Goal: Task Accomplishment & Management: Manage account settings

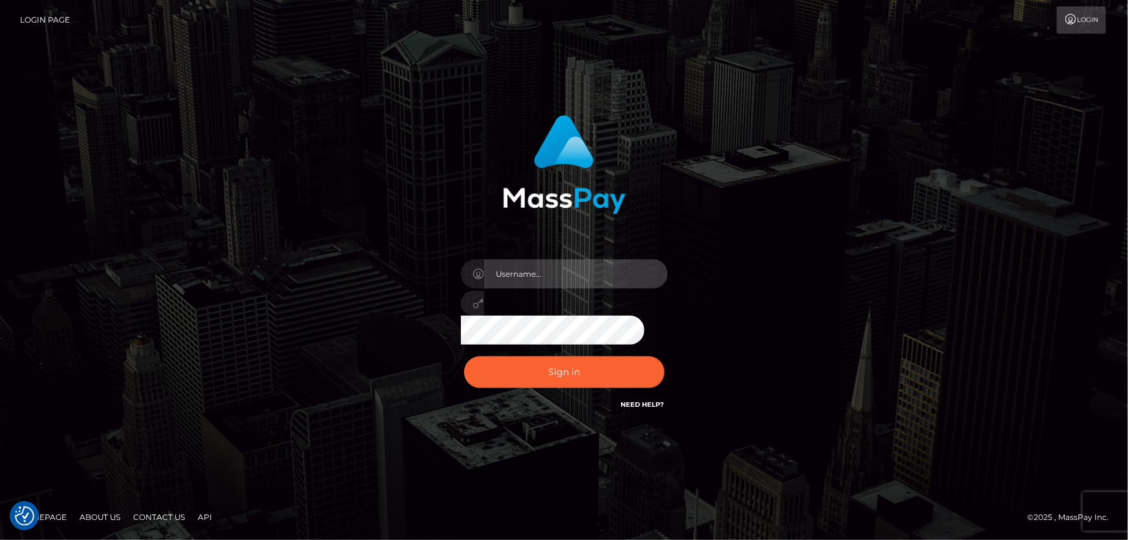
type input "Dan.Cirnat"
click at [665, 350] on div at bounding box center [548, 393] width 265 height 147
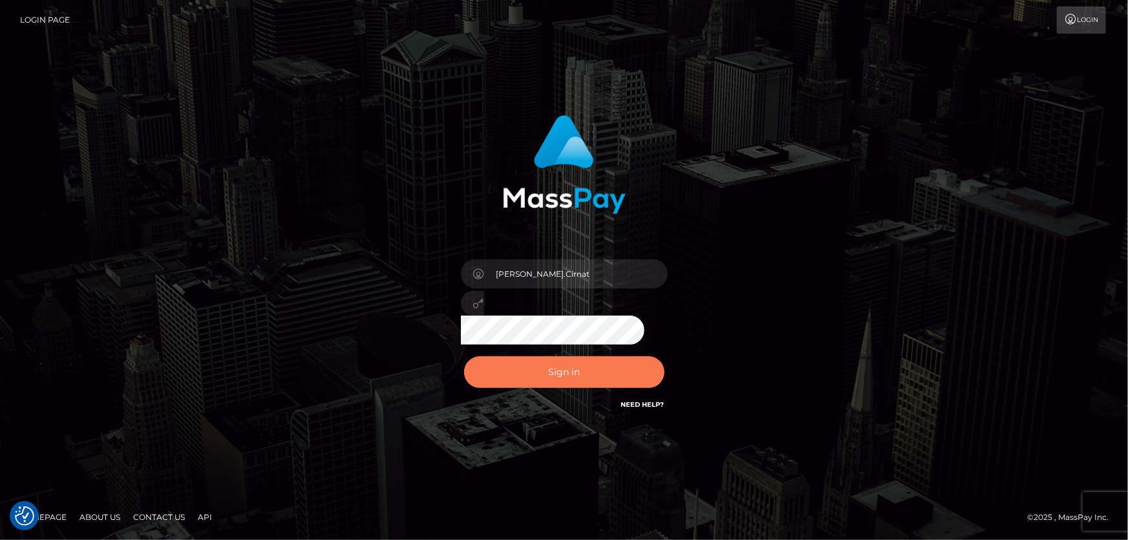
click at [552, 374] on button "Sign in" at bounding box center [564, 372] width 200 height 32
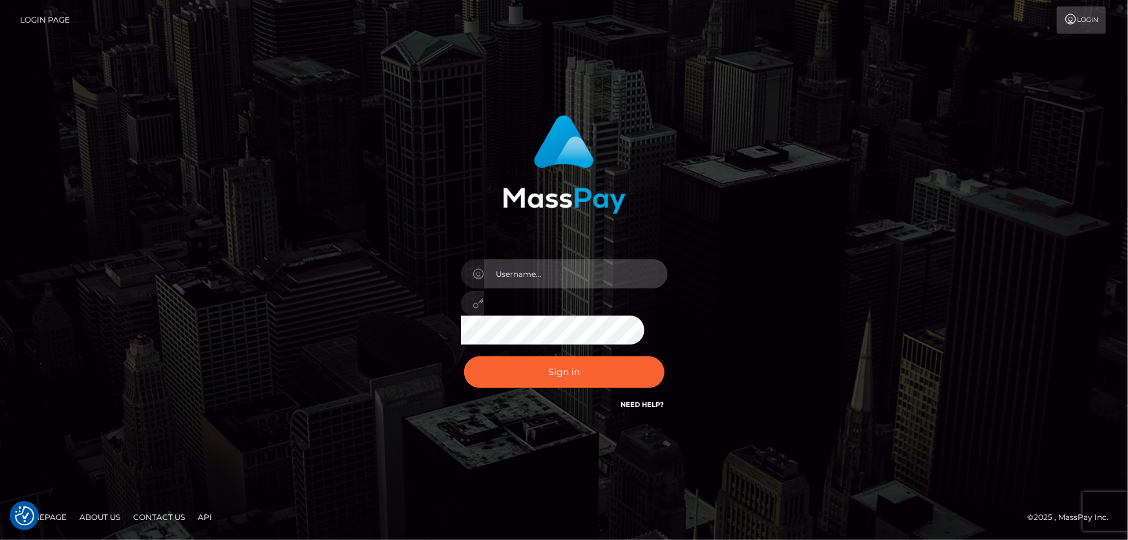
type input "Dan.Cirnat"
click at [661, 349] on div at bounding box center [548, 393] width 265 height 147
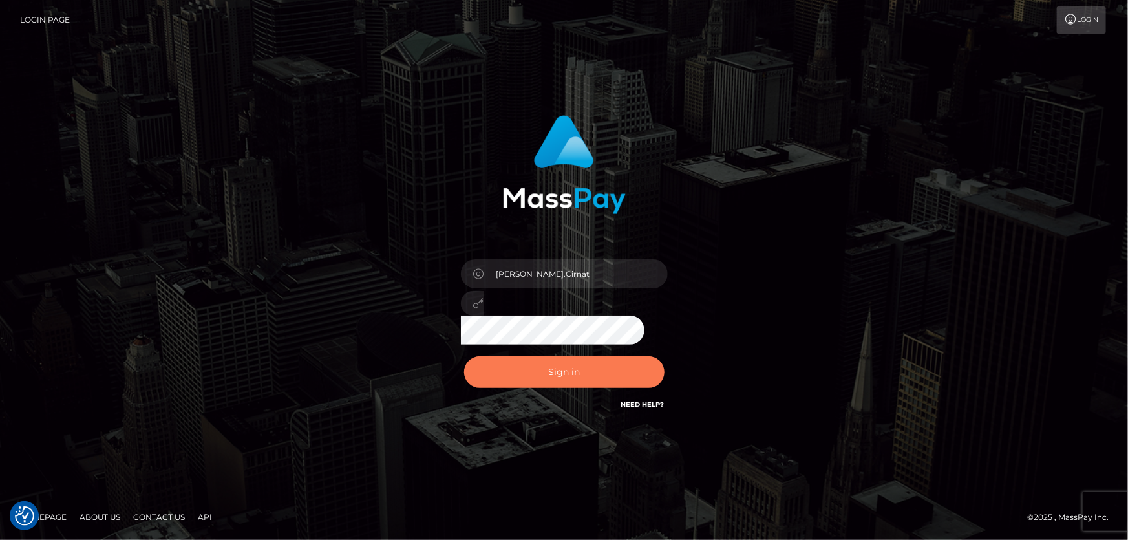
click at [581, 371] on button "Sign in" at bounding box center [564, 372] width 200 height 32
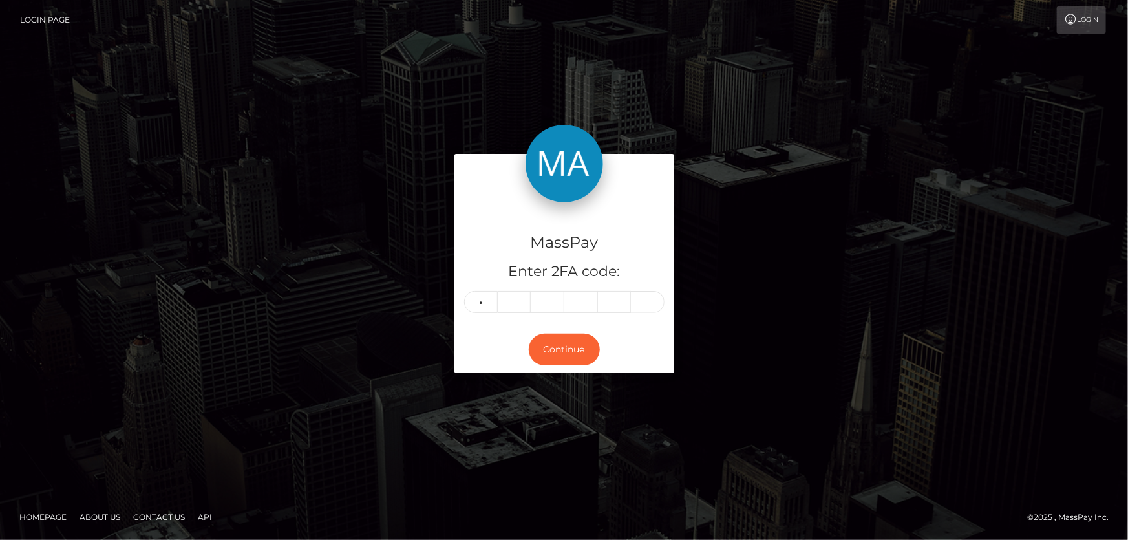
type input "9"
type input "8"
type input "1"
type input "4"
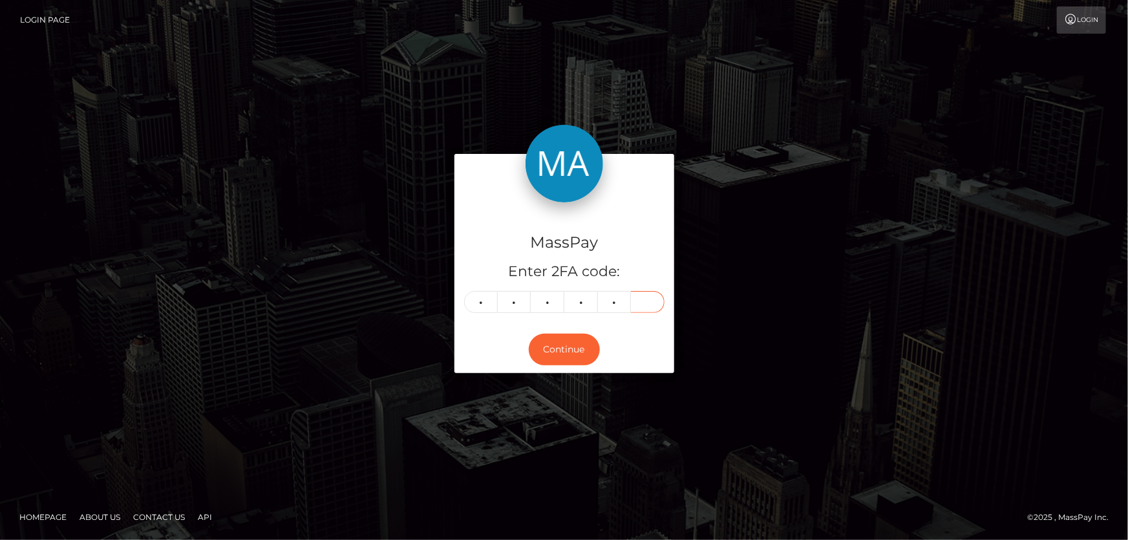
type input "7"
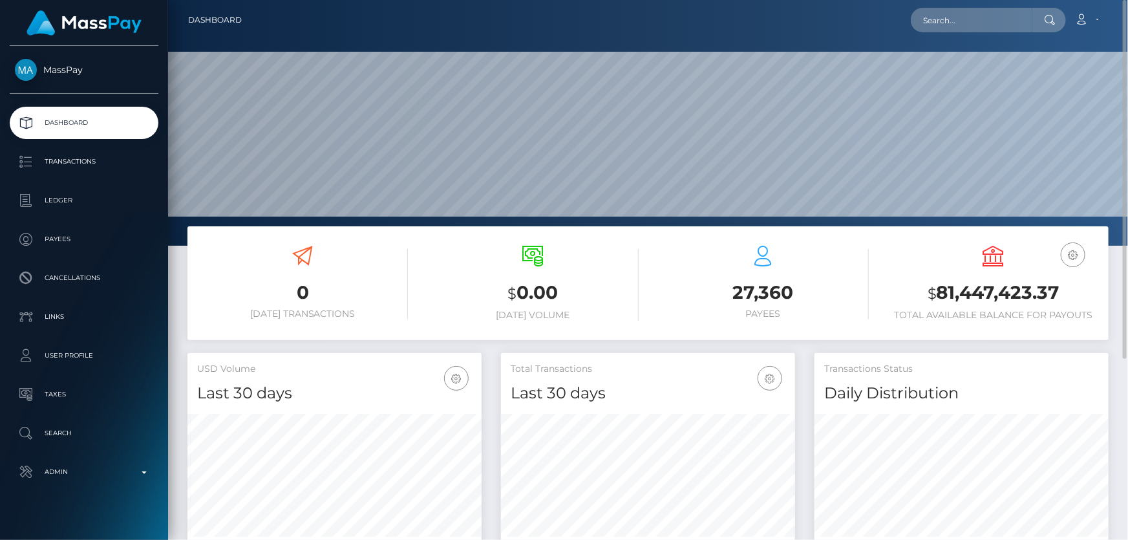
scroll to position [229, 294]
paste input "poact_buhAaYrLmtKg"
type input "poact_buhAaYrLmtKg"
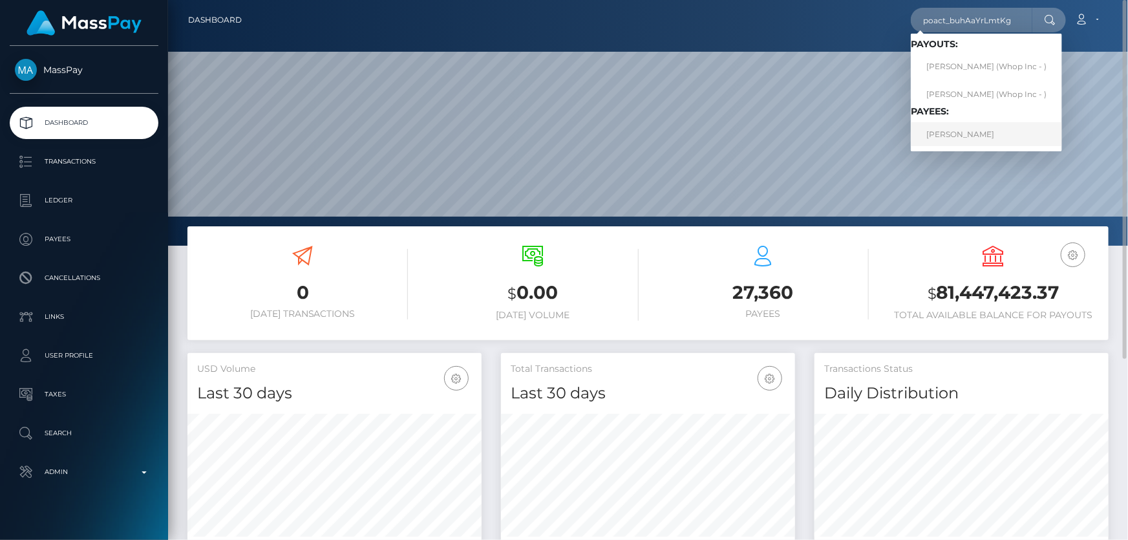
click at [958, 129] on link "SAMUEL LUKE FAWCETT" at bounding box center [986, 134] width 151 height 24
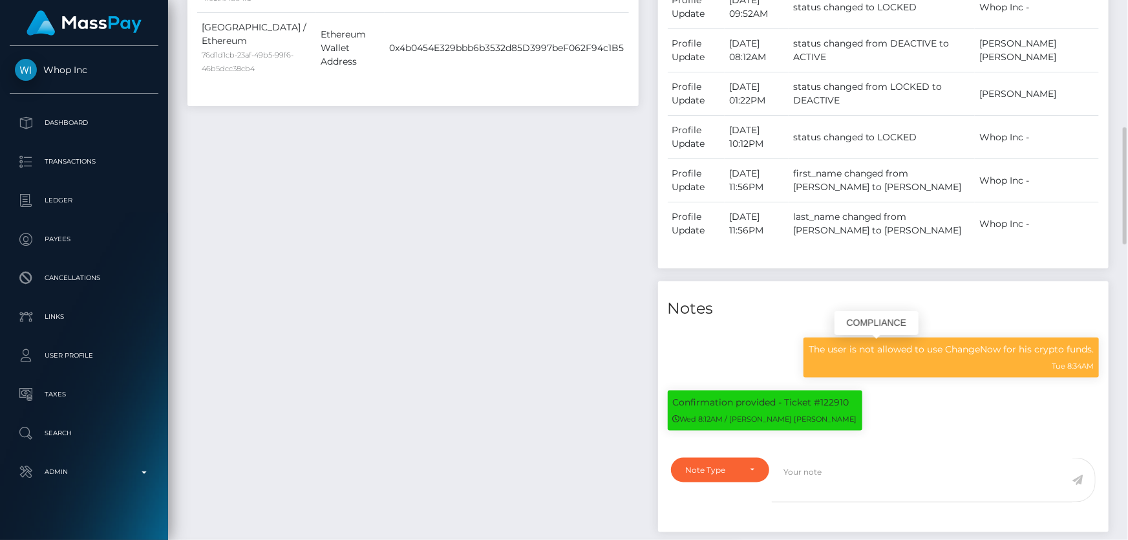
scroll to position [764, 0]
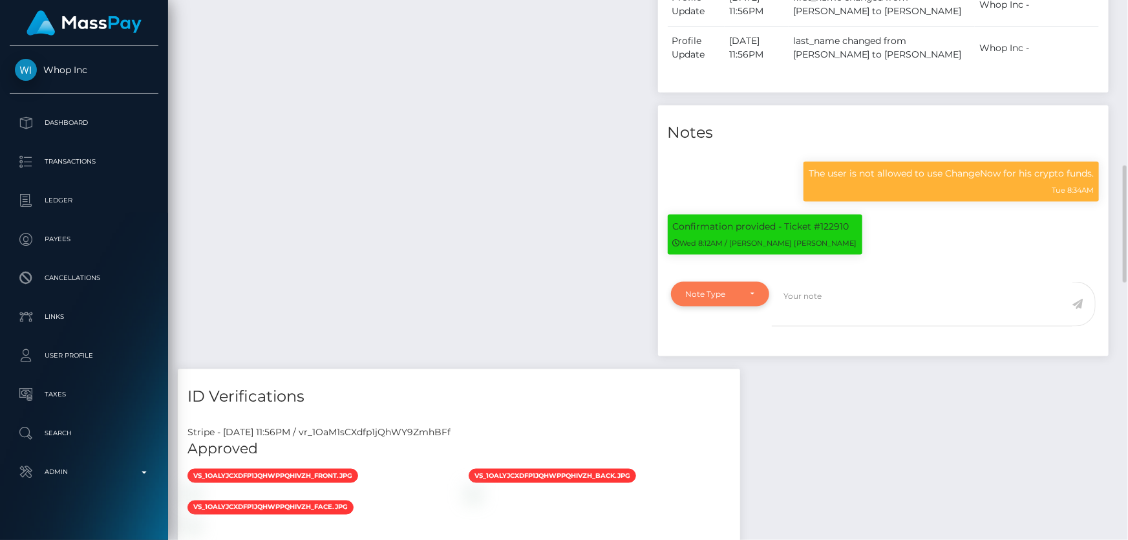
click at [687, 295] on div "Note Type" at bounding box center [713, 294] width 54 height 10
click at [720, 356] on span "Compliance" at bounding box center [710, 356] width 47 height 12
select select "COMPLIANCE"
click at [828, 303] on textarea at bounding box center [922, 304] width 301 height 45
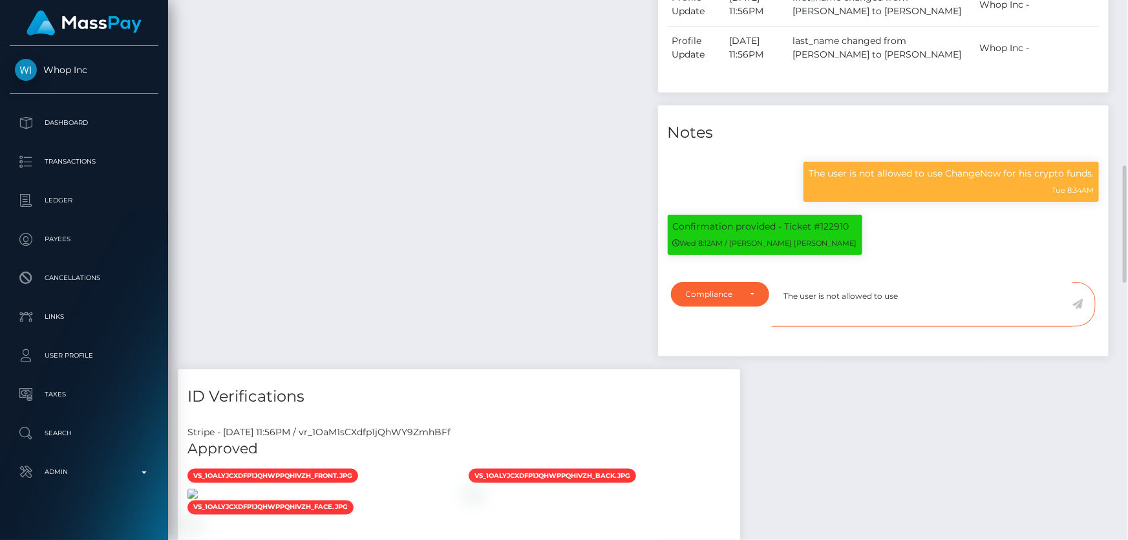
type textarea "The user is not allowed to use"
drag, startPoint x: 221, startPoint y: 211, endPoint x: 227, endPoint y: 217, distance: 8.2
click at [222, 211] on div "Payee Attributes Payer Name Label Value United Kingdom / Bitcoin 3e1158c7-577f-…" at bounding box center [413, 22] width 471 height 694
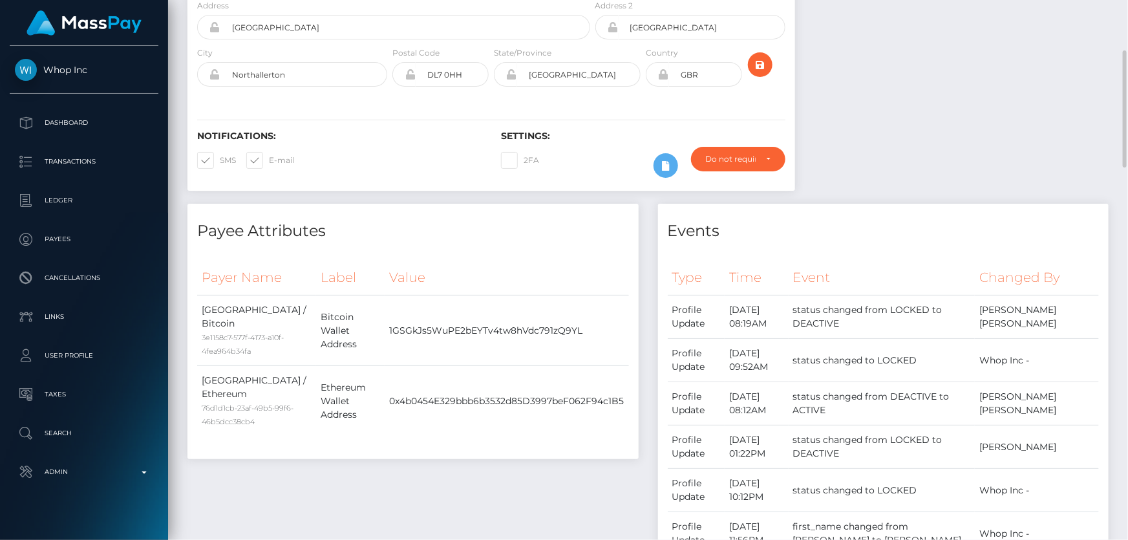
scroll to position [0, 0]
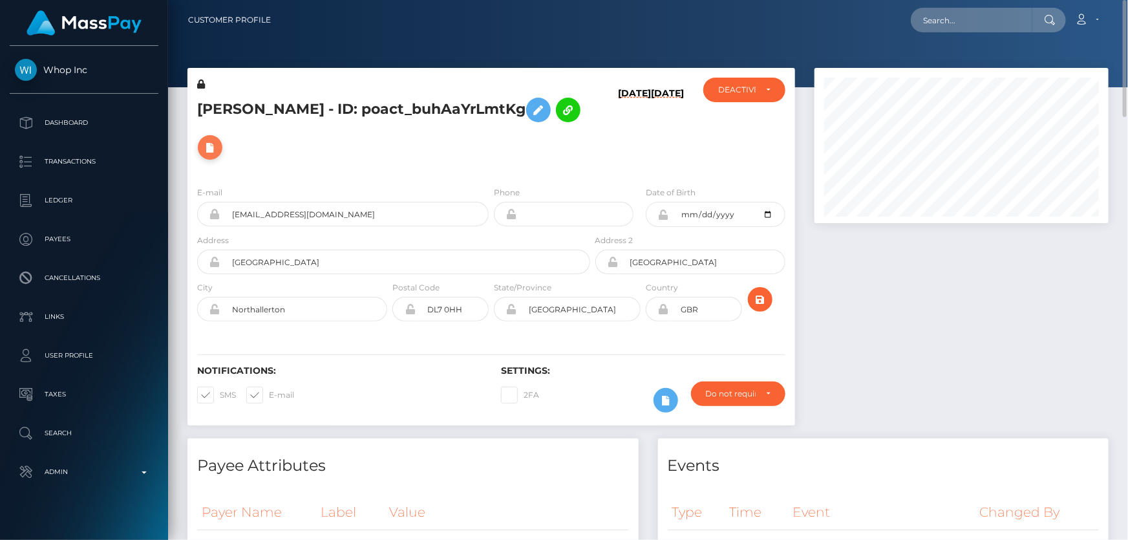
click at [218, 140] on icon at bounding box center [210, 148] width 16 height 16
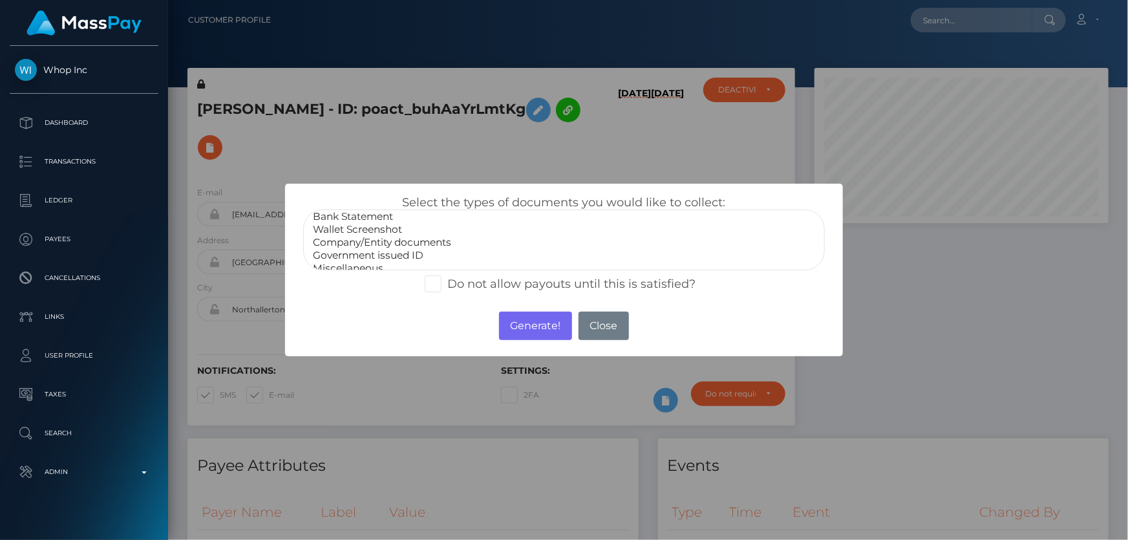
scroll to position [25, 0]
select select "Miscellaneous"
click at [365, 261] on option "Miscellaneous" at bounding box center [564, 260] width 504 height 13
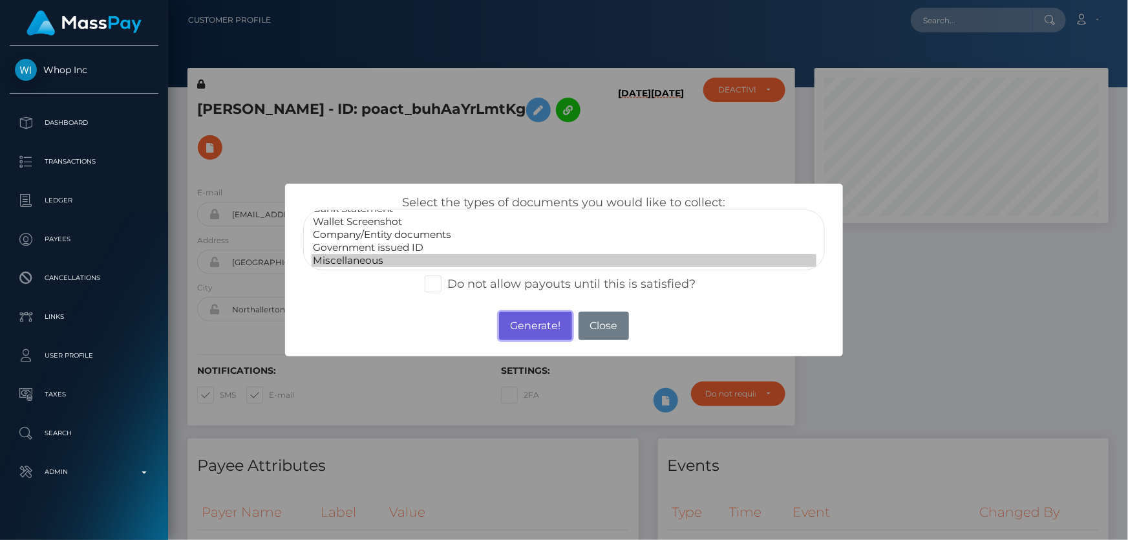
click at [519, 321] on button "Generate!" at bounding box center [535, 326] width 73 height 28
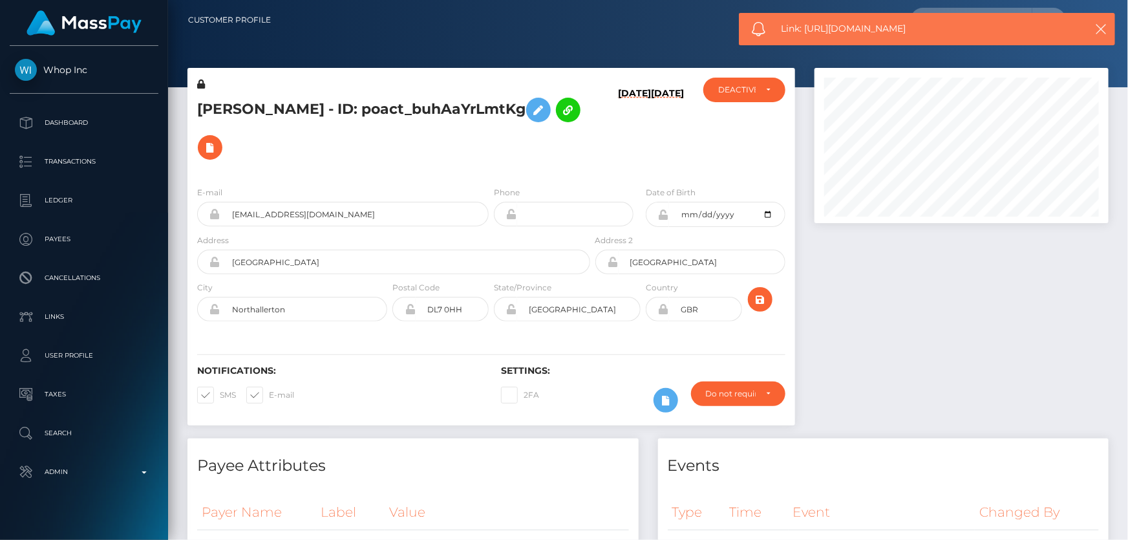
drag, startPoint x: 933, startPoint y: 31, endPoint x: 807, endPoint y: 27, distance: 126.1
click at [807, 27] on span "Link: https://l.maspay.io/NgHTm" at bounding box center [924, 29] width 286 height 14
copy span "https://l.maspay.io/NgHTm"
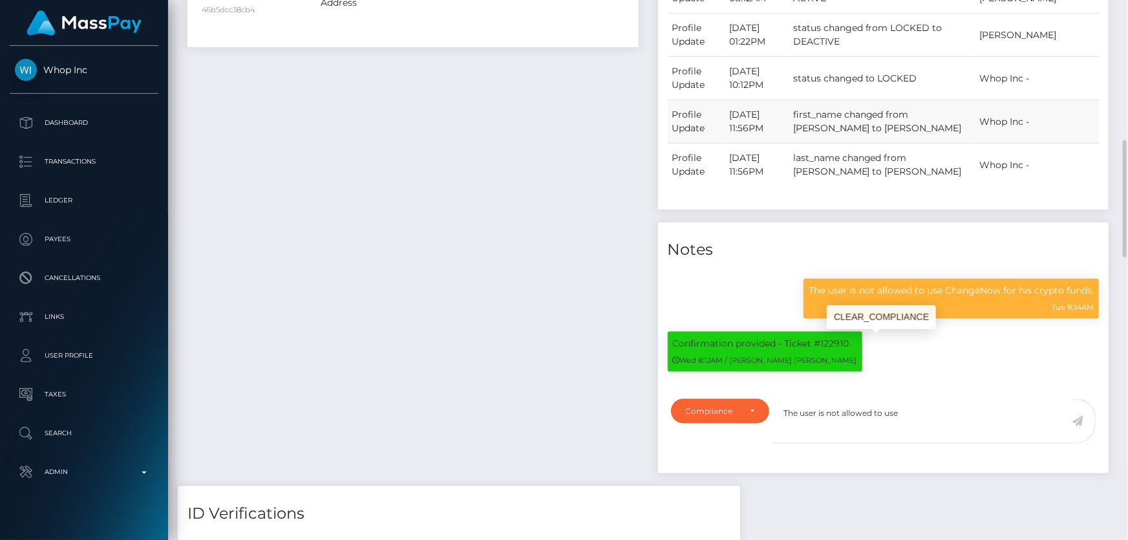
scroll to position [155, 294]
click at [931, 423] on textarea "The user is not allowed to use" at bounding box center [922, 421] width 301 height 45
paste textarea "Samourai Whirlpool Users"
click at [1014, 413] on textarea "The user is not allowed to use Samourai Whirlpool Users forhis" at bounding box center [922, 421] width 301 height 45
click at [1052, 418] on textarea "The user is not allowed to use Samourai Whirlpool Users for his" at bounding box center [922, 421] width 301 height 45
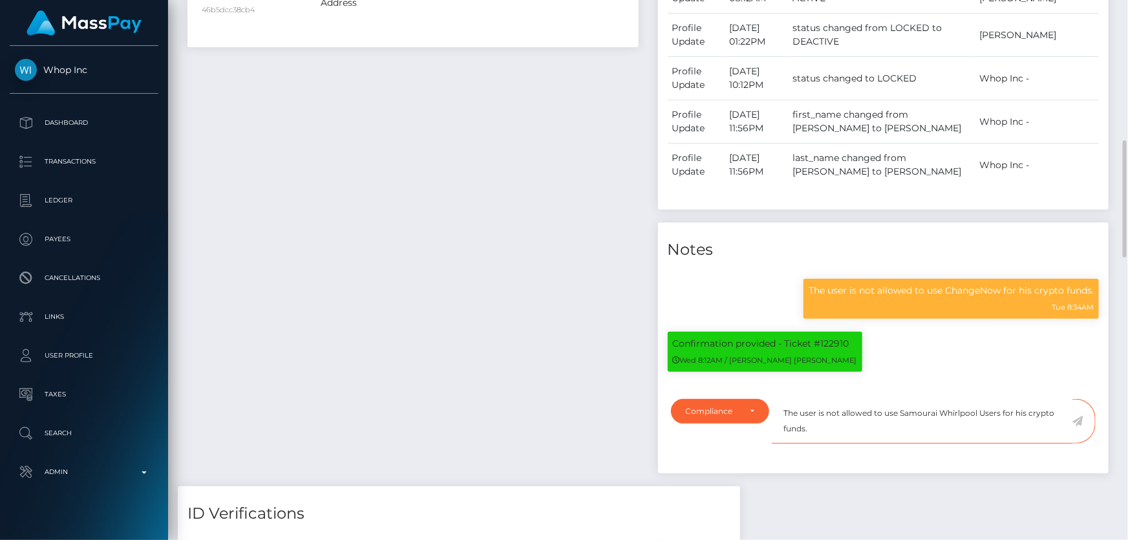
type textarea "The user is not allowed to use Samourai Whirlpool Users for his crypto funds."
click at [1078, 422] on icon at bounding box center [1078, 421] width 11 height 10
click at [581, 336] on div "Payee Attributes Payer Name Label Value United Kingdom / Bitcoin 3e1158c7-577f-…" at bounding box center [413, 139] width 471 height 694
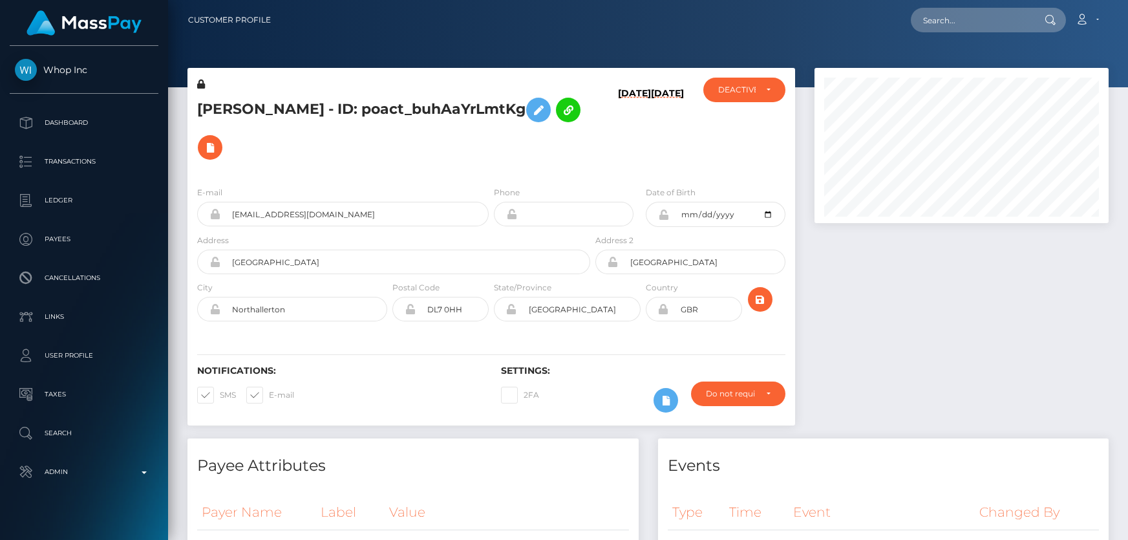
click at [363, 102] on h5 "[PERSON_NAME] - ID: poact_buhAaYrLmtKg" at bounding box center [390, 128] width 386 height 75
click at [363, 102] on h5 "SAMUEL LUKE FAWCETT - ID: poact_buhAaYrLmtKg" at bounding box center [390, 128] width 386 height 75
copy h5 "SAMUEL LUKE FAWCETT - ID: poact_buhAaYrLmtKg"
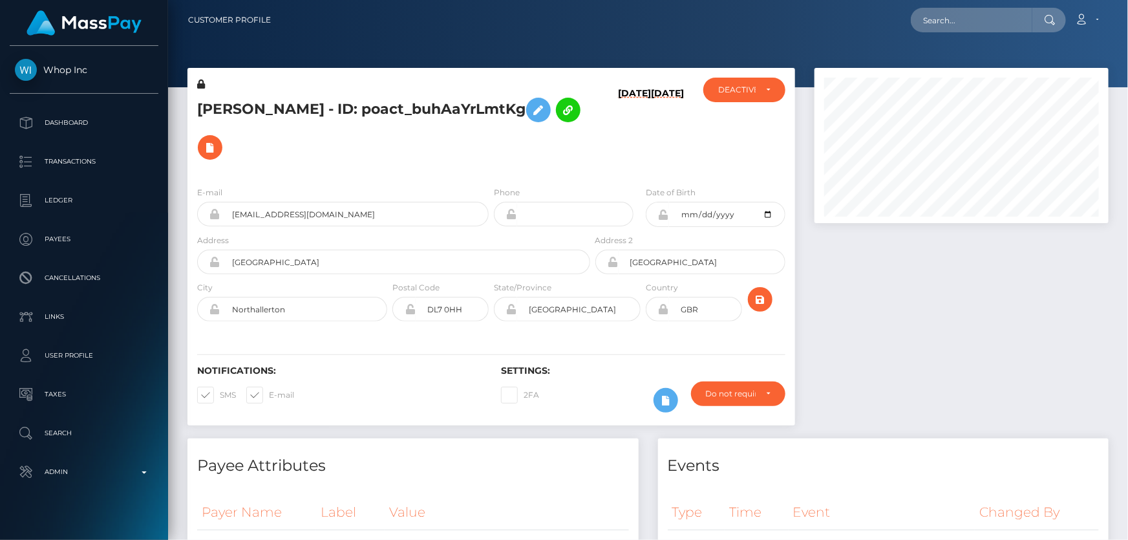
click at [905, 308] on div at bounding box center [962, 253] width 314 height 370
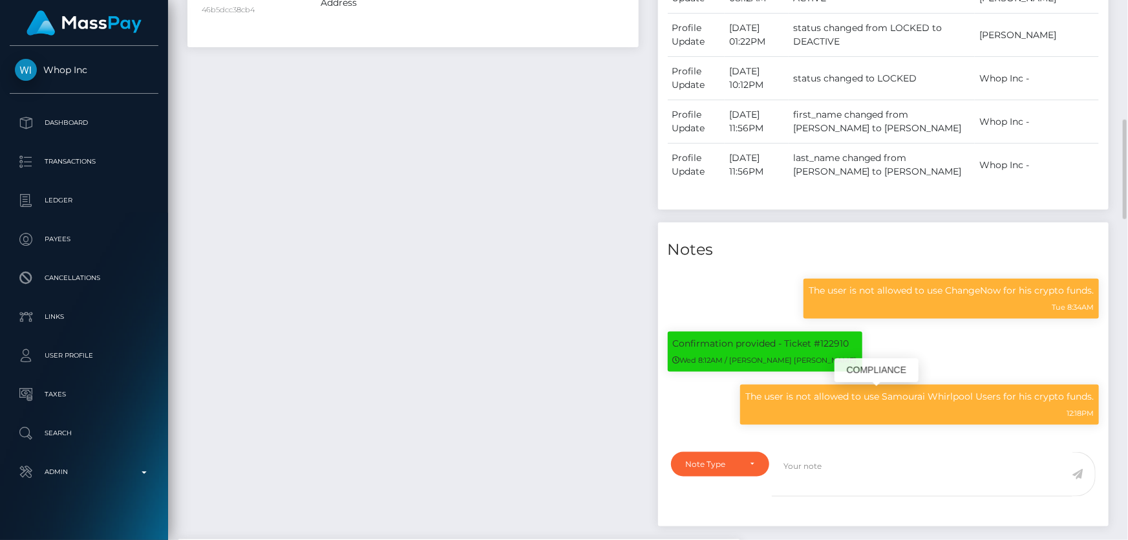
click at [874, 392] on p "The user is not allowed to use Samourai Whirlpool Users for his crypto funds." at bounding box center [919, 397] width 348 height 14
copy div "The user is not allowed to use Samourai Whirlpool Users for his crypto funds."
click at [246, 228] on div "Payee Attributes Payer Name Label Value United Kingdom / Bitcoin 3e1158c7-577f-…" at bounding box center [413, 165] width 471 height 747
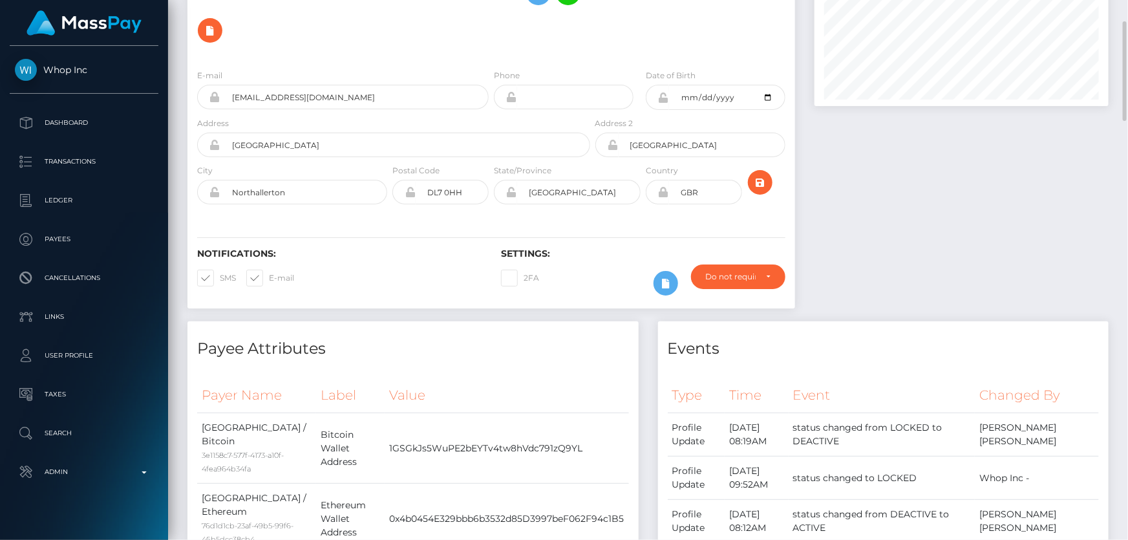
scroll to position [0, 0]
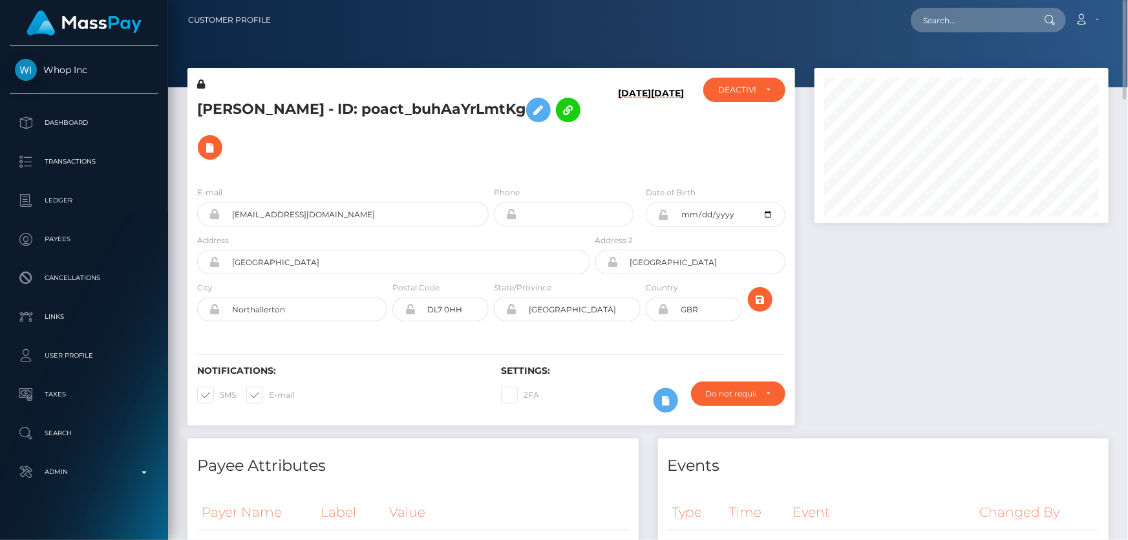
click at [358, 133] on h5 "SAMUEL LUKE FAWCETT - ID: poact_buhAaYrLmtKg" at bounding box center [390, 128] width 386 height 75
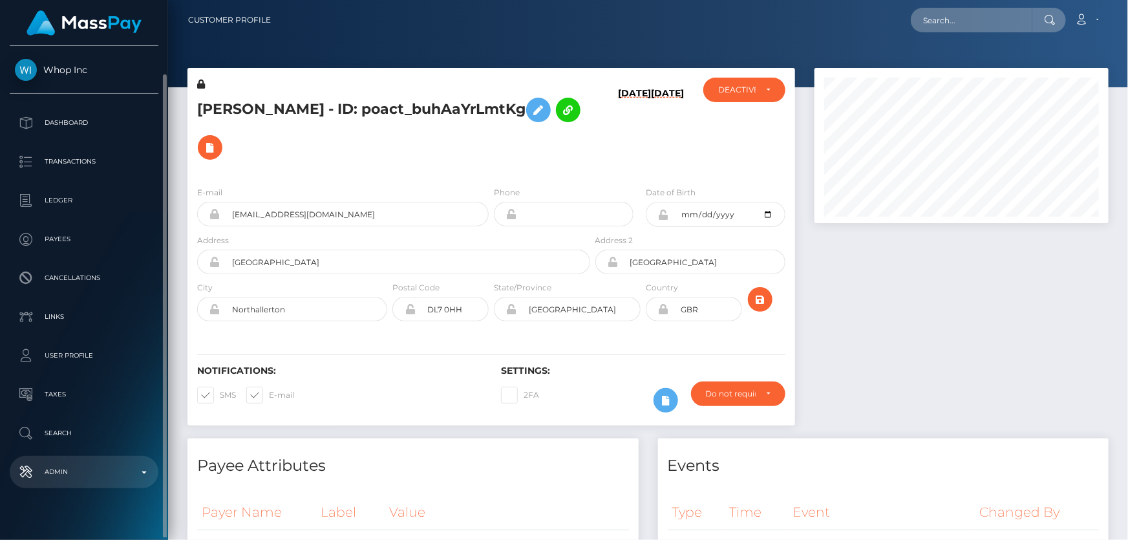
scroll to position [14, 0]
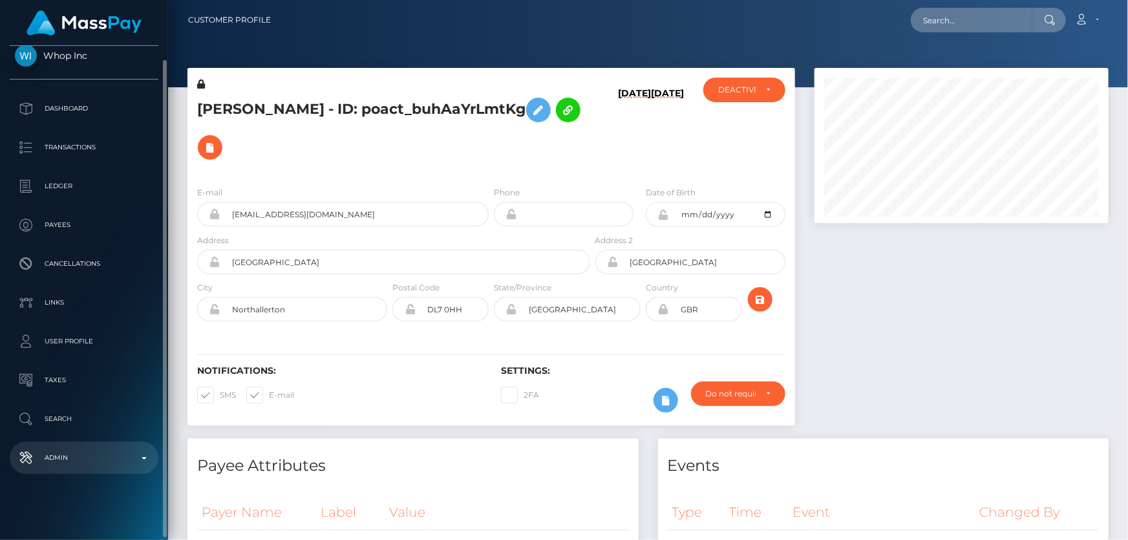
click at [80, 458] on p "Admin" at bounding box center [84, 457] width 138 height 19
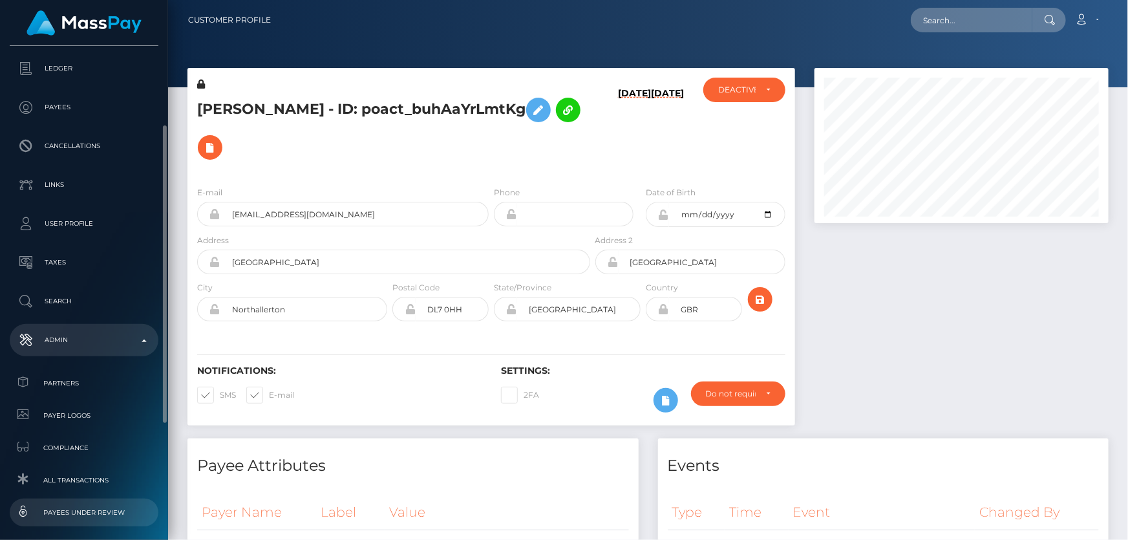
click at [110, 513] on span "Payees under Review" at bounding box center [84, 512] width 138 height 15
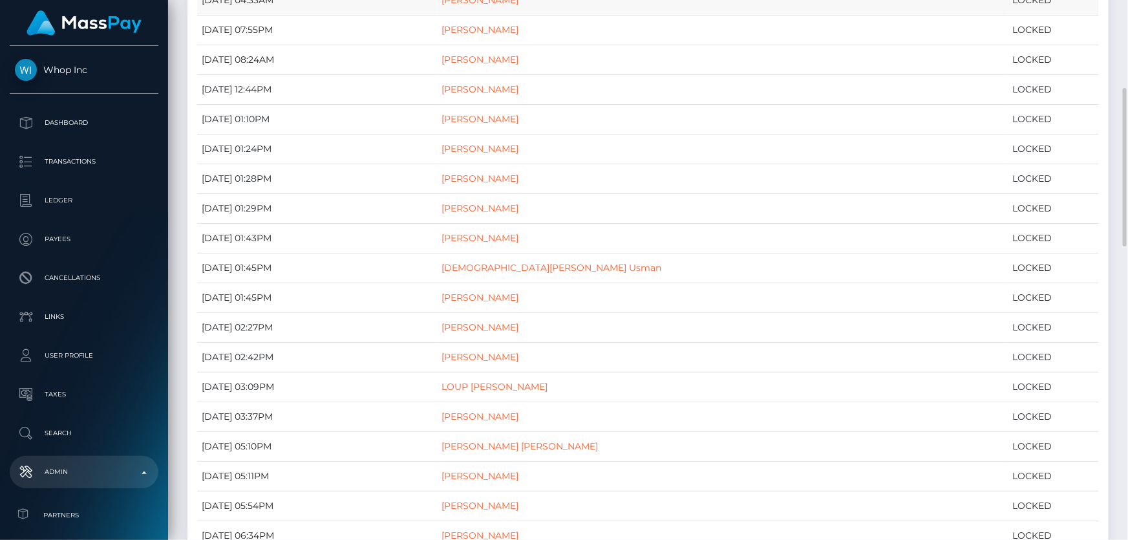
scroll to position [242, 0]
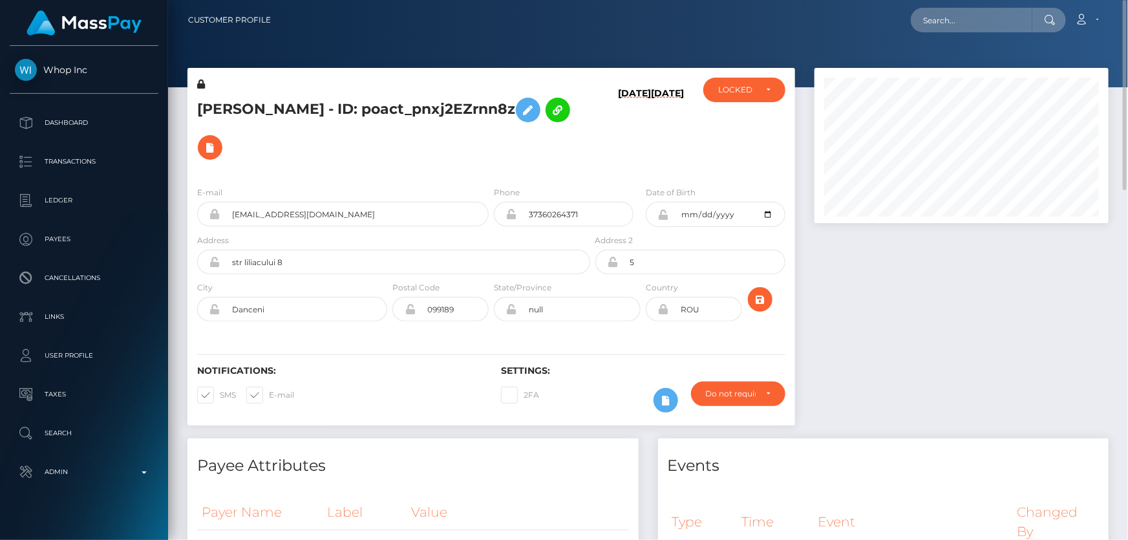
click at [355, 107] on h5 "VEACESLAV CREȚU - ID: poact_pnxj2EZrnn8z" at bounding box center [390, 128] width 386 height 75
drag, startPoint x: 355, startPoint y: 106, endPoint x: 314, endPoint y: 105, distance: 41.4
click at [314, 105] on h5 "VEACESLAV CREȚU - ID: poact_pnxj2EZrnn8z" at bounding box center [390, 128] width 386 height 75
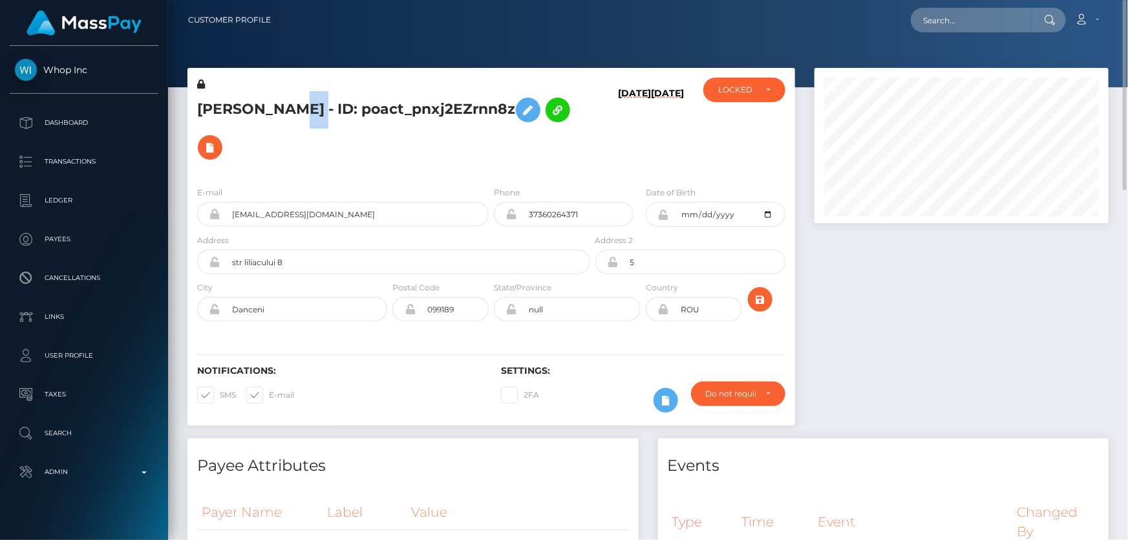
click at [314, 105] on h5 "VEACESLAV CREȚU - ID: poact_pnxj2EZrnn8z" at bounding box center [390, 128] width 386 height 75
copy h5 "VEACESLAV CREȚU - ID: poact_pnxj2EZrnn8z"
click at [949, 372] on div at bounding box center [962, 253] width 314 height 370
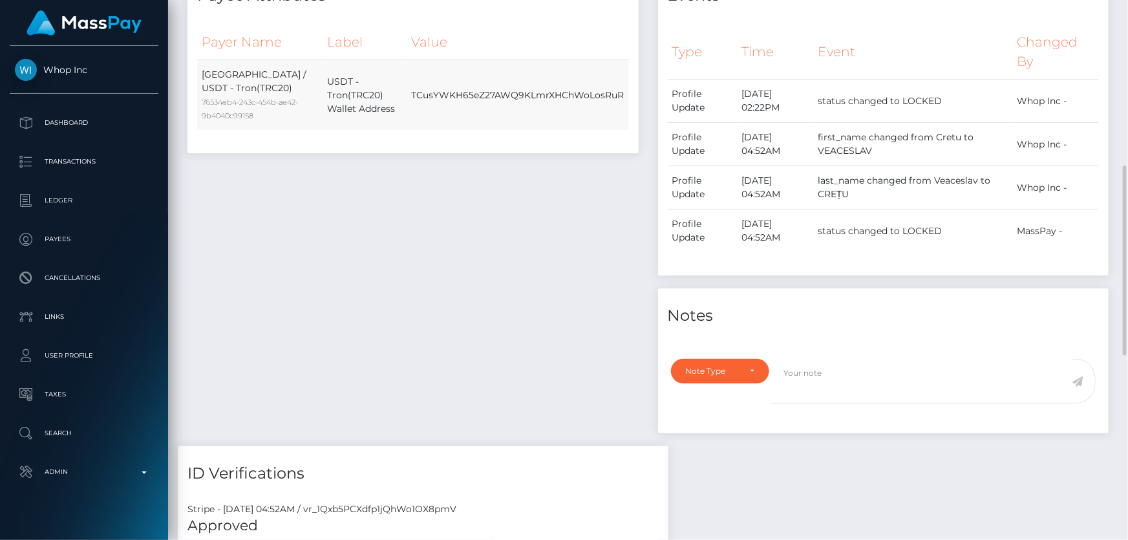
scroll to position [235, 0]
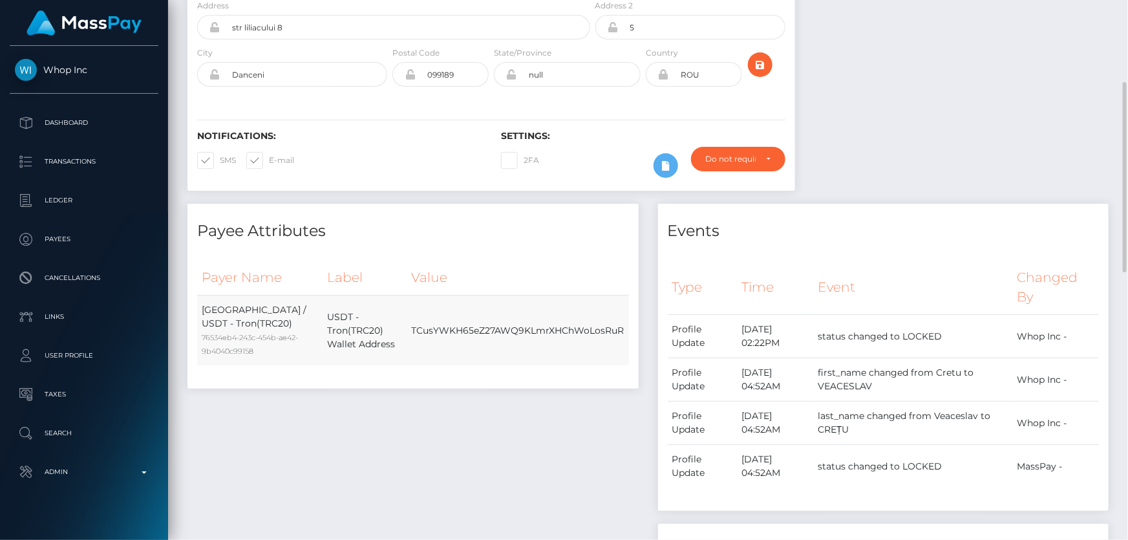
click at [515, 330] on td "TCusYWKH65eZ27AWQ9KLmrXHChWoLosRuR" at bounding box center [518, 330] width 222 height 70
copy td "TCusYWKH65eZ27AWQ9KLmrXHChWoLosRuR"
click at [900, 191] on div at bounding box center [962, 18] width 314 height 370
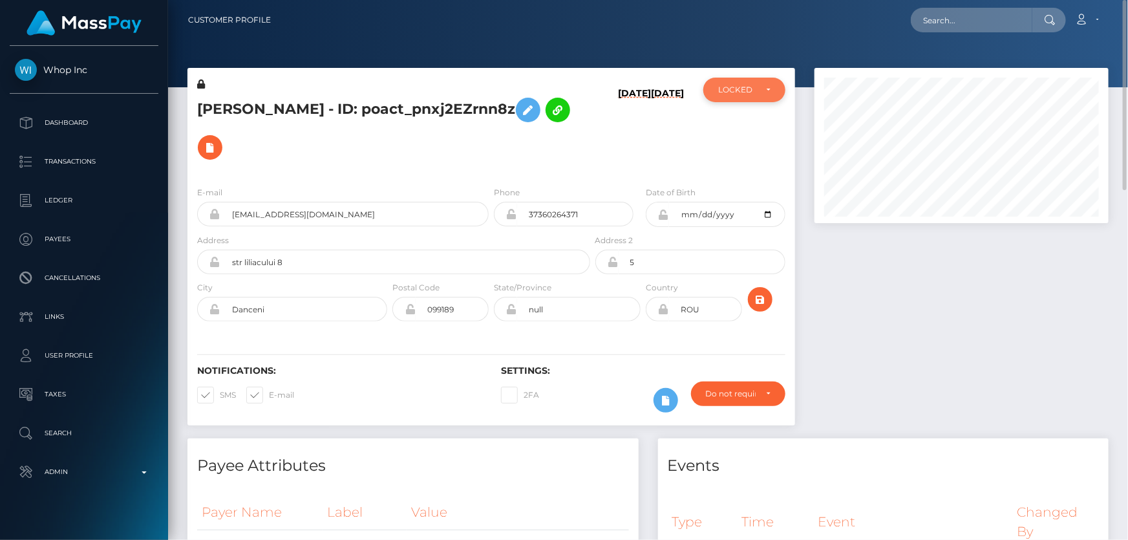
click at [742, 84] on div "LOCKED" at bounding box center [744, 90] width 82 height 25
drag, startPoint x: 740, startPoint y: 155, endPoint x: 877, endPoint y: 275, distance: 181.9
click at [740, 155] on span "DEACTIVE" at bounding box center [739, 152] width 41 height 12
select select "DEACTIVE"
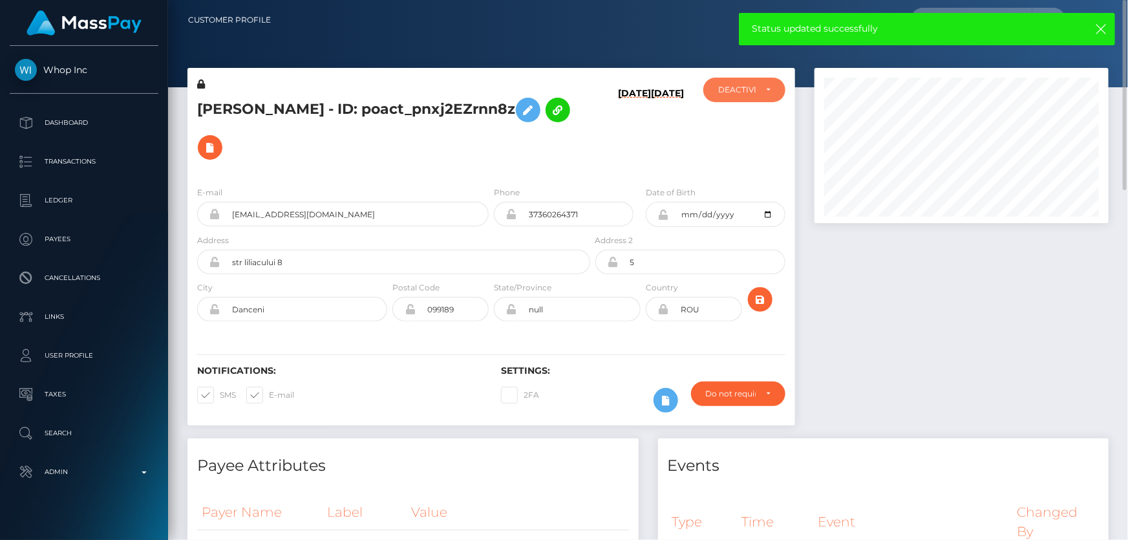
scroll to position [117, 0]
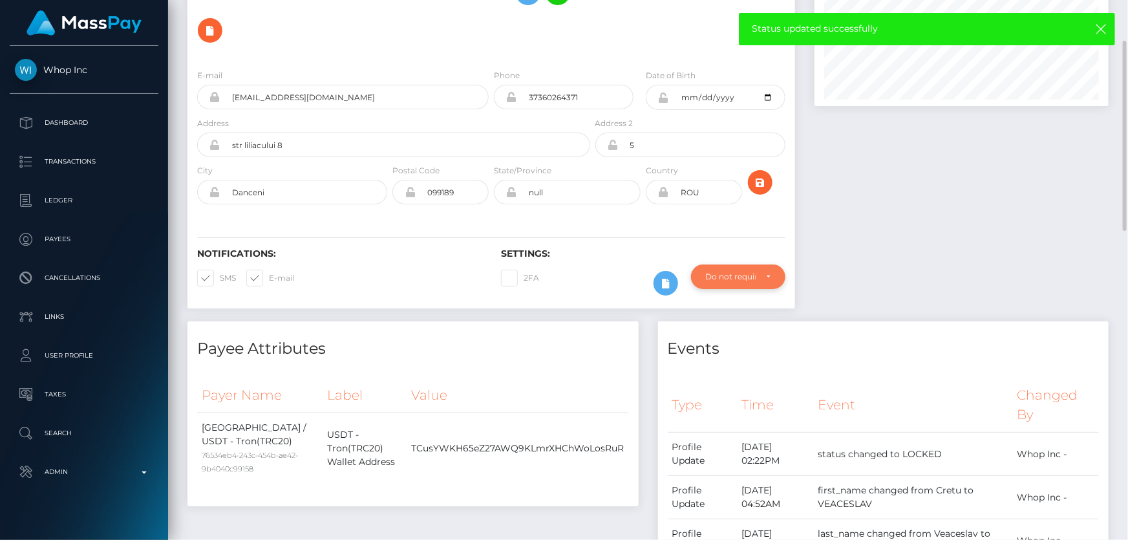
click at [753, 272] on div "Do not require" at bounding box center [731, 277] width 50 height 10
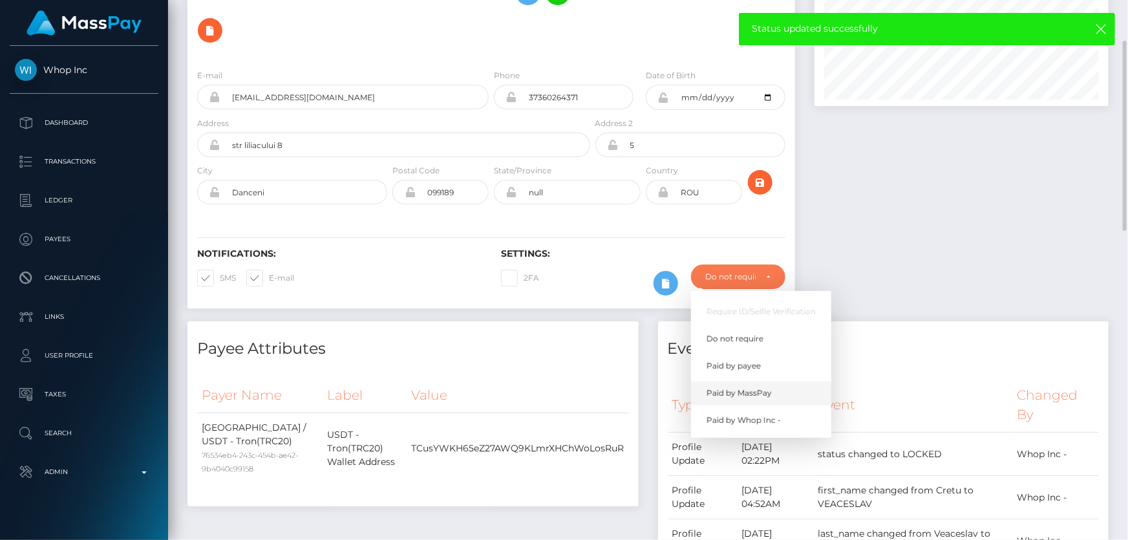
click at [754, 394] on span "Paid by MassPay" at bounding box center [739, 393] width 65 height 12
select select "2"
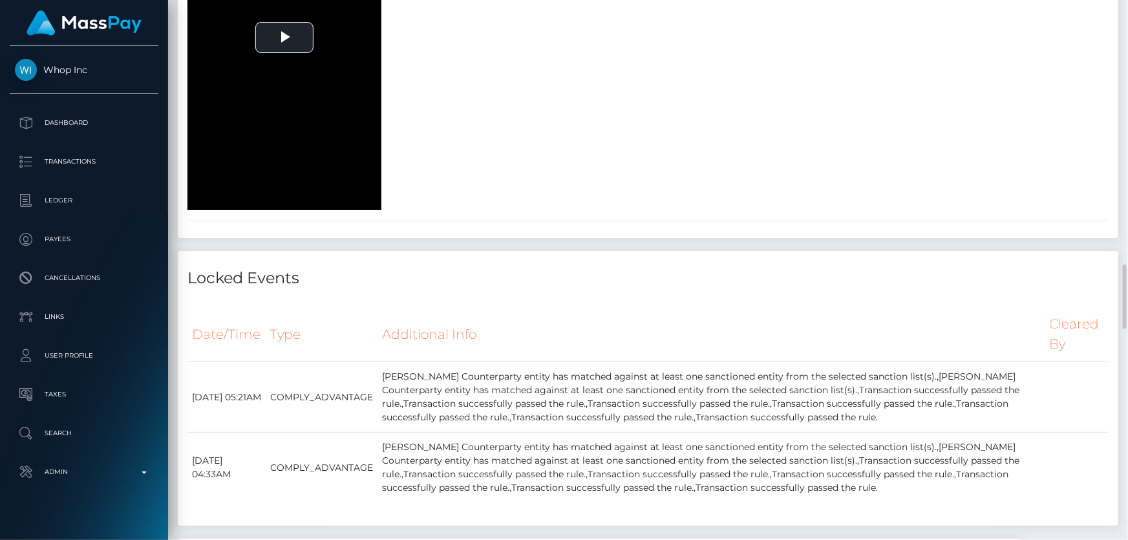
scroll to position [1881, 0]
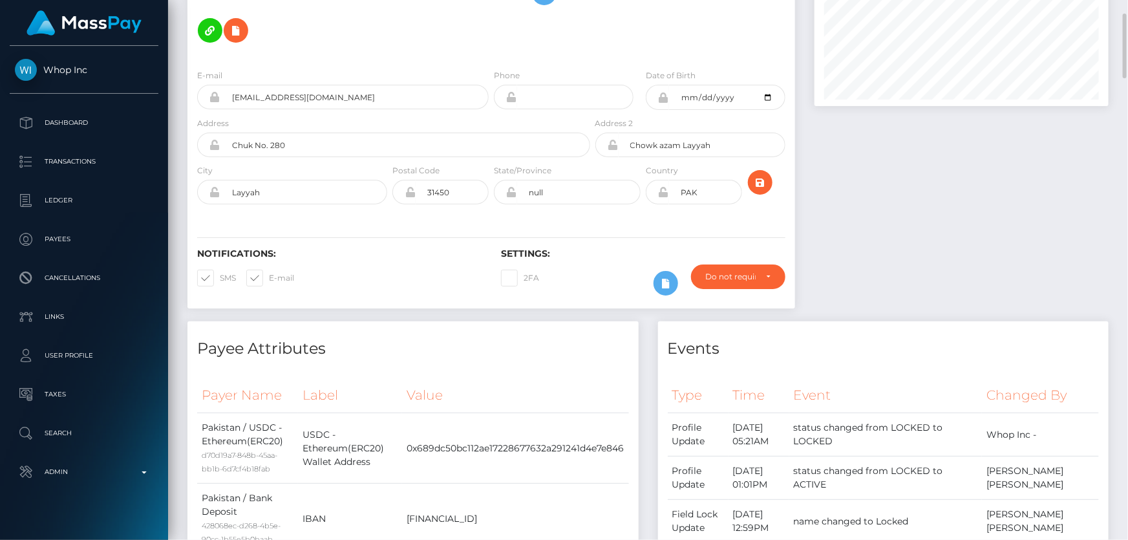
scroll to position [0, 0]
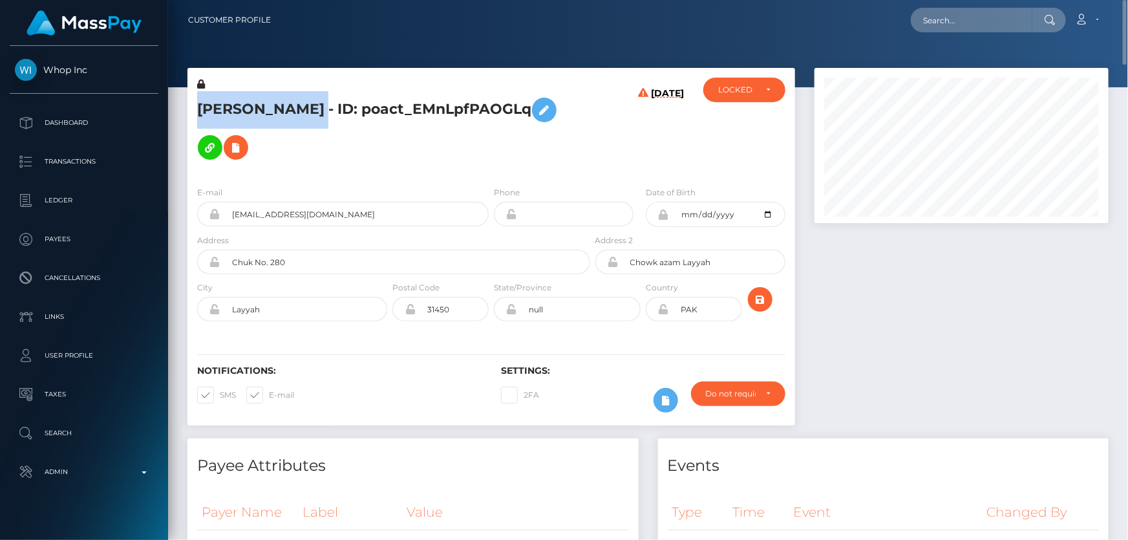
drag, startPoint x: 347, startPoint y: 111, endPoint x: 191, endPoint y: 112, distance: 155.2
click at [191, 112] on div "MUHAMMAD IQBAL - ID: poact_EMnLpfPAOGLq" at bounding box center [389, 127] width 405 height 98
copy h5 "MUHAMMAD IQBAL"
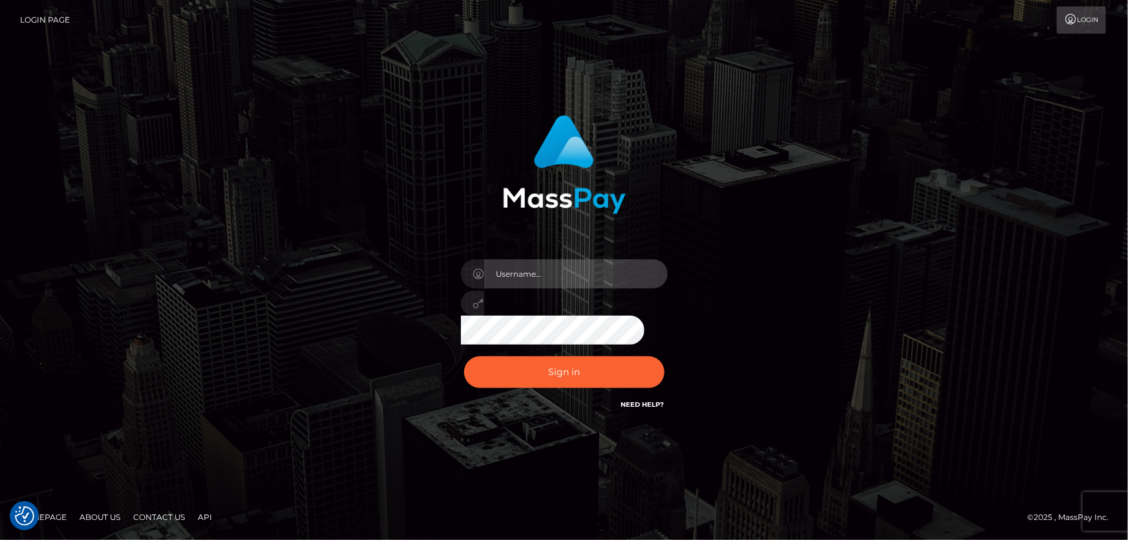
type input "Dan.Cirnat"
click at [659, 356] on div at bounding box center [548, 393] width 265 height 147
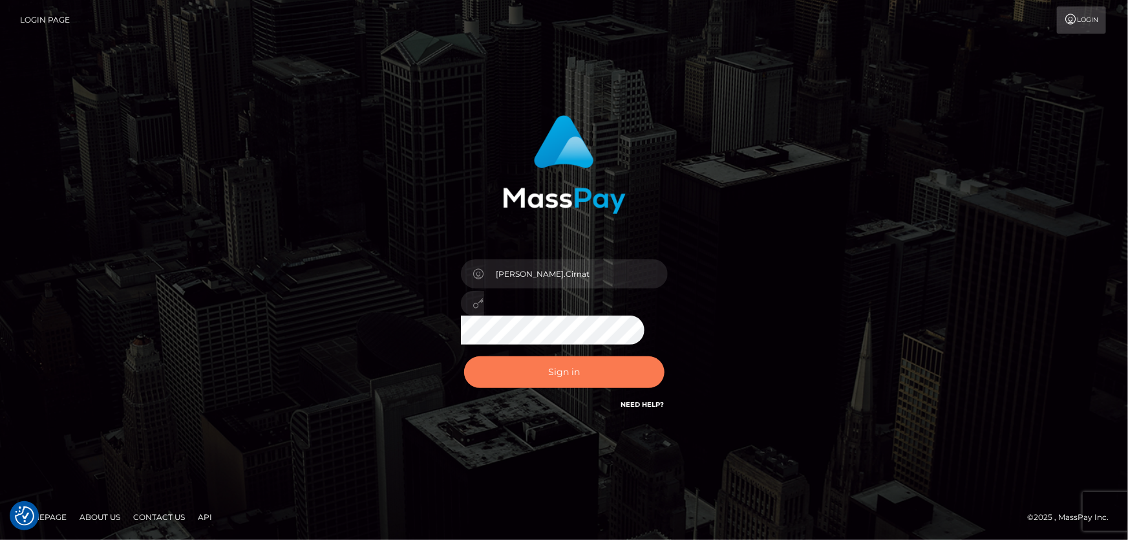
click at [589, 369] on button "Sign in" at bounding box center [564, 372] width 200 height 32
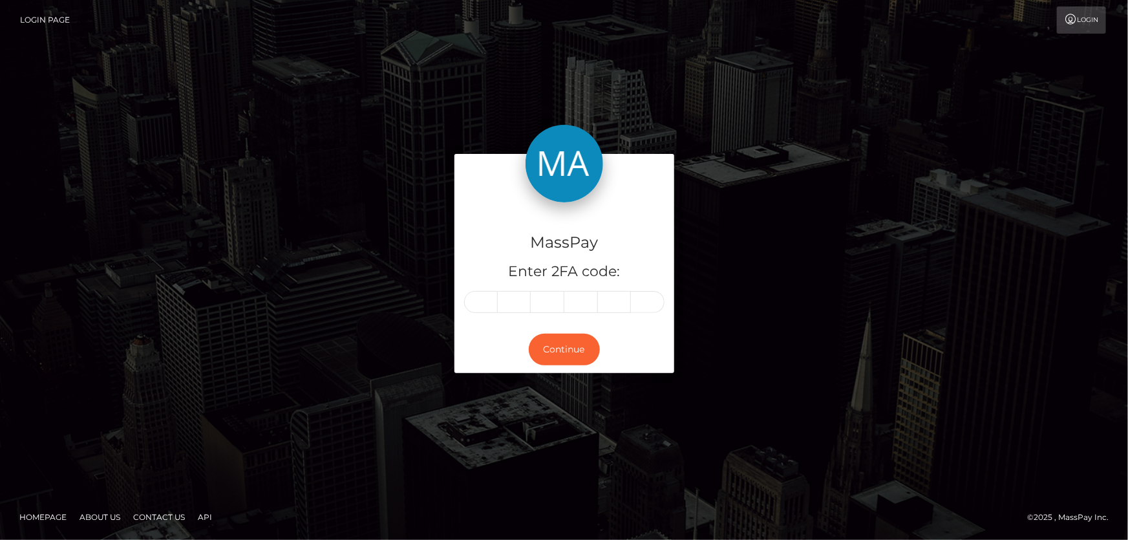
click at [480, 305] on input "text" at bounding box center [481, 302] width 34 height 22
type input "9"
type input "6"
type input "8"
type input "6"
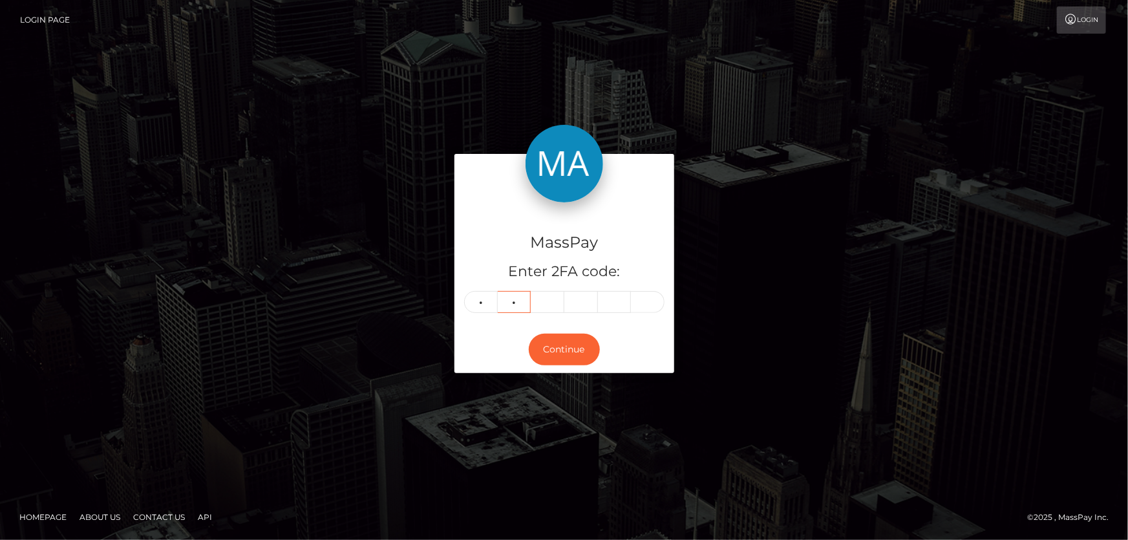
type input "9"
type input "2"
type input "6"
type input "5"
type input "9"
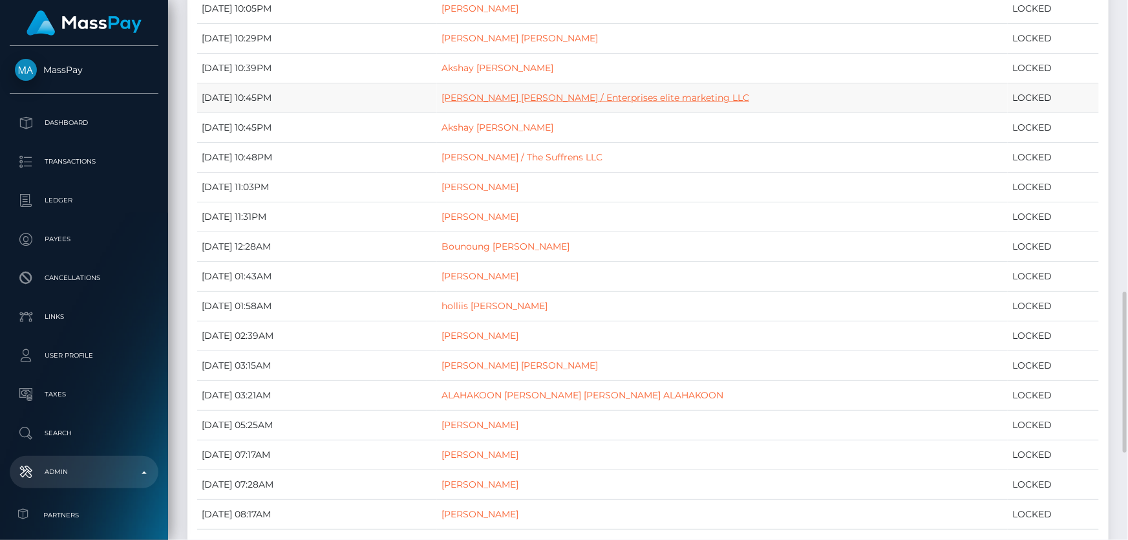
scroll to position [918, 0]
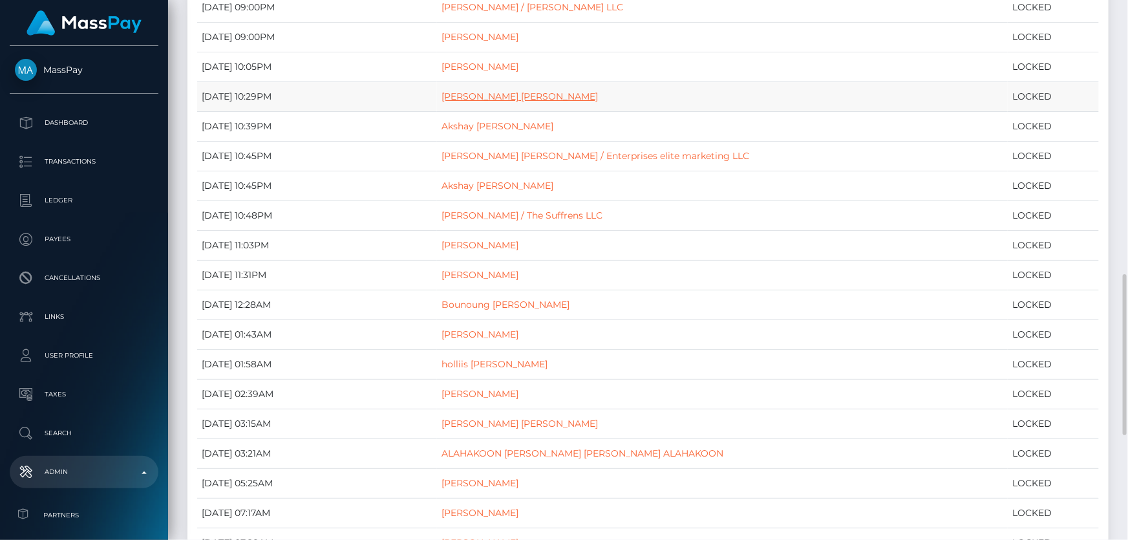
drag, startPoint x: 526, startPoint y: 87, endPoint x: 469, endPoint y: 94, distance: 56.7
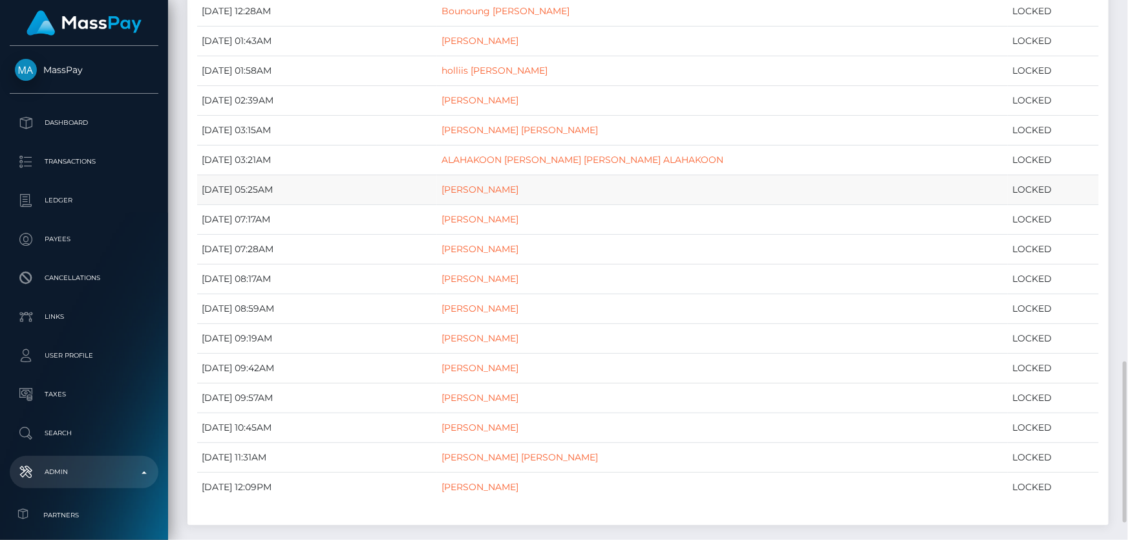
scroll to position [1270, 0]
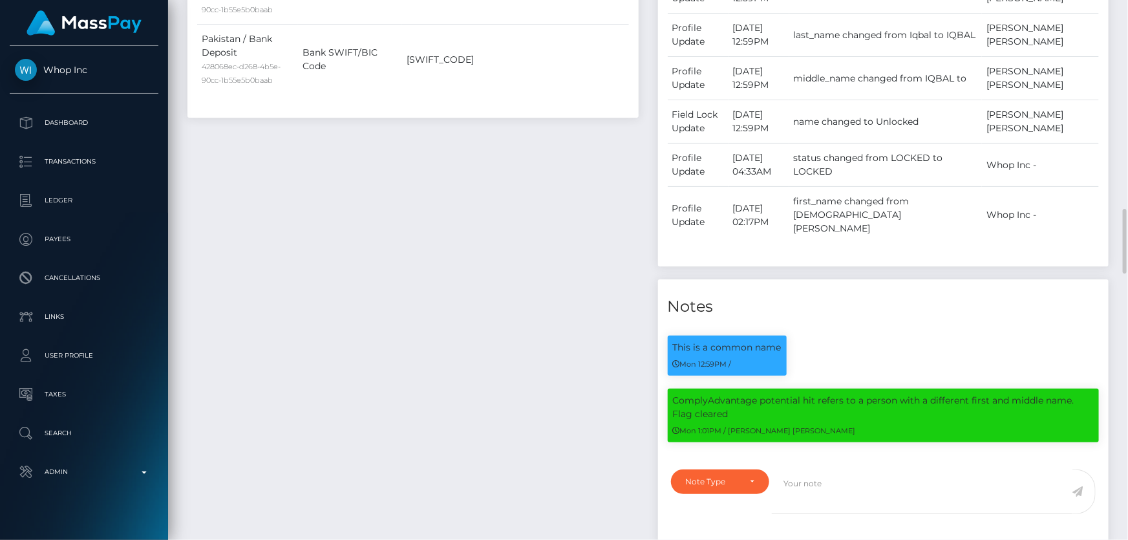
scroll to position [764, 0]
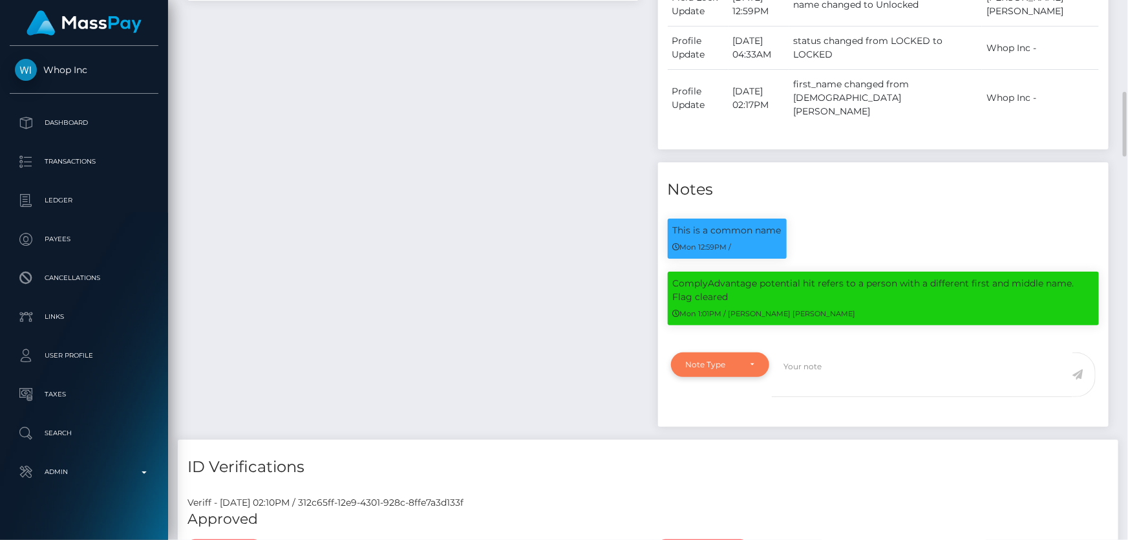
click at [737, 364] on div "Note Type" at bounding box center [720, 364] width 99 height 25
click at [741, 453] on span "Clear Compliance" at bounding box center [721, 454] width 69 height 12
select select "CLEAR_COMPLIANCE"
paste textarea "None of the hits has the same ID number of father name."
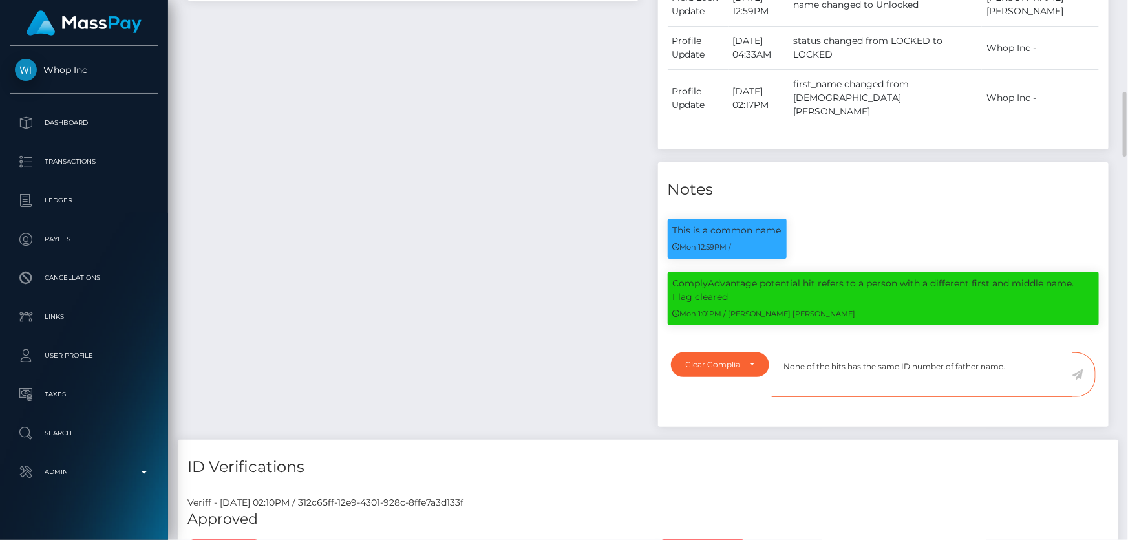
click at [953, 374] on textarea "None of the hits has the same ID number of father name." at bounding box center [922, 374] width 301 height 45
click at [1010, 376] on textarea "None of the hits has the same ID number or father name." at bounding box center [922, 374] width 301 height 45
click at [976, 369] on textarea "None of the hits has the same ID number or father name." at bounding box center [922, 374] width 301 height 45
click at [1023, 369] on textarea "None of the hits has the same ID number or father's name." at bounding box center [922, 374] width 301 height 45
type textarea "None of the hits has the same ID number or father's name. Flag cleared."
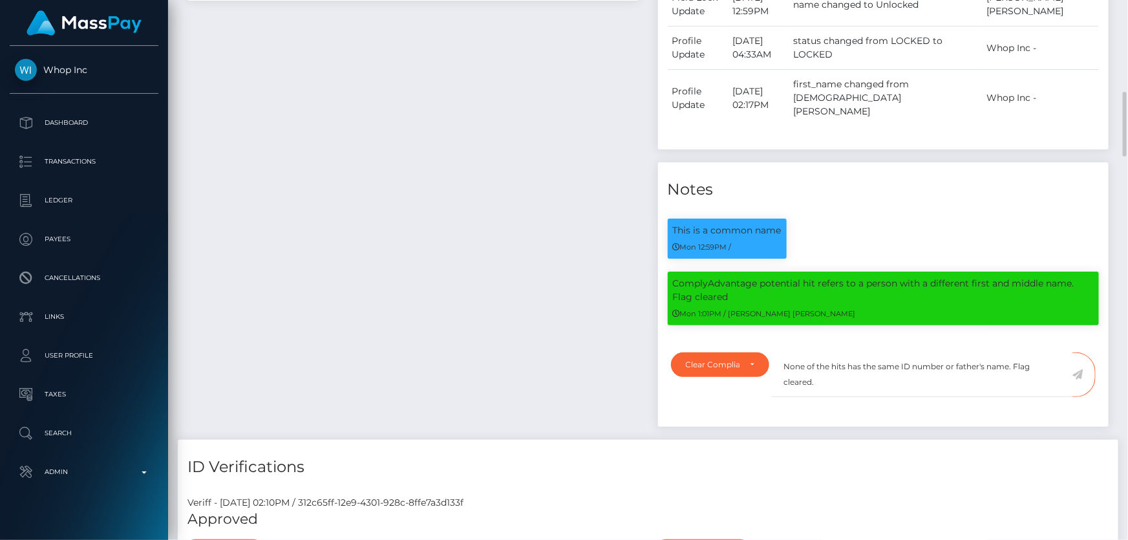
click at [1079, 380] on icon at bounding box center [1078, 374] width 11 height 10
click at [486, 356] on div "Payee Attributes Payer Name Label Value Pakistan / USDC - Ethereum(ERC20) d70d1…" at bounding box center [413, 57] width 471 height 765
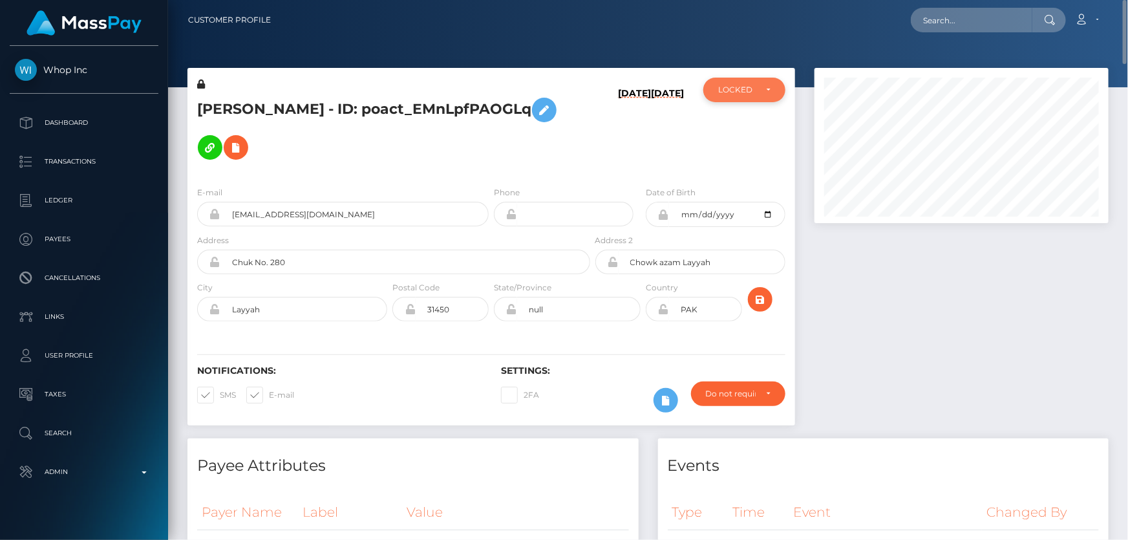
click at [775, 82] on div "LOCKED" at bounding box center [744, 90] width 82 height 25
click at [744, 122] on span "ACTIVE" at bounding box center [733, 125] width 29 height 12
select select "ACTIVE"
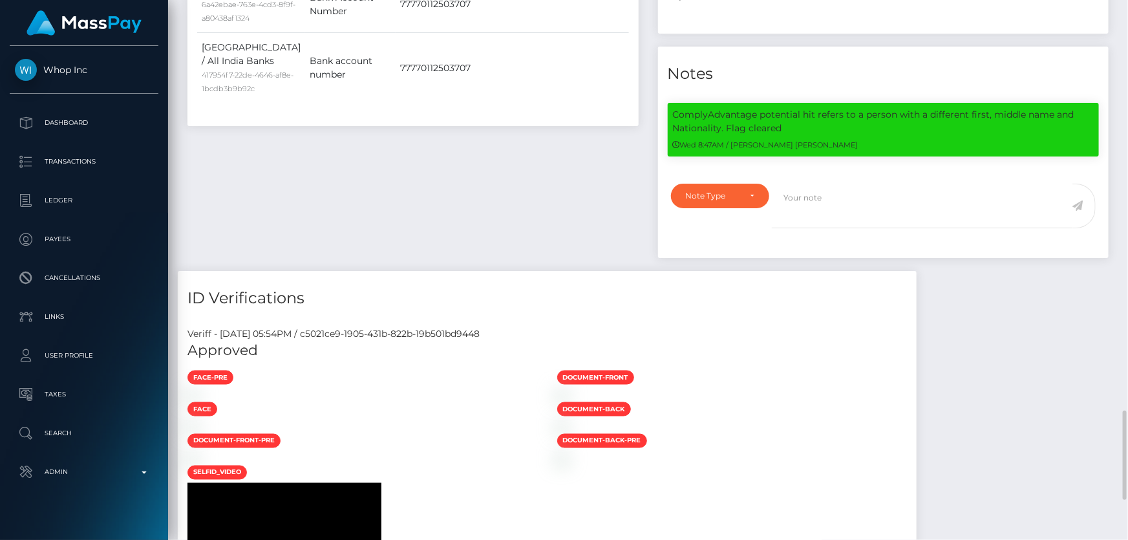
scroll to position [1058, 0]
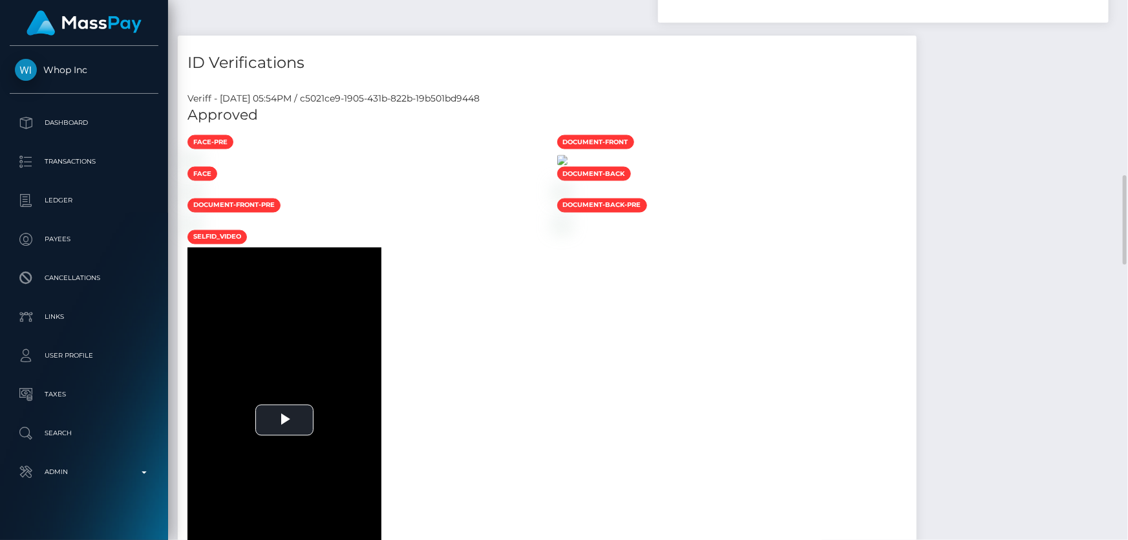
click at [568, 166] on img at bounding box center [562, 160] width 10 height 10
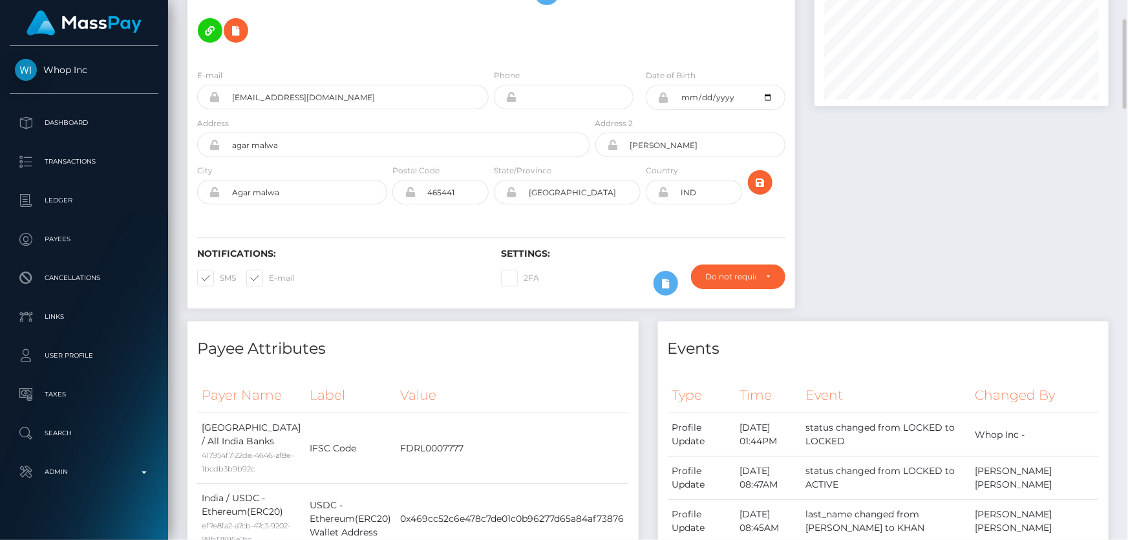
scroll to position [0, 0]
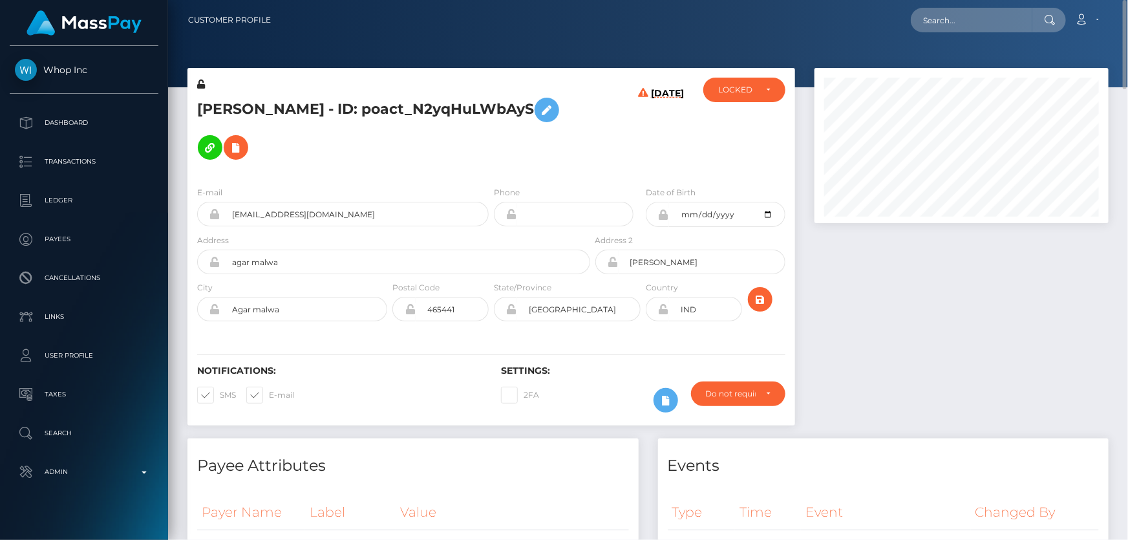
click at [200, 87] on icon at bounding box center [201, 84] width 8 height 9
drag, startPoint x: 291, startPoint y: 105, endPoint x: 197, endPoint y: 102, distance: 94.5
click at [197, 101] on h5 "ASAD KHAN - ID: poact_N2yqHuLWbAyS" at bounding box center [390, 128] width 386 height 75
copy h5 "ASAD KHAN"
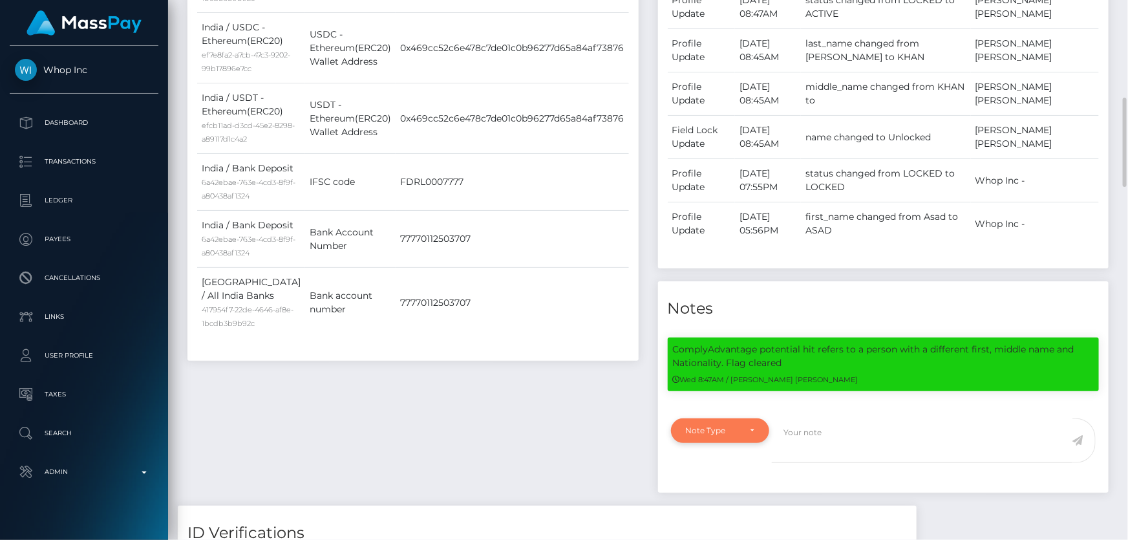
scroll to position [822, 0]
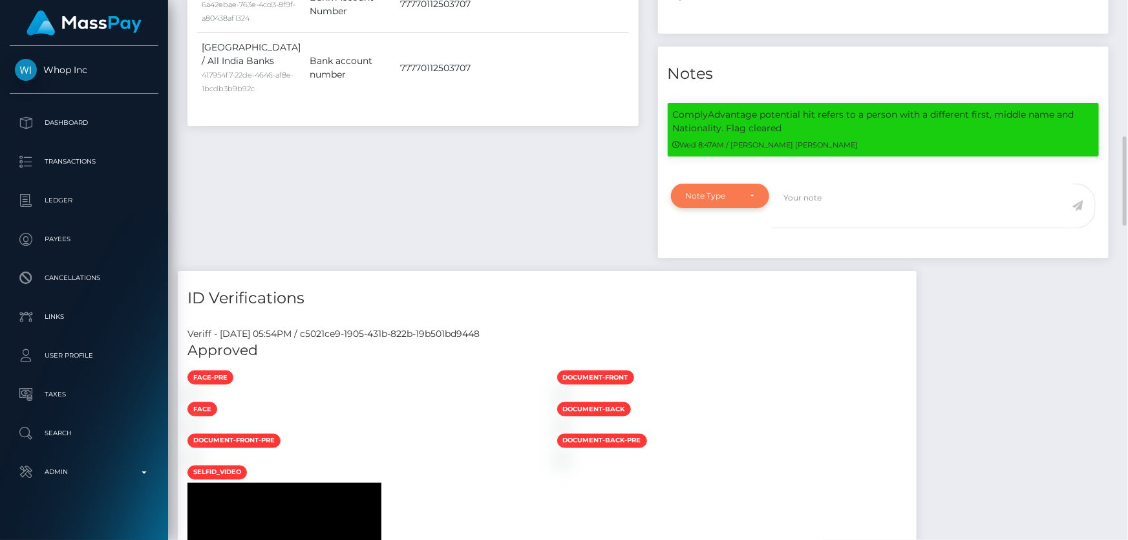
click at [724, 191] on div "Note Type" at bounding box center [713, 196] width 54 height 10
click at [732, 279] on span "Clear Compliance" at bounding box center [721, 285] width 69 height 12
select select "CLEAR_COMPLIANCE"
paste textarea "The hit refers to a person with multiple Middle Names ( Zia Fawad )."
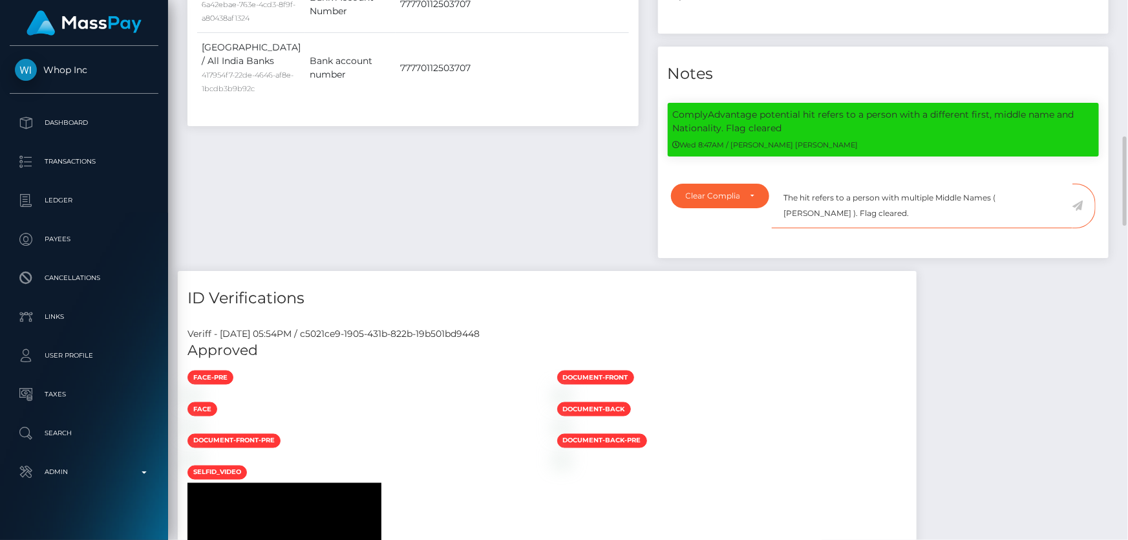
type textarea "The hit refers to a person with multiple Middle Names ( Zia Fawad ). Flag clear…"
click at [1081, 200] on icon at bounding box center [1078, 205] width 11 height 10
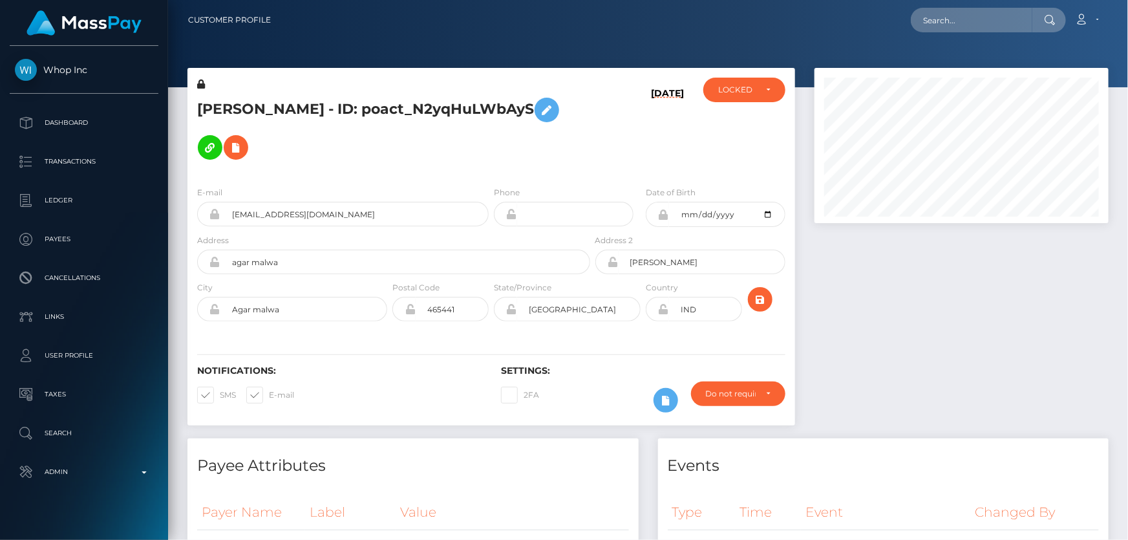
scroll to position [646394, 646254]
click at [751, 94] on div "LOCKED" at bounding box center [736, 90] width 37 height 10
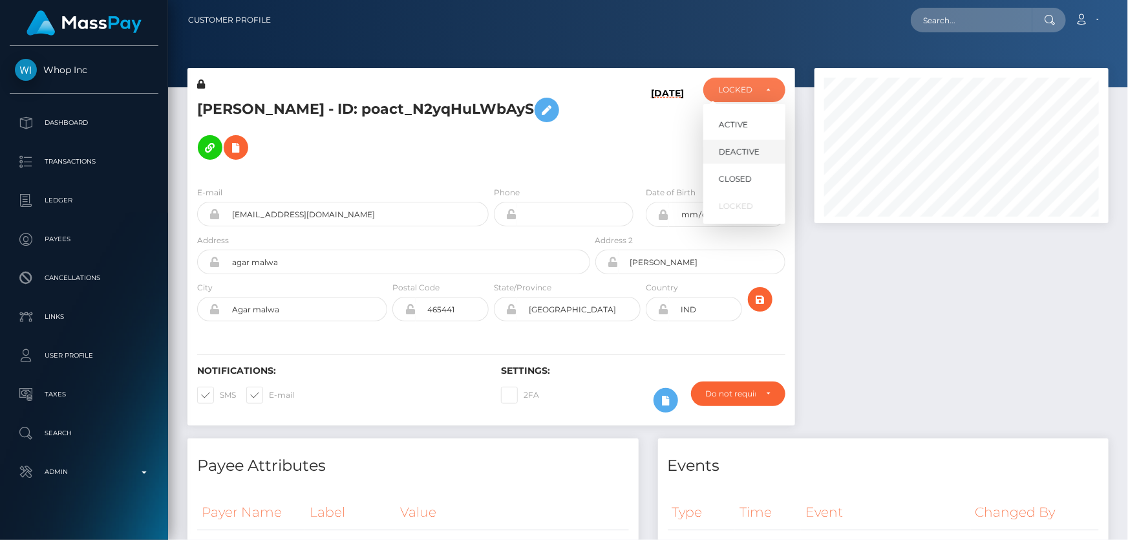
scroll to position [155, 294]
click at [753, 122] on link "ACTIVE" at bounding box center [744, 124] width 82 height 24
select select "ACTIVE"
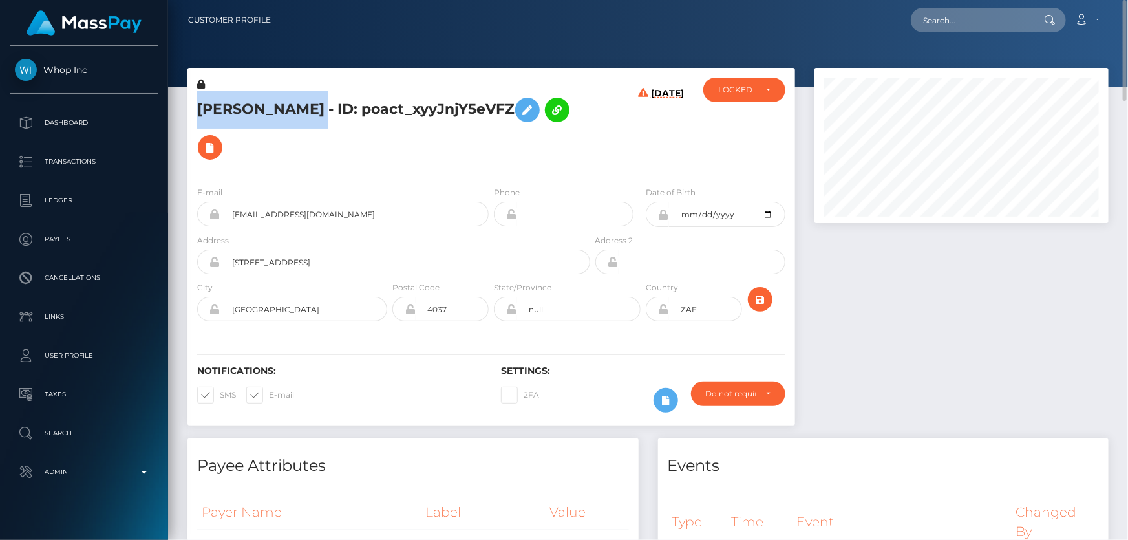
drag, startPoint x: 312, startPoint y: 112, endPoint x: 193, endPoint y: 106, distance: 118.5
click at [193, 106] on div "[PERSON_NAME] - ID: poact_xyyJnjY5eVFZ" at bounding box center [389, 127] width 405 height 98
copy h5 "[PERSON_NAME]"
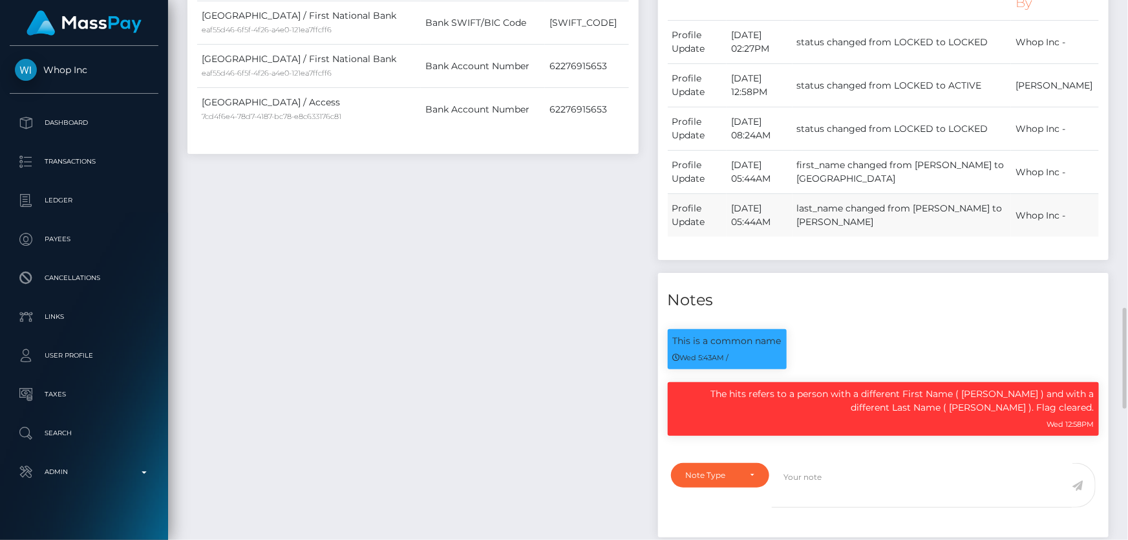
scroll to position [155, 294]
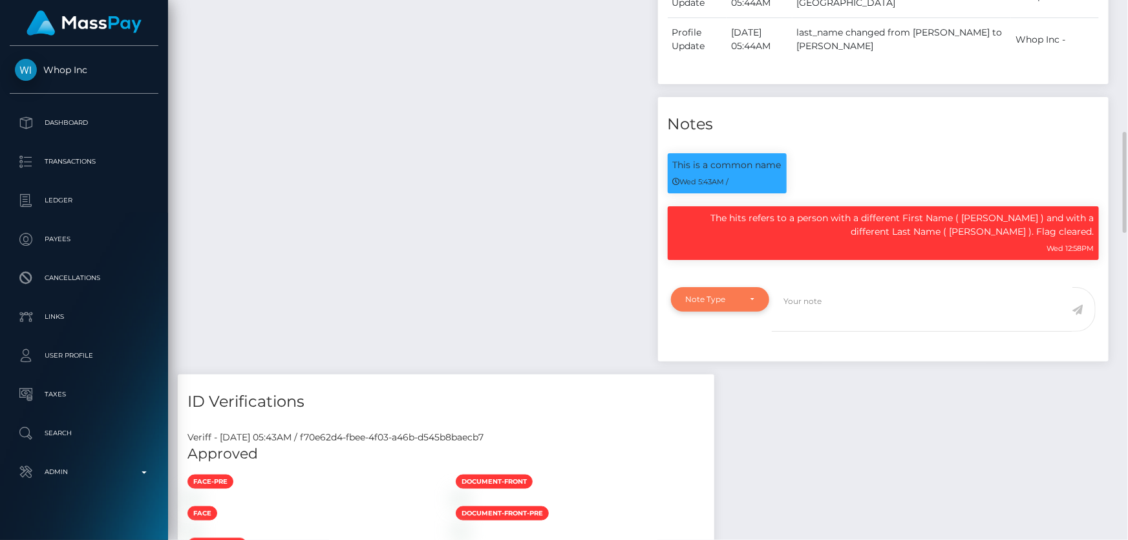
click at [731, 301] on div "Note Type" at bounding box center [713, 299] width 54 height 10
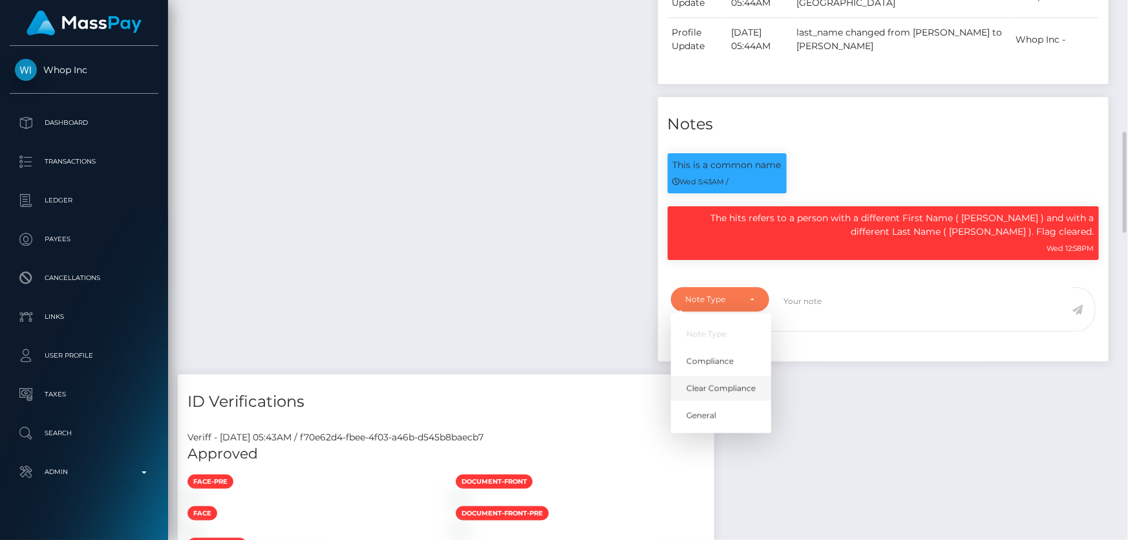
click at [723, 380] on link "Clear Compliance" at bounding box center [721, 389] width 100 height 24
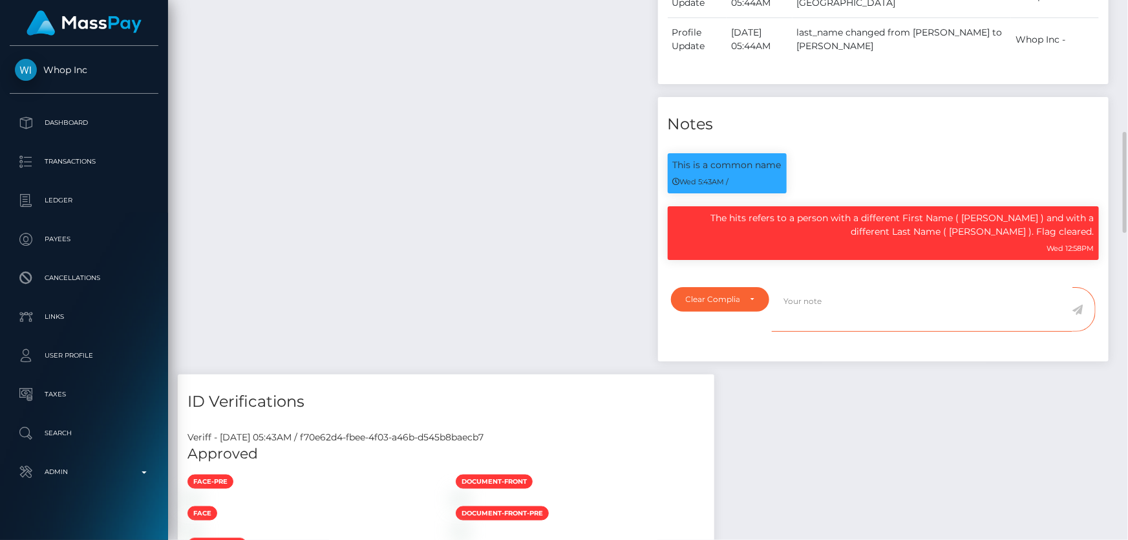
click at [828, 309] on textarea at bounding box center [922, 309] width 301 height 45
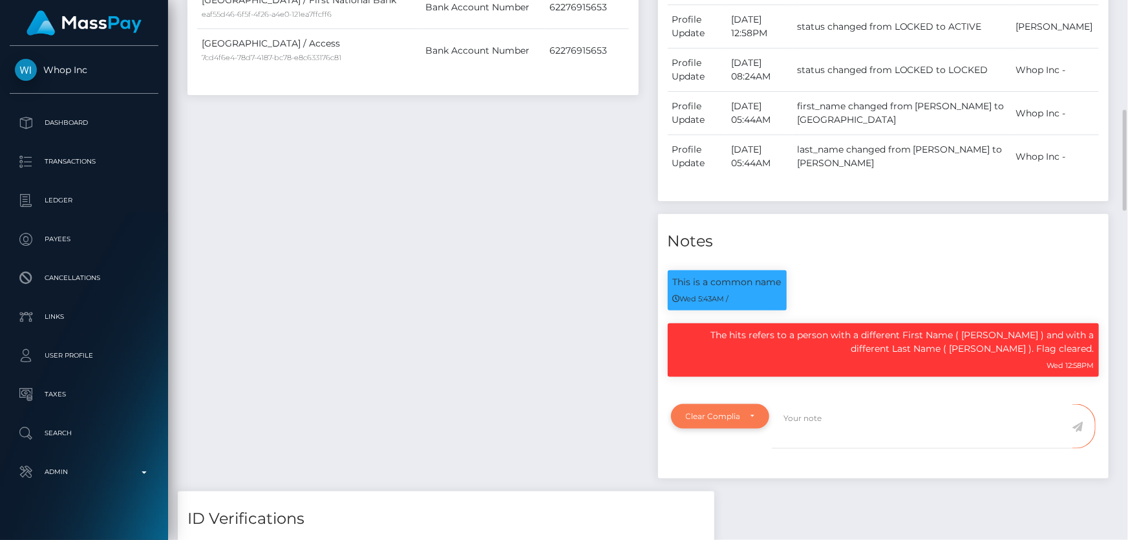
click at [751, 405] on div "Clear Compliance" at bounding box center [720, 416] width 99 height 25
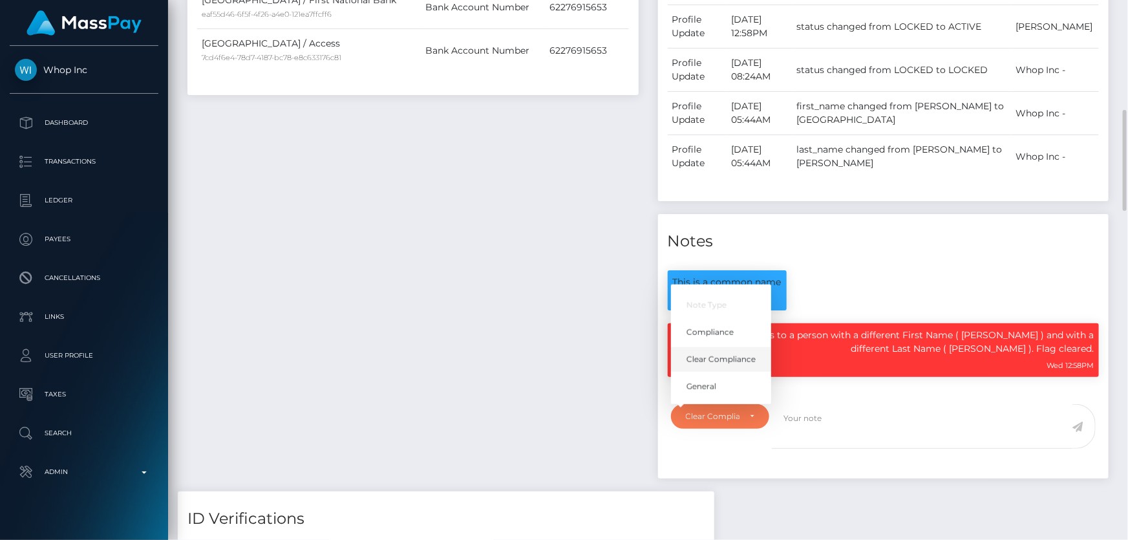
click at [736, 357] on span "Clear Compliance" at bounding box center [721, 359] width 69 height 12
select select "CLEAR_COMPLIANCE"
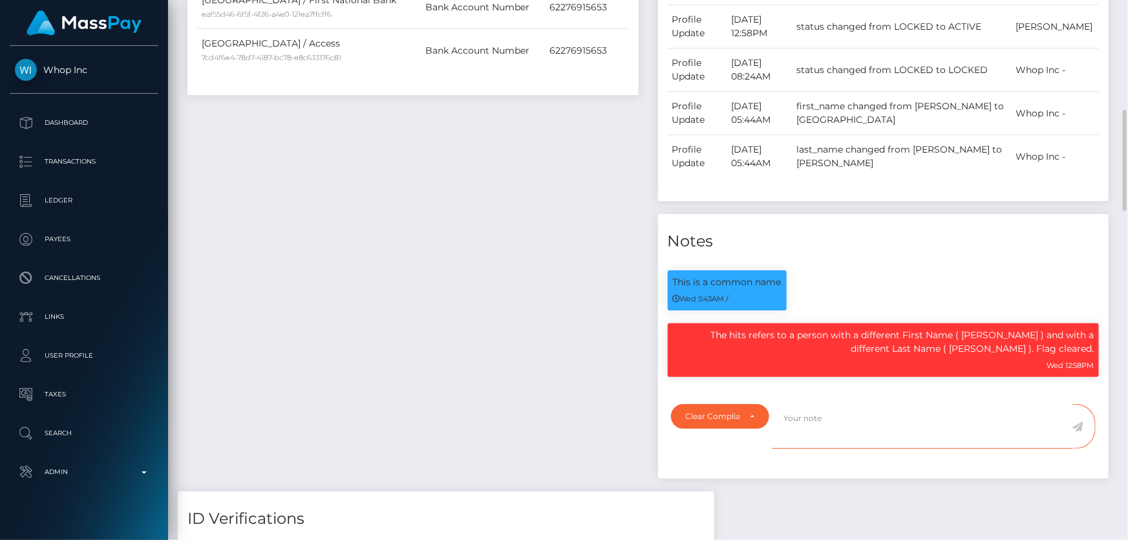
click at [846, 420] on textarea at bounding box center [922, 426] width 301 height 45
type textarea "Duplicate flag."
click at [1080, 423] on icon at bounding box center [1078, 427] width 11 height 10
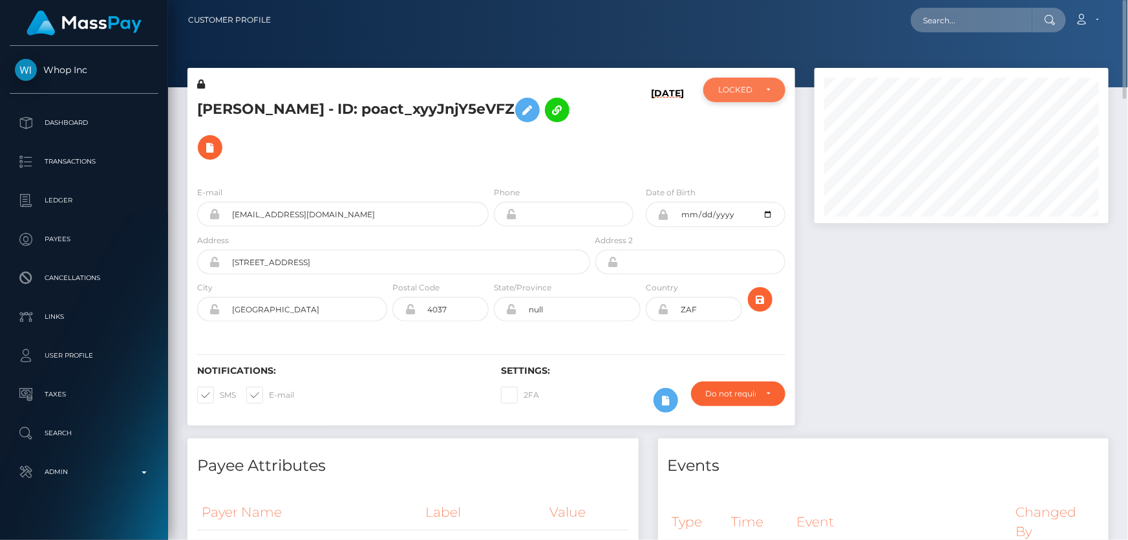
click at [737, 78] on div "LOCKED" at bounding box center [744, 90] width 82 height 25
click at [741, 123] on span "ACTIVE" at bounding box center [733, 125] width 29 height 12
select select "ACTIVE"
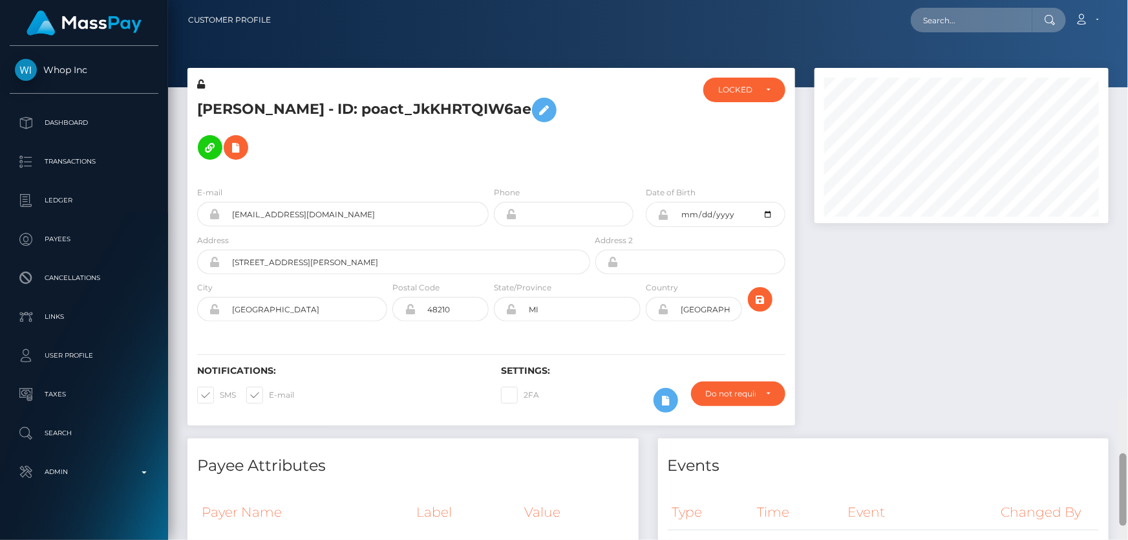
drag, startPoint x: 1124, startPoint y: 172, endPoint x: 1128, endPoint y: 6, distance: 165.5
click at [1128, 6] on div "Customer Profile Loading... Loading..." at bounding box center [648, 270] width 960 height 540
click at [732, 98] on div "LOCKED" at bounding box center [744, 90] width 82 height 25
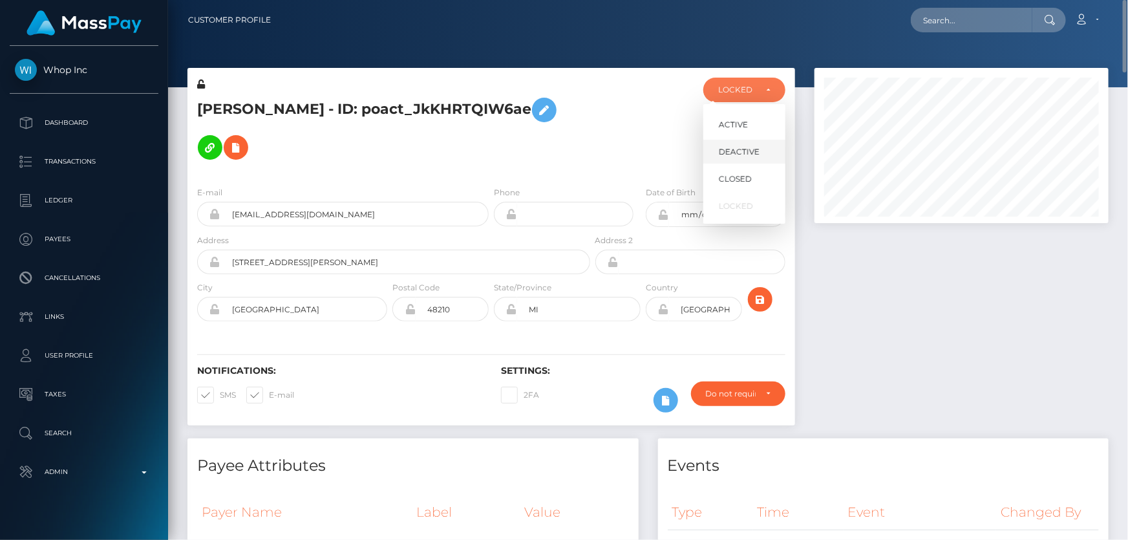
click at [743, 154] on span "DEACTIVE" at bounding box center [739, 152] width 41 height 12
select select "DEACTIVE"
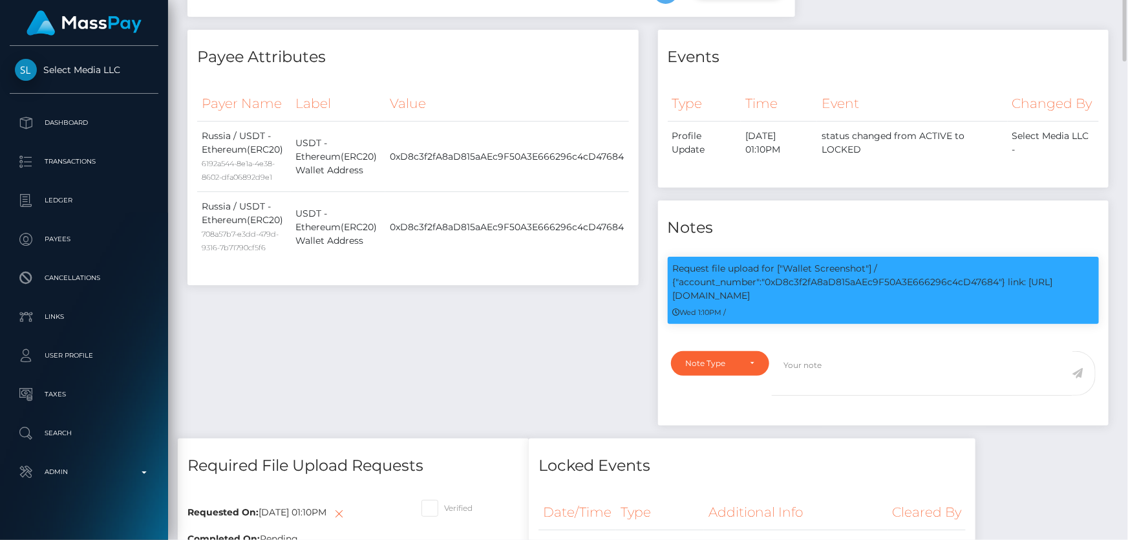
scroll to position [174, 0]
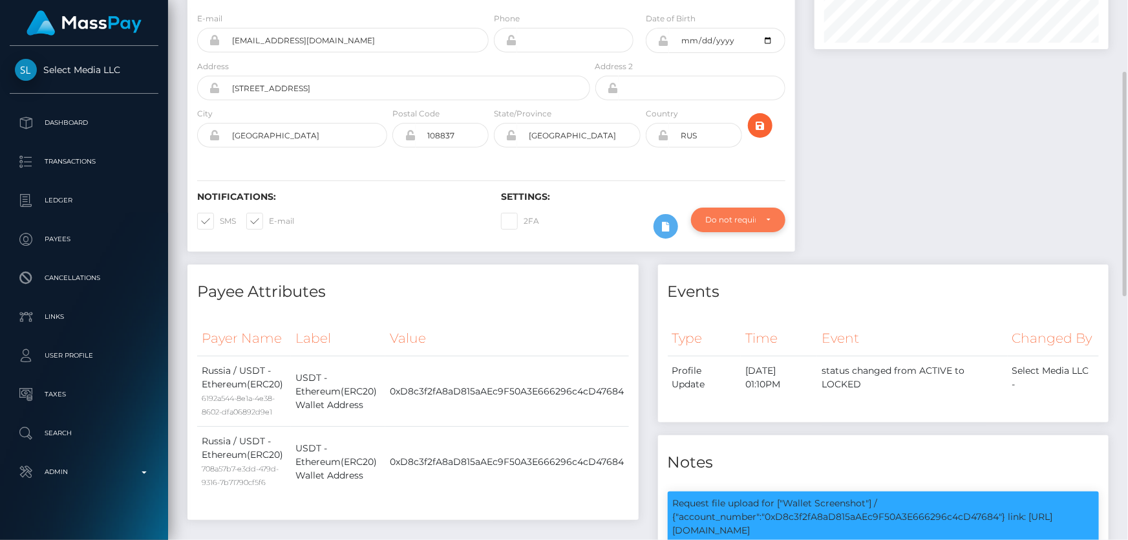
click at [722, 217] on div "Do not require" at bounding box center [731, 220] width 50 height 10
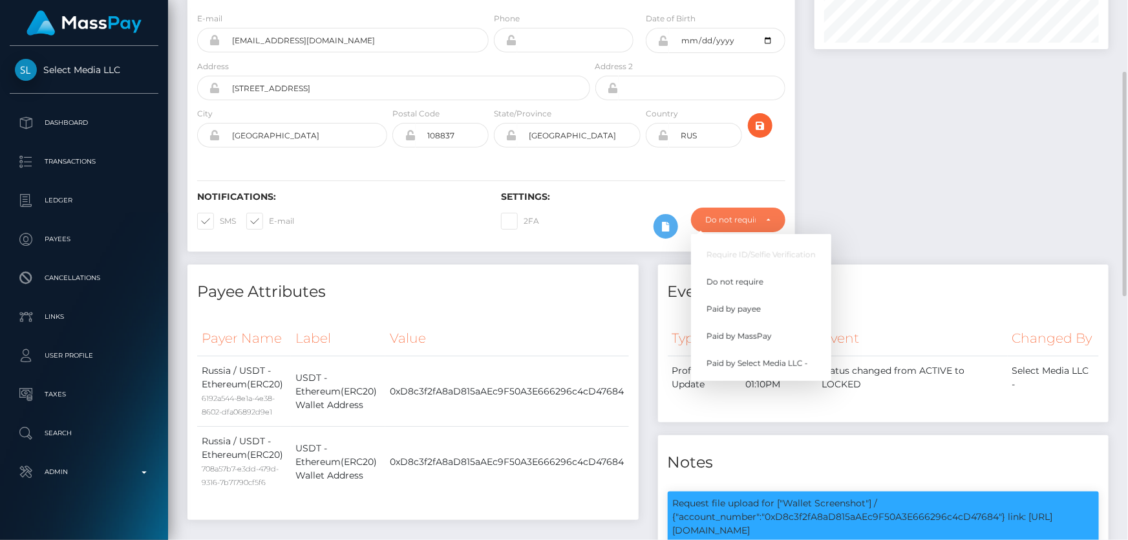
scroll to position [155, 294]
click at [751, 337] on span "Paid by MassPay" at bounding box center [739, 336] width 65 height 12
select select "2"
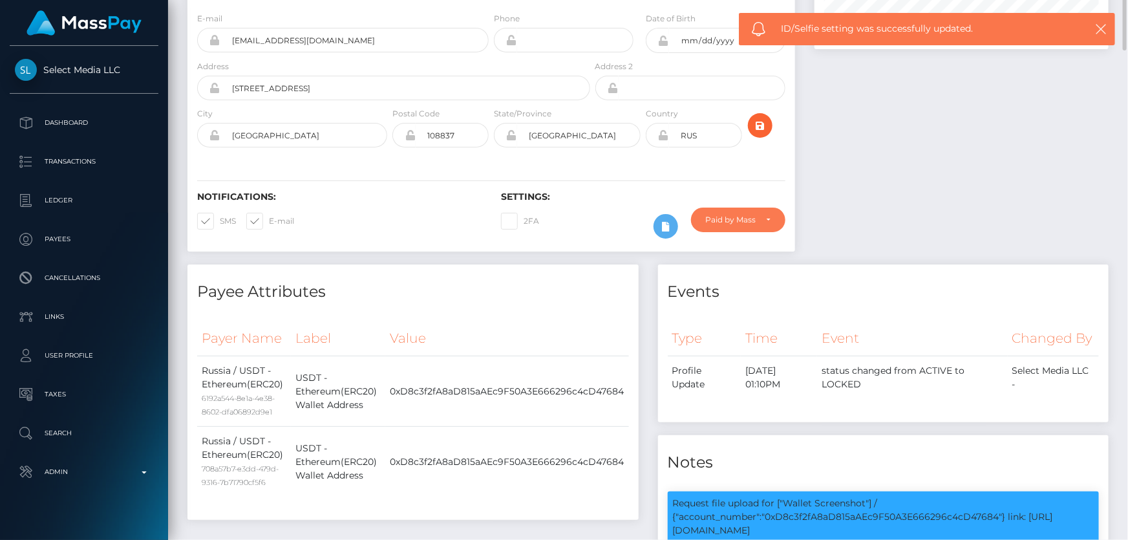
scroll to position [0, 0]
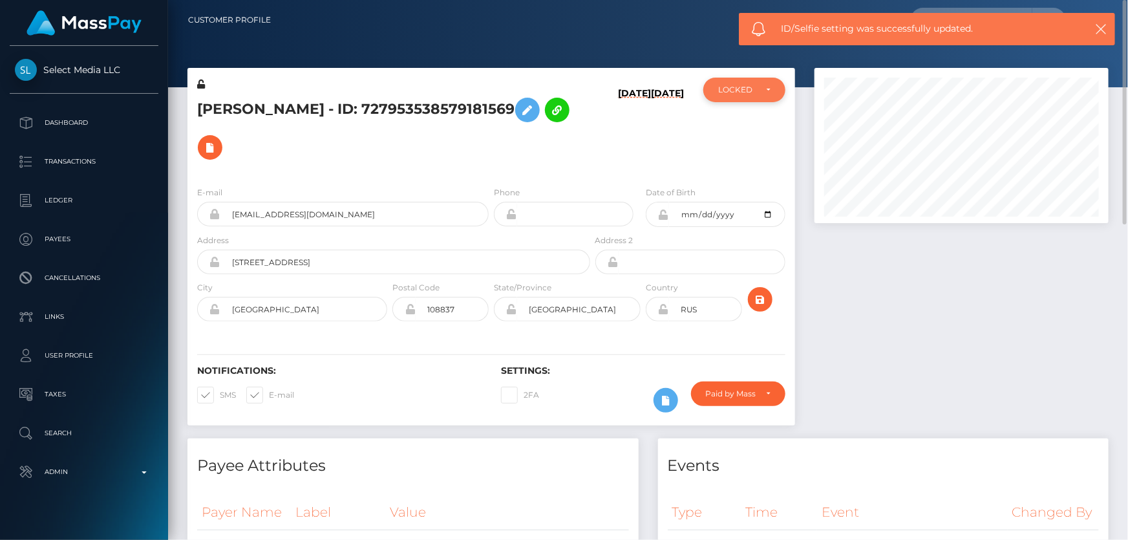
click at [738, 85] on div "LOCKED" at bounding box center [736, 90] width 37 height 10
click at [738, 120] on span "ACTIVE" at bounding box center [733, 125] width 29 height 12
select select "ACTIVE"
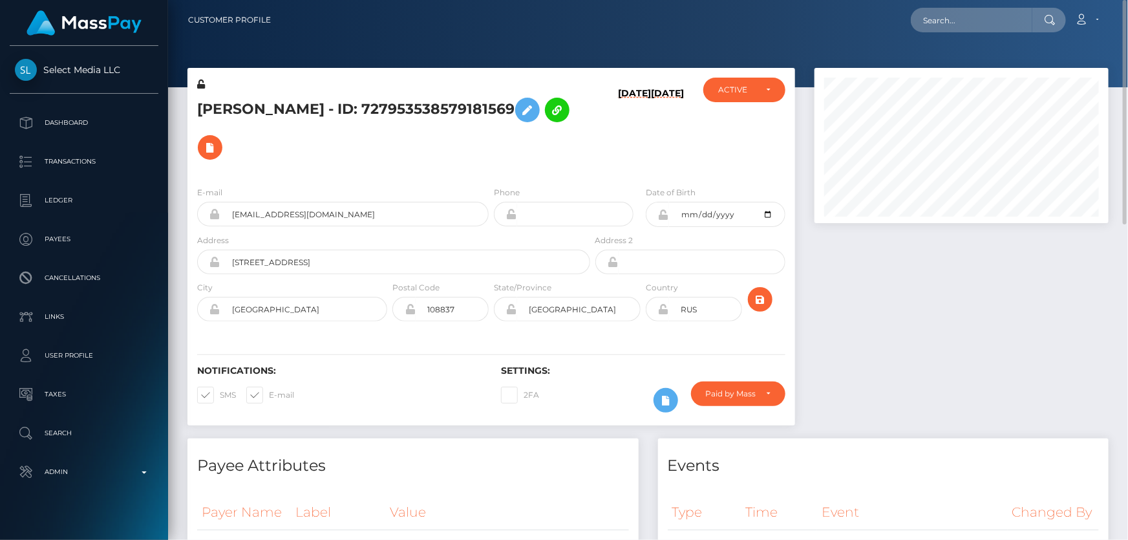
click at [500, 144] on h5 "[PERSON_NAME] - ID: 727953538579181569" at bounding box center [390, 128] width 386 height 75
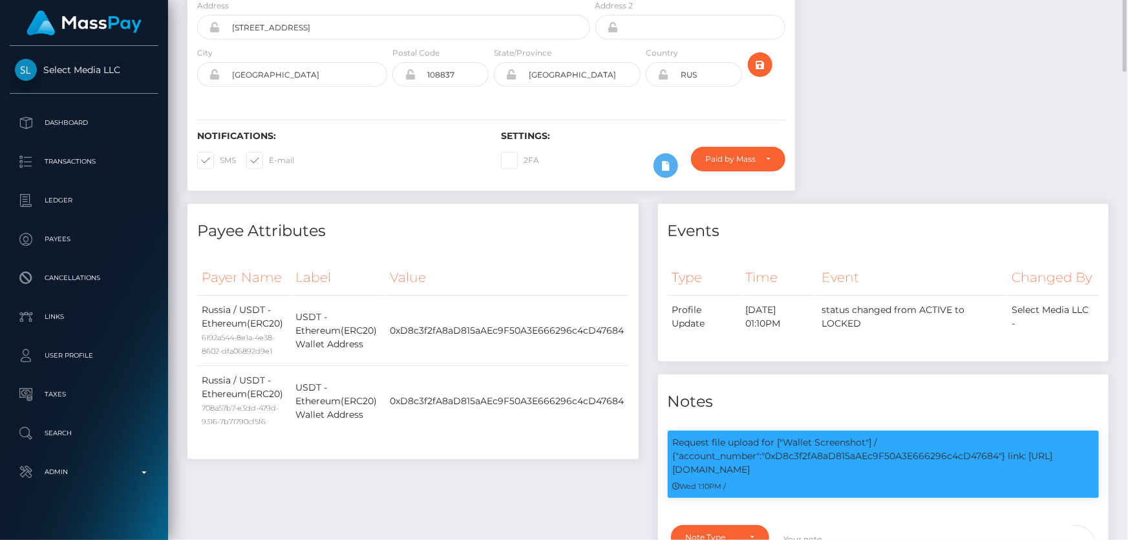
scroll to position [58, 0]
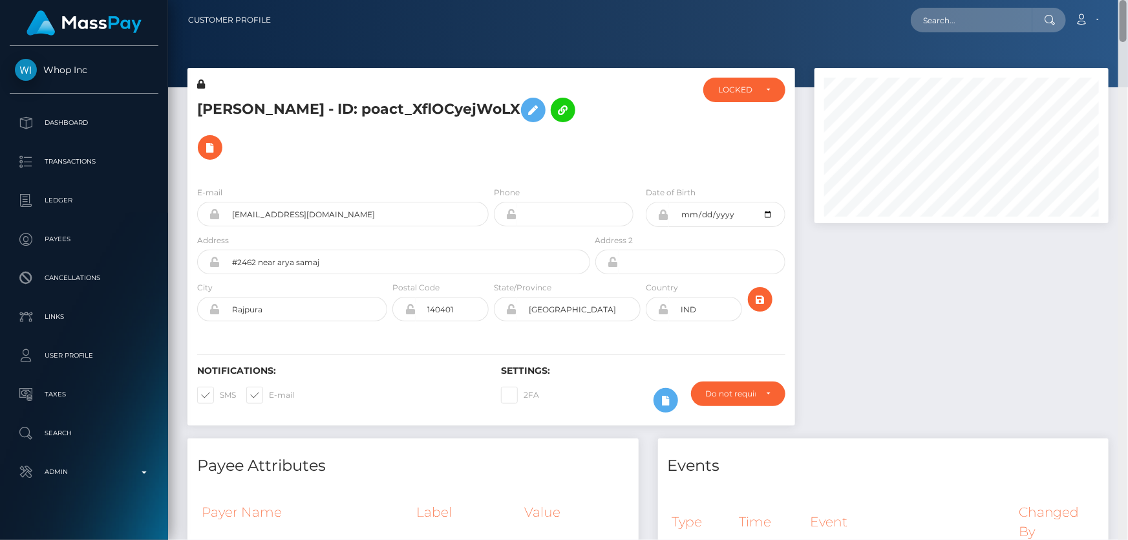
drag, startPoint x: 1121, startPoint y: 81, endPoint x: 1124, endPoint y: -19, distance: 99.6
click at [1124, 0] on html "Whop Inc Dashboard Transactions Ledger Payees Cancellations Links" at bounding box center [564, 270] width 1128 height 540
click at [720, 93] on div "LOCKED" at bounding box center [736, 90] width 37 height 10
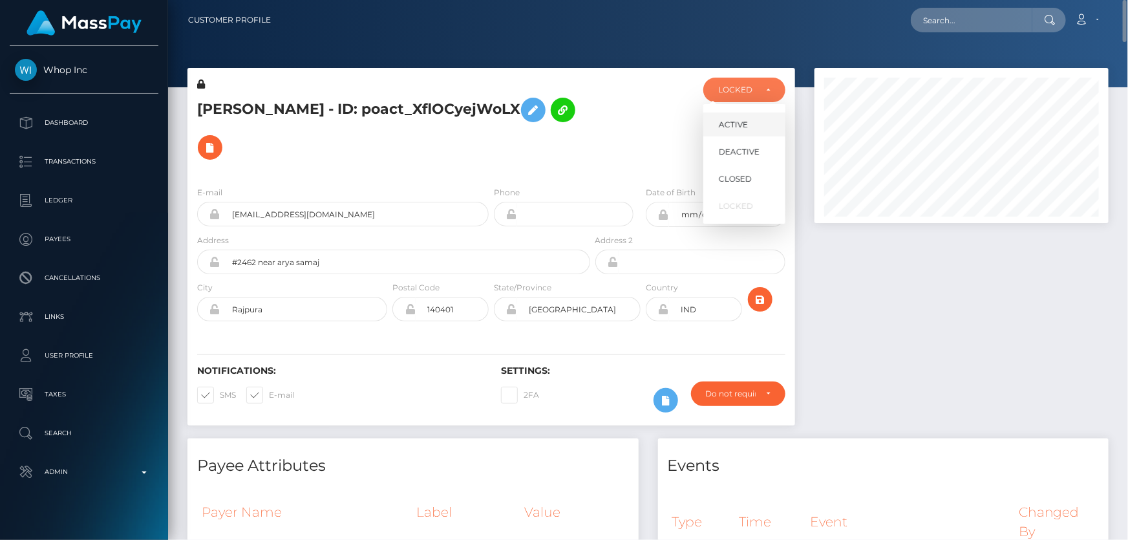
scroll to position [155, 294]
click at [739, 155] on span "DEACTIVE" at bounding box center [739, 152] width 41 height 12
select select "DEACTIVE"
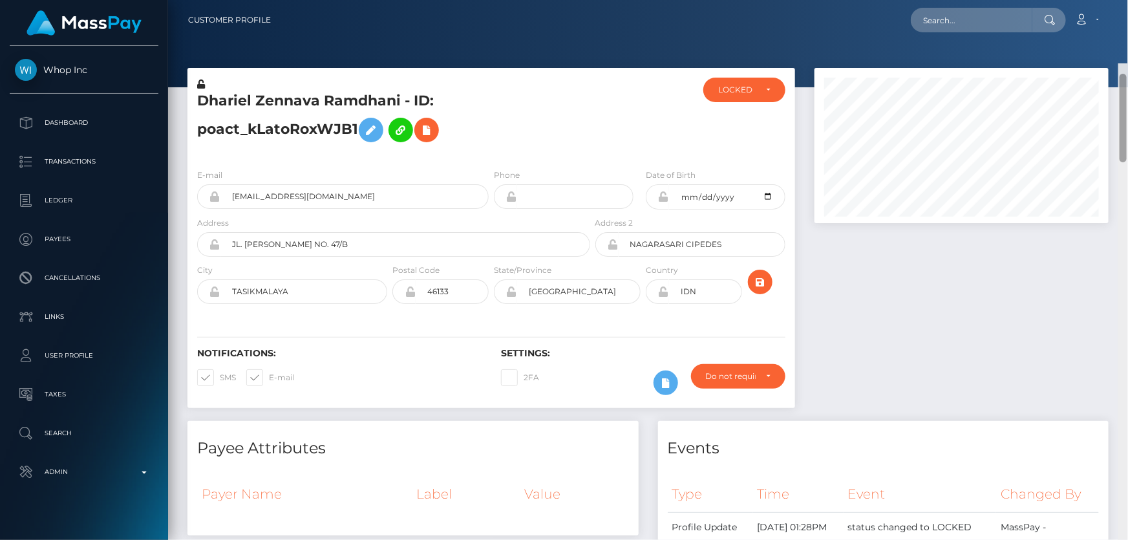
drag, startPoint x: 1120, startPoint y: 420, endPoint x: 1128, endPoint y: 7, distance: 413.2
click at [1128, 7] on div "Customer Profile Loading... Loading..." at bounding box center [648, 270] width 960 height 540
click at [719, 87] on div "LOCKED" at bounding box center [736, 90] width 37 height 10
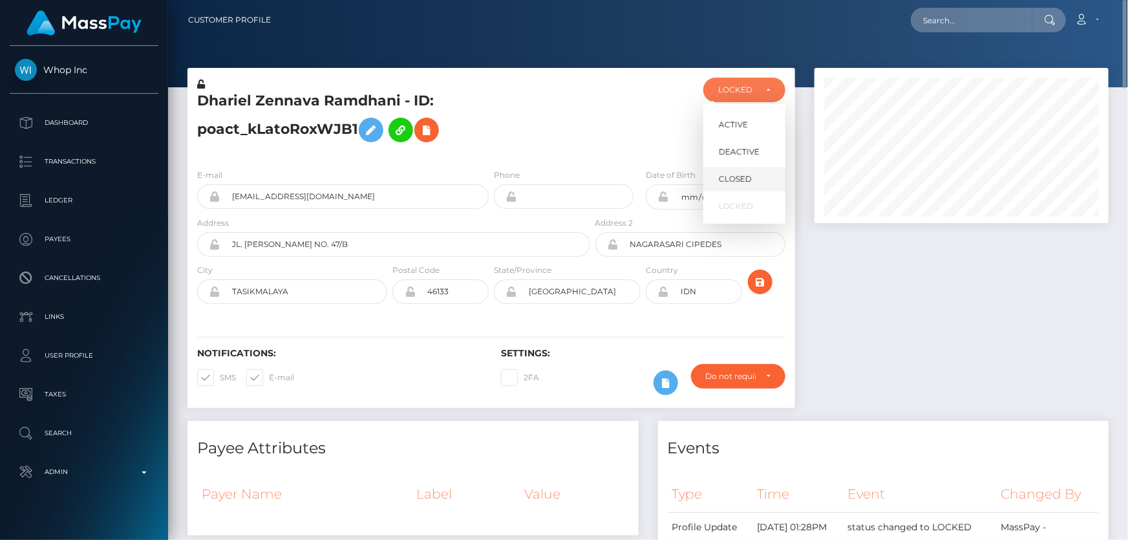
scroll to position [155, 294]
click at [742, 151] on span "DEACTIVE" at bounding box center [739, 152] width 41 height 12
select select "DEACTIVE"
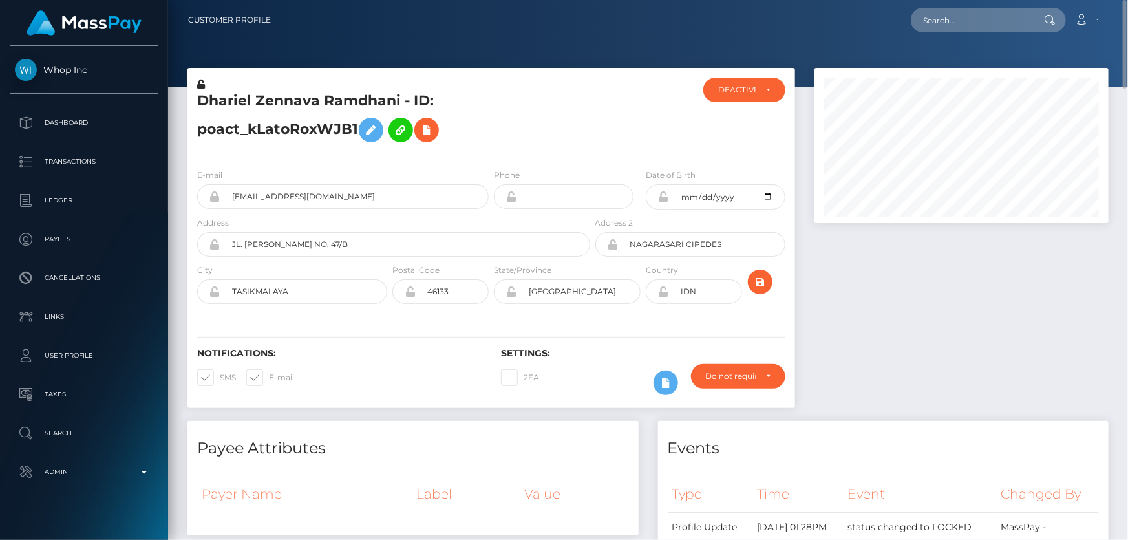
click at [529, 145] on h5 "Dhariel Zennava Ramdhani - ID: poact_kLatoRoxWJB1" at bounding box center [390, 120] width 386 height 58
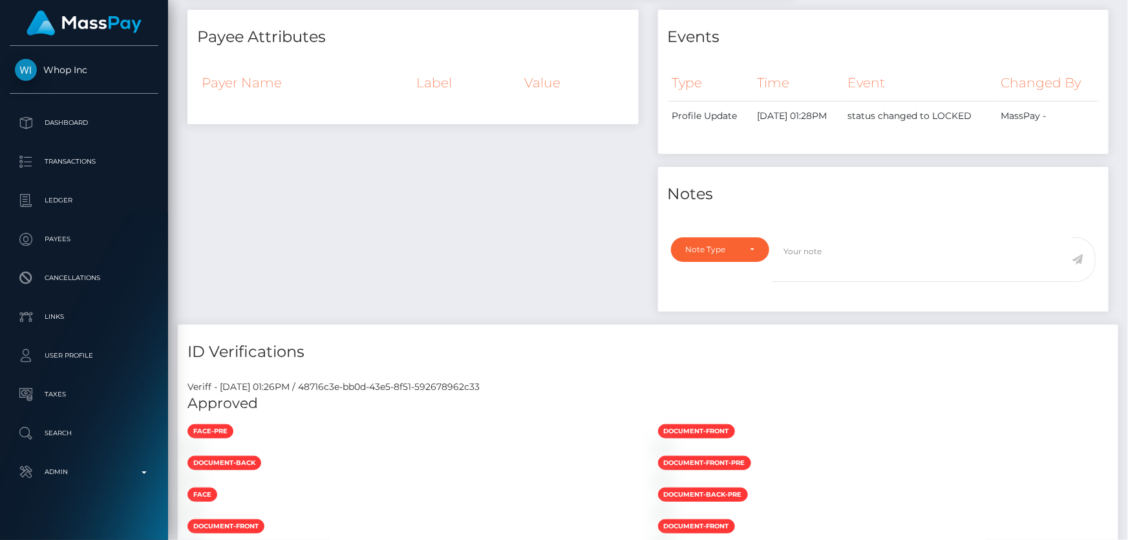
scroll to position [952, 0]
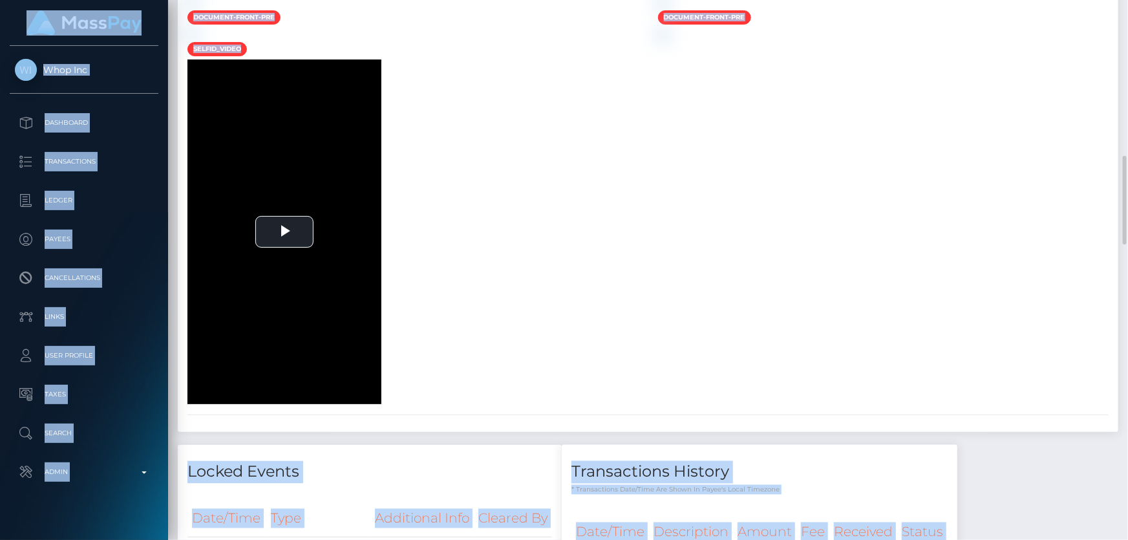
drag, startPoint x: 1127, startPoint y: 128, endPoint x: 1114, endPoint y: 542, distance: 414.0
click at [1114, 539] on html "Whop Inc Dashboard Transactions Ledger Payees Cancellations Links" at bounding box center [564, 270] width 1128 height 540
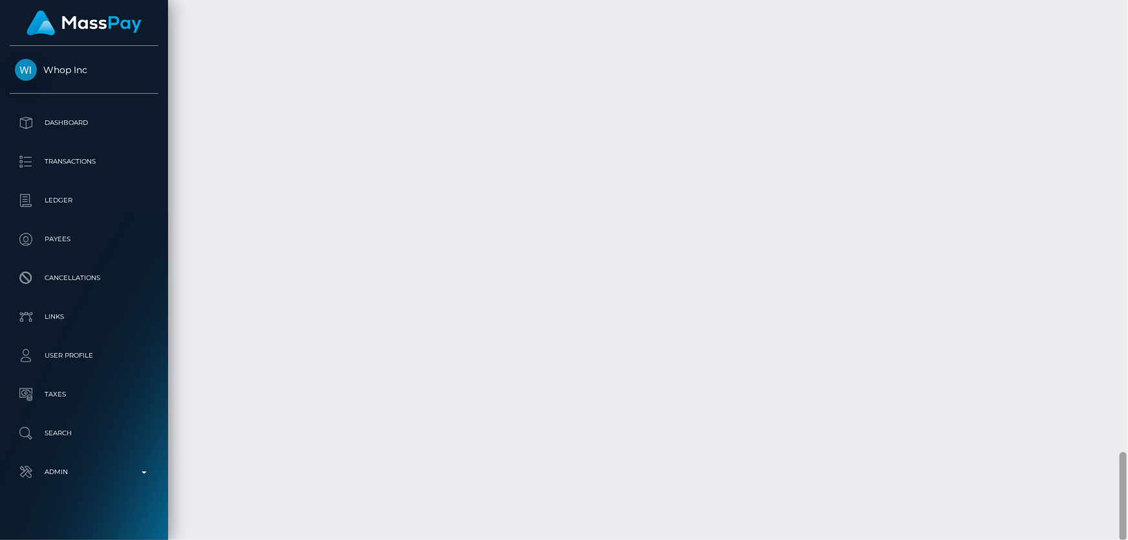
scroll to position [224, 0]
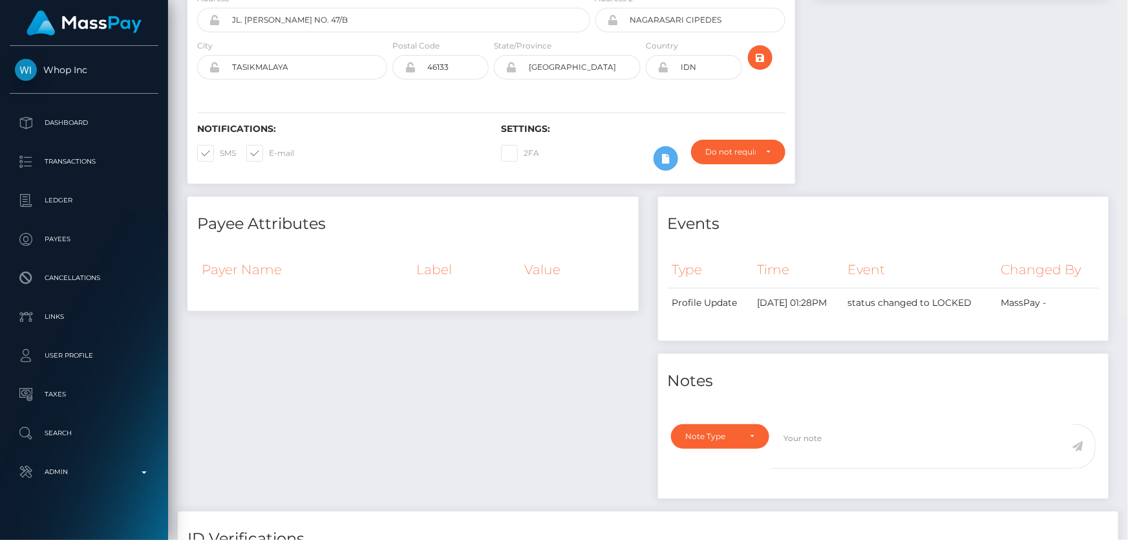
drag, startPoint x: 1122, startPoint y: 230, endPoint x: 1128, endPoint y: -21, distance: 250.9
click at [1128, 0] on html "Whop Inc Dashboard Transactions Ledger Payees Cancellations Links" at bounding box center [564, 270] width 1128 height 540
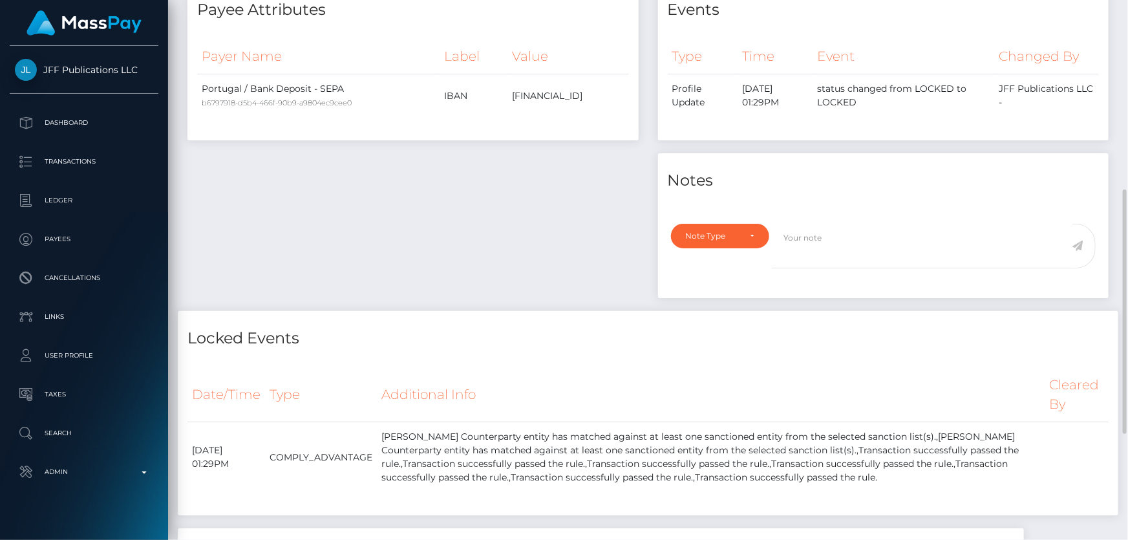
scroll to position [183, 0]
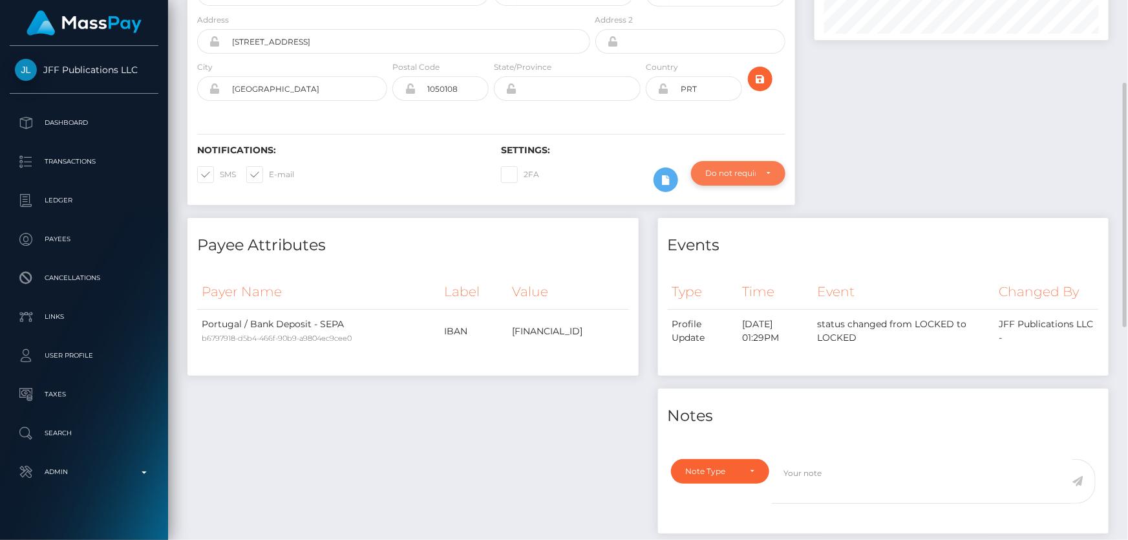
click at [733, 180] on div "Do not require" at bounding box center [738, 173] width 94 height 25
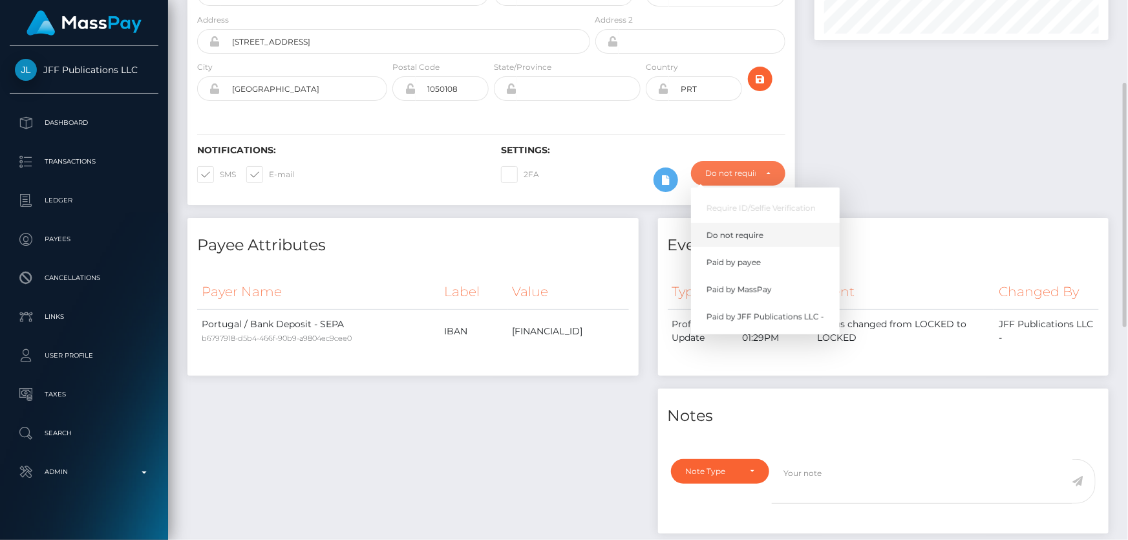
scroll to position [155, 294]
click at [764, 288] on span "Paid by MassPay" at bounding box center [739, 290] width 65 height 12
select select "2"
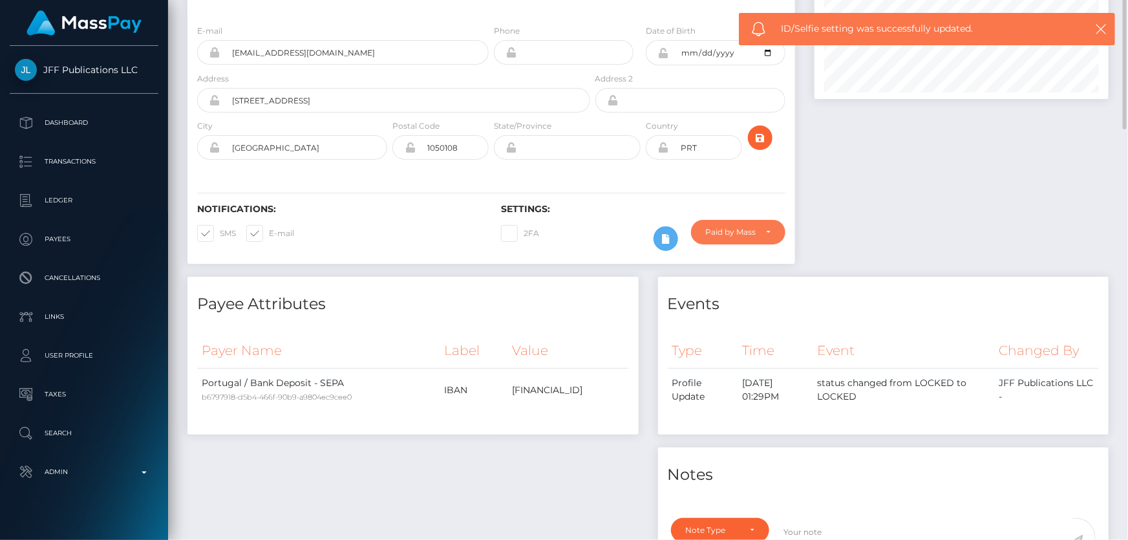
scroll to position [0, 0]
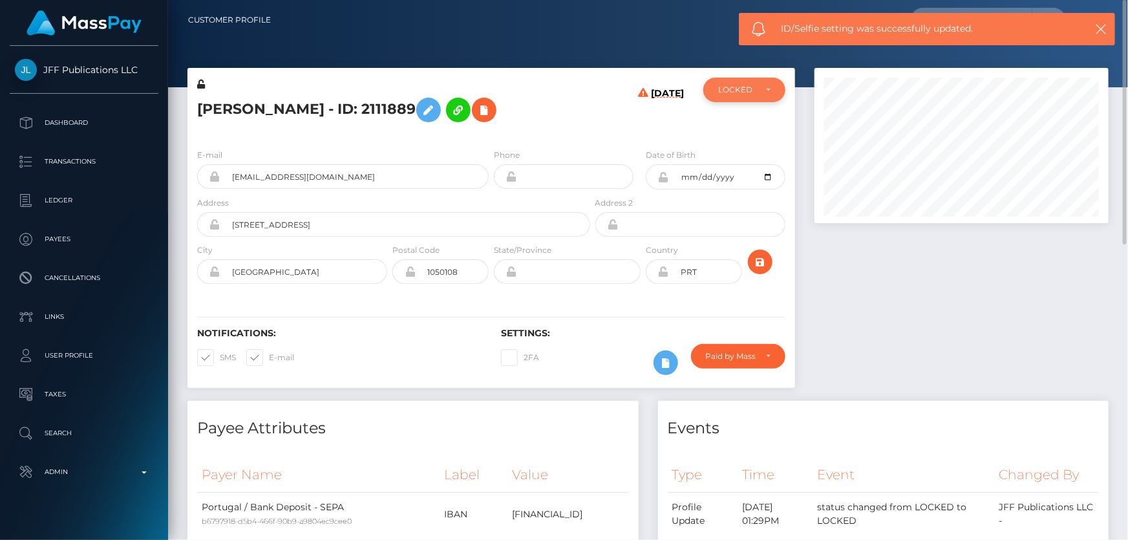
click at [736, 82] on div "LOCKED" at bounding box center [744, 90] width 82 height 25
click at [761, 149] on link "DEACTIVE" at bounding box center [744, 152] width 82 height 24
select select "DEACTIVE"
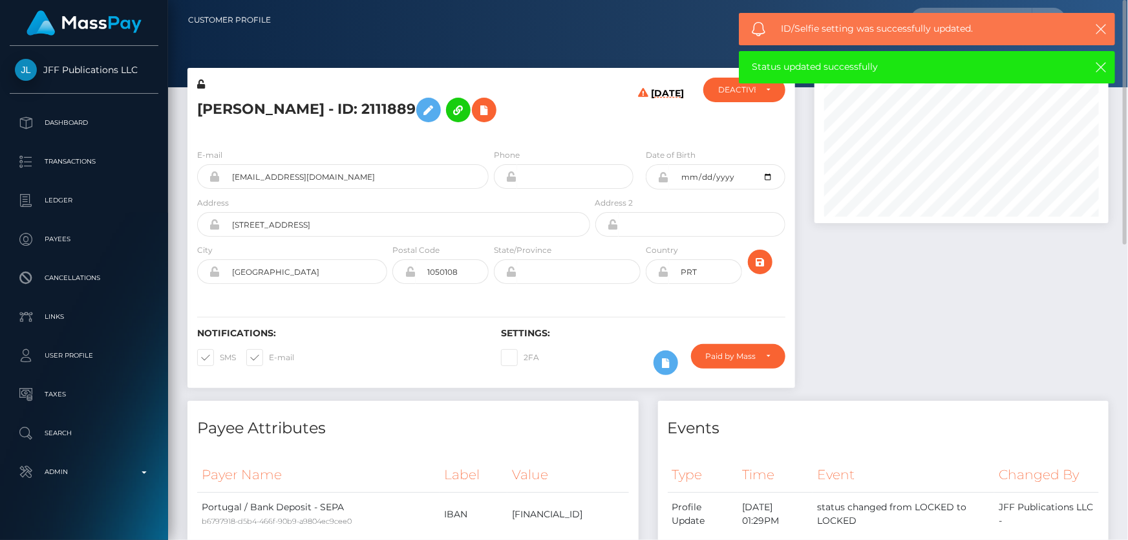
click at [259, 114] on h5 "Jacob Lara - ID: 2111889" at bounding box center [390, 109] width 386 height 37
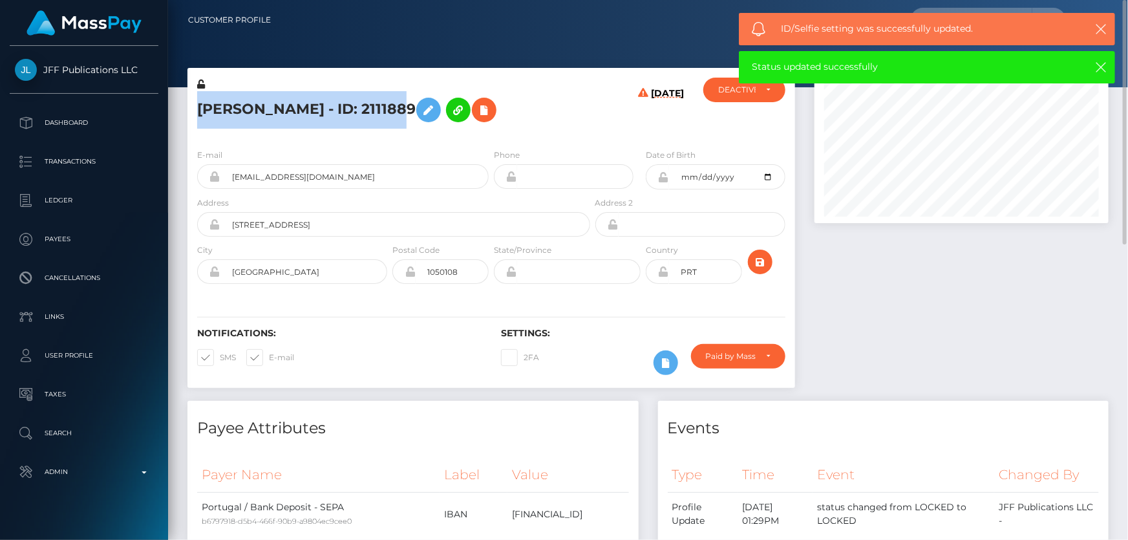
click at [259, 114] on h5 "Jacob Lara - ID: 2111889" at bounding box center [390, 109] width 386 height 37
copy h5 "Jacob Lara - ID: 2111889"
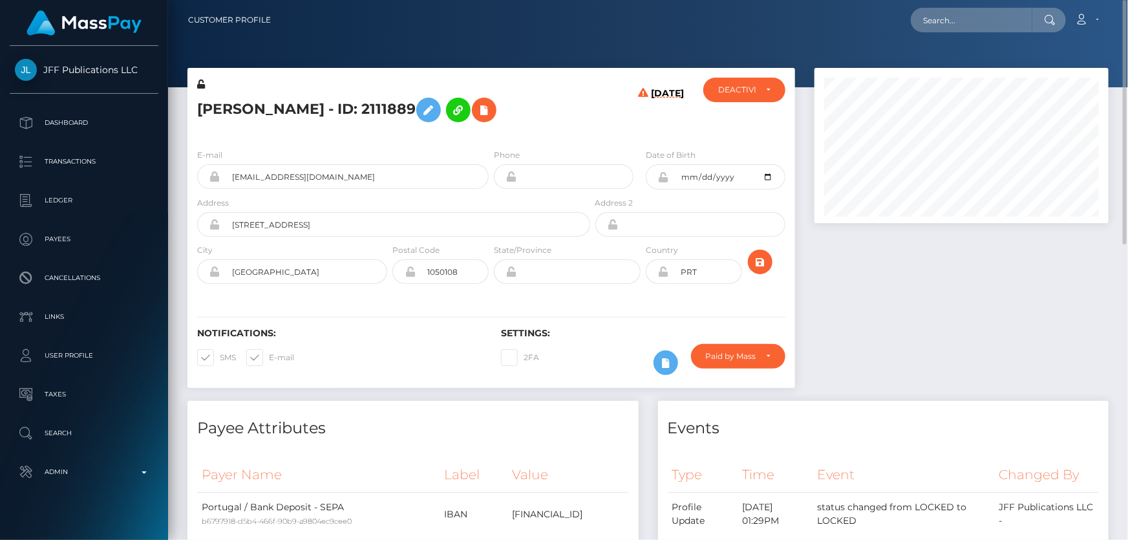
click at [859, 318] on div at bounding box center [962, 234] width 314 height 333
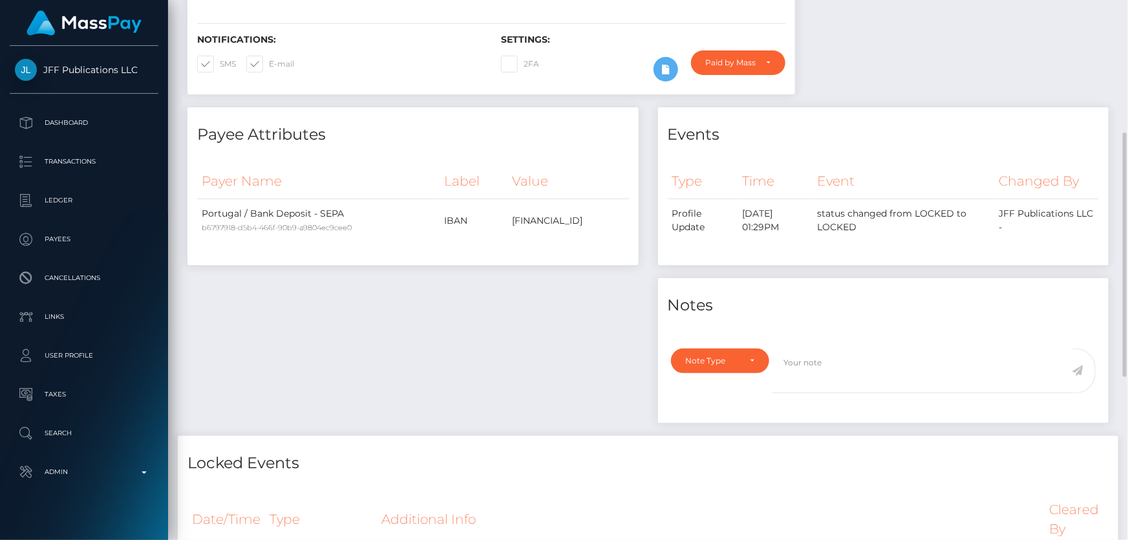
scroll to position [352, 0]
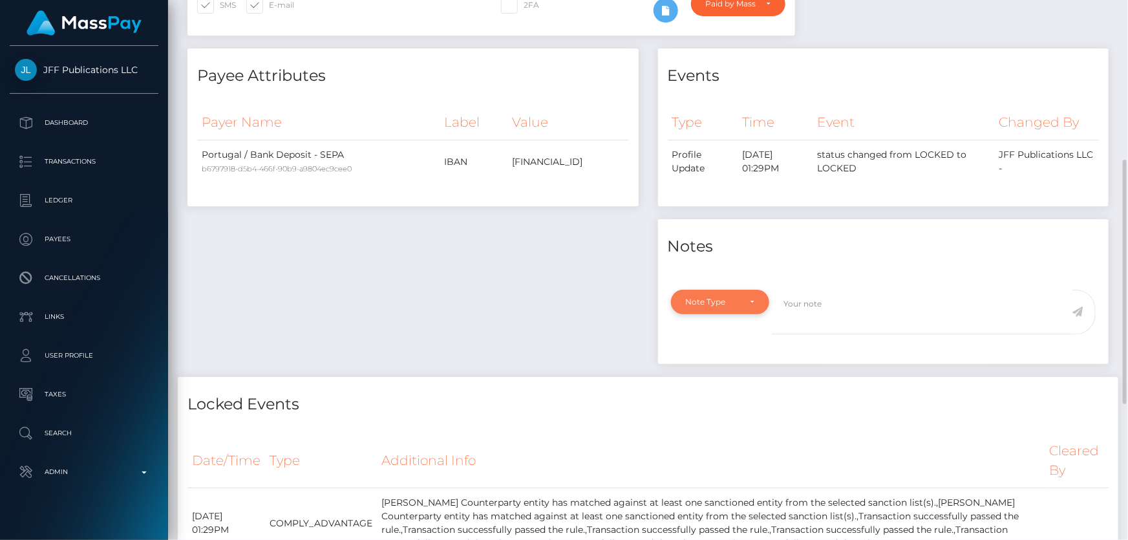
click at [714, 297] on div "Note Type" at bounding box center [713, 302] width 54 height 10
click at [707, 365] on span "Compliance" at bounding box center [710, 364] width 47 height 12
select select "COMPLIANCE"
click at [834, 332] on textarea at bounding box center [922, 312] width 301 height 45
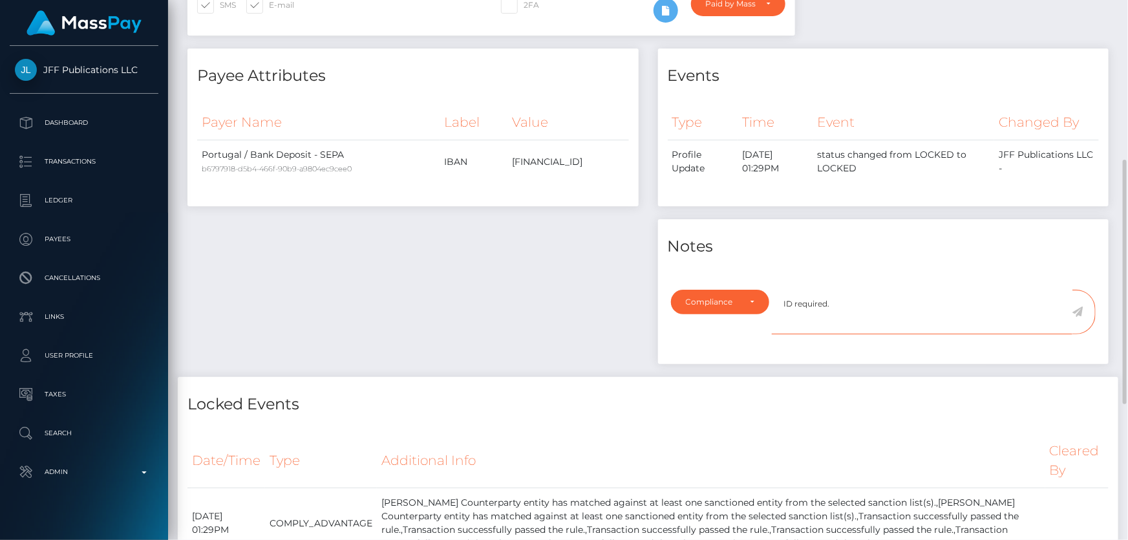
type textarea "ID required."
click at [1080, 312] on icon at bounding box center [1078, 311] width 11 height 10
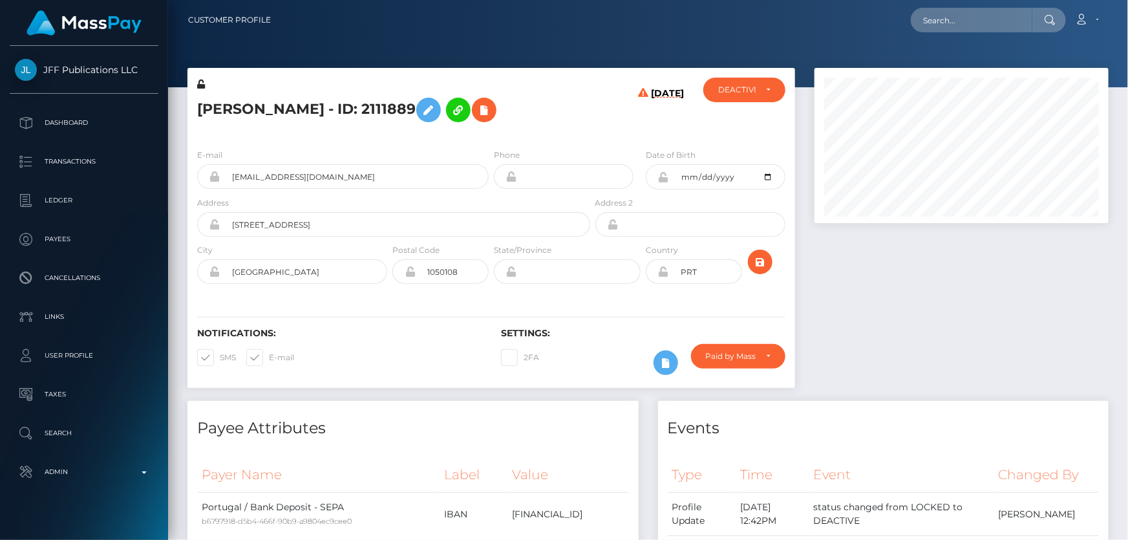
scroll to position [155, 294]
click at [579, 112] on h5 "[PERSON_NAME] - ID: 2111889" at bounding box center [390, 109] width 386 height 37
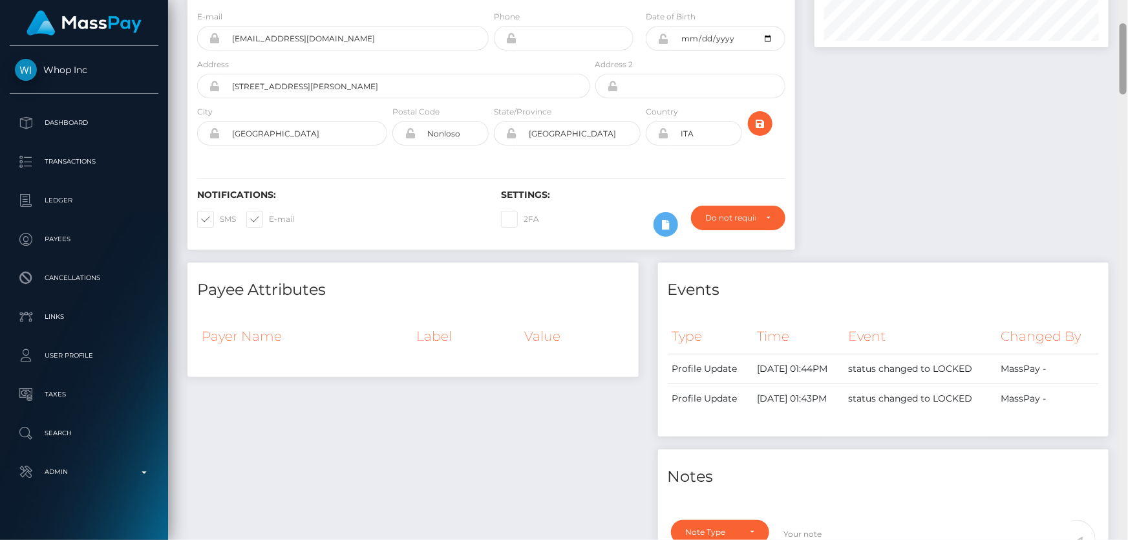
scroll to position [717, 0]
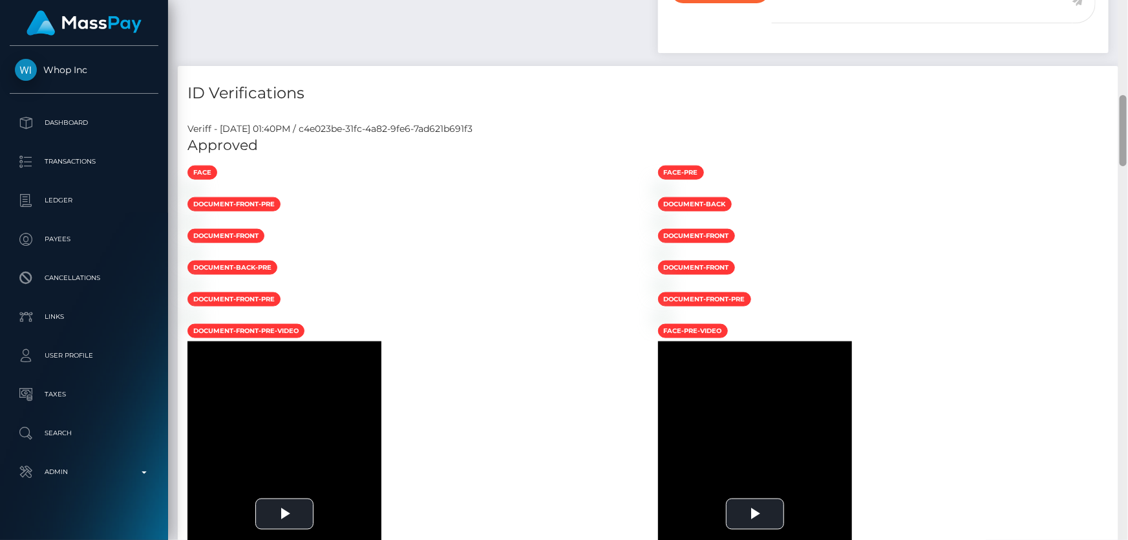
drag, startPoint x: 1128, startPoint y: 91, endPoint x: 1128, endPoint y: 455, distance: 364.0
click at [1128, 462] on div at bounding box center [1124, 270] width 10 height 541
click at [1067, 149] on h5 "Approved" at bounding box center [647, 146] width 921 height 20
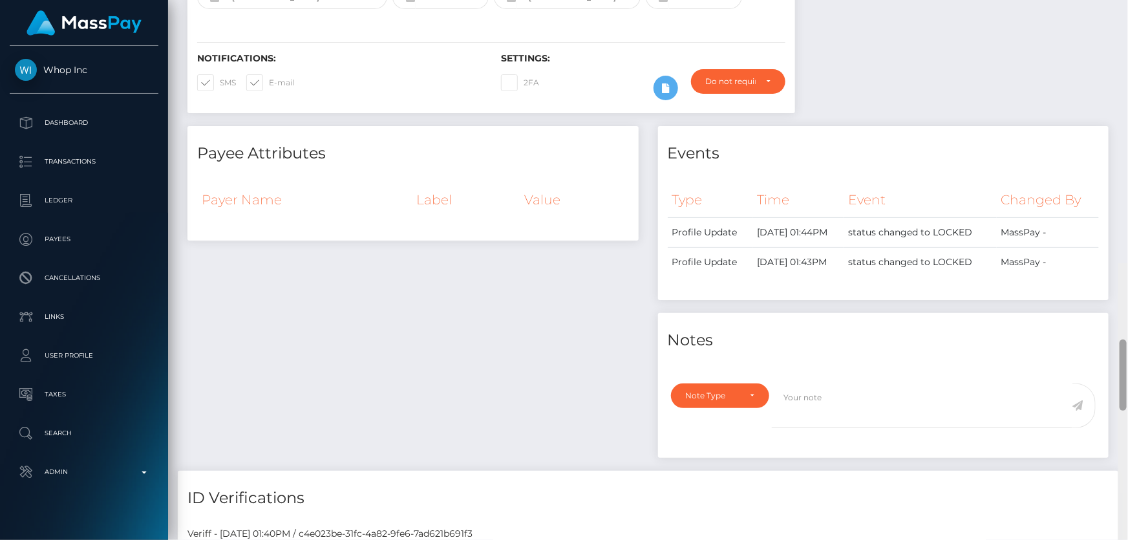
scroll to position [0, 0]
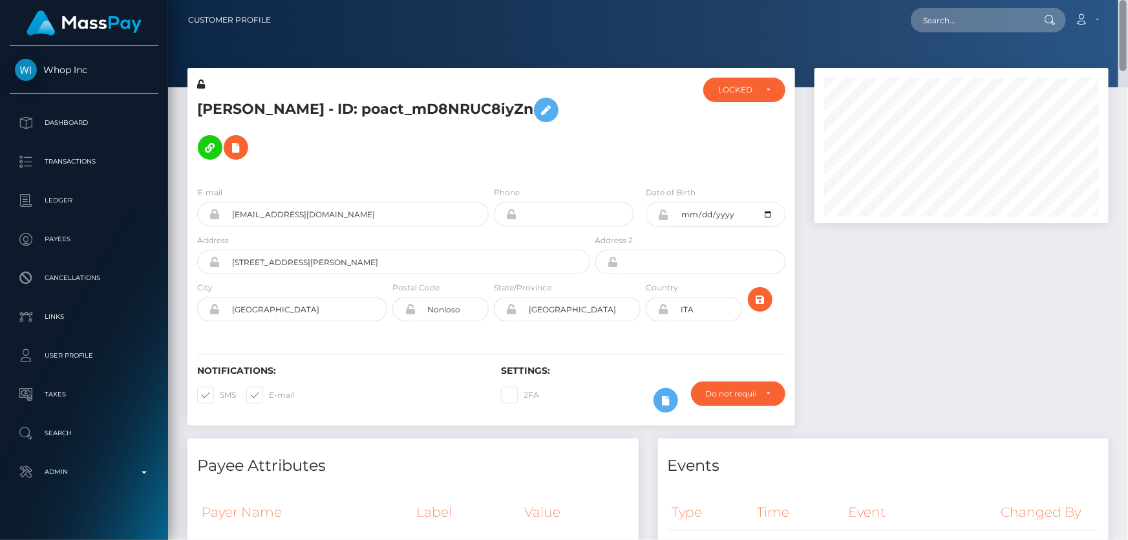
drag, startPoint x: 1121, startPoint y: 142, endPoint x: 1122, endPoint y: -28, distance: 170.0
click at [1122, 0] on html "Whop Inc Dashboard Transactions Ledger Payees Cancellations Links" at bounding box center [564, 270] width 1128 height 540
click at [731, 91] on div "LOCKED" at bounding box center [736, 90] width 37 height 10
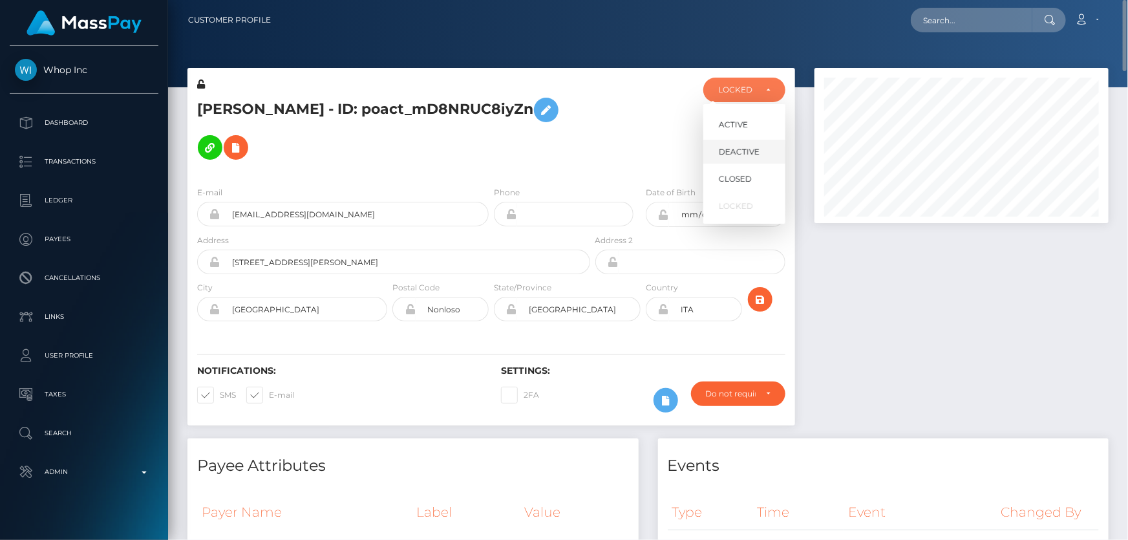
scroll to position [155, 294]
click at [733, 147] on span "DEACTIVE" at bounding box center [739, 152] width 41 height 12
select select "DEACTIVE"
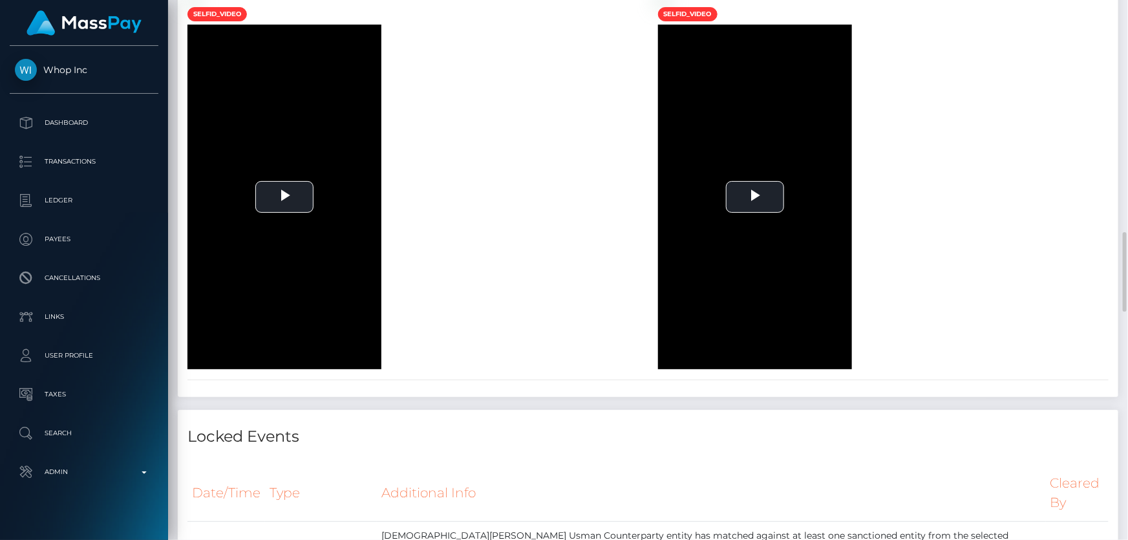
scroll to position [1293, 0]
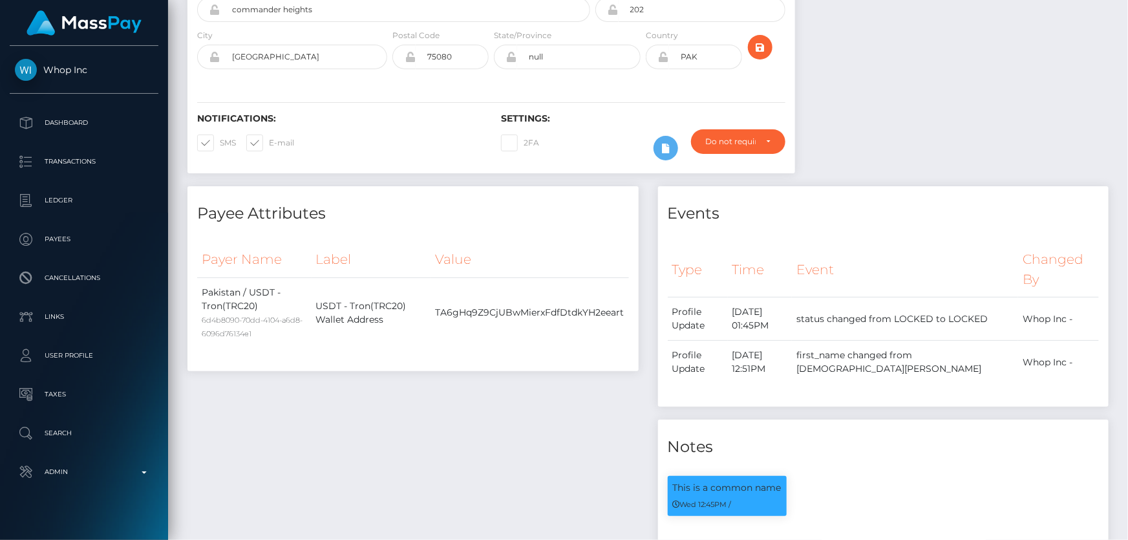
scroll to position [0, 0]
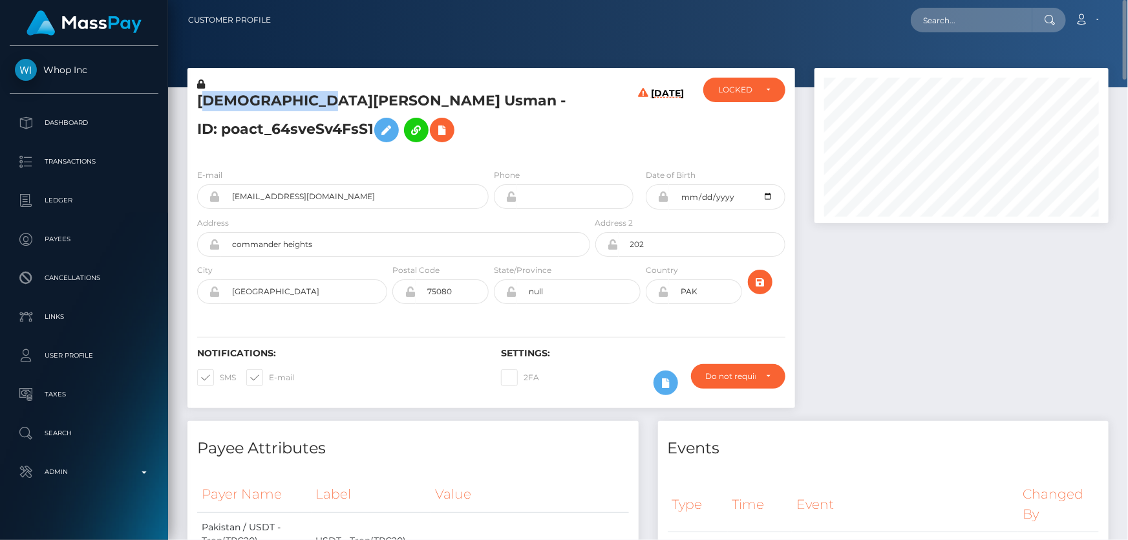
drag, startPoint x: 356, startPoint y: 93, endPoint x: 211, endPoint y: 98, distance: 144.3
click at [211, 98] on h5 "MUHAMMAD USMAN Usman - ID: poact_64sveSv4FsS1" at bounding box center [390, 120] width 386 height 58
click at [564, 116] on h5 "MUHAMMAD USMAN Usman - ID: poact_64sveSv4FsS1" at bounding box center [390, 120] width 386 height 58
click at [200, 82] on icon at bounding box center [201, 84] width 8 height 9
click at [379, 127] on icon at bounding box center [387, 130] width 16 height 16
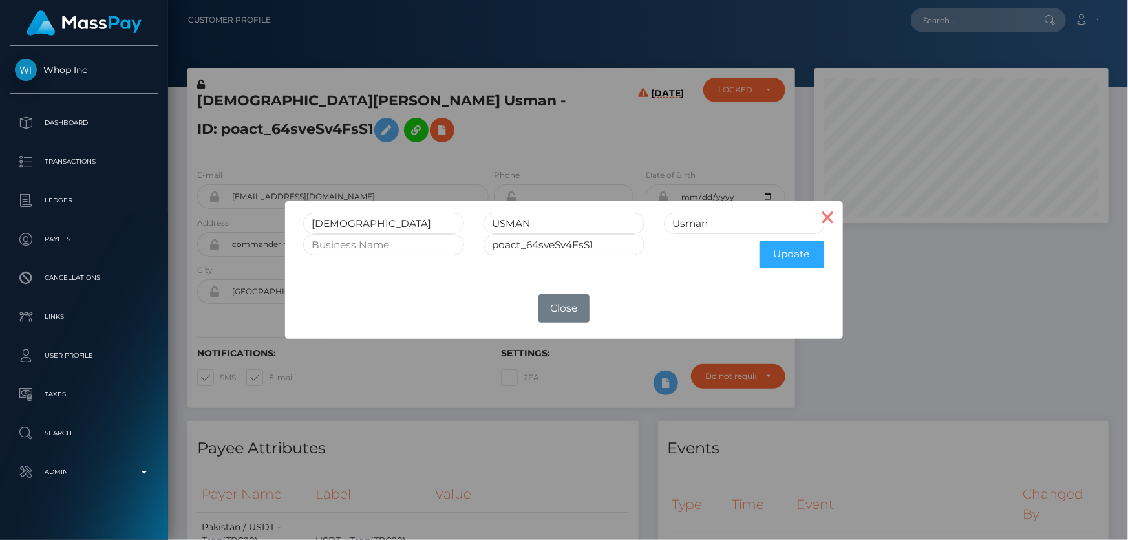
click at [835, 215] on button "×" at bounding box center [827, 216] width 31 height 31
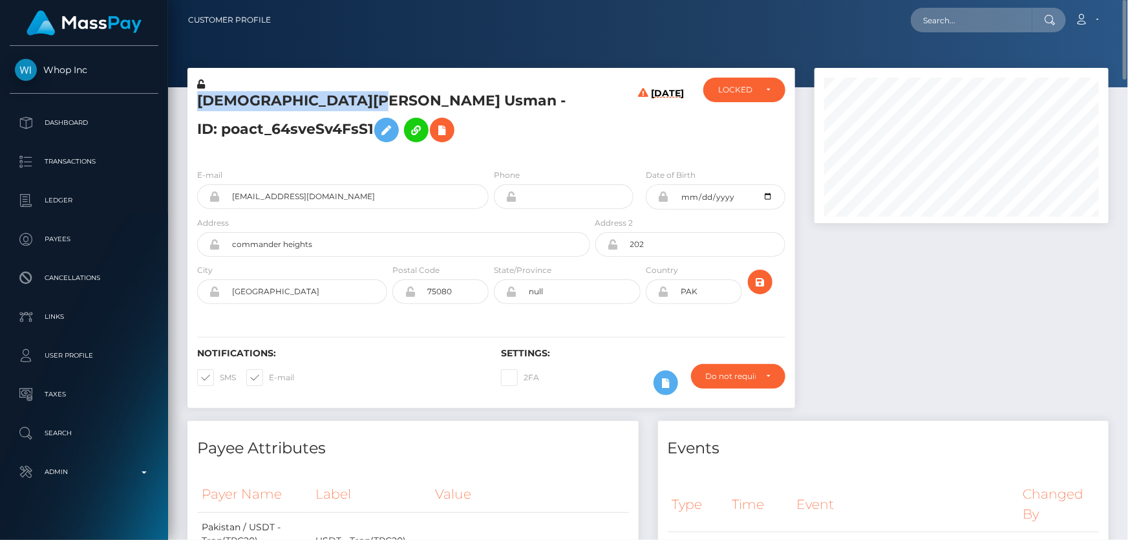
drag, startPoint x: 411, startPoint y: 99, endPoint x: 193, endPoint y: 105, distance: 218.0
click at [182, 103] on div "MUHAMMAD USMAN Usman - ID: poact_64sveSv4FsS1 08/13/25 DEACTIVE" at bounding box center [491, 244] width 627 height 353
copy div "MUHAMMAD USMAN Usman"
click at [379, 128] on icon at bounding box center [387, 130] width 16 height 16
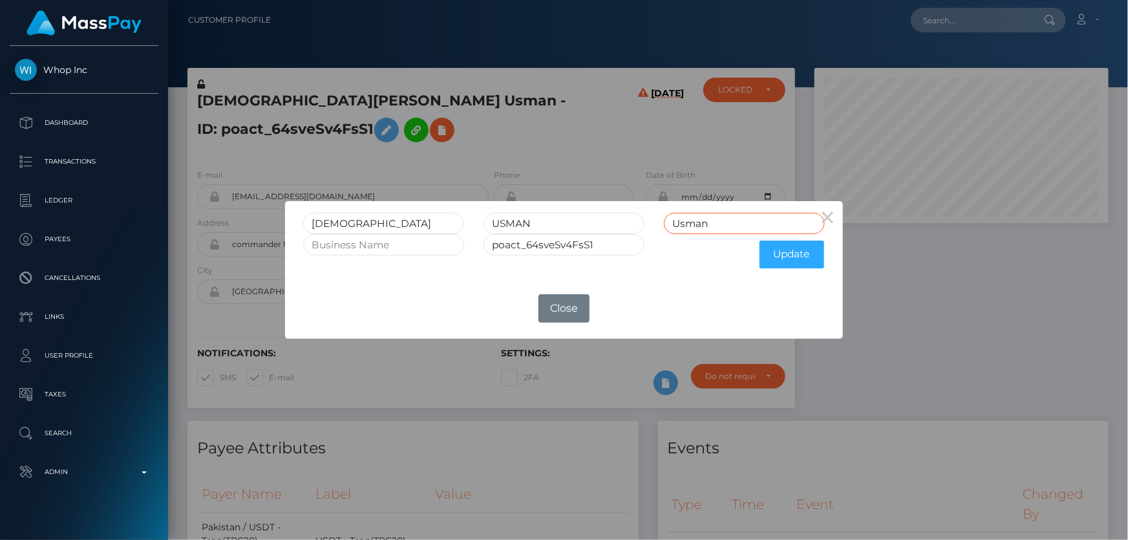
drag, startPoint x: 723, startPoint y: 227, endPoint x: 582, endPoint y: 237, distance: 141.9
click at [582, 236] on form "MUHAMMAD USMAN Usman poact_64sveSv4FsS1 Update" at bounding box center [563, 244] width 521 height 62
drag, startPoint x: 542, startPoint y: 221, endPoint x: 446, endPoint y: 233, distance: 97.0
click at [446, 233] on form "MUHAMMAD USMAN poact_64sveSv4FsS1 Update" at bounding box center [563, 244] width 521 height 62
paste input "USMAN"
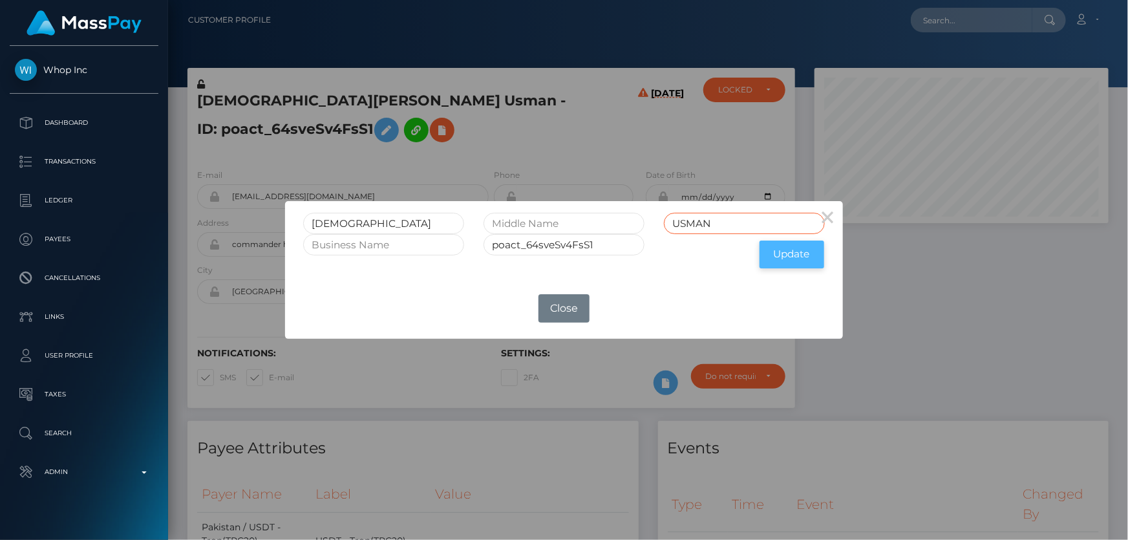
type input "USMAN"
click at [789, 252] on button "Update" at bounding box center [792, 255] width 65 height 28
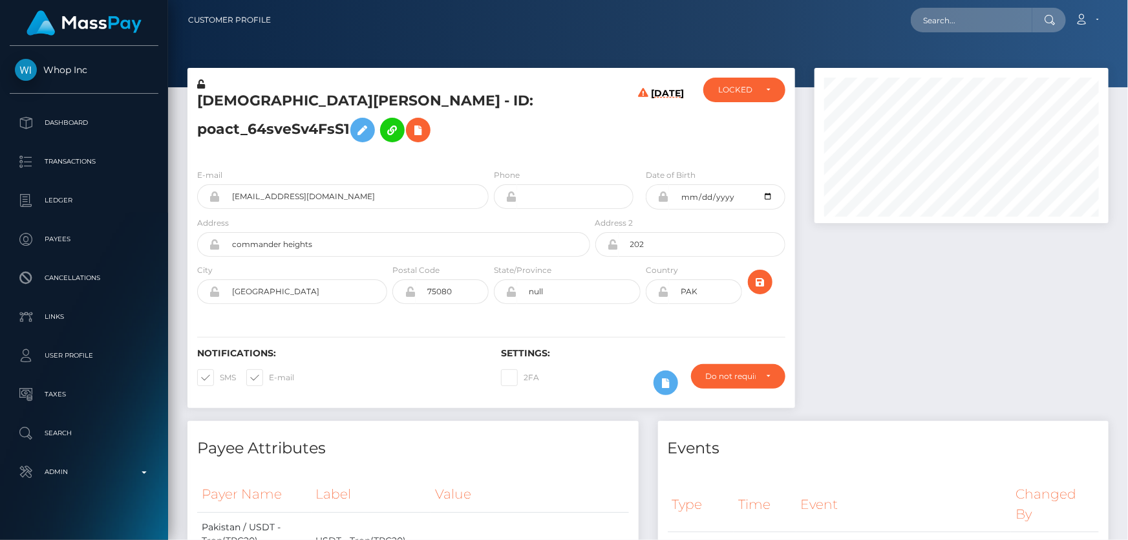
scroll to position [155, 294]
click at [201, 85] on icon at bounding box center [201, 84] width 8 height 9
click at [370, 126] on h5 "[DEMOGRAPHIC_DATA][PERSON_NAME] - ID: poact_64sveSv4FsS1" at bounding box center [390, 120] width 386 height 58
click at [354, 144] on h5 "[DEMOGRAPHIC_DATA][PERSON_NAME] - ID: poact_64sveSv4FsS1" at bounding box center [390, 120] width 386 height 58
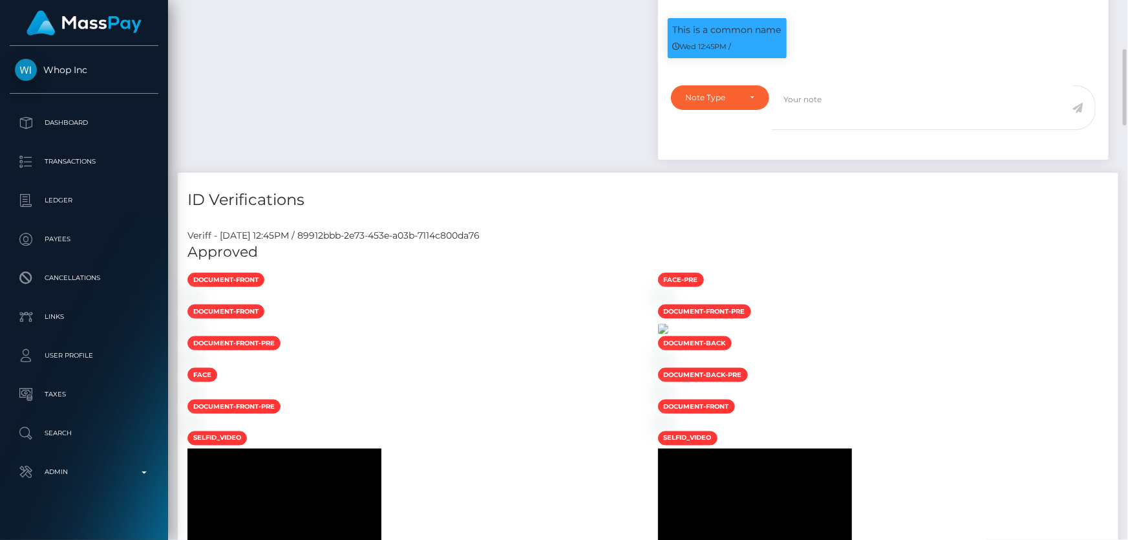
scroll to position [705, 0]
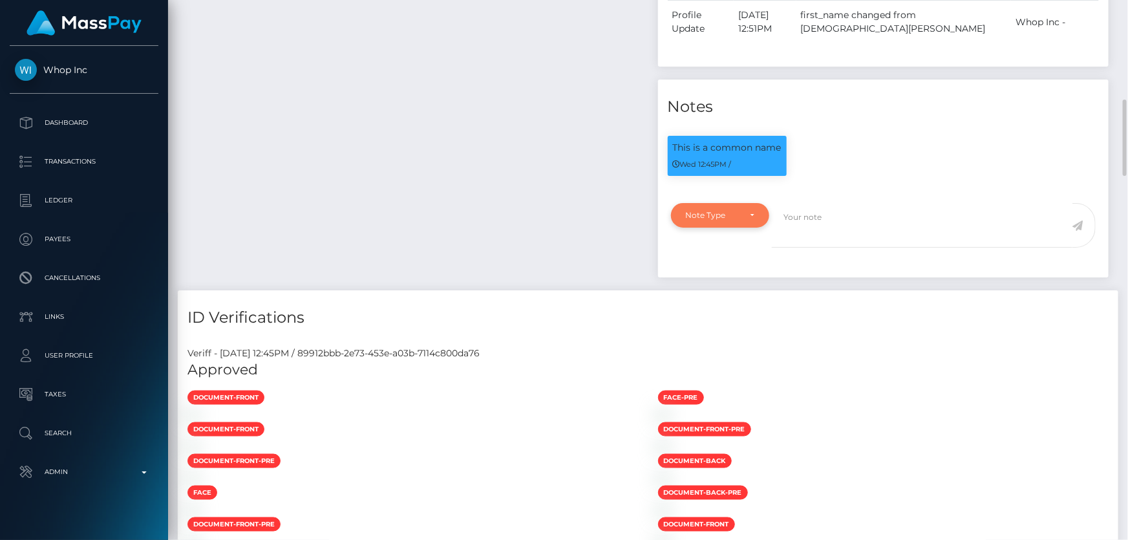
click at [705, 220] on div "Note Type" at bounding box center [713, 215] width 54 height 10
click at [714, 310] on span "Clear Compliance" at bounding box center [721, 305] width 69 height 12
select select "CLEAR_COMPLIANCE"
paste textarea "Our user is too young to have a daughter in sanction list ( 2006 )."
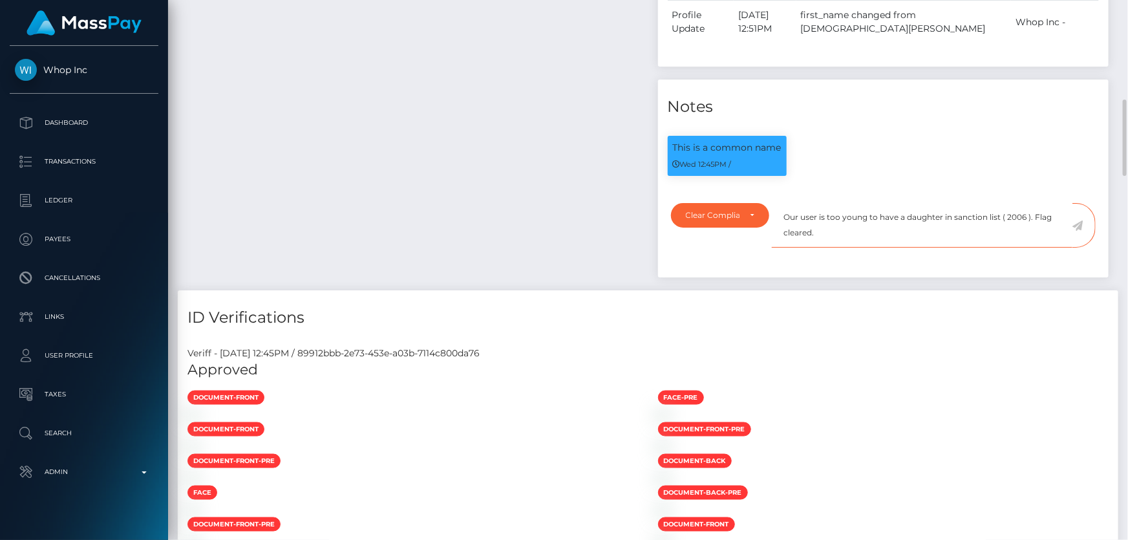
type textarea "Our user is too young to have a daughter in sanction list ( 2006 ). Flag cleare…"
click at [1080, 231] on icon at bounding box center [1078, 225] width 11 height 10
drag, startPoint x: 453, startPoint y: 129, endPoint x: 453, endPoint y: 91, distance: 38.1
click at [453, 111] on div "Payee Attributes Payer Name Label Value Pakistan / USDT - Tron(TRC20) 6d4b8090-…" at bounding box center [413, 3] width 471 height 574
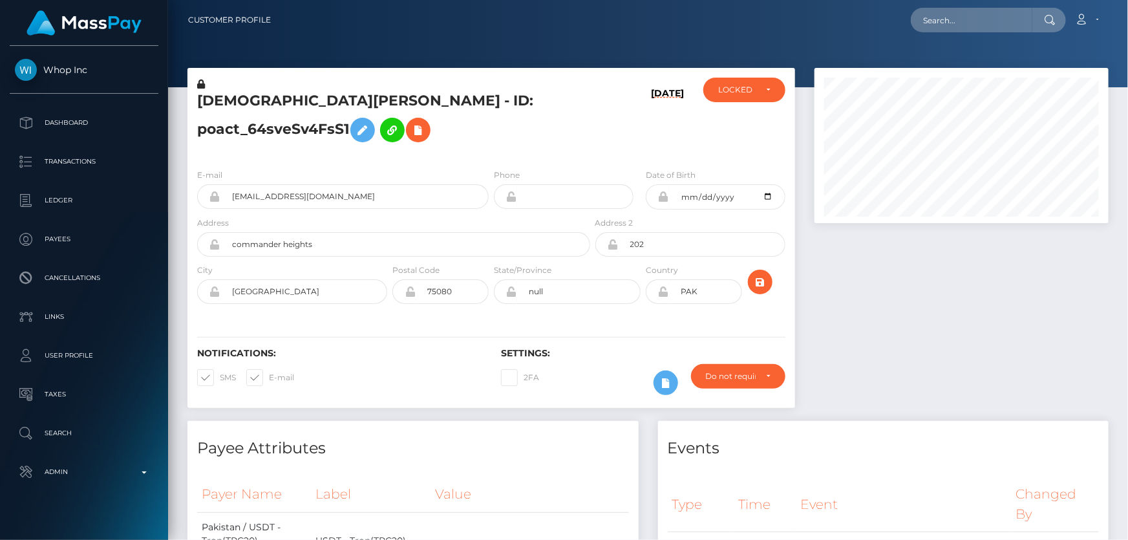
scroll to position [155, 294]
click at [764, 85] on div "LOCKED" at bounding box center [744, 90] width 52 height 10
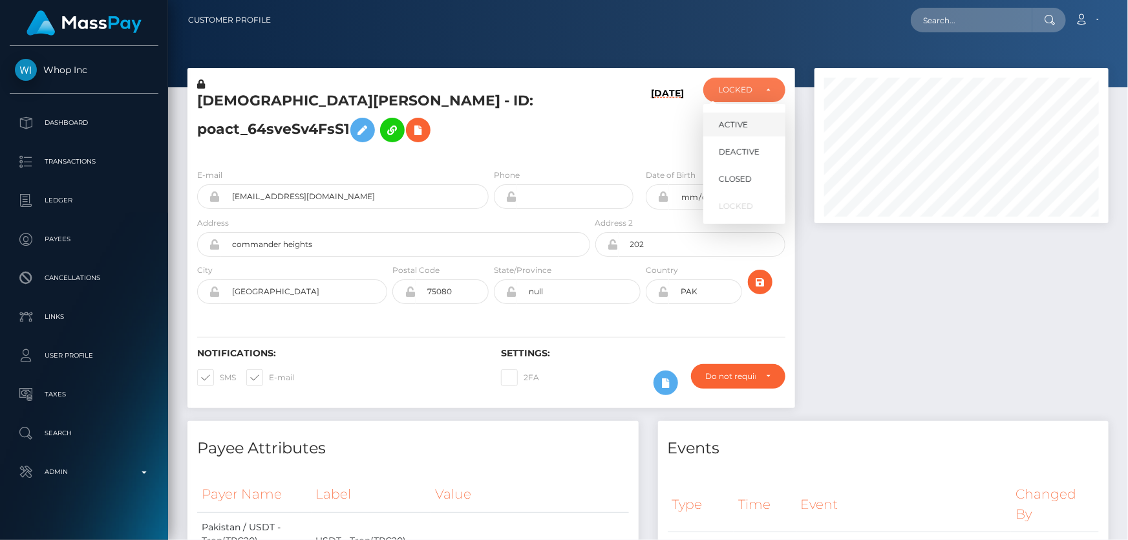
click at [751, 131] on link "ACTIVE" at bounding box center [744, 124] width 82 height 24
select select "ACTIVE"
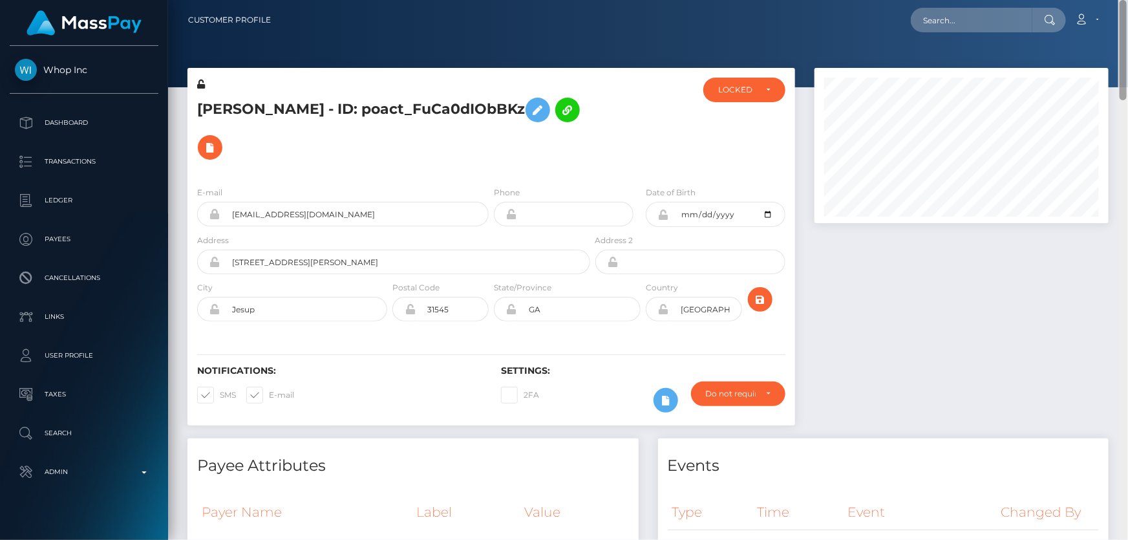
drag, startPoint x: 1124, startPoint y: 134, endPoint x: 1128, endPoint y: 7, distance: 127.4
click at [1119, 9] on div "Customer Profile Loading... Loading..." at bounding box center [648, 270] width 960 height 540
click at [762, 87] on div "LOCKED" at bounding box center [744, 90] width 52 height 10
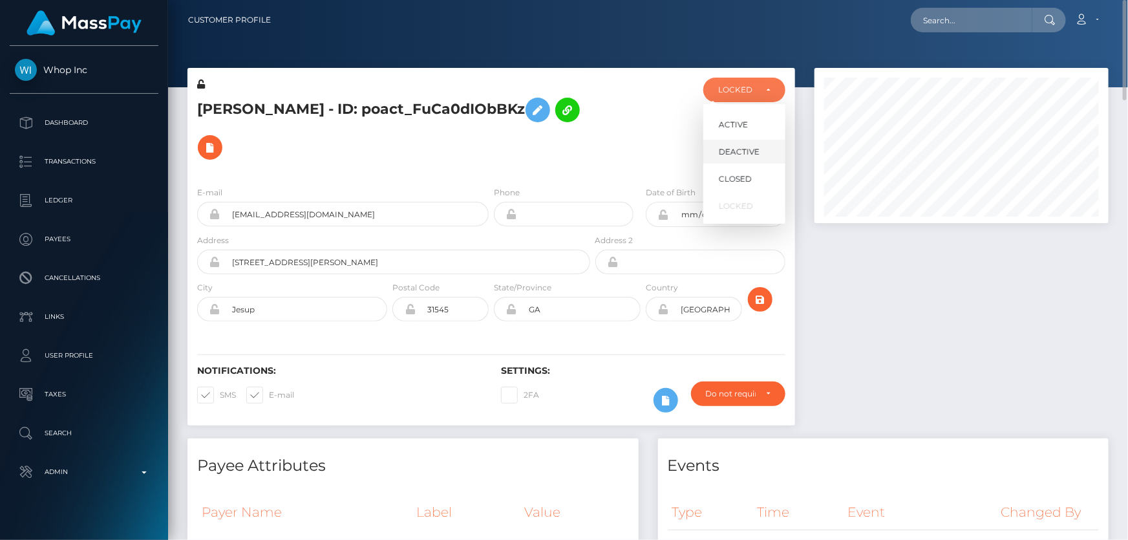
click at [739, 148] on span "DEACTIVE" at bounding box center [739, 152] width 41 height 12
select select "DEACTIVE"
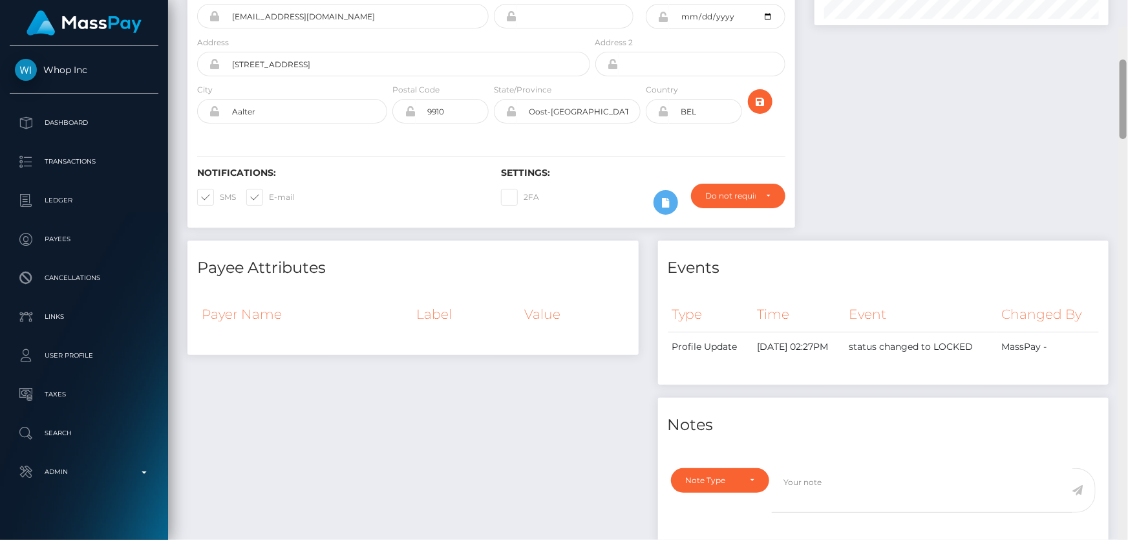
scroll to position [123, 0]
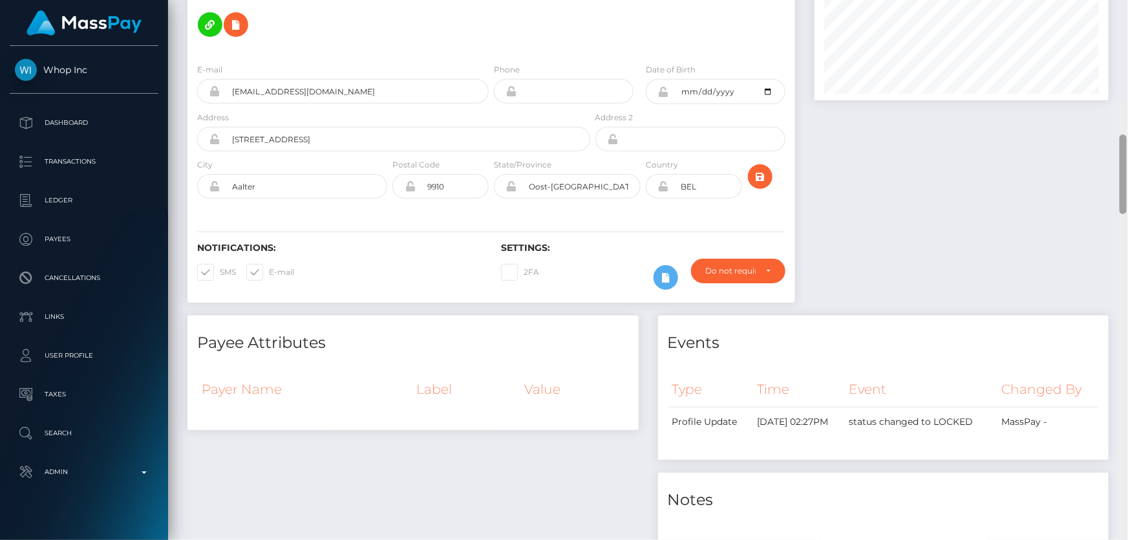
drag, startPoint x: 1124, startPoint y: 495, endPoint x: 1128, endPoint y: 52, distance: 442.9
click at [1128, 102] on div at bounding box center [1124, 372] width 10 height 541
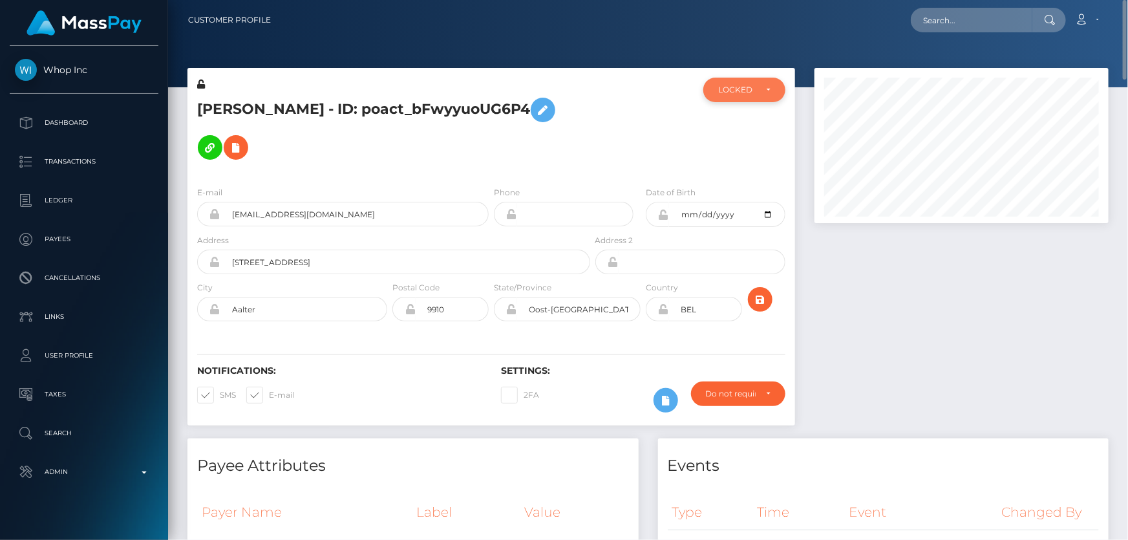
click at [733, 101] on div "LOCKED" at bounding box center [744, 90] width 82 height 25
click at [743, 155] on span "DEACTIVE" at bounding box center [739, 152] width 41 height 12
select select "DEACTIVE"
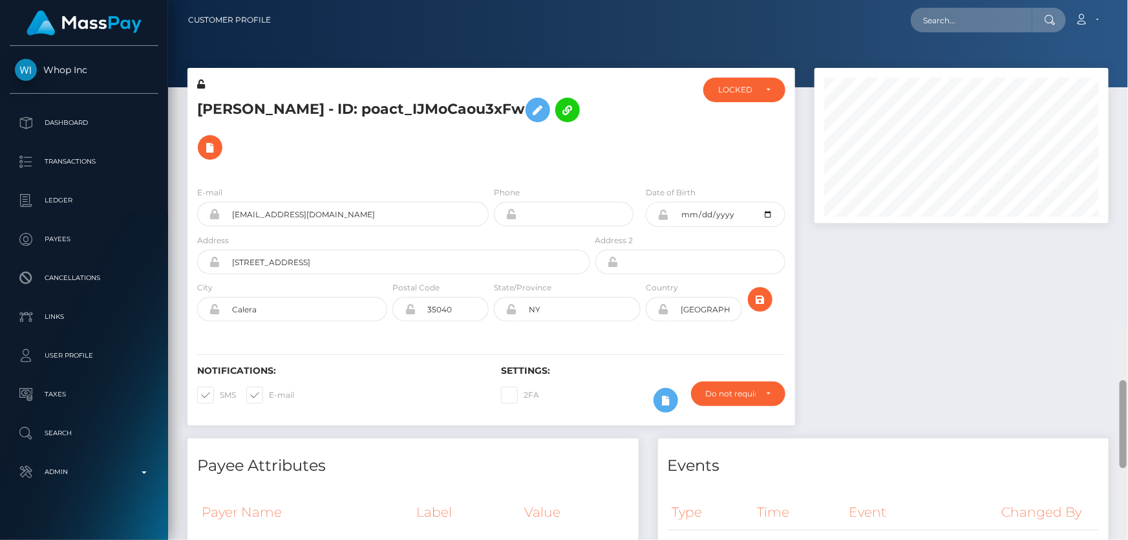
drag, startPoint x: 1124, startPoint y: 145, endPoint x: 1128, endPoint y: -5, distance: 149.4
click at [1128, 0] on html "Whop Inc Dashboard Transactions Ledger Payees Cancellations Links" at bounding box center [564, 270] width 1128 height 540
click at [763, 83] on div "LOCKED" at bounding box center [744, 90] width 82 height 25
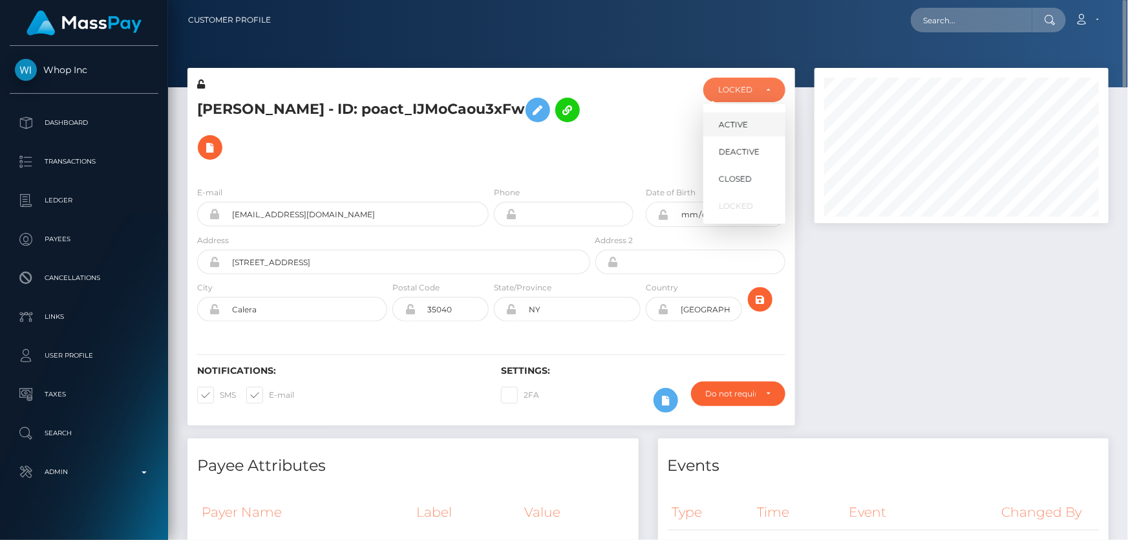
scroll to position [155, 294]
click at [751, 149] on span "DEACTIVE" at bounding box center [739, 152] width 41 height 12
select select "DEACTIVE"
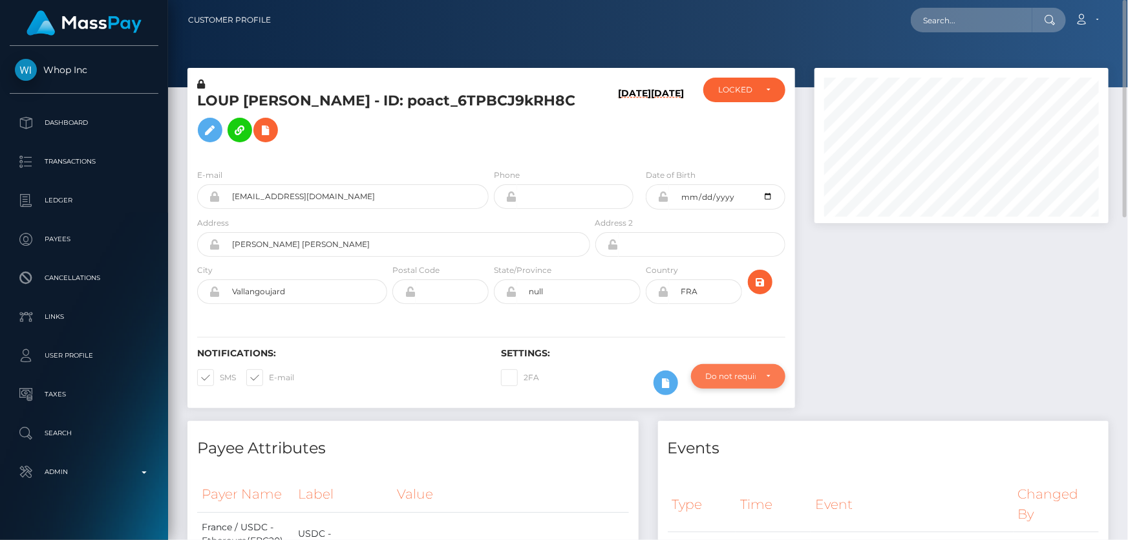
click at [738, 374] on div "Do not require" at bounding box center [731, 376] width 50 height 10
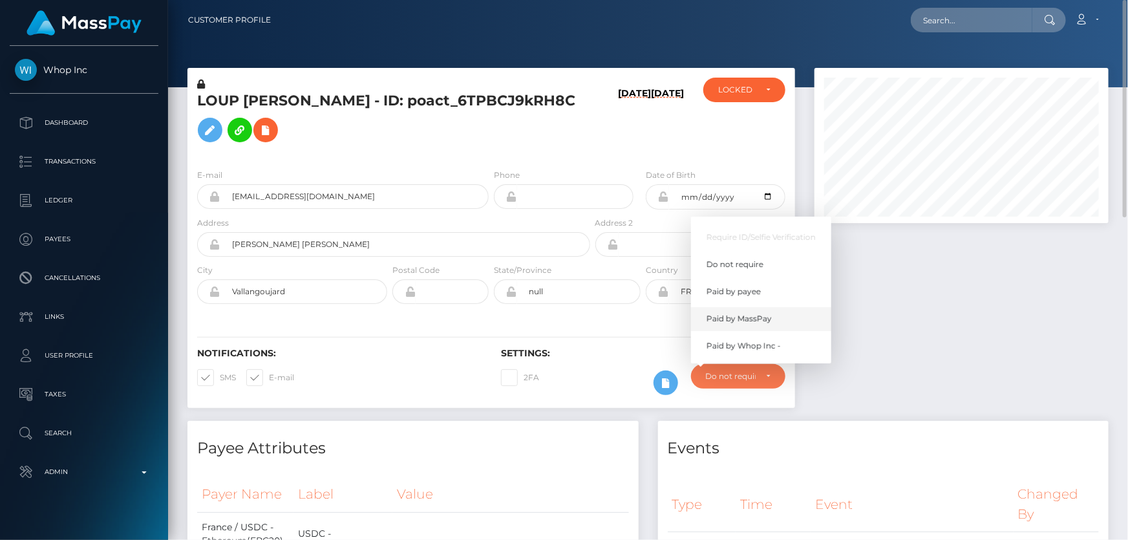
click at [769, 316] on span "Paid by MassPay" at bounding box center [739, 319] width 65 height 12
select select "2"
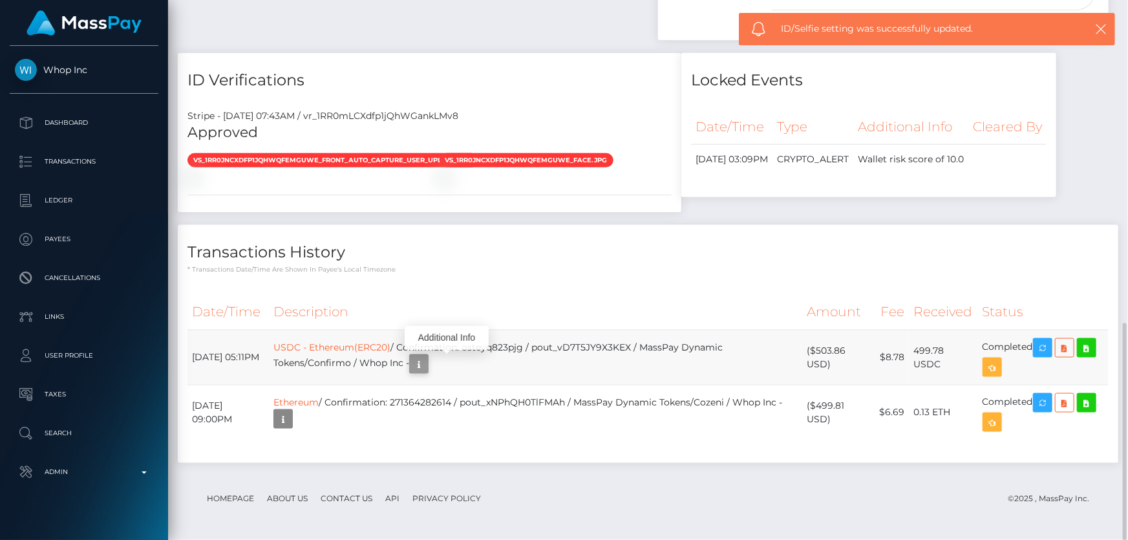
click at [427, 358] on icon "button" at bounding box center [419, 364] width 16 height 16
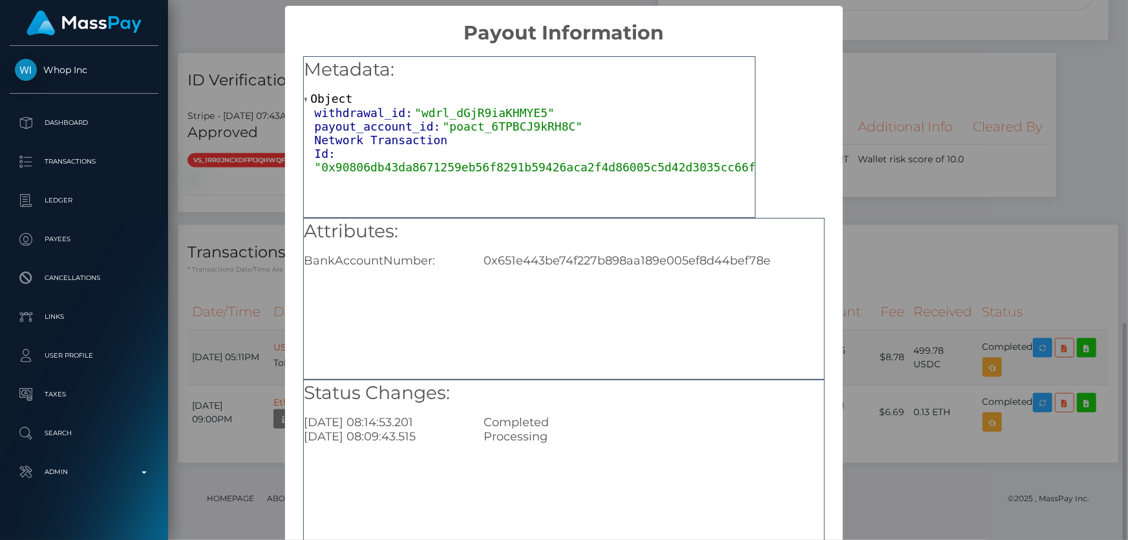
scroll to position [0, 0]
click at [581, 253] on div "0x651e443be74f227b898aa189e005ef8d44bef78e" at bounding box center [653, 260] width 359 height 14
click at [933, 246] on div "× Payout Information Metadata: Object withdrawal_id: "wdrl_dGjR9iaKHMYE5" payou…" at bounding box center [564, 270] width 1128 height 540
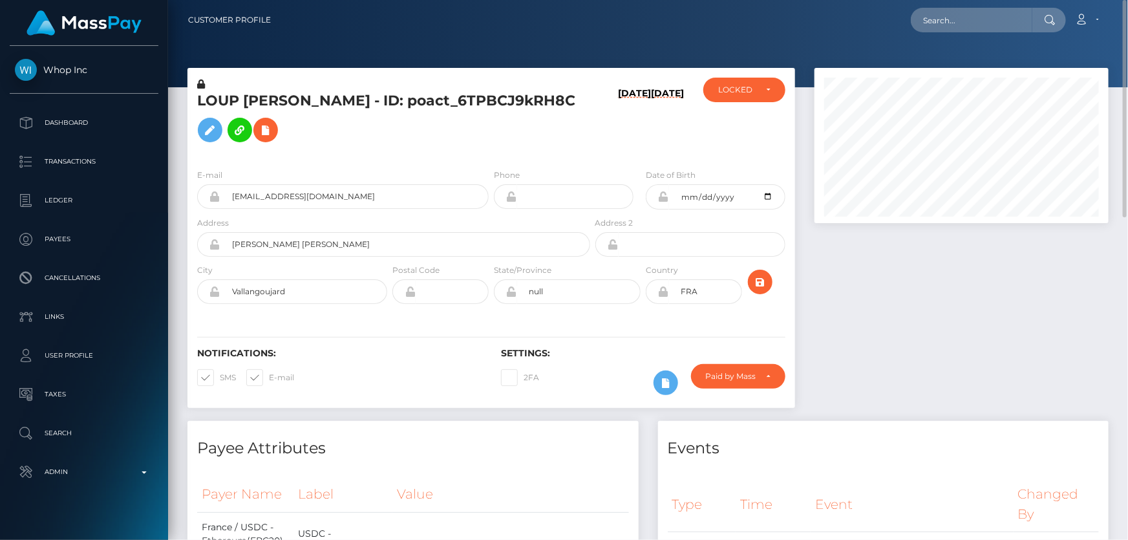
click at [312, 122] on h5 "LOUP MICHEL JACQUES BASROGER - ID: poact_6TPBCJ9kRH8C" at bounding box center [390, 120] width 386 height 58
copy h5 "LOUP MICHEL JACQUES BASROGER - ID: poact_6TPBCJ9kRH8C"
drag, startPoint x: 1028, startPoint y: 323, endPoint x: 1020, endPoint y: 323, distance: 8.4
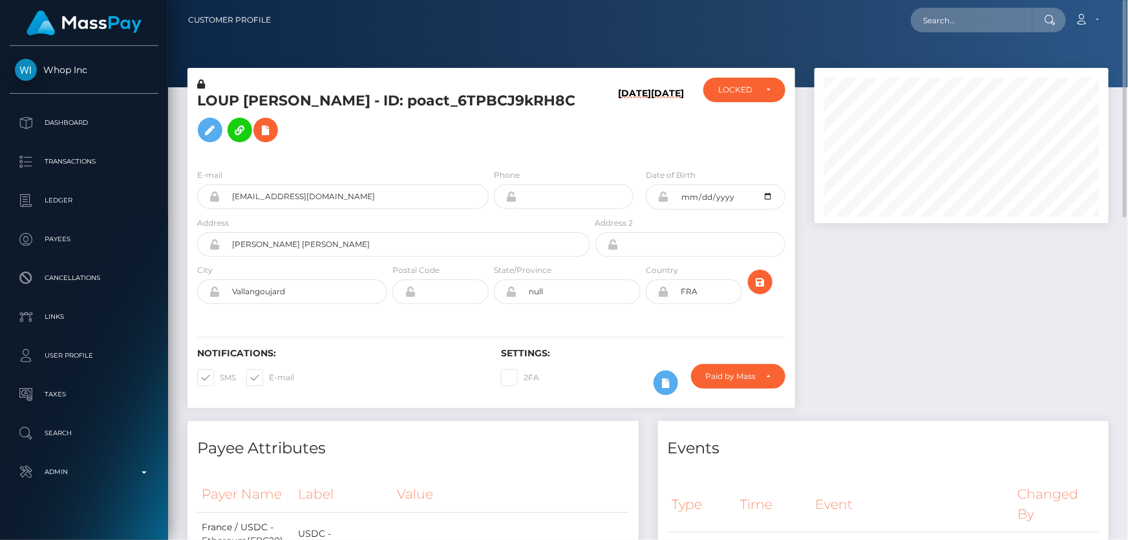
click at [1028, 323] on div at bounding box center [962, 244] width 314 height 353
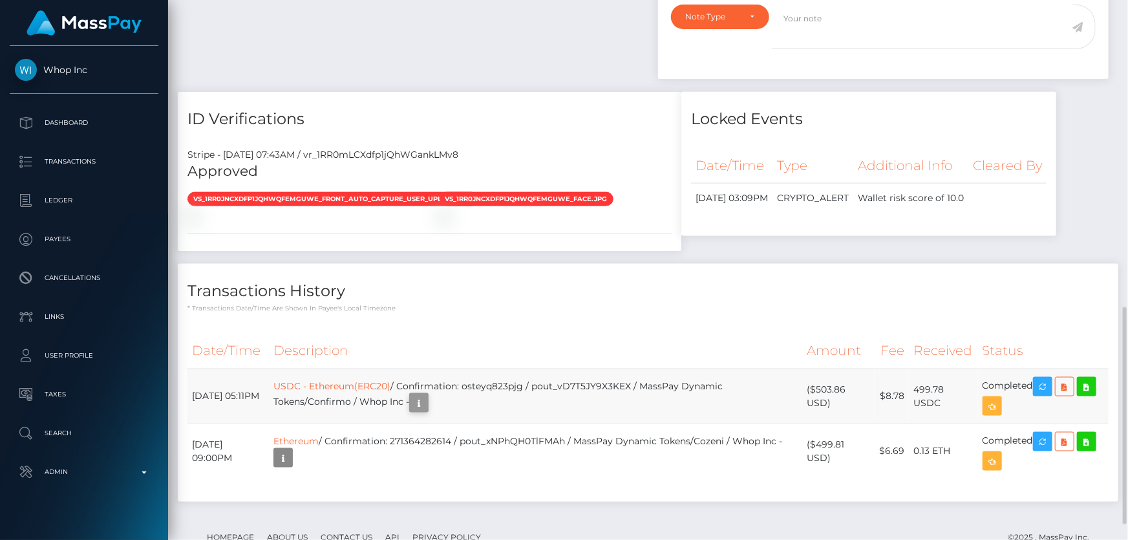
scroll to position [155, 294]
click at [427, 395] on icon "button" at bounding box center [419, 403] width 16 height 16
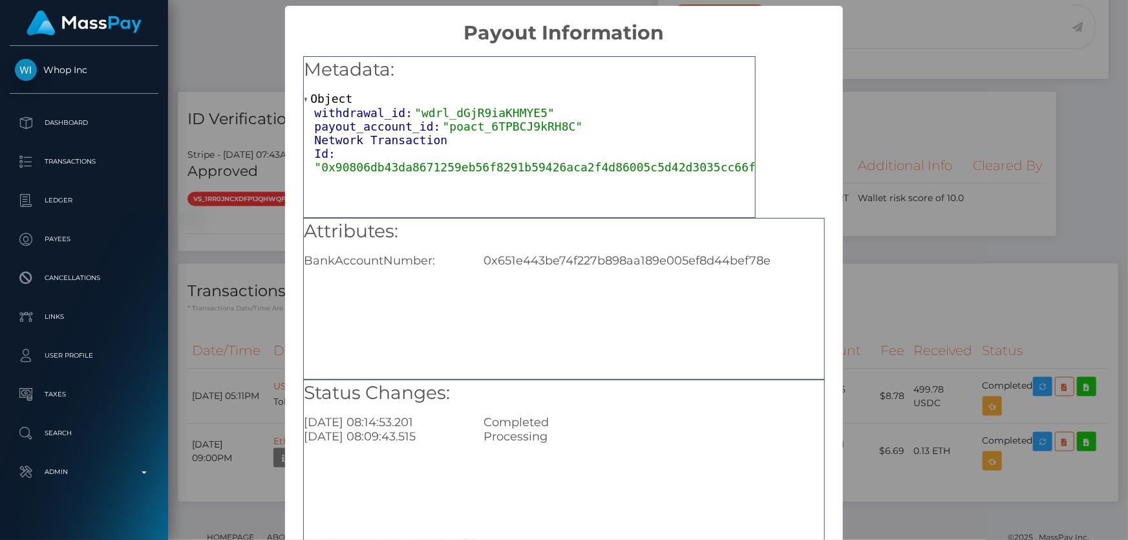
click at [563, 261] on div "0x651e443be74f227b898aa189e005ef8d44bef78e" at bounding box center [653, 260] width 359 height 14
copy div "0x651e443be74f227b898aa189e005ef8d44bef78e"
click at [952, 333] on div "× Payout Information Metadata: Object withdrawal_id: "wdrl_dGjR9iaKHMYE5" payou…" at bounding box center [564, 270] width 1128 height 540
click at [981, 237] on div "× Payout Information Metadata: Object withdrawal_id: "wdrl_dGjR9iaKHMYE5" payou…" at bounding box center [564, 270] width 1128 height 540
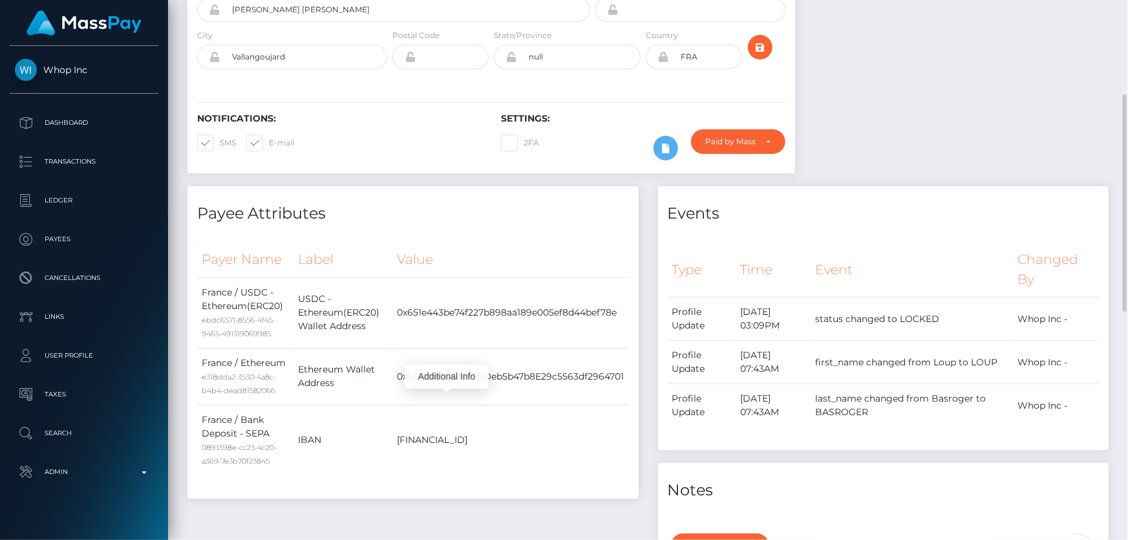
scroll to position [0, 0]
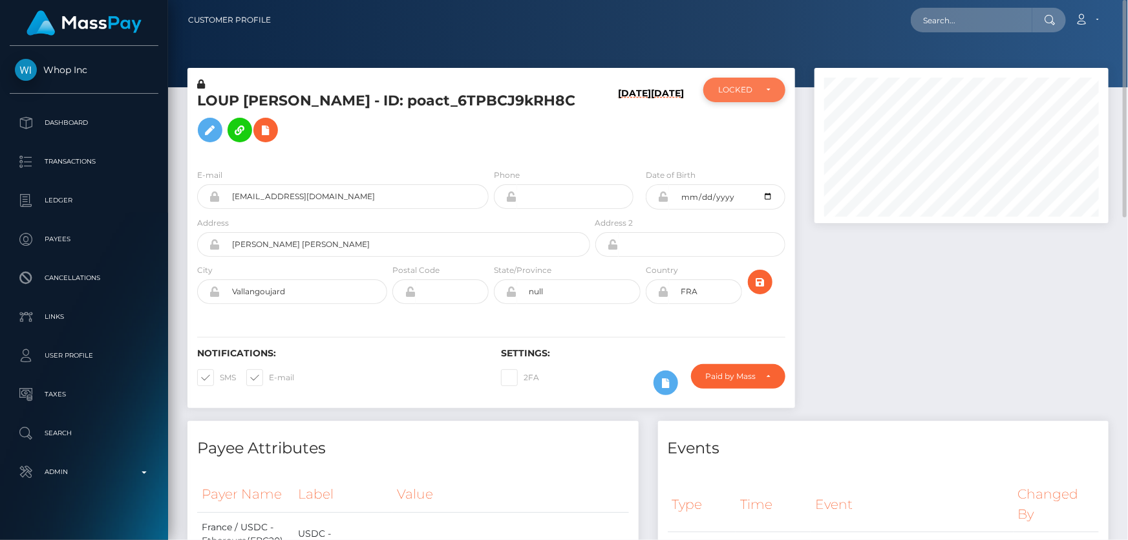
click at [764, 95] on div "LOCKED" at bounding box center [744, 90] width 82 height 25
click at [756, 151] on span "DEACTIVE" at bounding box center [739, 152] width 41 height 12
select select "DEACTIVE"
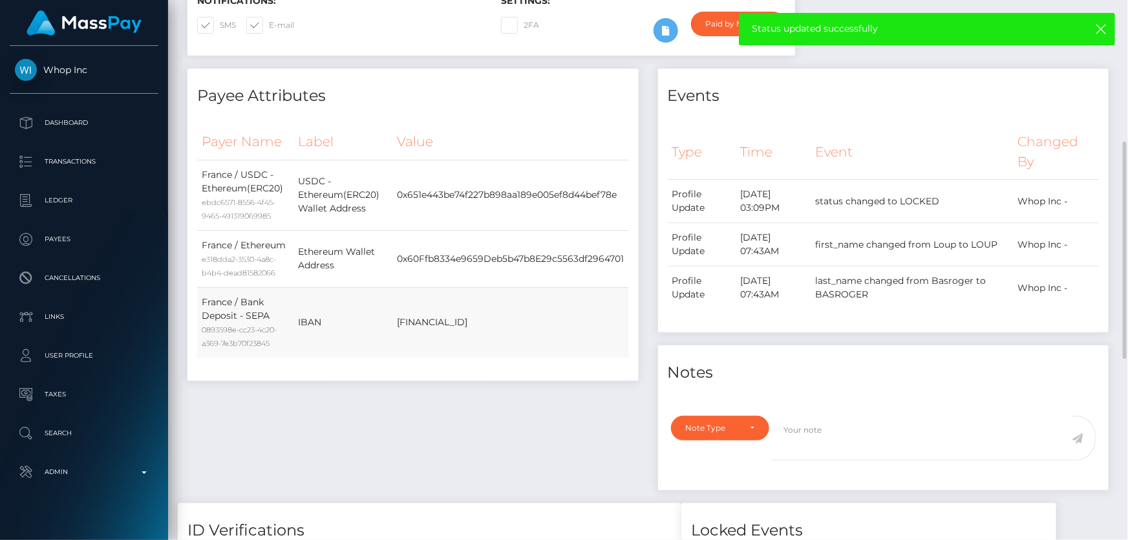
scroll to position [58, 0]
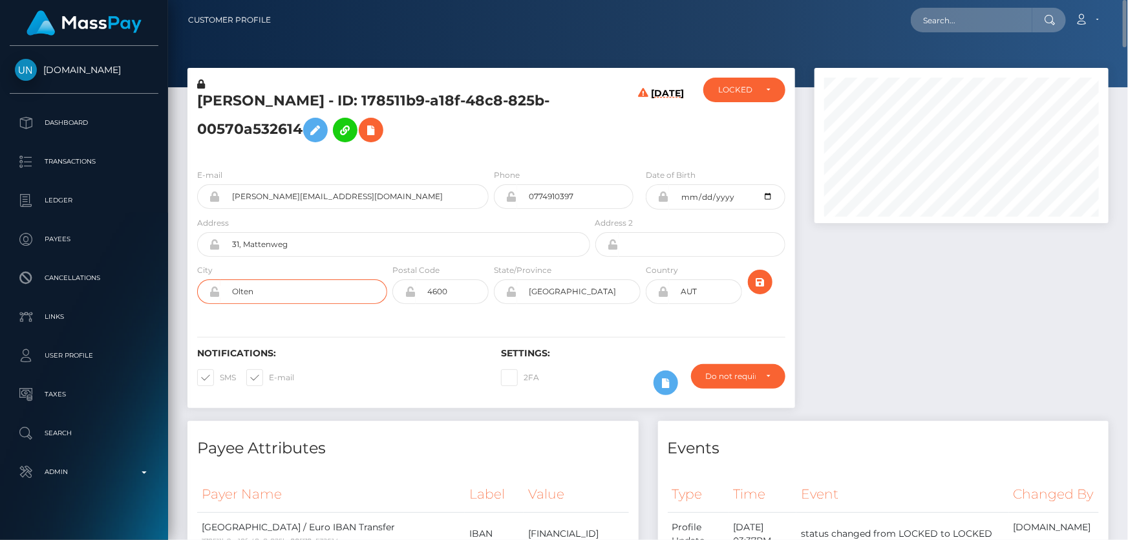
drag, startPoint x: 257, startPoint y: 294, endPoint x: 199, endPoint y: 290, distance: 58.3
click at [199, 290] on div "Olten" at bounding box center [292, 291] width 190 height 25
drag, startPoint x: 1123, startPoint y: 485, endPoint x: 1128, endPoint y: 0, distance: 484.9
click at [1128, 0] on div "Customer Profile Loading... Loading..." at bounding box center [648, 270] width 960 height 540
click at [903, 295] on div at bounding box center [962, 244] width 314 height 353
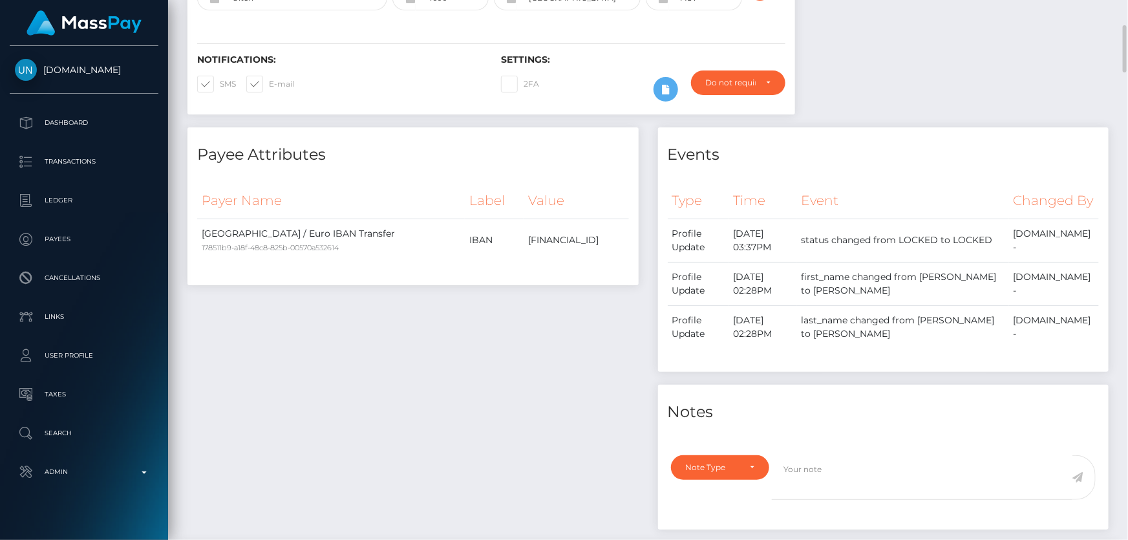
scroll to position [176, 0]
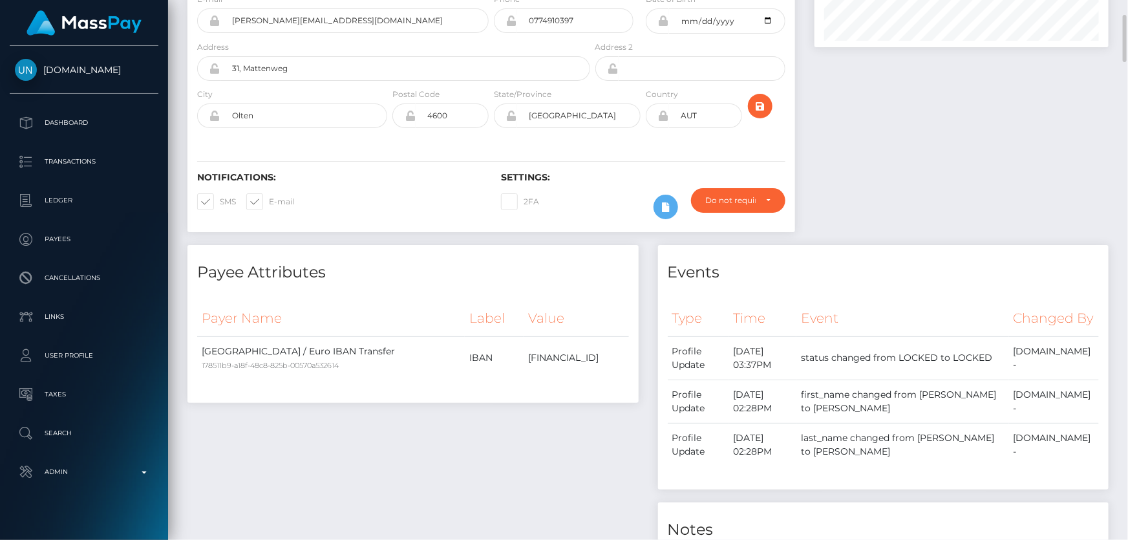
click at [665, 119] on icon at bounding box center [663, 116] width 11 height 10
drag, startPoint x: 705, startPoint y: 118, endPoint x: 647, endPoint y: 127, distance: 58.9
click at [647, 124] on div "AUT" at bounding box center [694, 115] width 96 height 25
type input "CHE"
click at [756, 107] on icon "submit" at bounding box center [761, 106] width 16 height 16
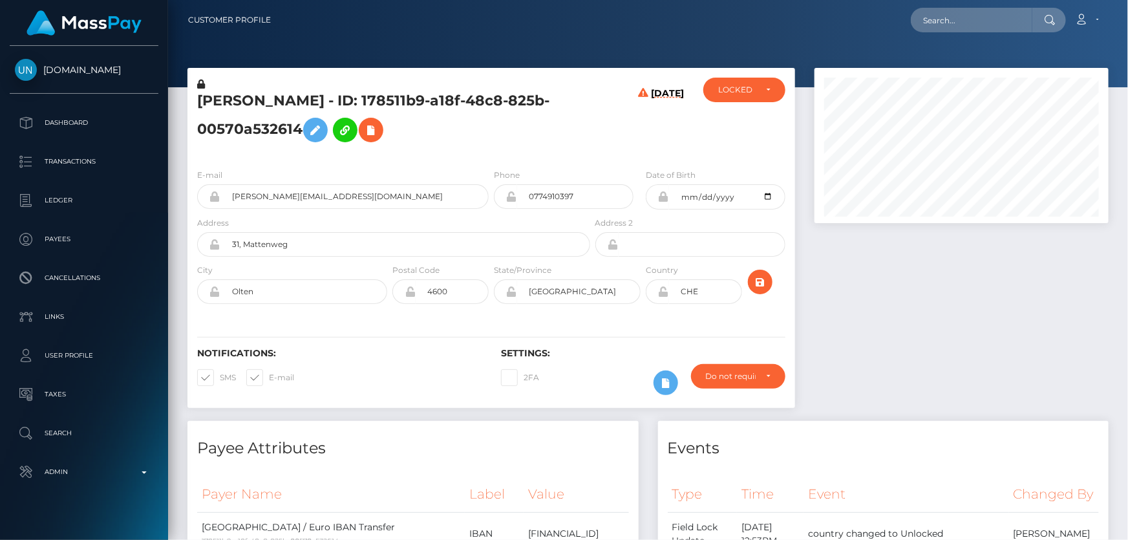
scroll to position [155, 294]
click at [663, 292] on icon at bounding box center [663, 291] width 11 height 10
drag, startPoint x: 336, startPoint y: 102, endPoint x: 187, endPoint y: 99, distance: 148.7
click at [187, 99] on div "[PERSON_NAME] - ID: 178511b9-a18f-48c8-825b-00570a532614" at bounding box center [389, 118] width 405 height 81
copy h5 "EVELINE HEINRICH"
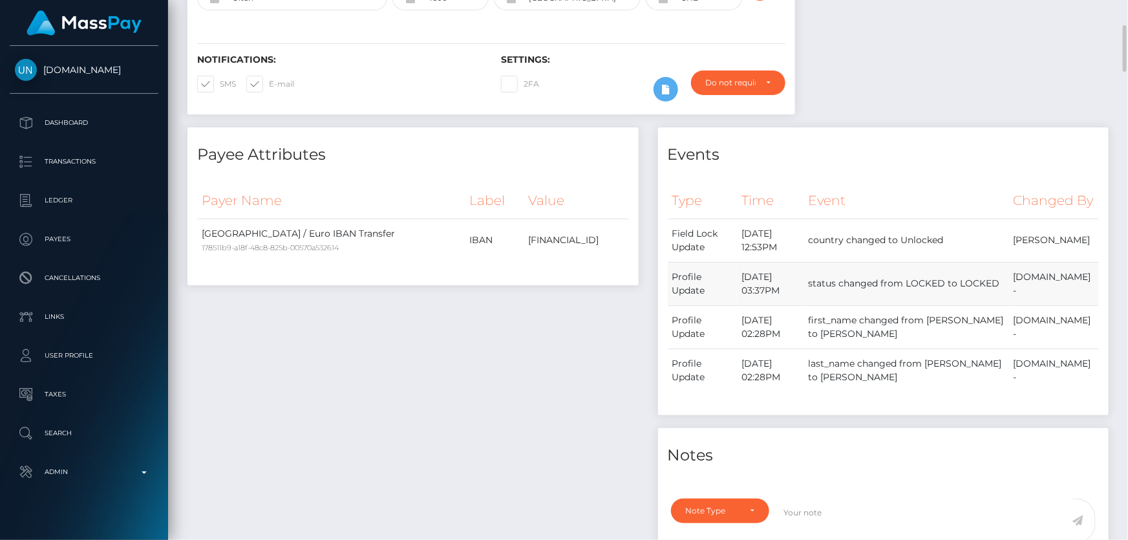
scroll to position [529, 0]
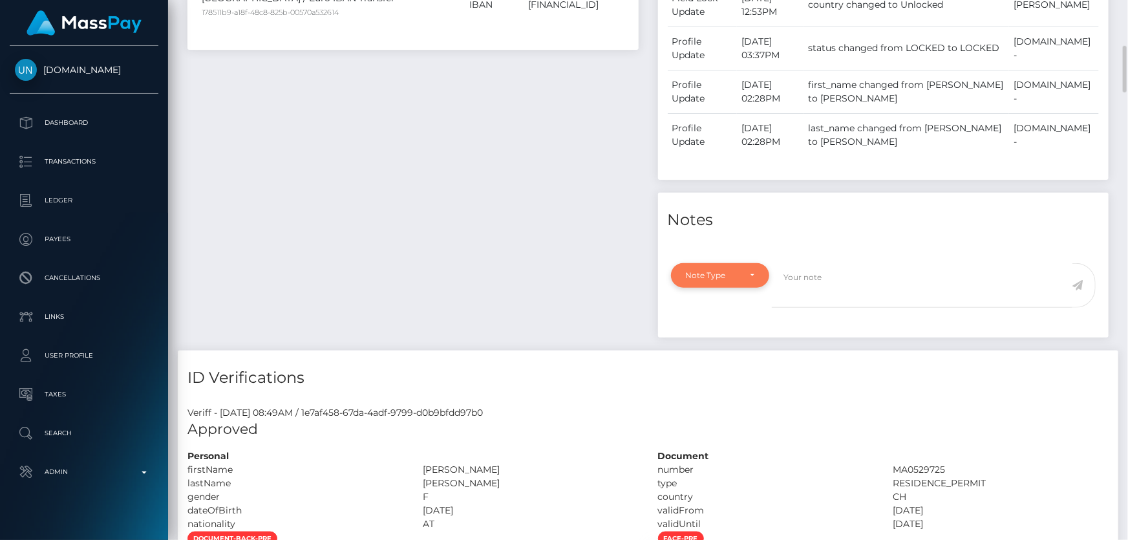
click at [697, 281] on div "Note Type" at bounding box center [713, 275] width 54 height 10
click at [731, 370] on span "Clear Compliance" at bounding box center [721, 365] width 69 height 12
select select "CLEAR_COMPLIANCE"
paste textarea "Country code changed as per address."
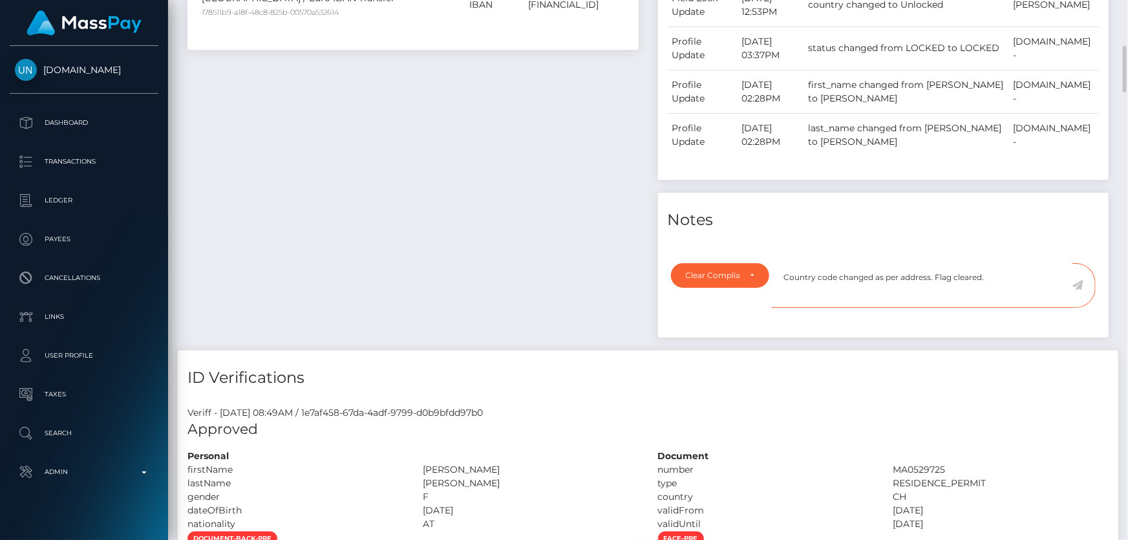
type textarea "Country code changed as per address. Flag cleared."
click at [1080, 290] on icon at bounding box center [1078, 285] width 11 height 10
click at [516, 279] on div "Payee Attributes Payer Name Label Value Switzerland / Euro IBAN Transfer 178511…" at bounding box center [413, 121] width 471 height 458
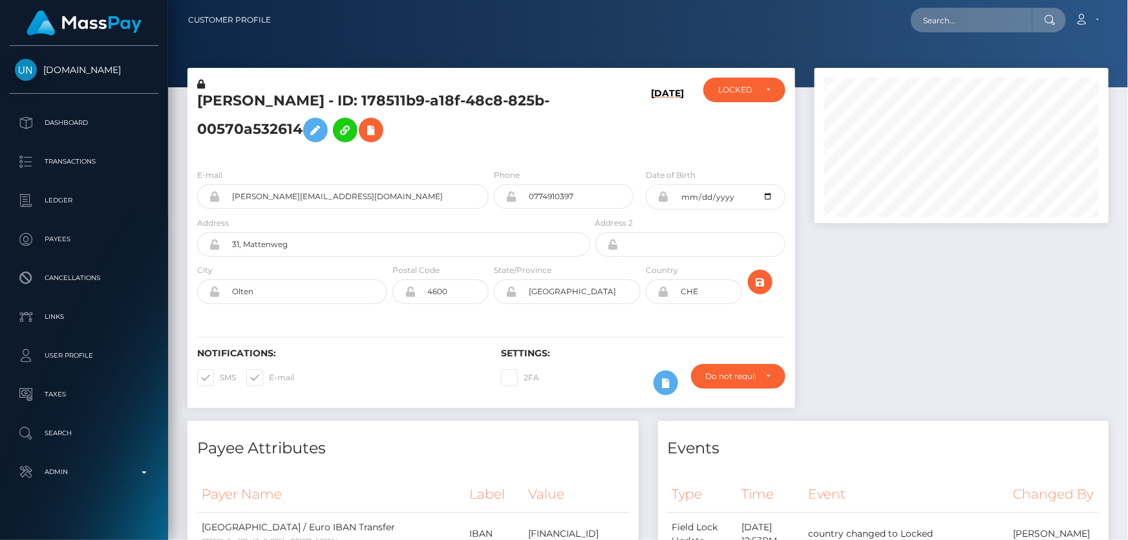
scroll to position [646394, 646254]
click at [751, 94] on div "LOCKED" at bounding box center [736, 90] width 37 height 10
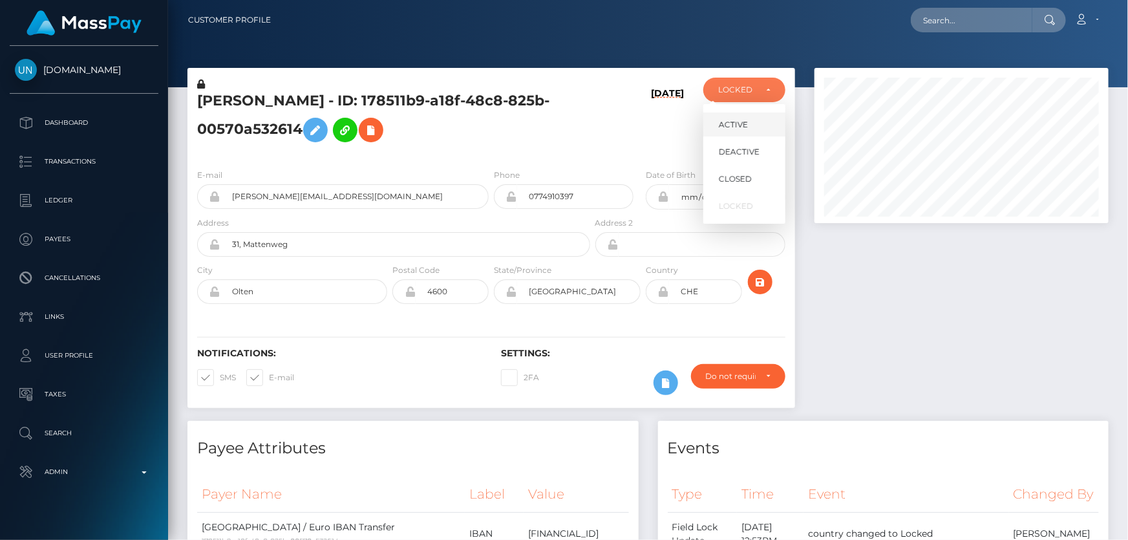
click at [749, 124] on link "ACTIVE" at bounding box center [744, 124] width 82 height 24
select select "ACTIVE"
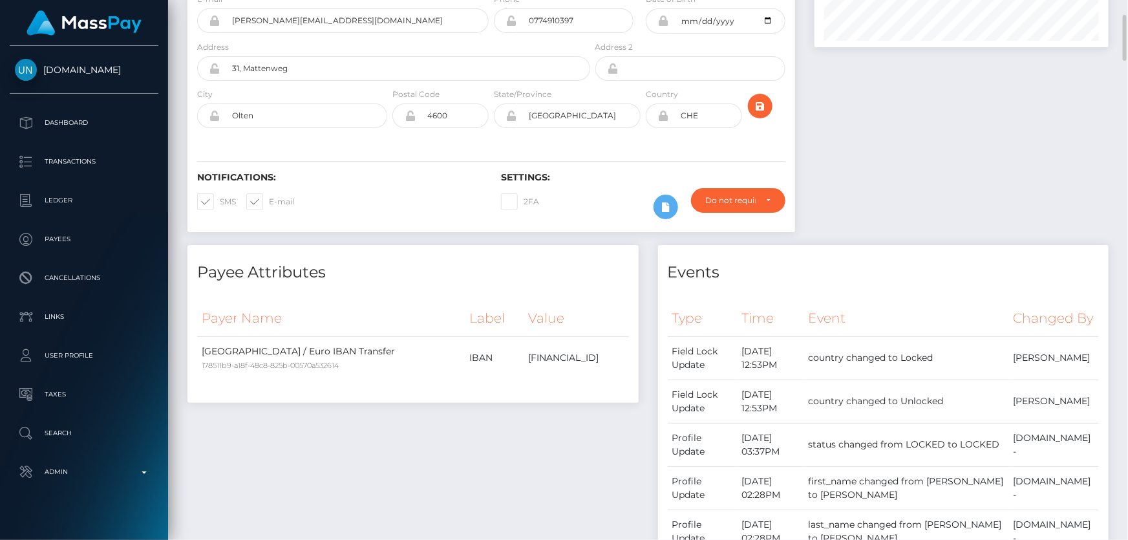
scroll to position [0, 0]
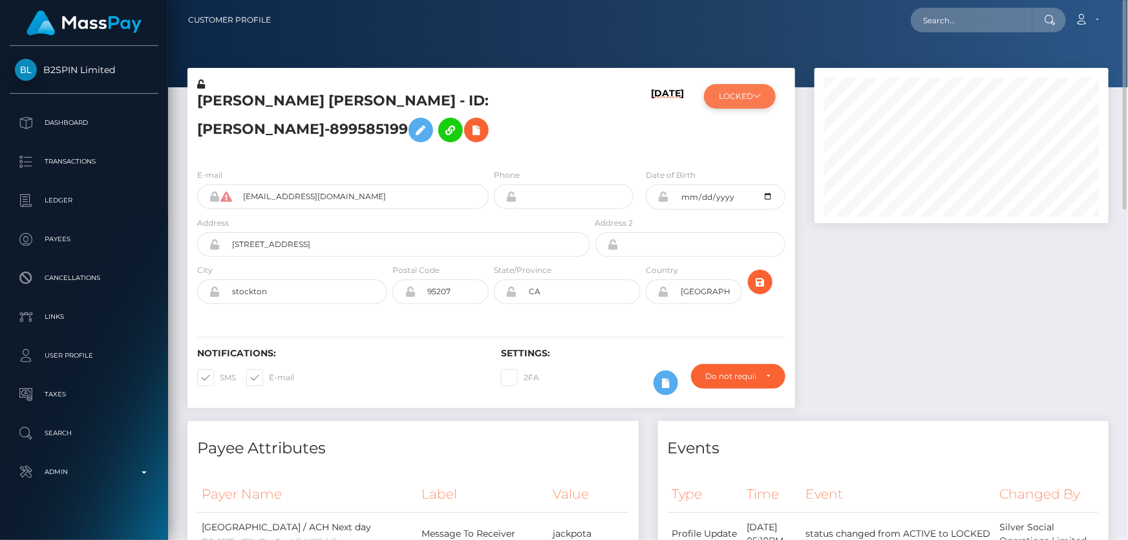
click at [745, 96] on button "LOCKED" at bounding box center [740, 96] width 72 height 25
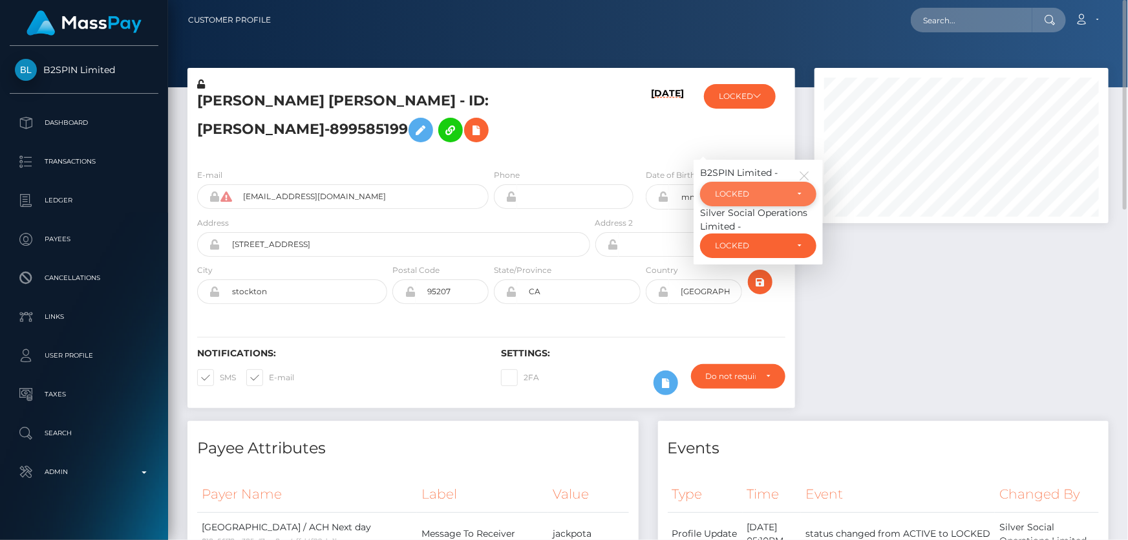
click at [777, 182] on div "LOCKED" at bounding box center [758, 194] width 116 height 25
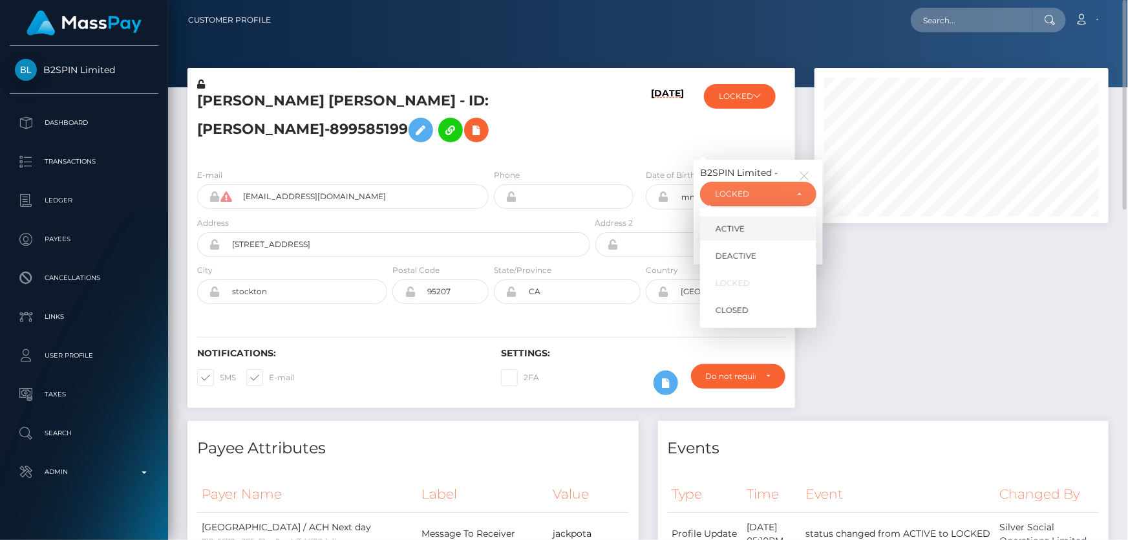
click at [752, 222] on link "ACTIVE" at bounding box center [758, 229] width 116 height 24
select select "ACTIVE"
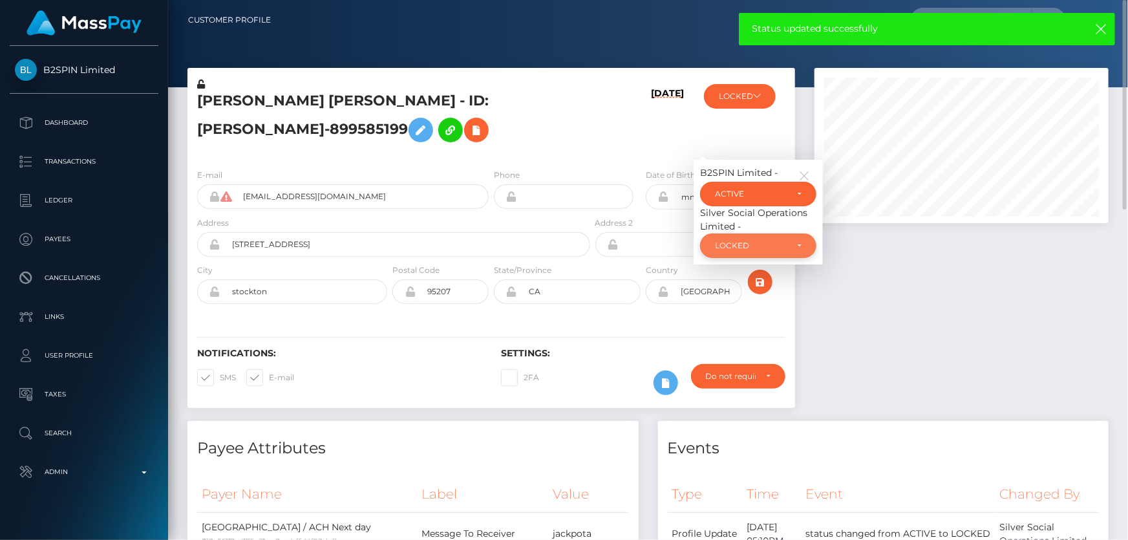
click at [738, 252] on div "LOCKED" at bounding box center [758, 245] width 116 height 25
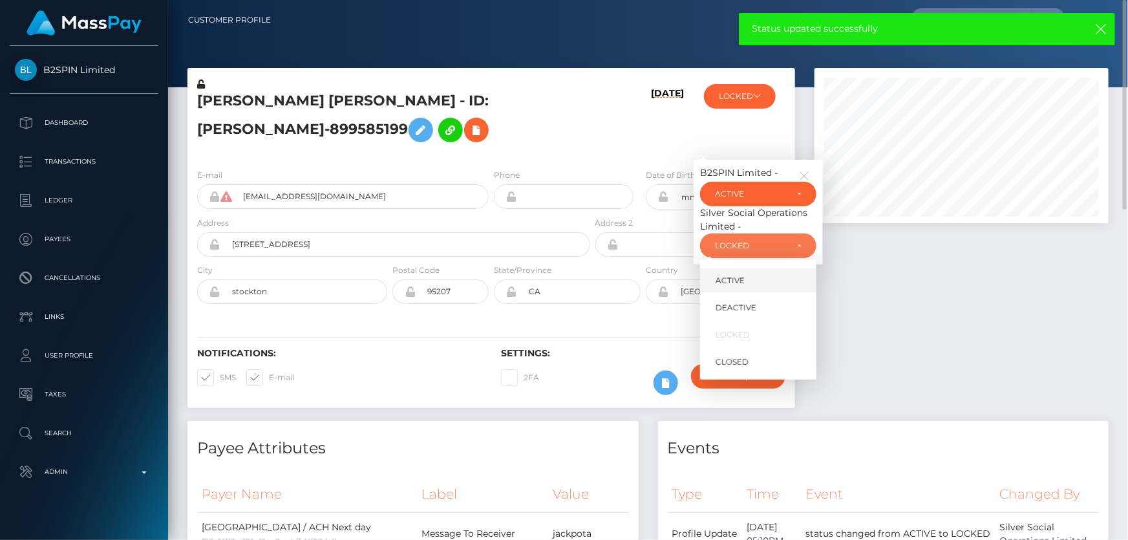
click at [725, 282] on span "ACTIVE" at bounding box center [730, 281] width 29 height 12
select select "ACTIVE"
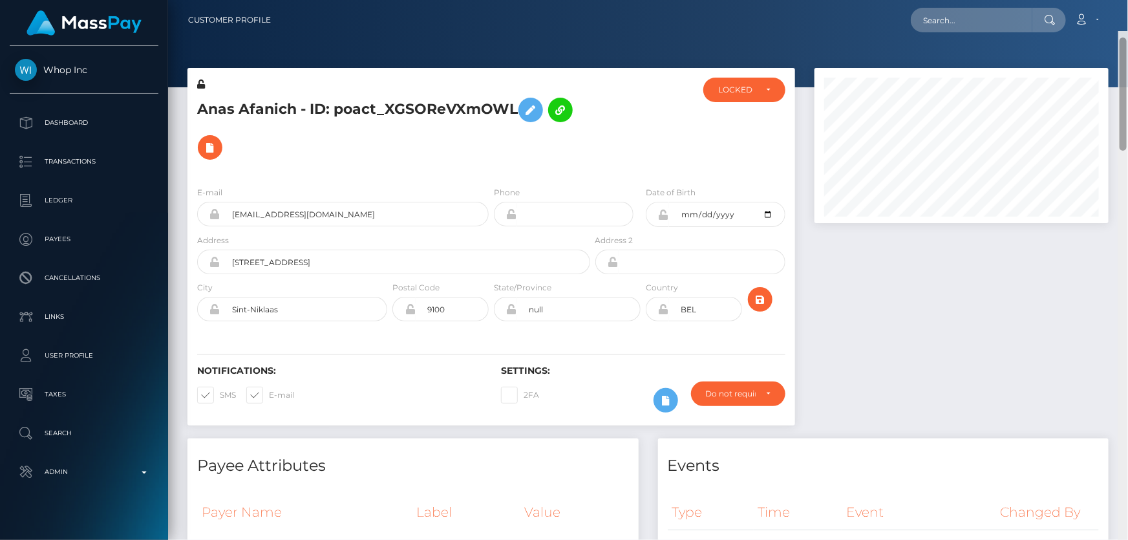
drag, startPoint x: 1122, startPoint y: 457, endPoint x: 1128, endPoint y: -4, distance: 461.0
click at [1128, 0] on html "Whop Inc Dashboard Transactions Ledger Payees Cancellations Links" at bounding box center [564, 270] width 1128 height 540
click at [737, 82] on div "LOCKED" at bounding box center [744, 90] width 82 height 25
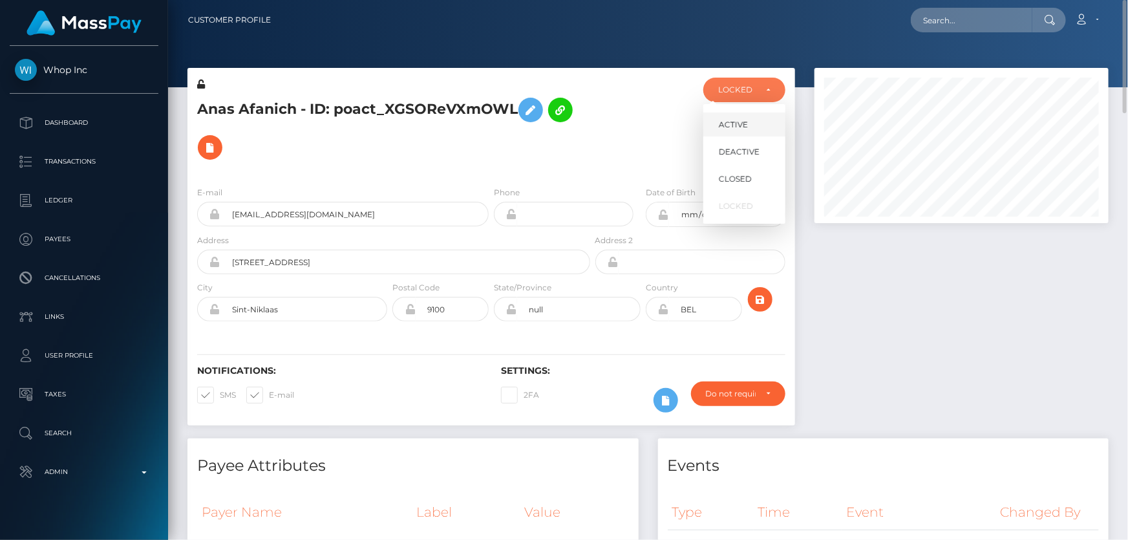
scroll to position [155, 294]
click at [738, 149] on span "DEACTIVE" at bounding box center [739, 152] width 41 height 12
select select "DEACTIVE"
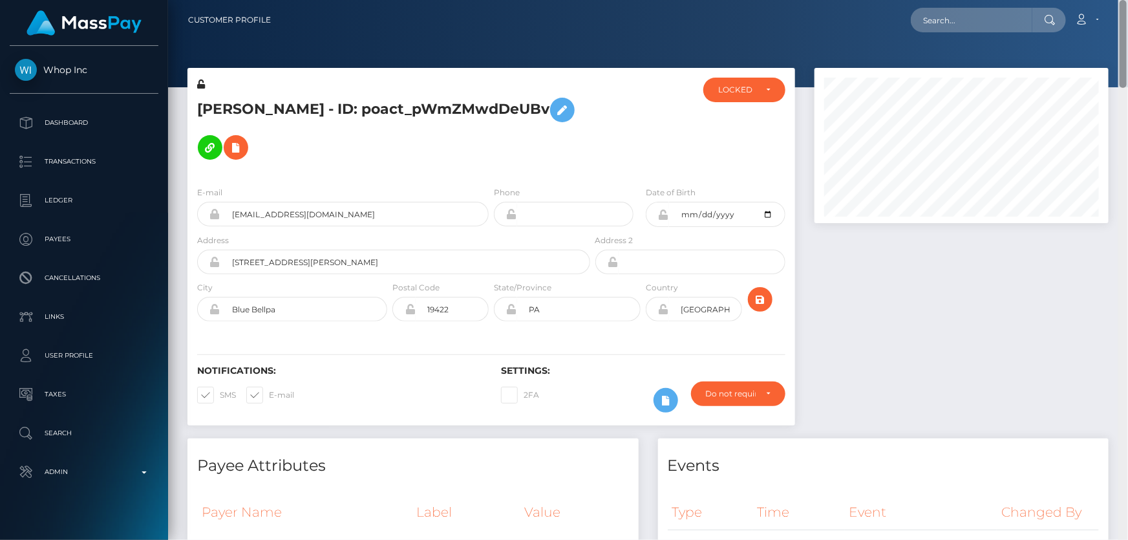
drag, startPoint x: 1122, startPoint y: 444, endPoint x: 1128, endPoint y: -19, distance: 463.0
click at [1128, 0] on html "Whop Inc Dashboard Transactions Ledger Payees Cancellations Links" at bounding box center [564, 270] width 1128 height 540
click at [761, 85] on div "LOCKED" at bounding box center [744, 90] width 52 height 10
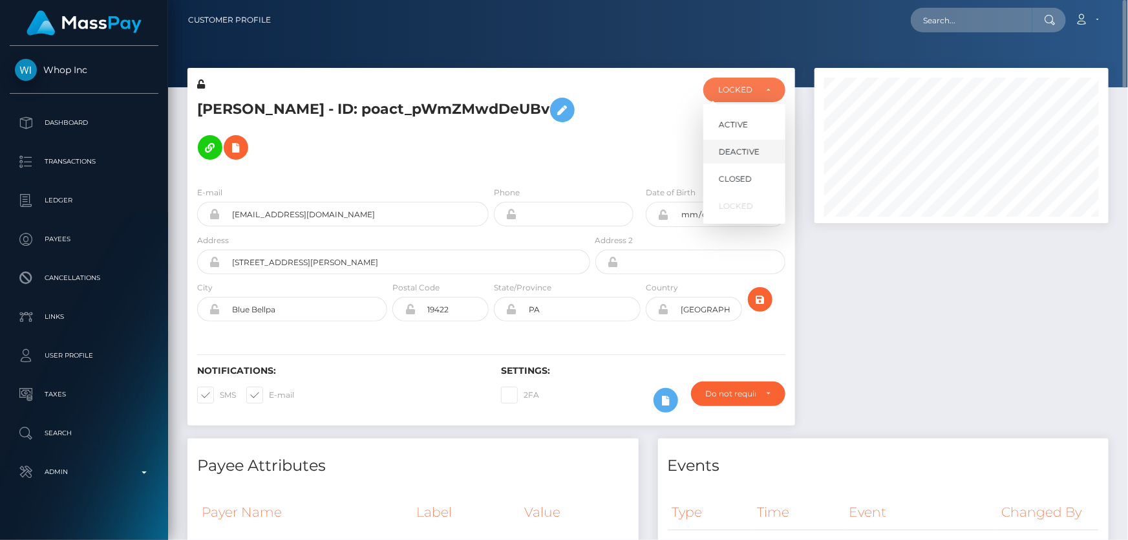
click at [738, 151] on span "DEACTIVE" at bounding box center [739, 152] width 41 height 12
select select "DEACTIVE"
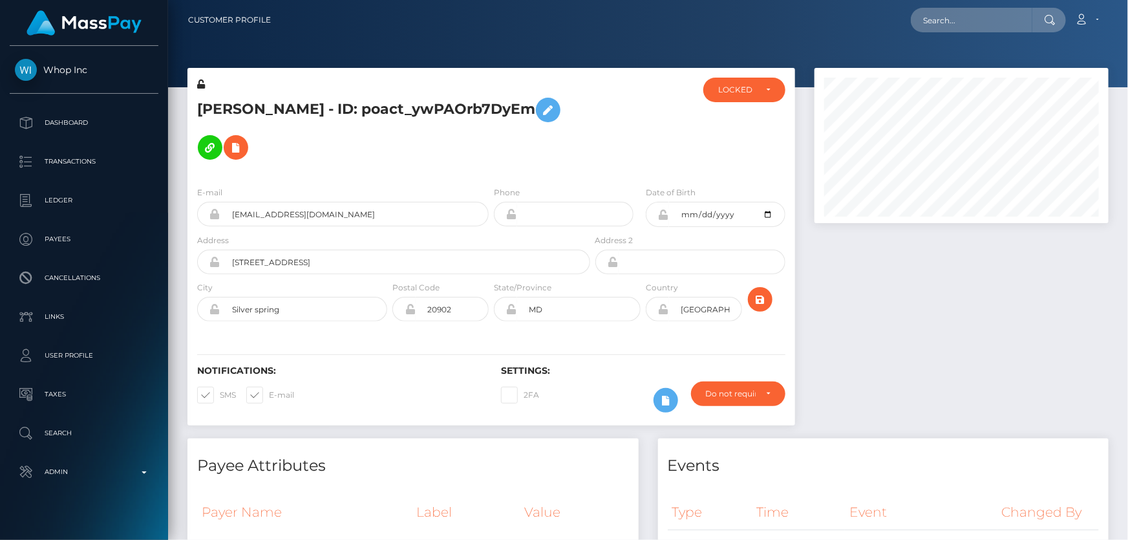
scroll to position [155, 294]
click at [323, 136] on h5 "Elijah Devall - ID: poact_ywPAOrb7DyEm" at bounding box center [390, 128] width 386 height 75
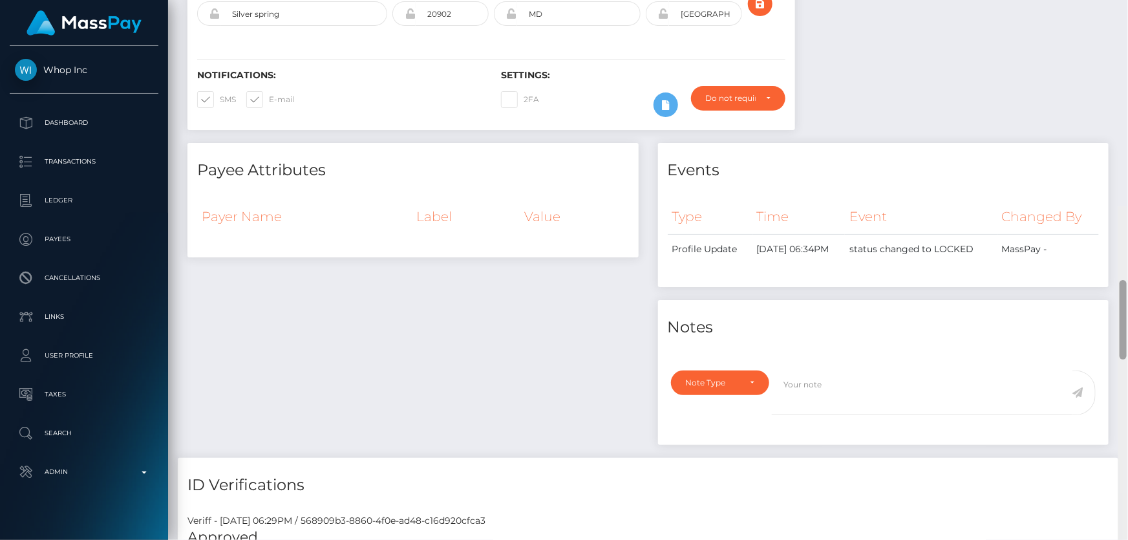
scroll to position [0, 0]
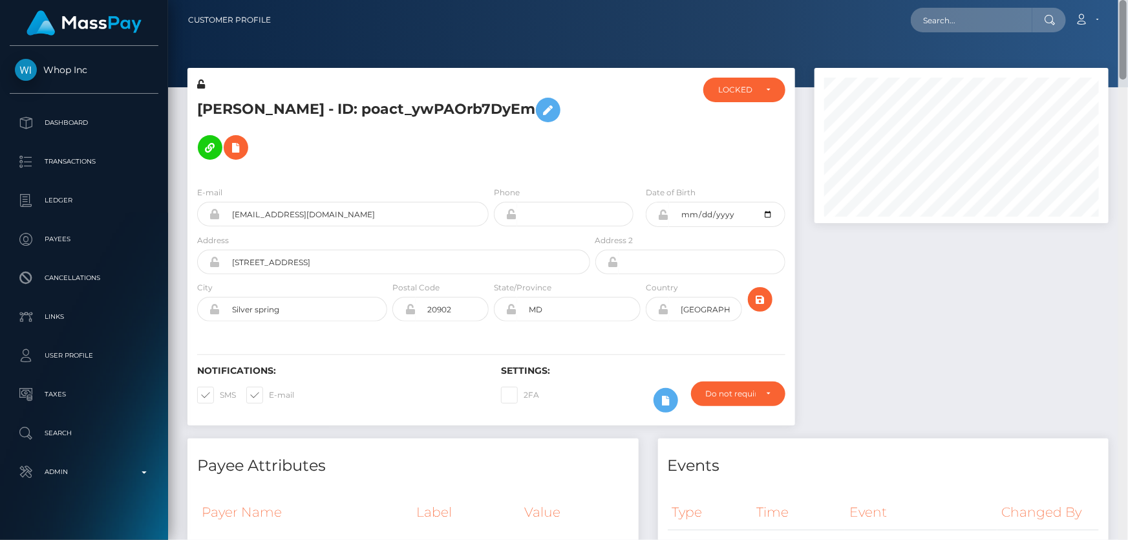
drag, startPoint x: 1128, startPoint y: 308, endPoint x: 930, endPoint y: 52, distance: 323.1
click at [1128, 14] on div "Customer Profile Loading... Loading..." at bounding box center [648, 270] width 960 height 540
click at [742, 91] on div "LOCKED" at bounding box center [736, 90] width 37 height 10
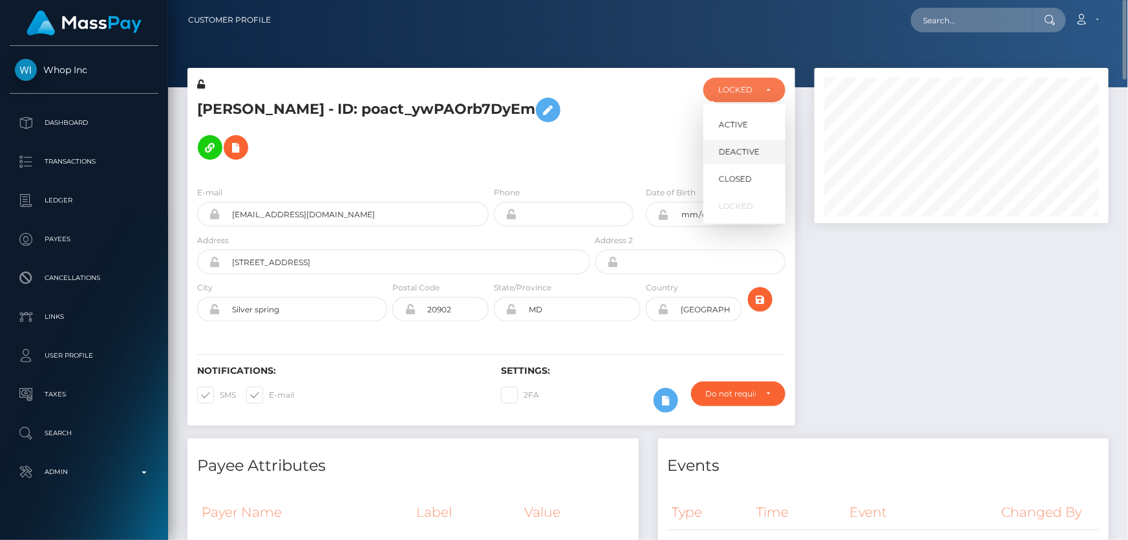
scroll to position [155, 294]
click at [741, 151] on span "DEACTIVE" at bounding box center [739, 152] width 41 height 12
select select "DEACTIVE"
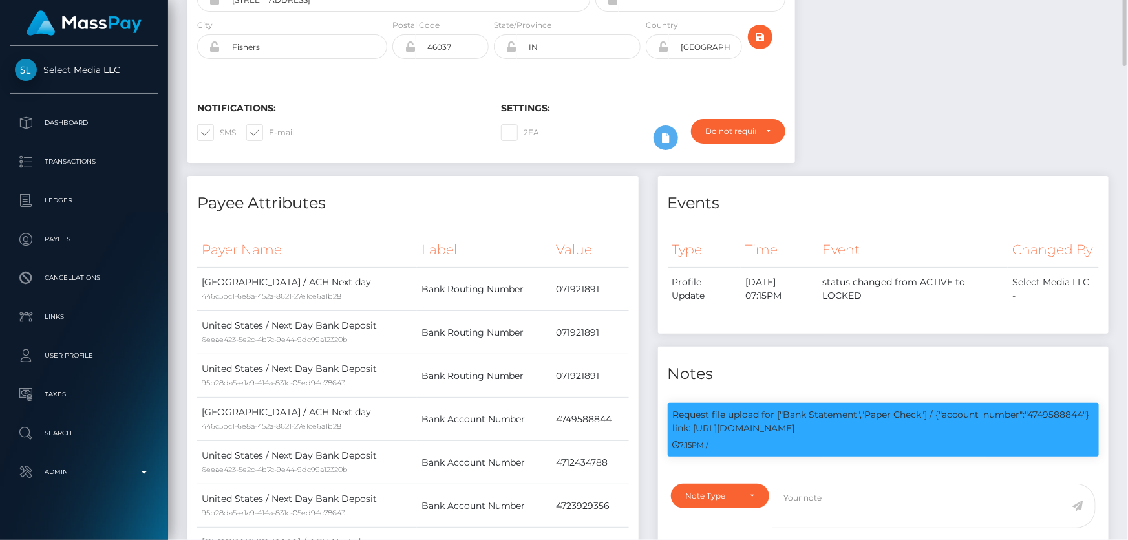
scroll to position [27, 0]
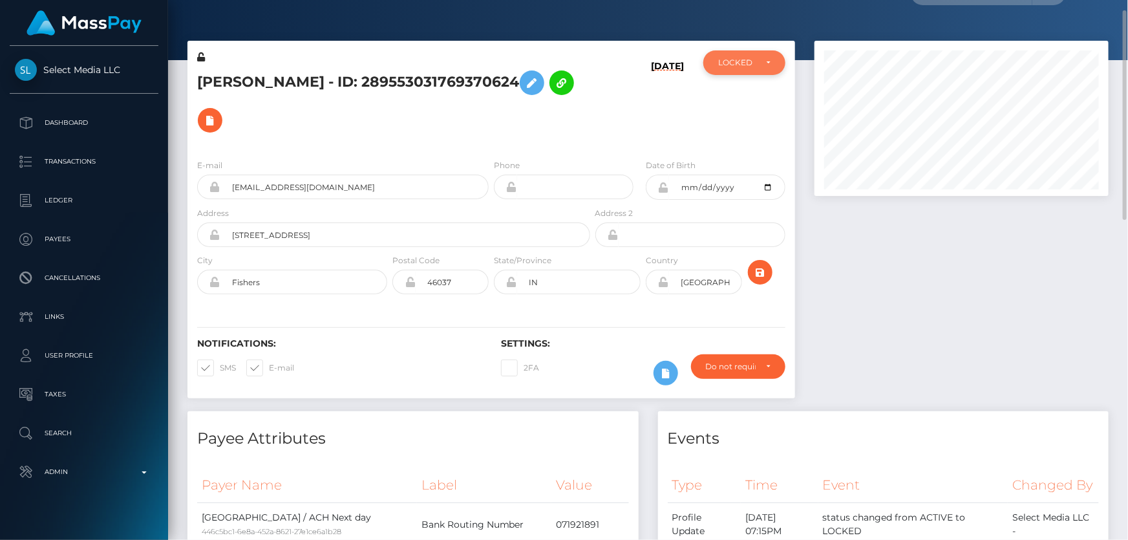
click at [731, 62] on div "LOCKED" at bounding box center [736, 63] width 37 height 10
click at [740, 92] on span "ACTIVE" at bounding box center [733, 98] width 29 height 12
select select "ACTIVE"
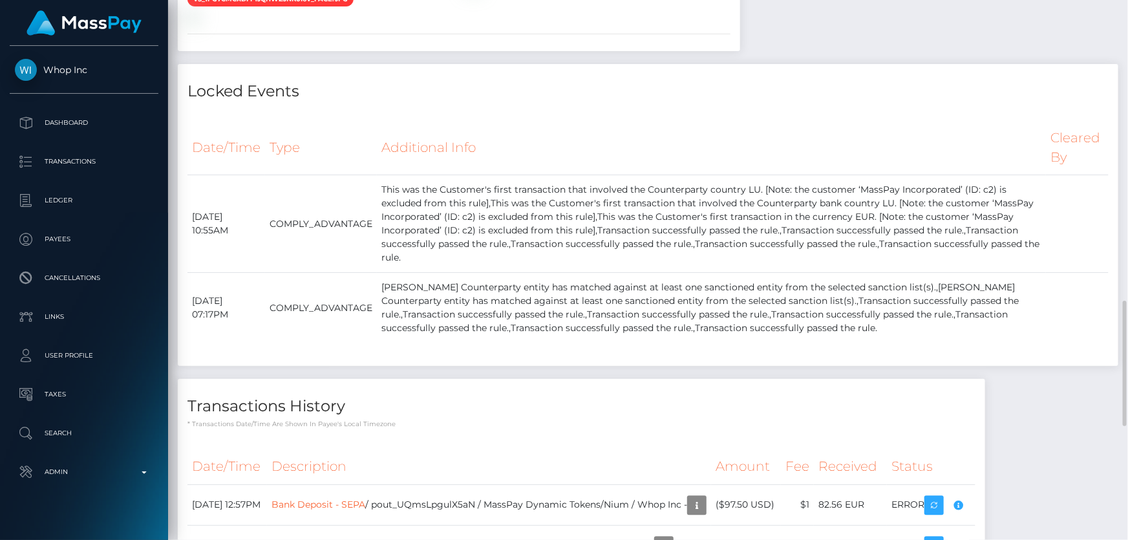
scroll to position [1058, 0]
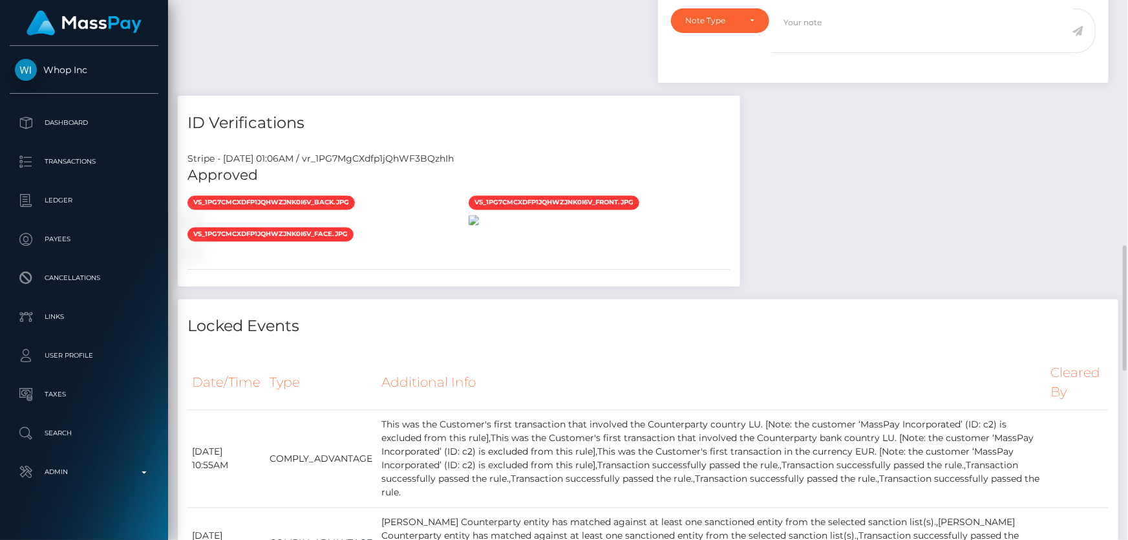
click at [479, 217] on img at bounding box center [474, 220] width 10 height 10
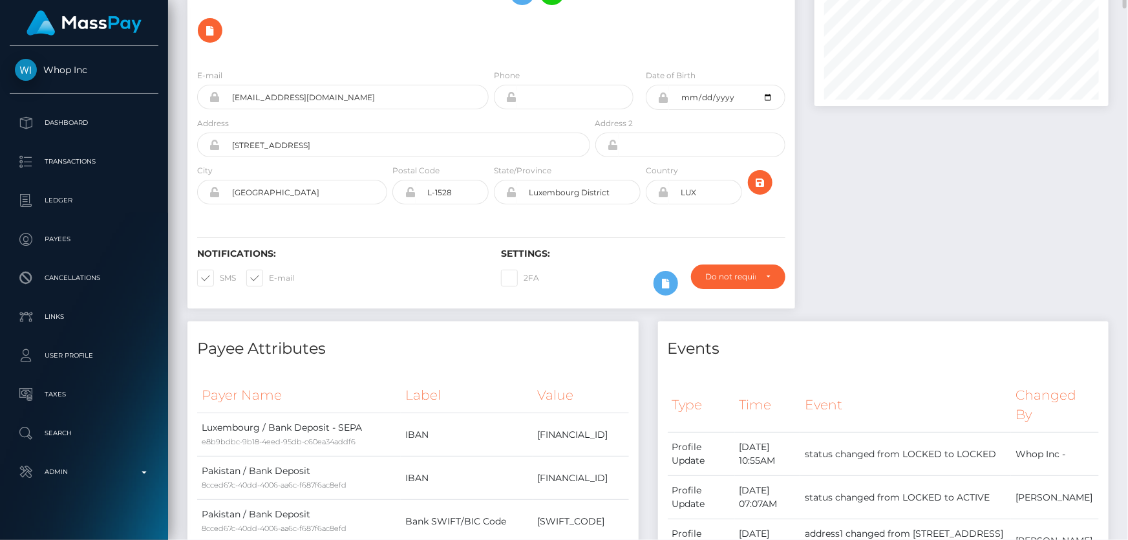
scroll to position [0, 0]
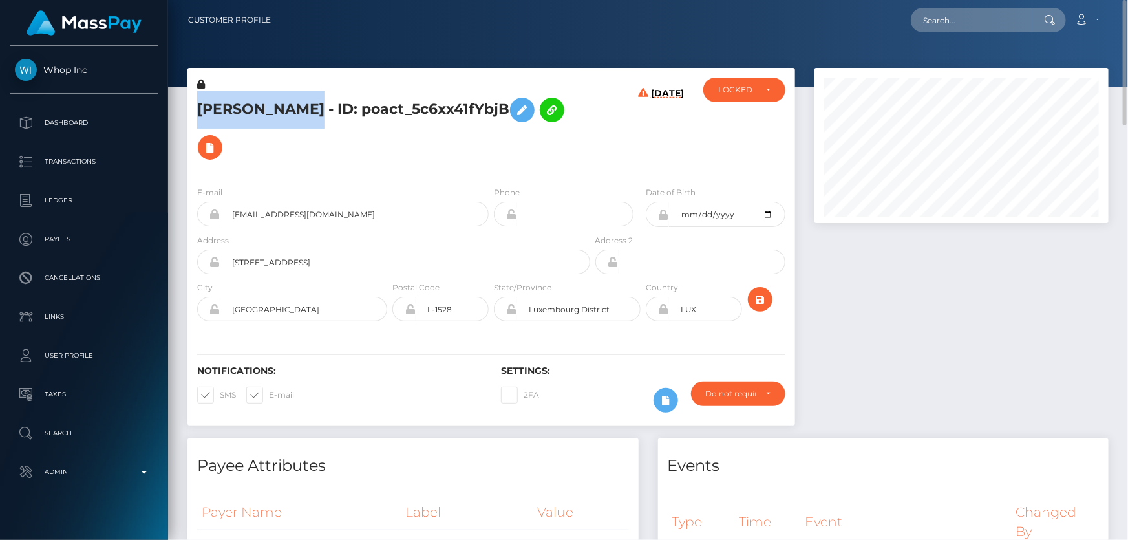
drag, startPoint x: 297, startPoint y: 107, endPoint x: 200, endPoint y: 105, distance: 97.0
click at [200, 105] on h5 "Haider Abbas - ID: poact_5c6xx41fYbjB" at bounding box center [390, 128] width 386 height 75
copy h5 "Haider Abbas"
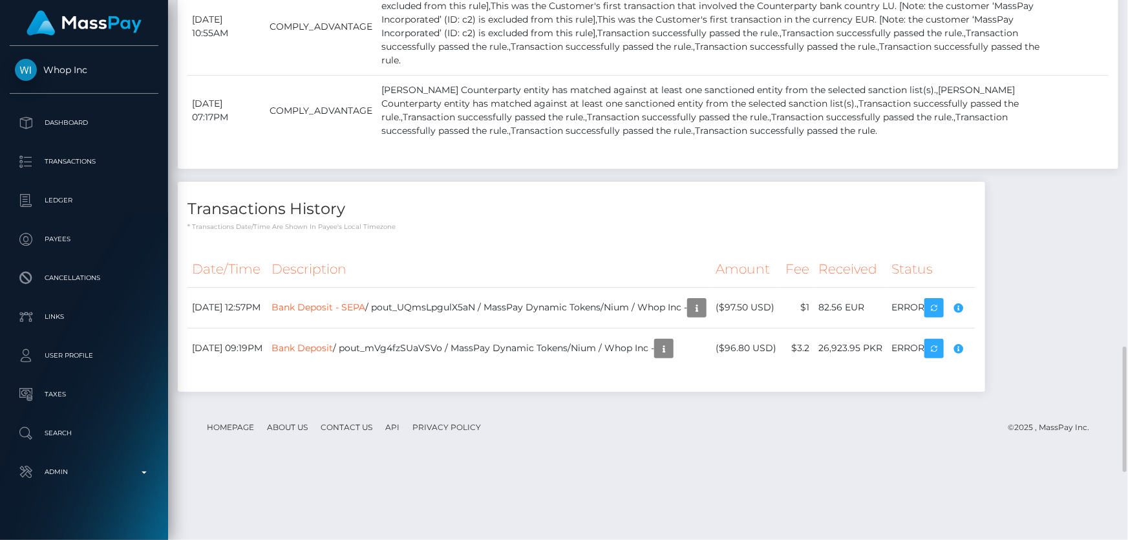
scroll to position [1255, 0]
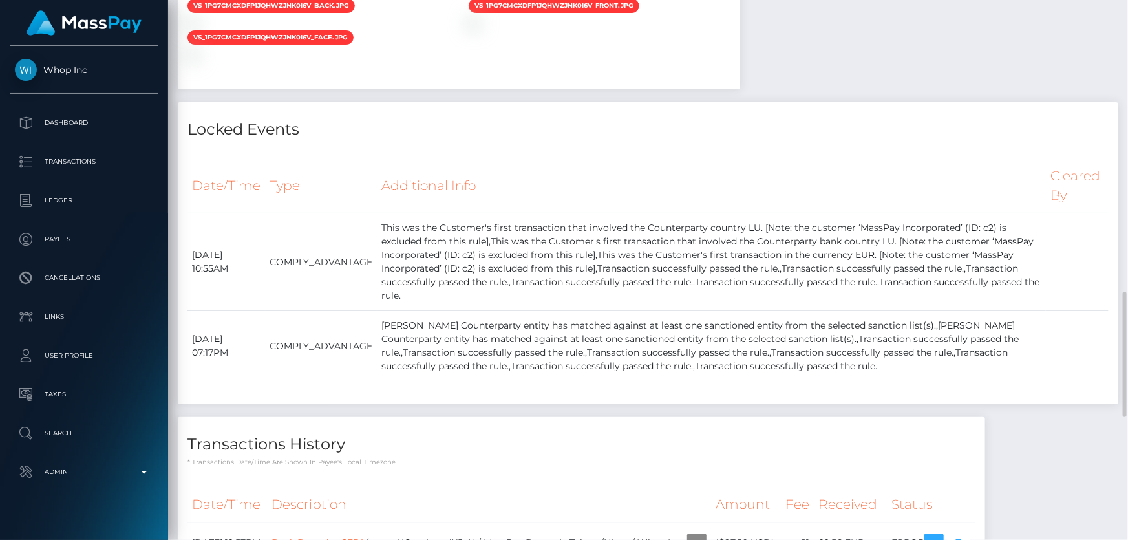
drag, startPoint x: 345, startPoint y: 388, endPoint x: 681, endPoint y: 341, distance: 339.4
click at [684, 61] on div "vs_1PG7CmCXdfp1jQhWzjnk0i6v_back.jpg vs_1PG7CmCXdfp1jQhWzjnk0i6v_front.jpg" at bounding box center [459, 29] width 562 height 63
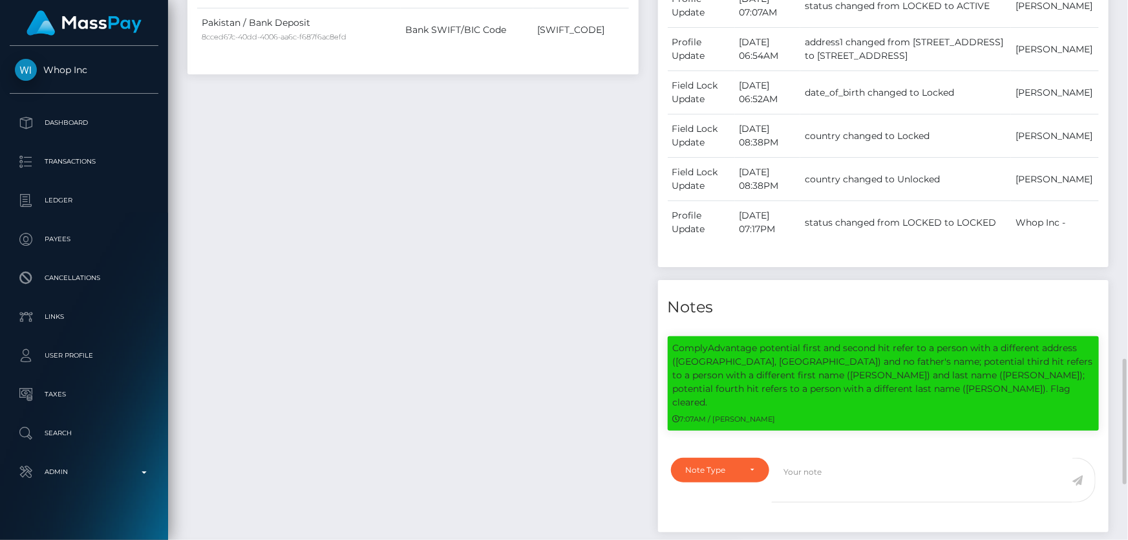
scroll to position [785, 0]
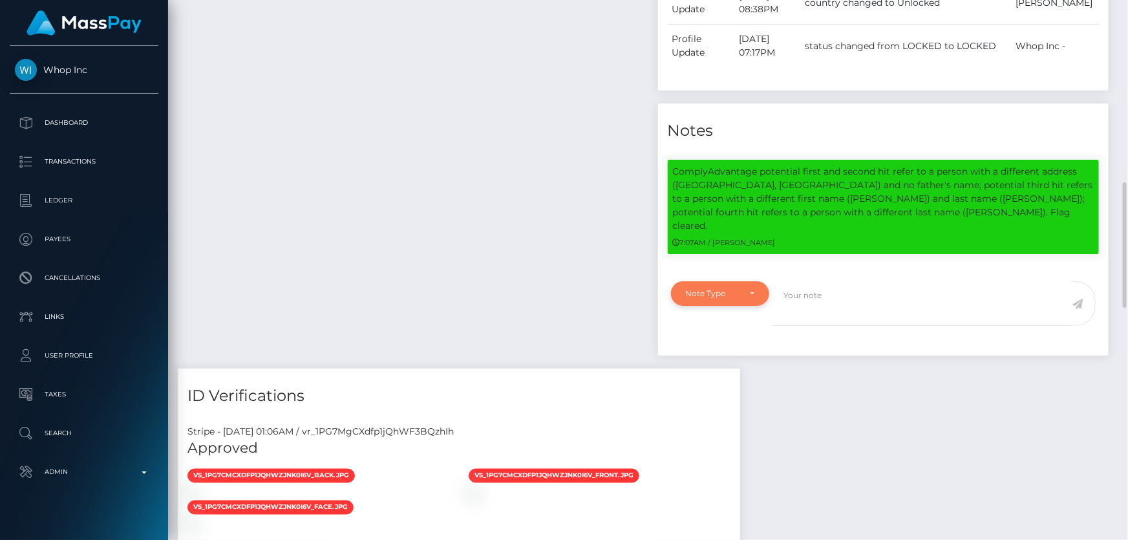
click at [730, 281] on div "Note Type" at bounding box center [720, 293] width 99 height 25
click at [730, 350] on span "Compliance" at bounding box center [710, 356] width 47 height 12
select select "COMPLIANCE"
click at [852, 281] on textarea at bounding box center [922, 303] width 301 height 45
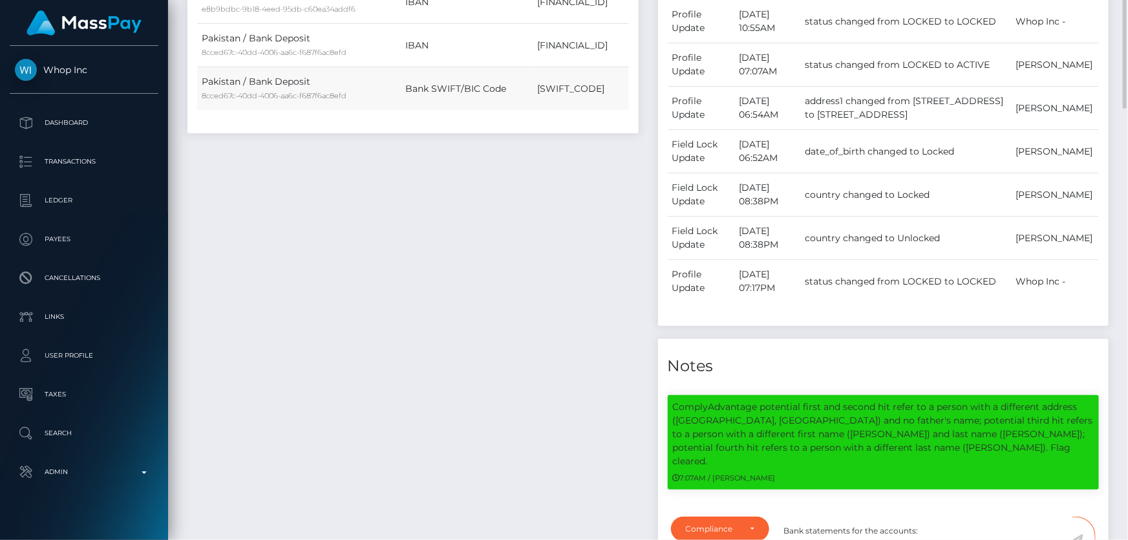
scroll to position [433, 0]
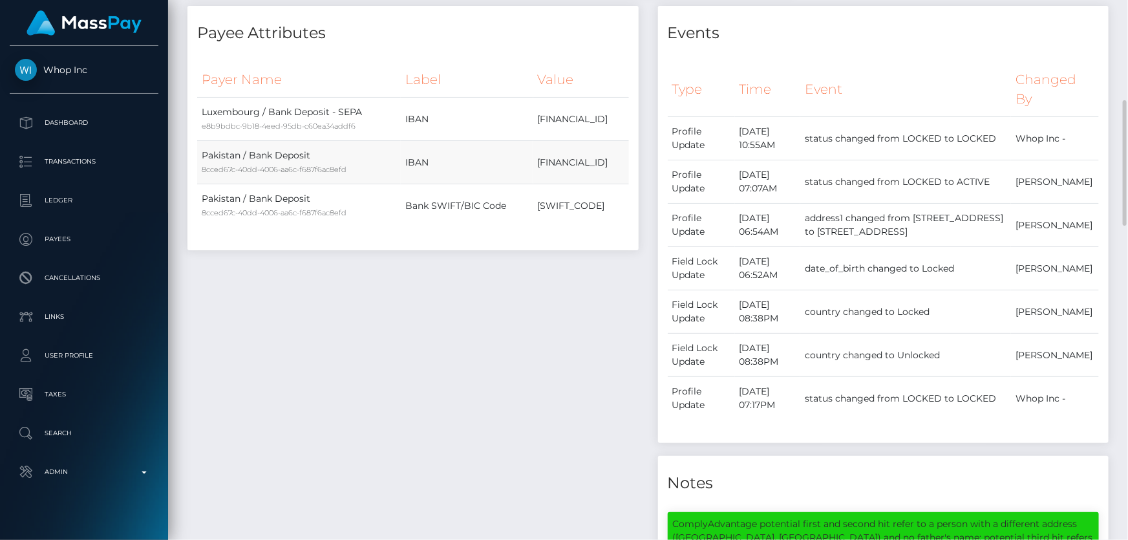
drag, startPoint x: 479, startPoint y: 128, endPoint x: 603, endPoint y: 129, distance: 123.5
click at [603, 141] on tr "Pakistan / Bank Deposit 8cced67c-40dd-4006-aa6c-f687f6ac8efd IBAN LU71408000002…" at bounding box center [413, 162] width 432 height 43
copy tr "LU714080000023476051"
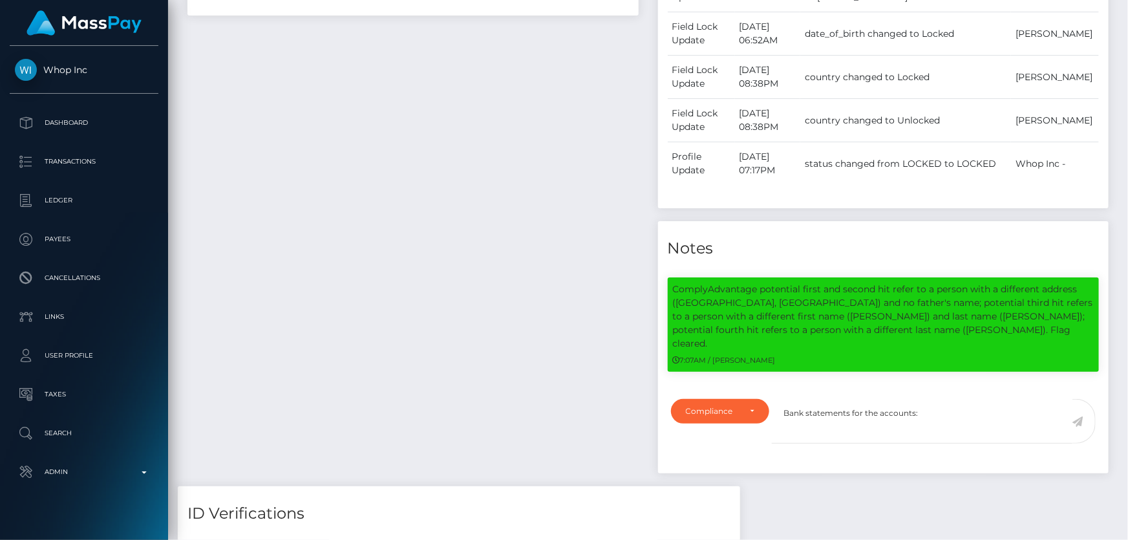
scroll to position [155, 294]
click at [957, 399] on textarea "Bank statements for the accounts:" at bounding box center [922, 421] width 301 height 45
drag, startPoint x: 957, startPoint y: 381, endPoint x: 951, endPoint y: 391, distance: 10.8
paste textarea "LU714080000023476051"
click at [927, 399] on textarea "Bank statements for the accounts: LU714080000023476051" at bounding box center [922, 421] width 301 height 45
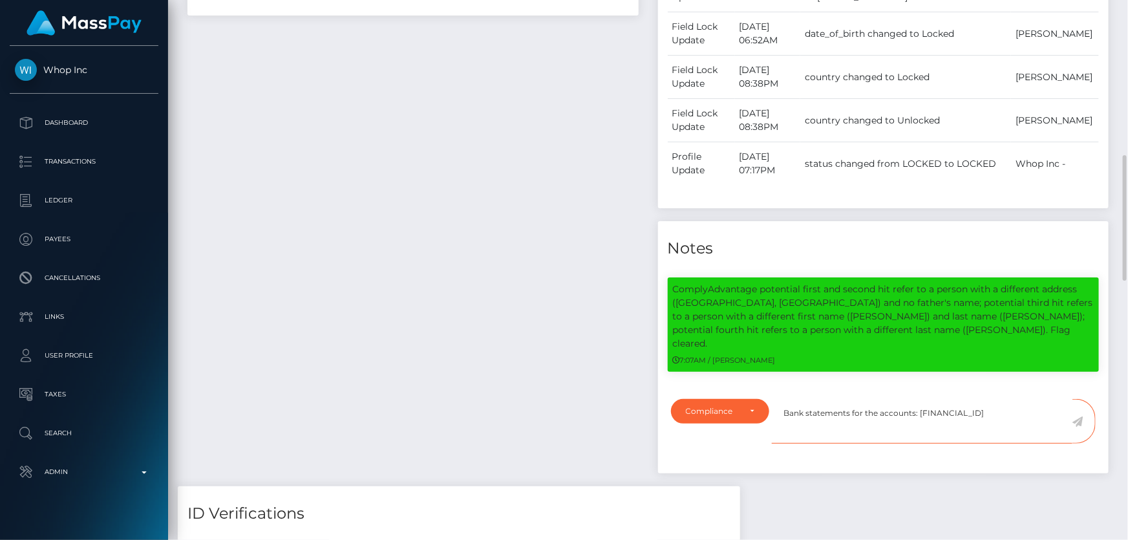
click at [1027, 399] on textarea "Bank statements for the accounts: LU714080000023476051" at bounding box center [922, 421] width 301 height 45
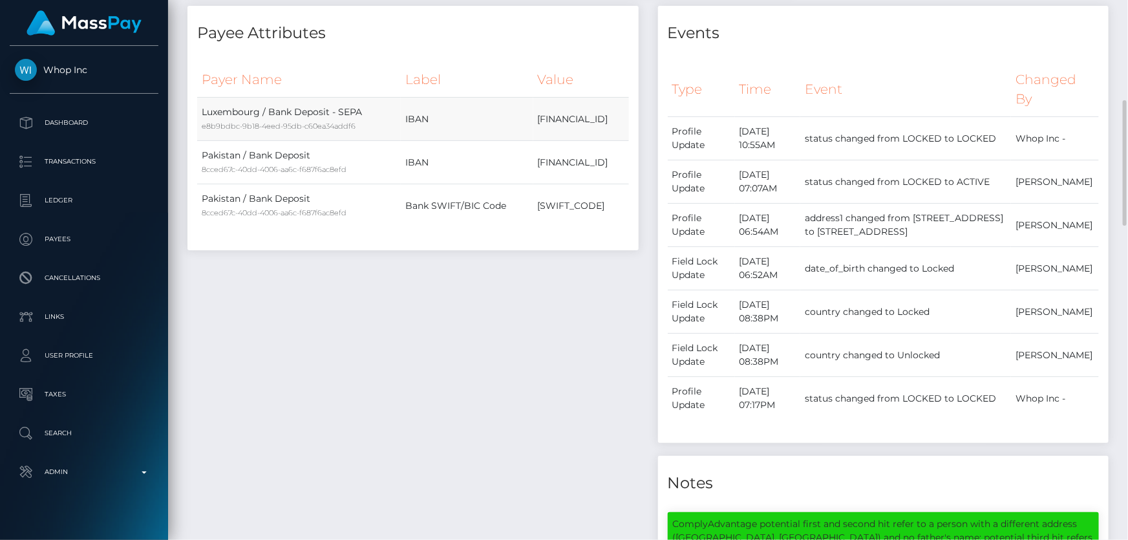
drag, startPoint x: 485, startPoint y: 80, endPoint x: 625, endPoint y: 80, distance: 140.3
click at [625, 98] on td "PK33ASCM0000321000955153" at bounding box center [581, 119] width 96 height 43
copy td "PK33ASCM0000321000955153"
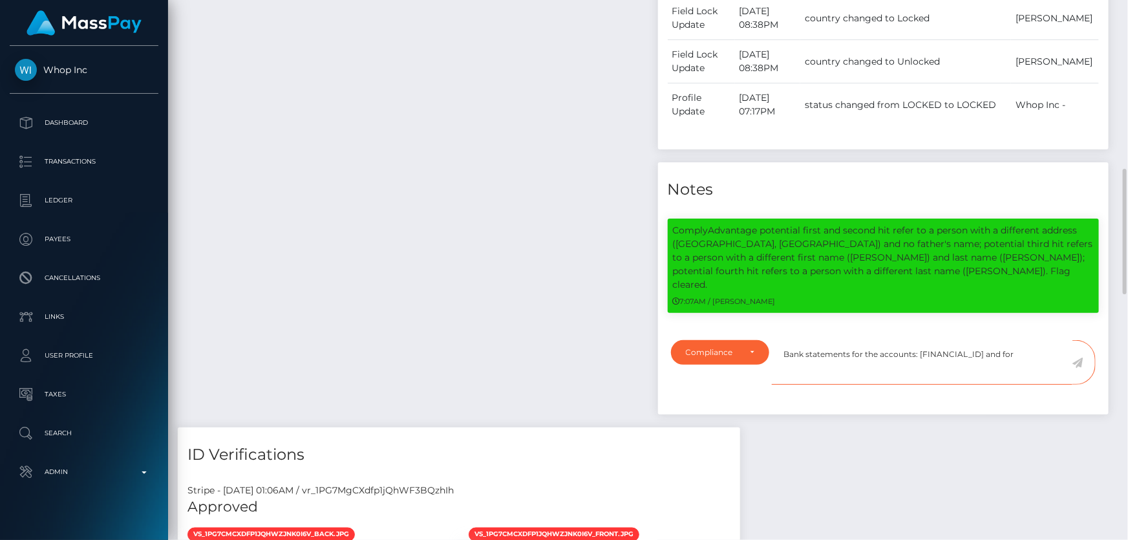
click at [1057, 340] on textarea "Bank statements for the accounts: LU714080000023476051 and for" at bounding box center [922, 362] width 301 height 45
paste textarea "PK33ASCM0000321000955153"
type textarea "Bank statements for the accounts: LU714080000023476051 and for PK33ASCM00003210…"
click at [1079, 358] on icon at bounding box center [1078, 363] width 11 height 10
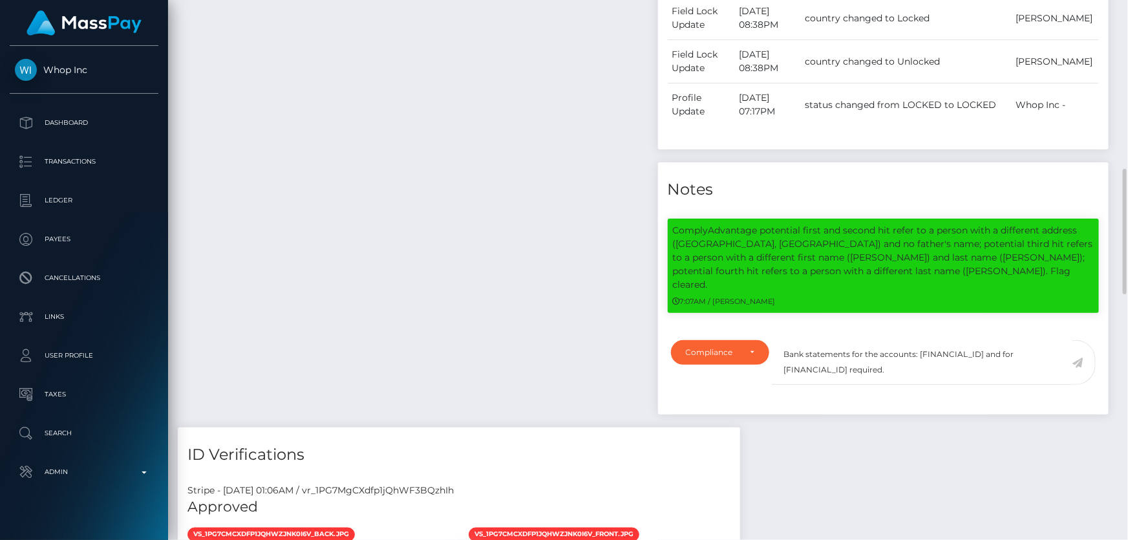
click at [616, 316] on div "Payee Attributes Payer Name Label Value Luxembourg / Bank Deposit - SEPA e8b9bd…" at bounding box center [413, 69] width 471 height 715
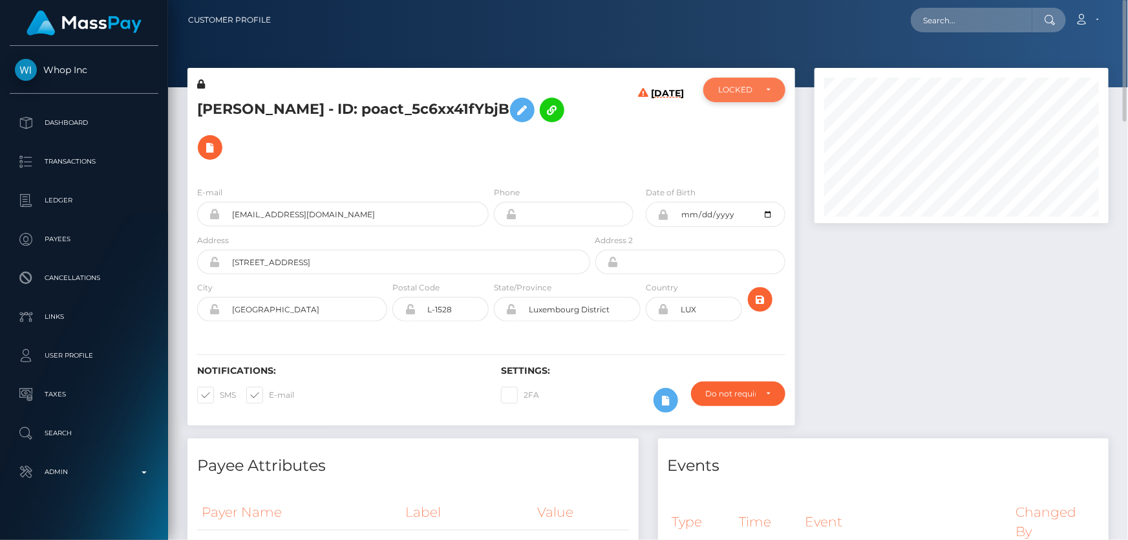
click at [758, 95] on div "LOCKED" at bounding box center [744, 90] width 82 height 25
click at [756, 147] on span "DEACTIVE" at bounding box center [739, 152] width 41 height 12
select select "DEACTIVE"
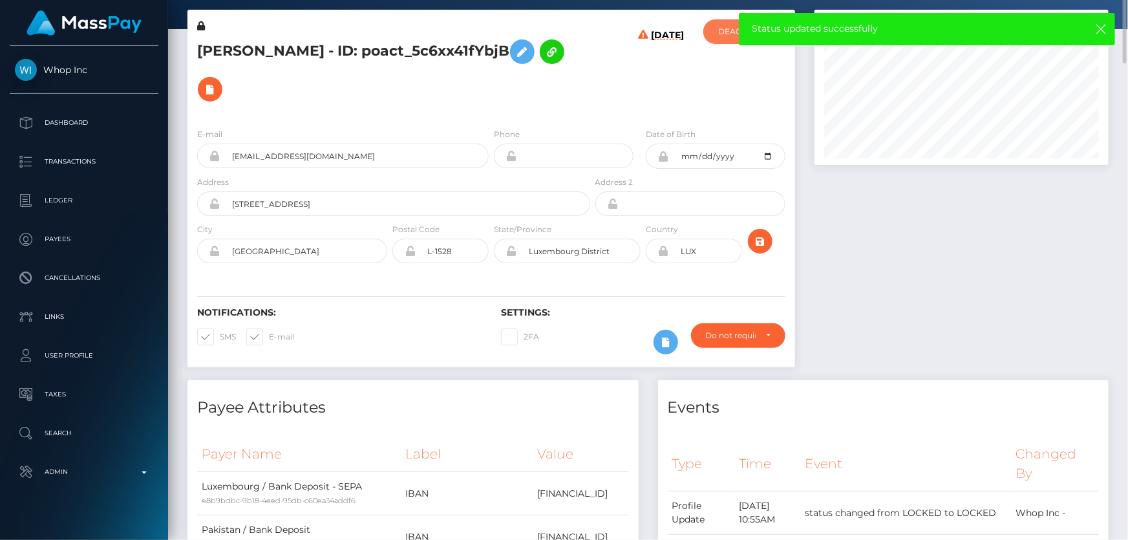
scroll to position [0, 0]
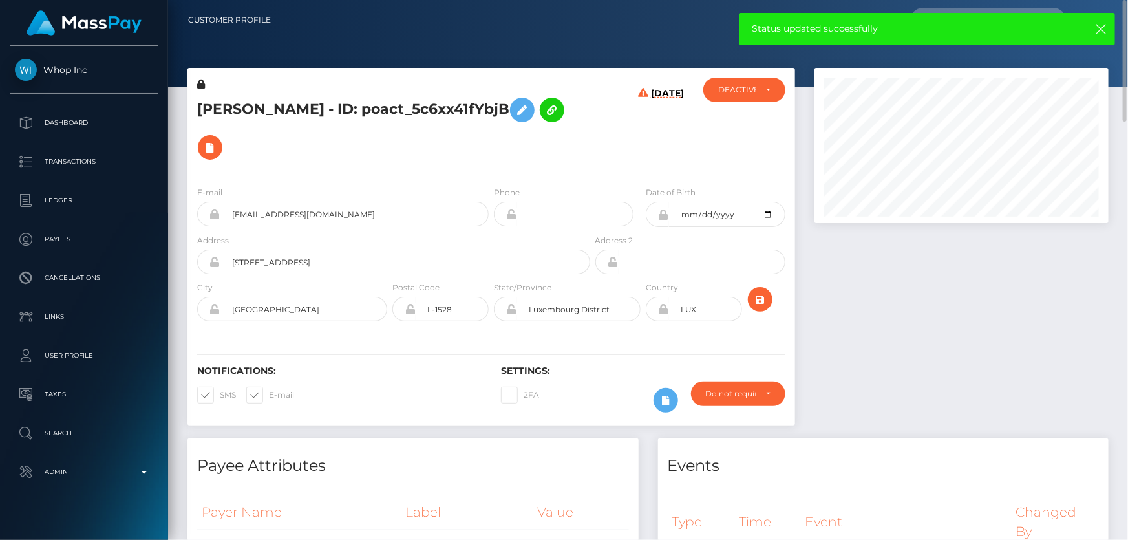
click at [272, 109] on h5 "Haider Abbas - ID: poact_5c6xx41fYbjB" at bounding box center [390, 128] width 386 height 75
copy h5 "Haider Abbas - ID: poact_5c6xx41fYbjB"
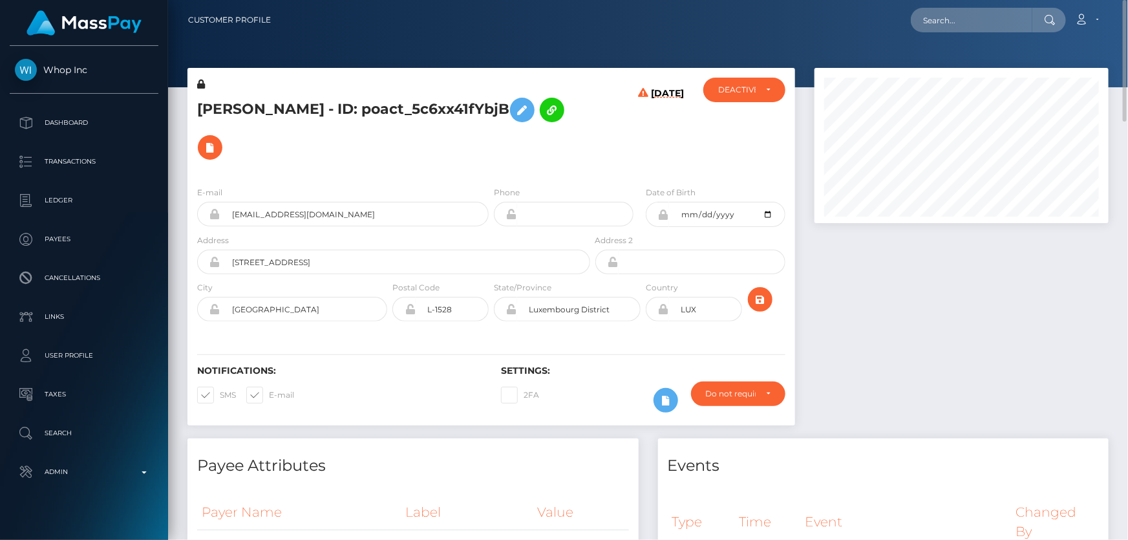
click at [931, 308] on div at bounding box center [962, 253] width 314 height 370
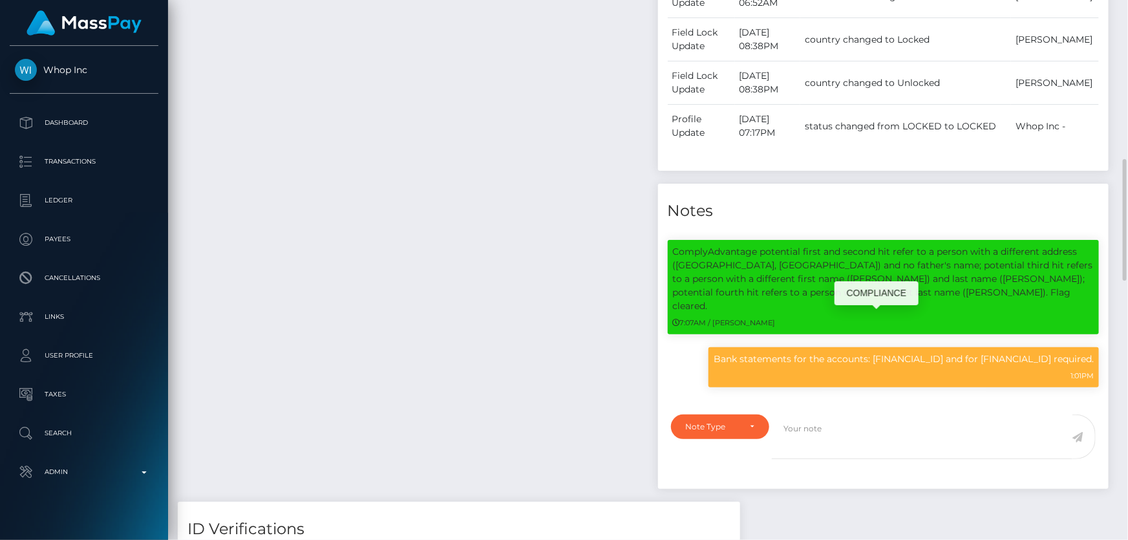
scroll to position [155, 294]
click at [860, 352] on p "Bank statements for the accounts: LU714080000023476051 and for PK33ASCM00003210…" at bounding box center [904, 359] width 380 height 14
click at [859, 352] on p "Bank statements for the accounts: LU714080000023476051 and for PK33ASCM00003210…" at bounding box center [904, 359] width 380 height 14
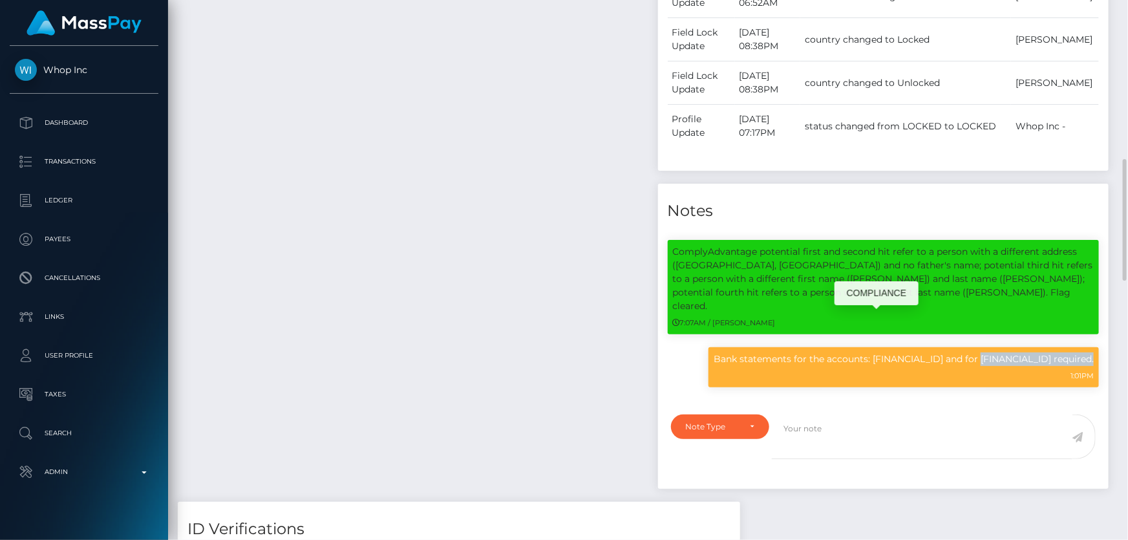
copy div "Bank statements for the accounts: LU714080000023476051 and for PK33ASCM00003210…"
click at [238, 83] on div "Payee Attributes Payer Name Label Value Luxembourg / Bank Deposit - SEPA e8b9bd…" at bounding box center [413, 118] width 471 height 768
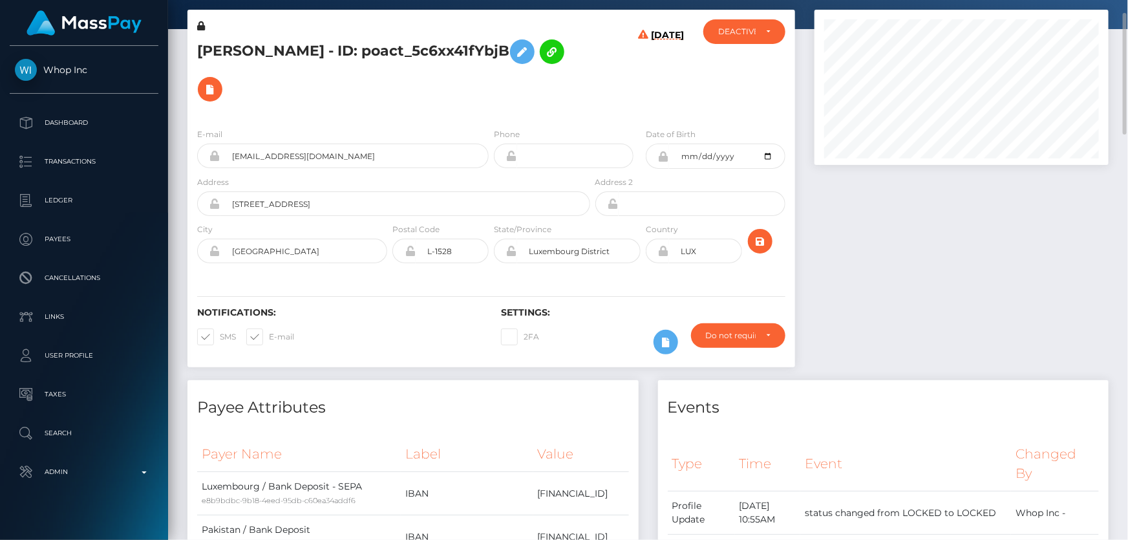
scroll to position [0, 0]
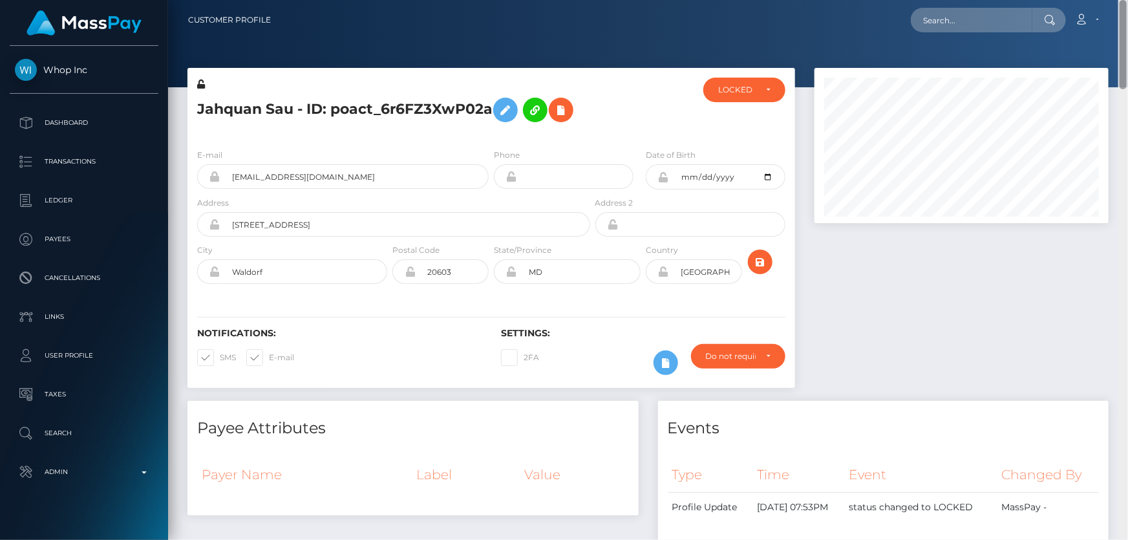
drag, startPoint x: 1122, startPoint y: 240, endPoint x: 1128, endPoint y: -24, distance: 263.8
click at [1128, 0] on html "Whop Inc Dashboard Transactions Ledger Payees Cancellations Links" at bounding box center [564, 270] width 1128 height 540
click at [732, 97] on div "LOCKED" at bounding box center [744, 90] width 82 height 25
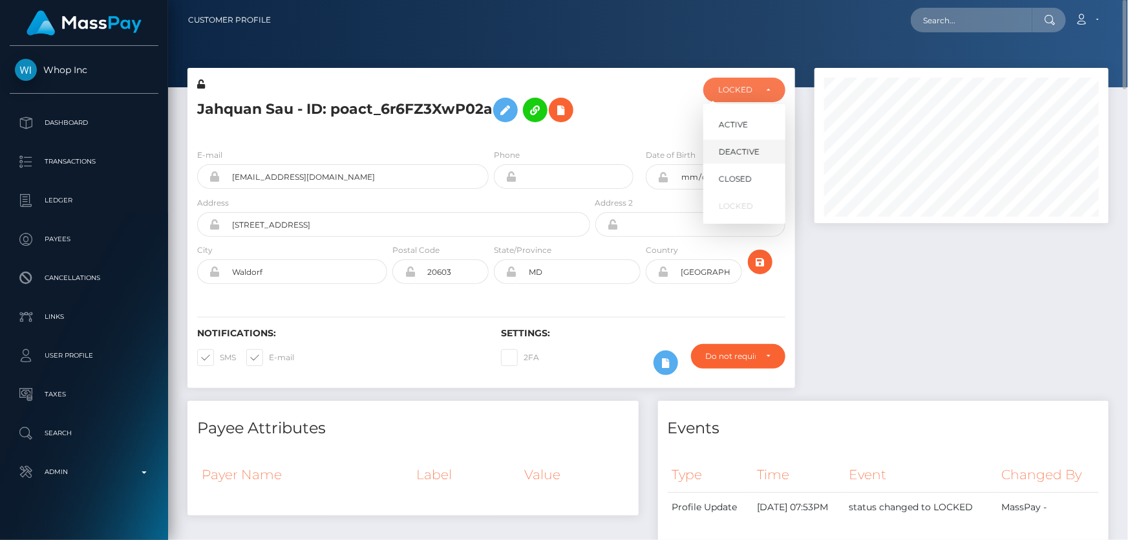
scroll to position [155, 294]
click at [746, 149] on span "DEACTIVE" at bounding box center [739, 152] width 41 height 12
select select "DEACTIVE"
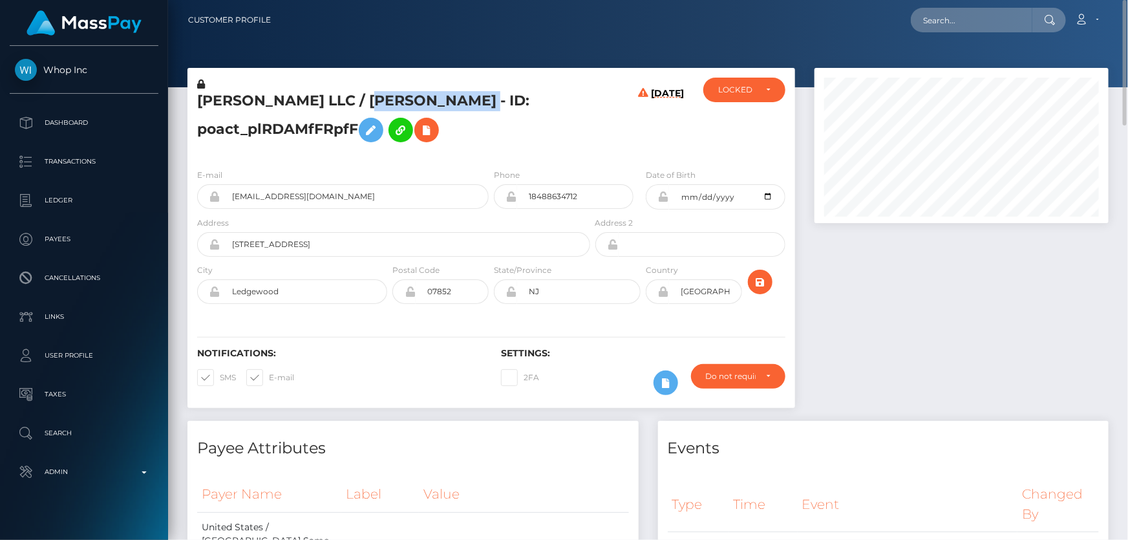
drag, startPoint x: 377, startPoint y: 97, endPoint x: 526, endPoint y: 98, distance: 149.4
click at [526, 98] on h5 "Mohamed Camara LLC / MOHAMED CAMARA - ID: poact_plRDAMfFRpfF" at bounding box center [390, 120] width 386 height 58
copy h5 "MOHAMED CAMARA"
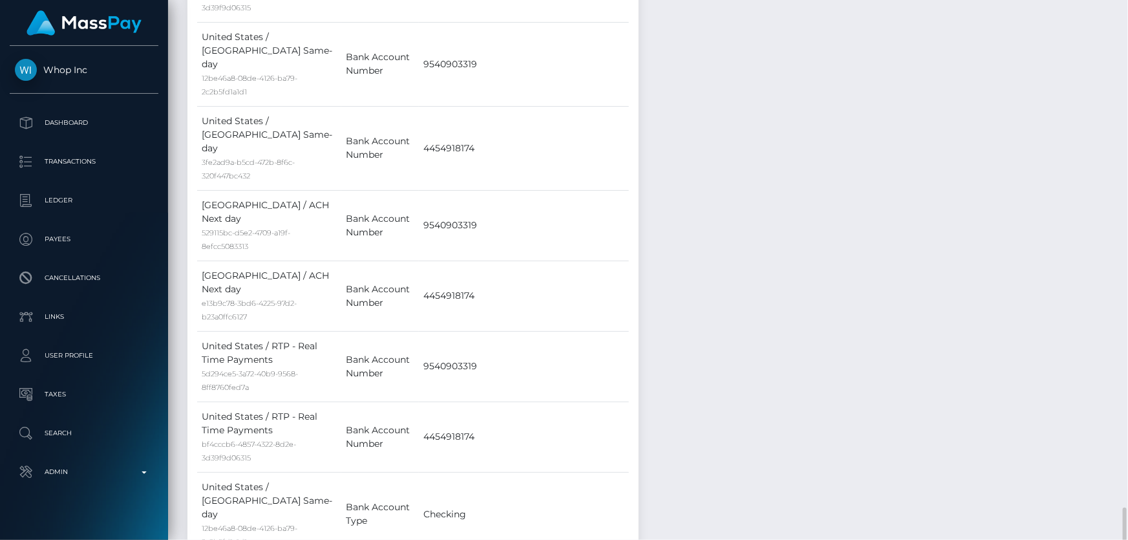
scroll to position [1175, 0]
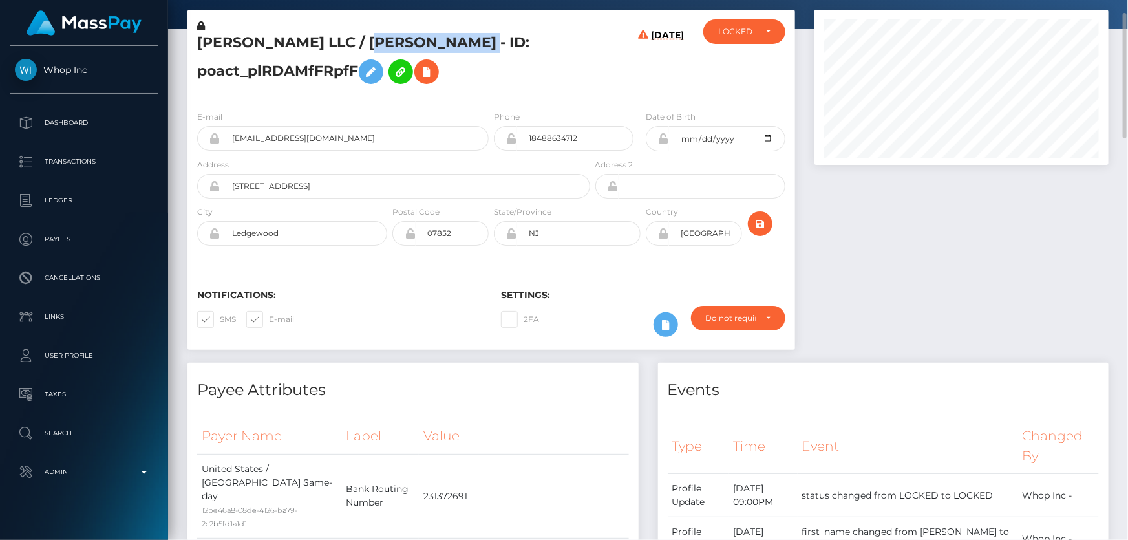
scroll to position [0, 0]
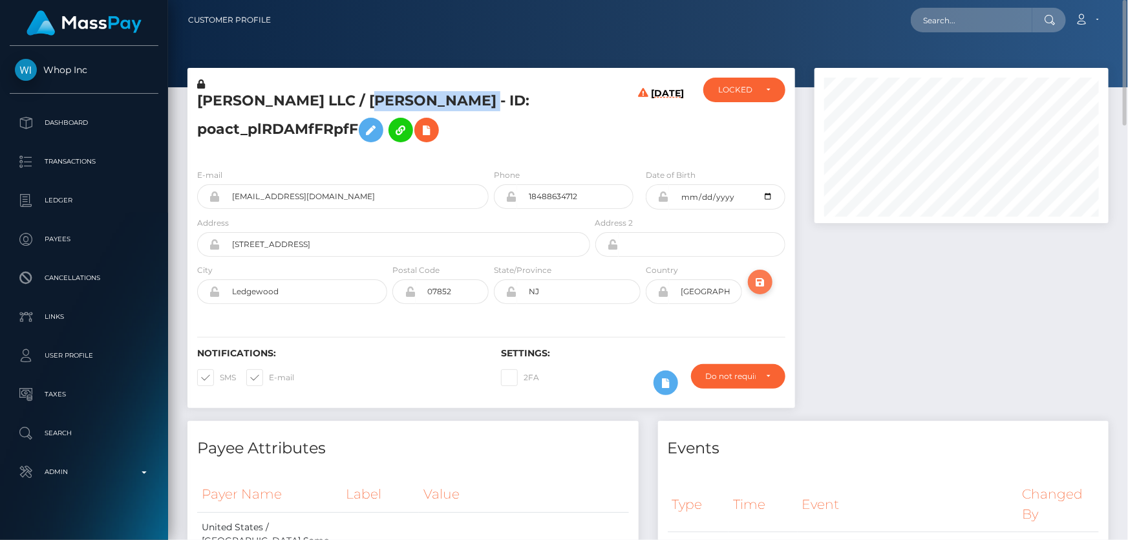
click at [756, 279] on icon "submit" at bounding box center [761, 282] width 16 height 16
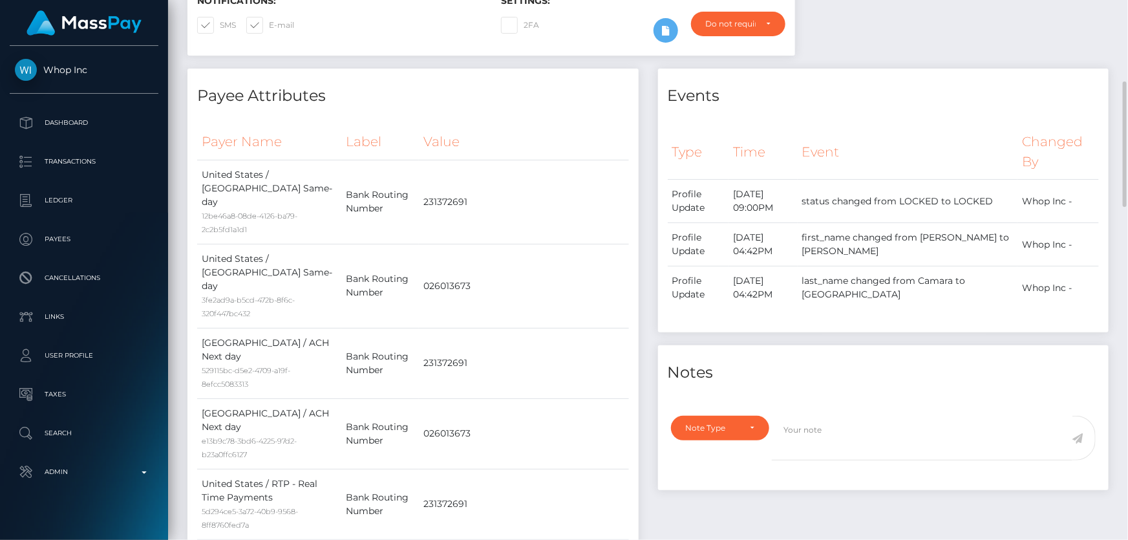
scroll to position [588, 0]
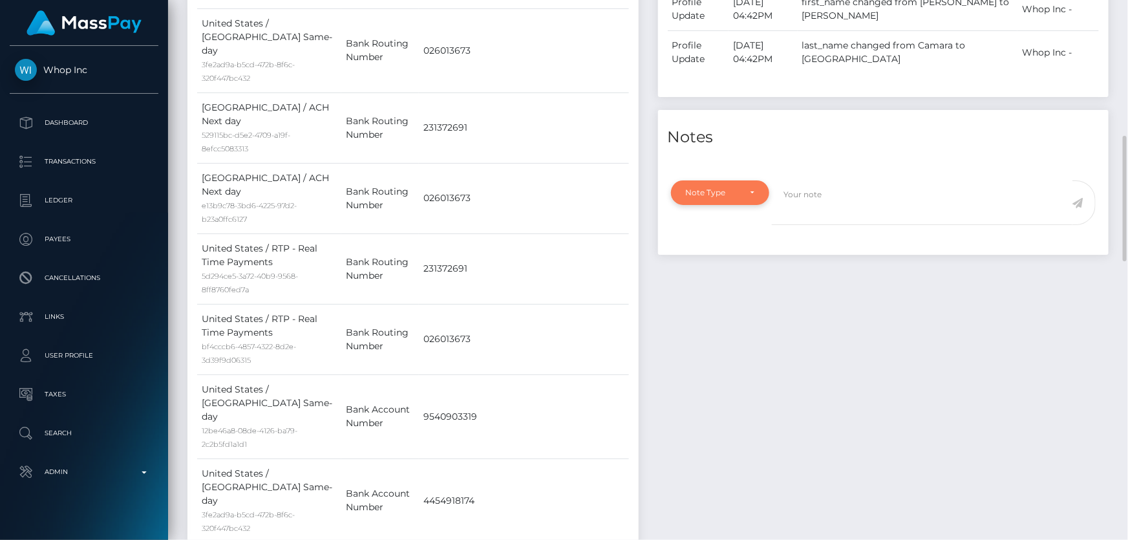
click at [714, 193] on div "Note Type" at bounding box center [713, 192] width 54 height 10
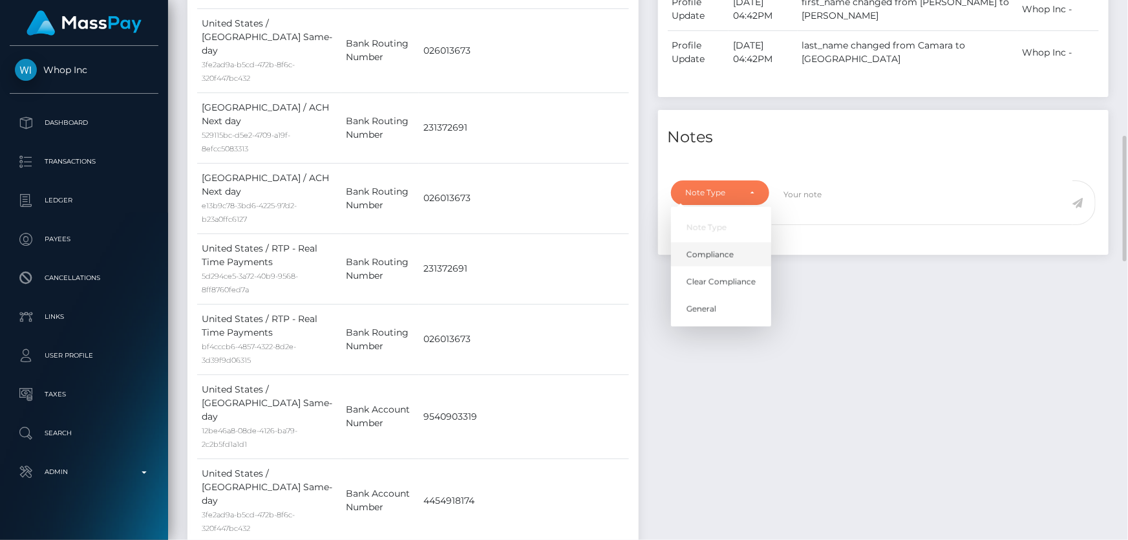
click at [723, 250] on span "Compliance" at bounding box center [710, 255] width 47 height 12
select select "COMPLIANCE"
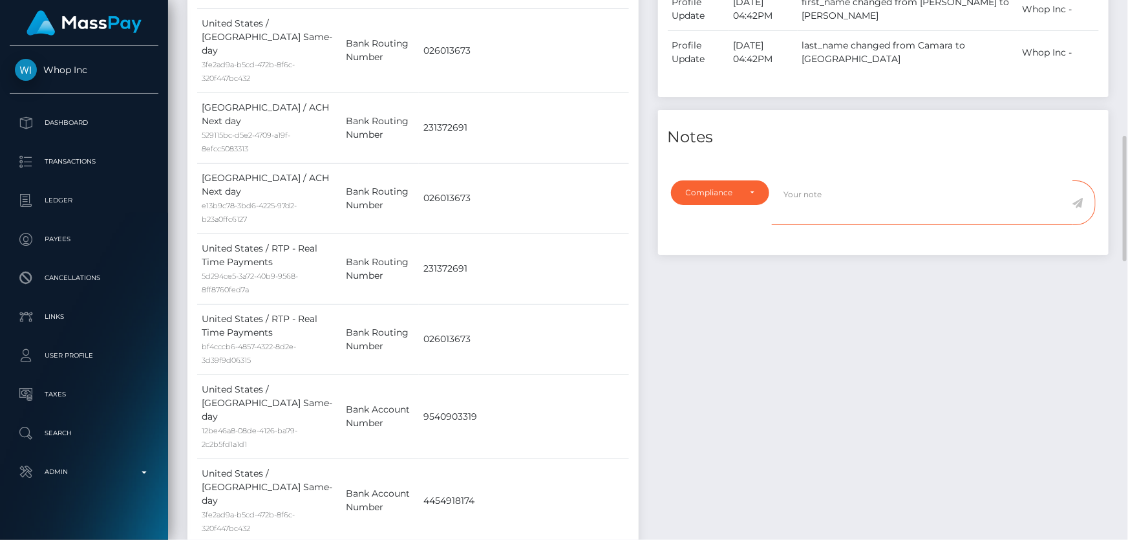
paste textarea "We can find any relation between our user and what happened in [GEOGRAPHIC_DATA…"
type textarea "We can find any relation between our user and what happened in [GEOGRAPHIC_DATA…"
drag, startPoint x: 860, startPoint y: 213, endPoint x: 877, endPoint y: 226, distance: 21.6
click at [860, 212] on textarea "We can find any relation between our user and what happened in [GEOGRAPHIC_DATA…" at bounding box center [922, 202] width 301 height 45
drag, startPoint x: 685, startPoint y: 189, endPoint x: 710, endPoint y: 236, distance: 52.6
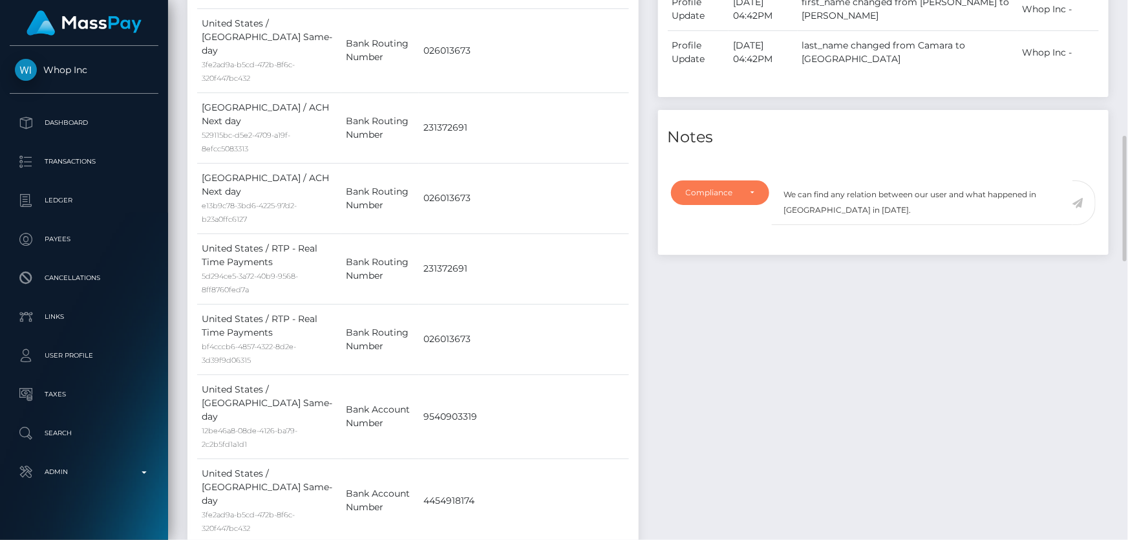
click at [686, 189] on div "Compliance" at bounding box center [713, 192] width 54 height 10
click at [733, 281] on span "Clear Compliance" at bounding box center [721, 282] width 69 height 12
select select "CLEAR_COMPLIANCE"
click at [859, 208] on textarea "We can find any relation between our user and what happened in [GEOGRAPHIC_DATA…" at bounding box center [922, 202] width 301 height 45
type textarea "We can find any relation between our user and what happened in [GEOGRAPHIC_DATA…"
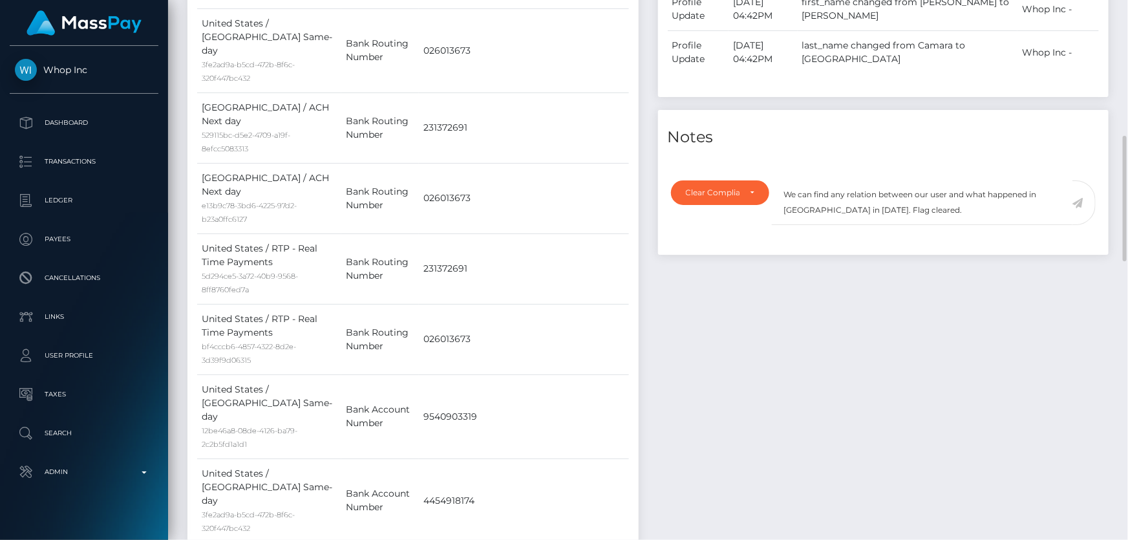
click at [1078, 201] on icon at bounding box center [1078, 203] width 11 height 10
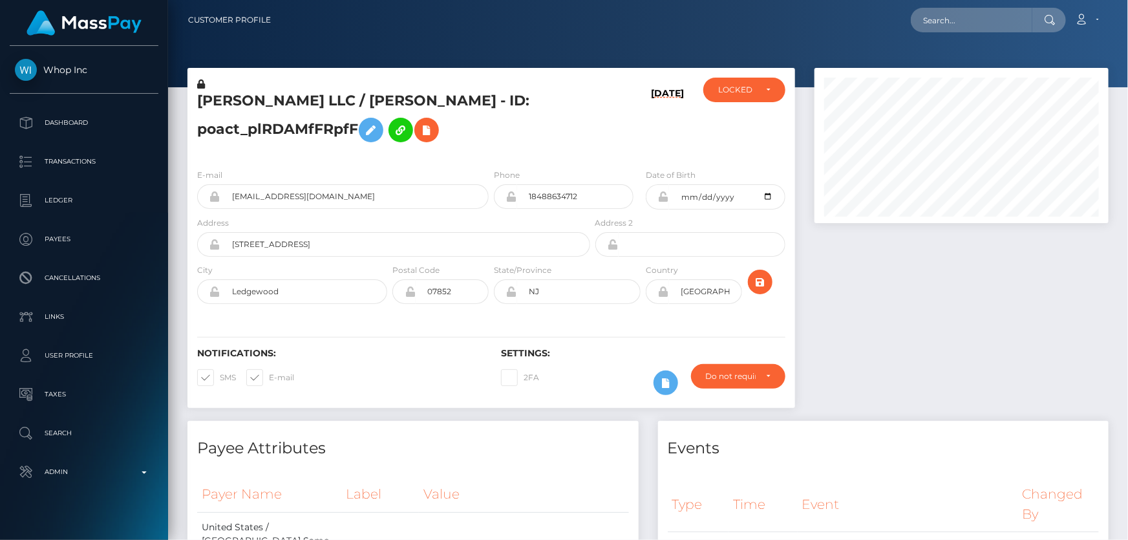
scroll to position [155, 294]
click at [758, 95] on div "LOCKED" at bounding box center [744, 90] width 82 height 25
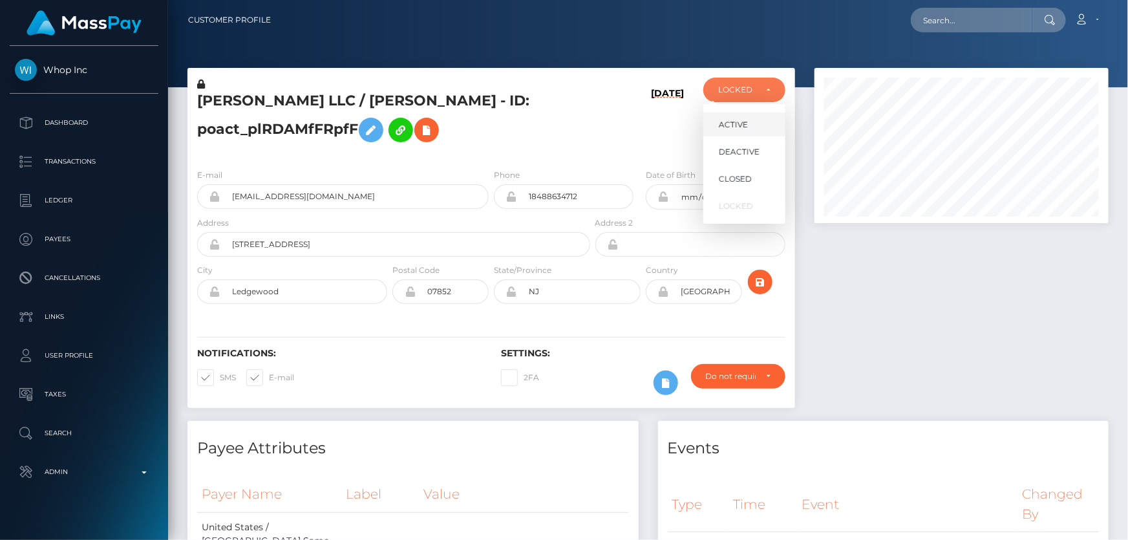
click at [737, 117] on link "ACTIVE" at bounding box center [744, 124] width 82 height 24
select select "ACTIVE"
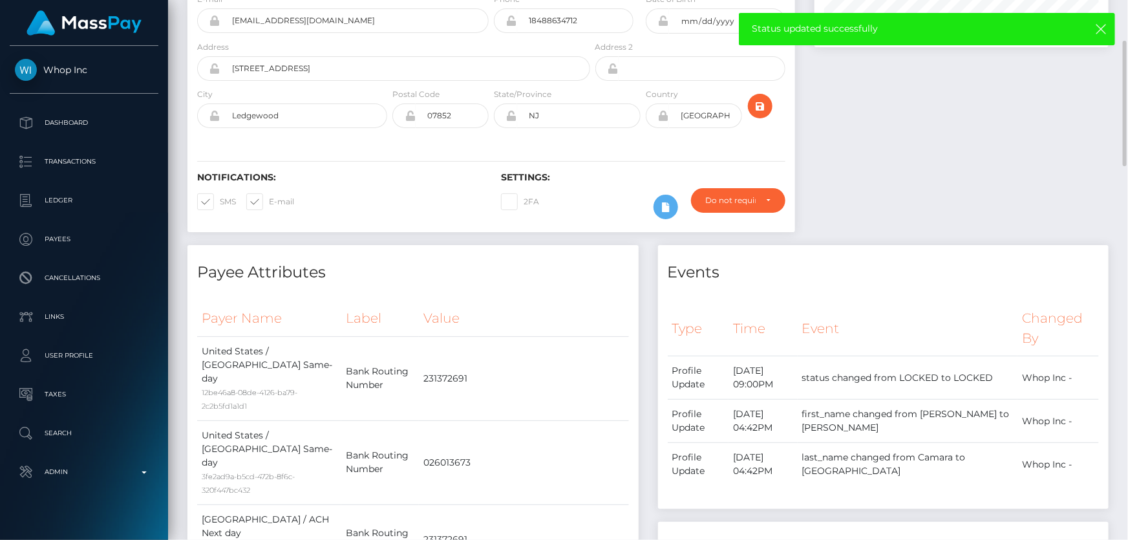
scroll to position [0, 0]
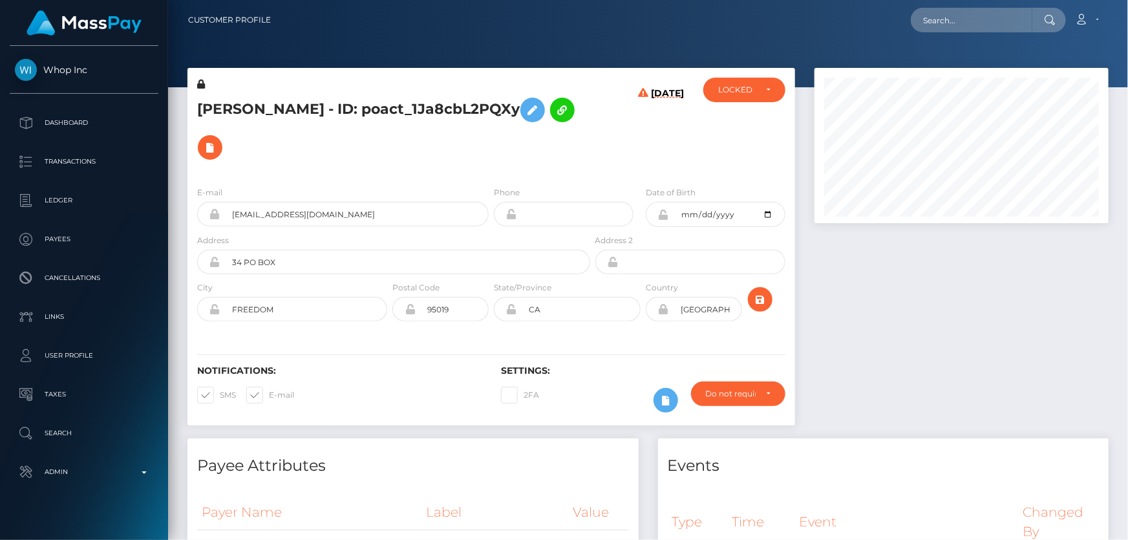
scroll to position [155, 294]
click at [560, 126] on h5 "[PERSON_NAME] - ID: poact_1Ja8cbL2PQXy" at bounding box center [390, 128] width 386 height 75
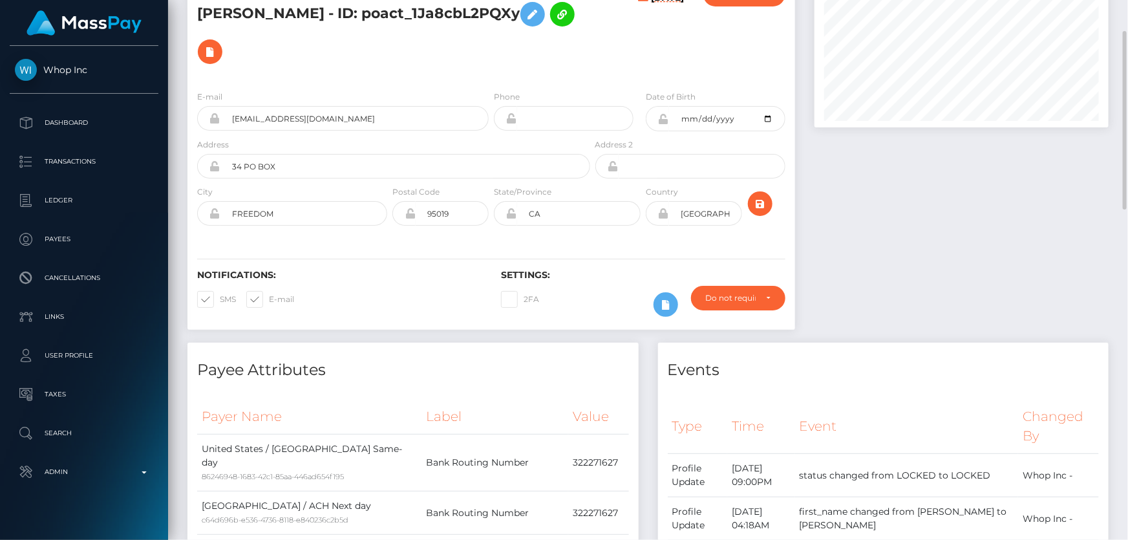
scroll to position [0, 0]
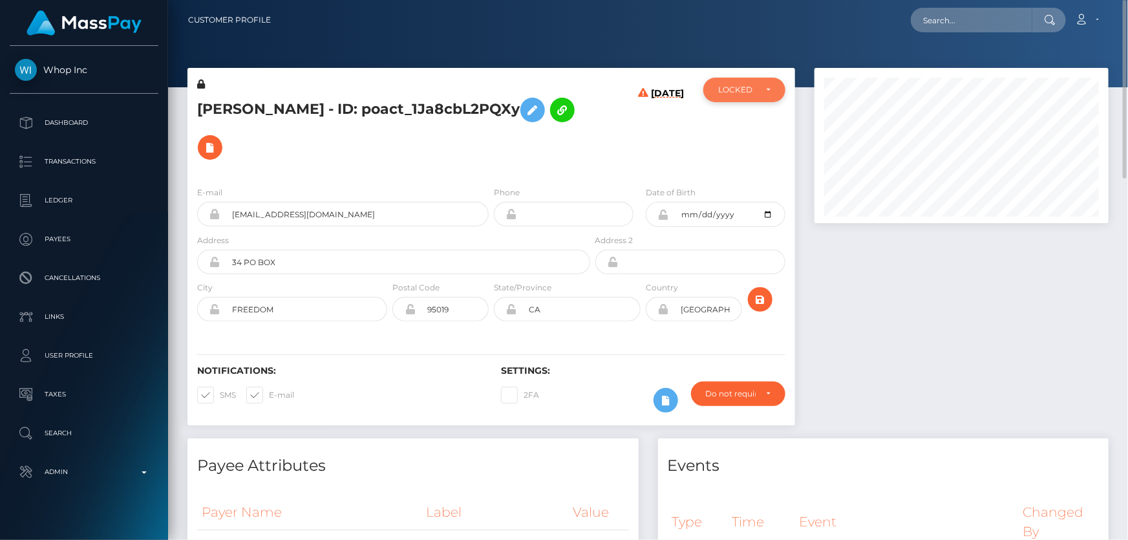
click at [749, 93] on div "LOCKED" at bounding box center [736, 90] width 37 height 10
click at [748, 156] on span "DEACTIVE" at bounding box center [739, 152] width 41 height 12
select select "DEACTIVE"
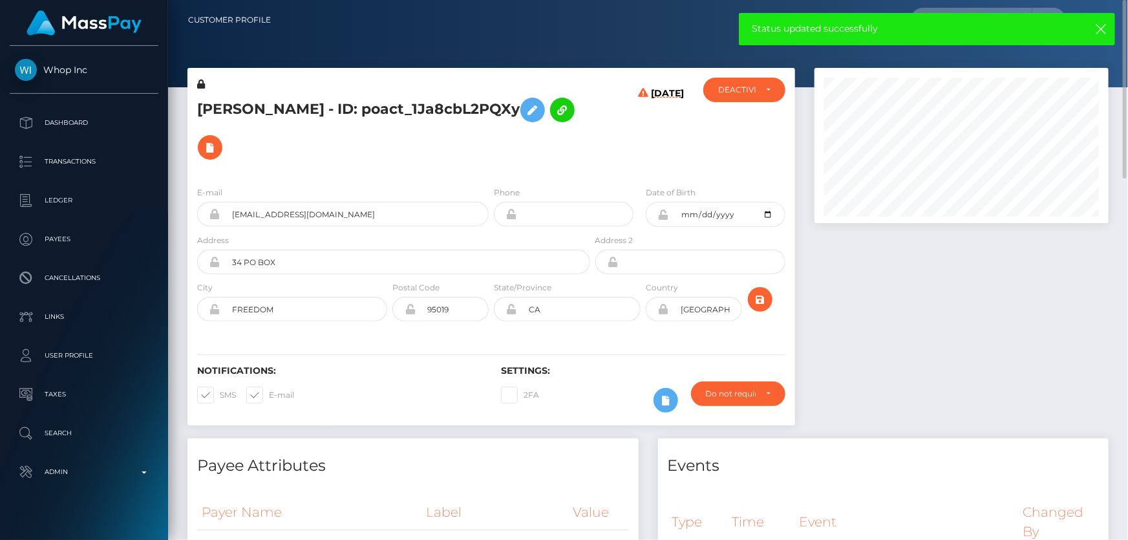
click at [296, 131] on h5 "[PERSON_NAME] - ID: poact_1Ja8cbL2PQXy" at bounding box center [390, 128] width 386 height 75
copy h5 "[PERSON_NAME] - ID: poact_1Ja8cbL2PQXy"
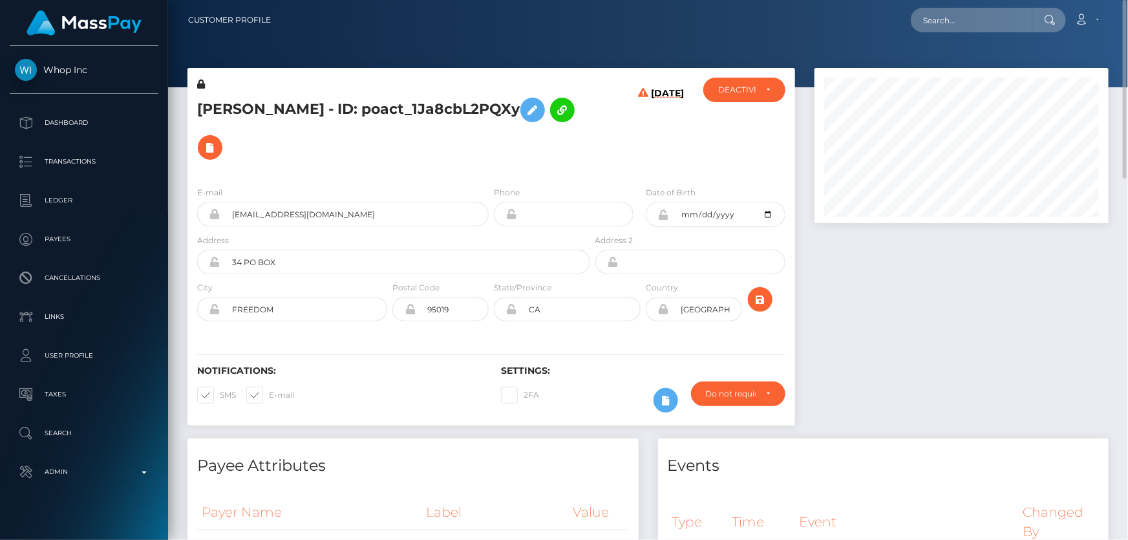
click at [934, 348] on div at bounding box center [962, 253] width 314 height 370
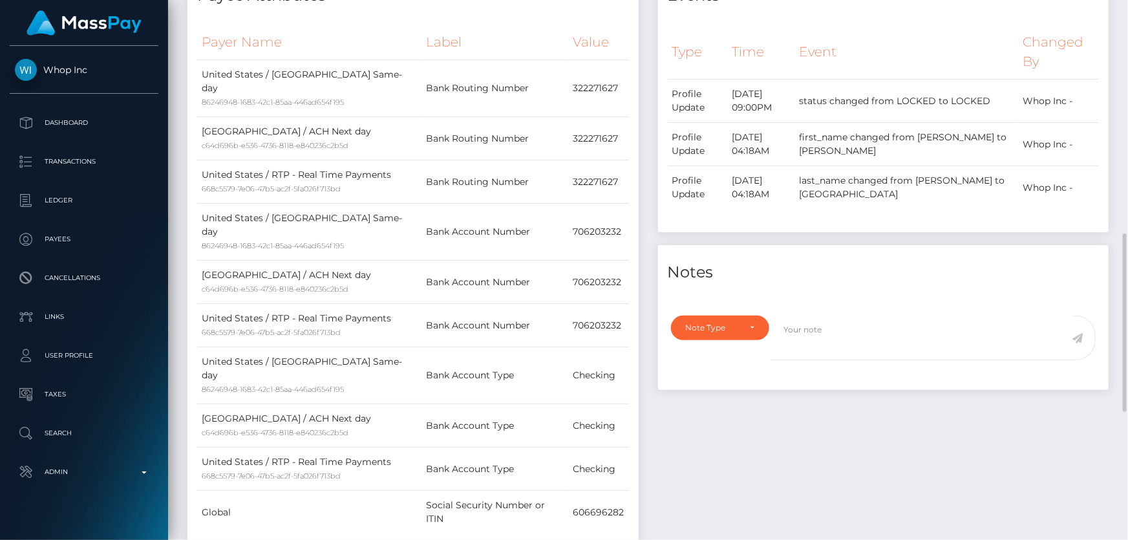
scroll to position [529, 0]
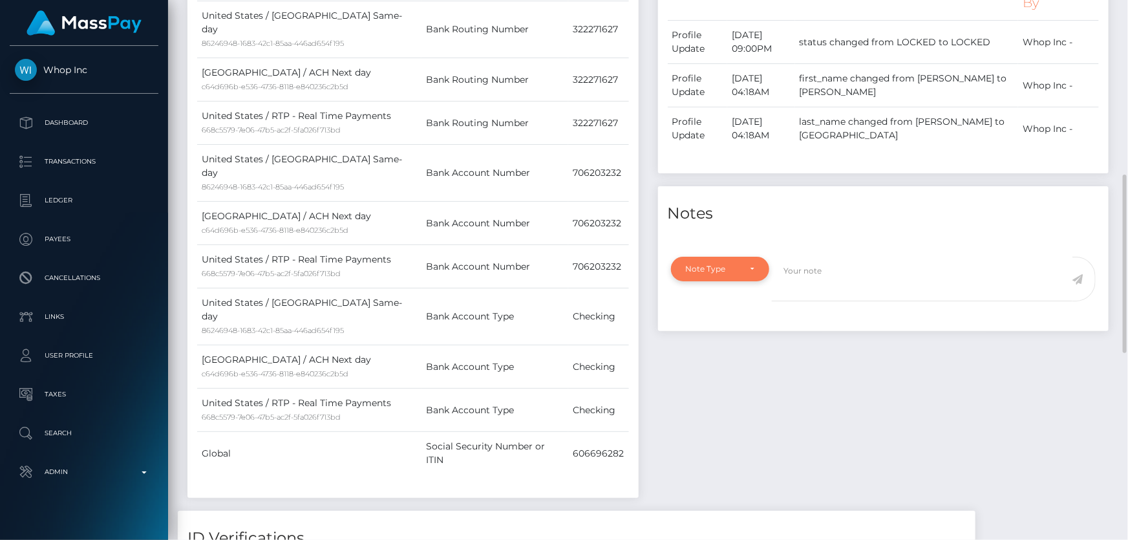
click at [734, 264] on div "Note Type" at bounding box center [713, 269] width 54 height 10
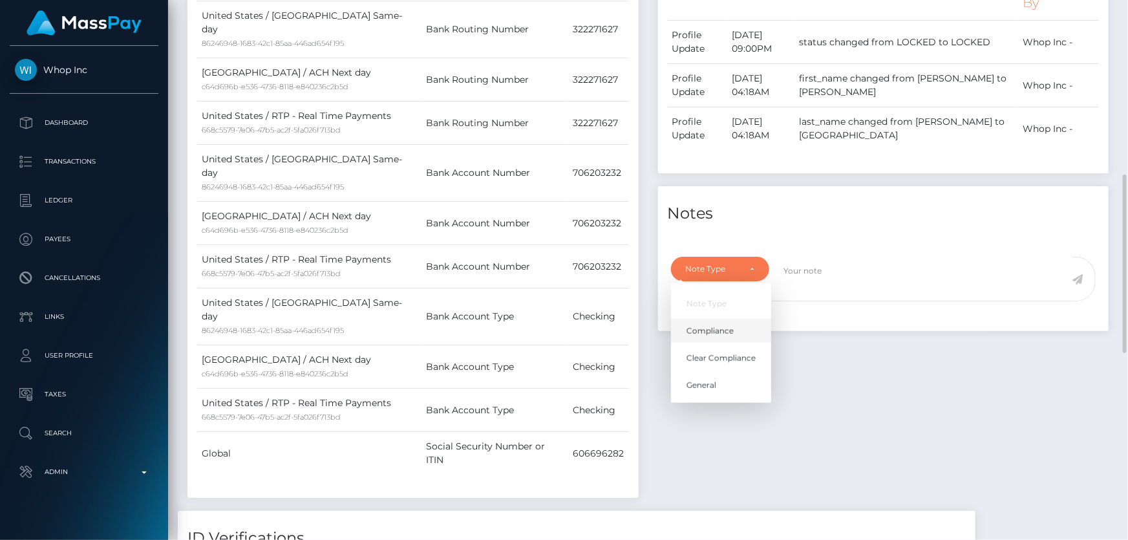
click at [733, 325] on span "Compliance" at bounding box center [710, 331] width 47 height 12
select select "COMPLIANCE"
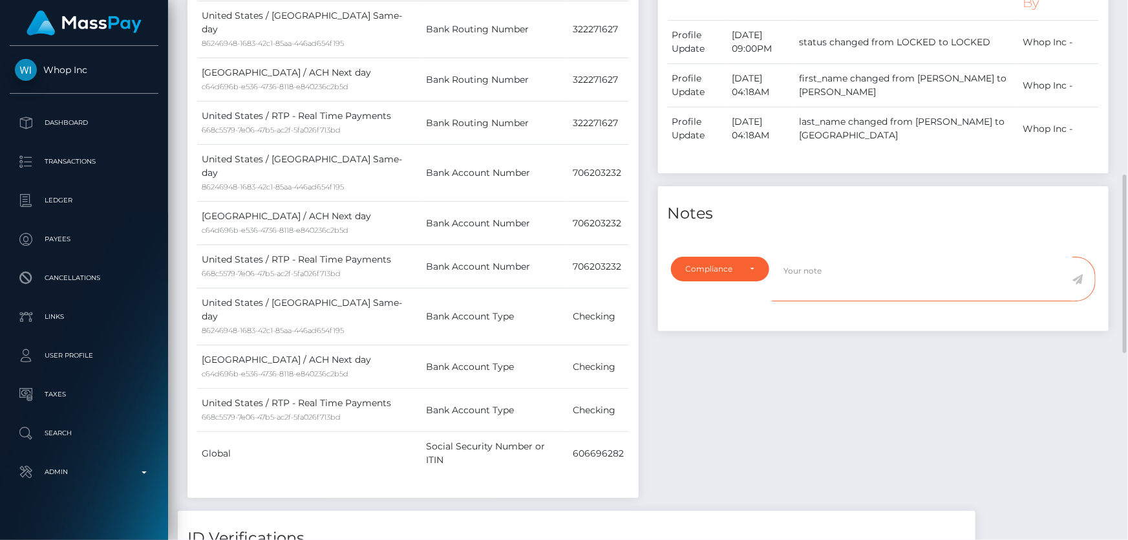
click at [822, 269] on textarea at bounding box center [922, 279] width 301 height 45
type textarea "ID required."
click at [1080, 274] on icon at bounding box center [1078, 279] width 11 height 10
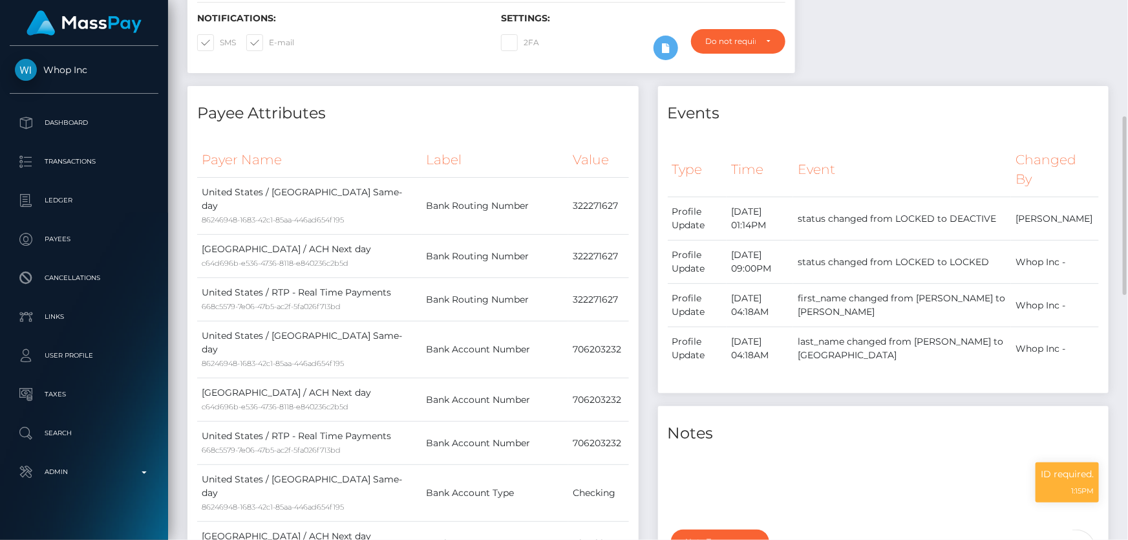
scroll to position [117, 0]
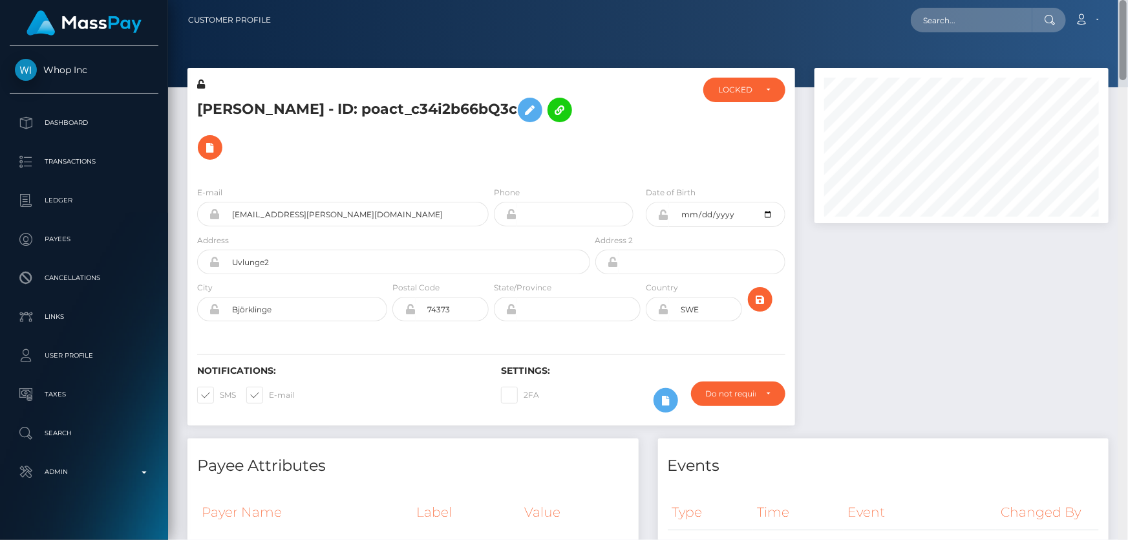
drag, startPoint x: 1123, startPoint y: 61, endPoint x: 1128, endPoint y: -48, distance: 110.0
click at [1128, 0] on html "Whop Inc Dashboard Transactions Ledger Payees Cancellations Links" at bounding box center [564, 270] width 1128 height 540
click at [750, 84] on div "LOCKED" at bounding box center [744, 90] width 82 height 25
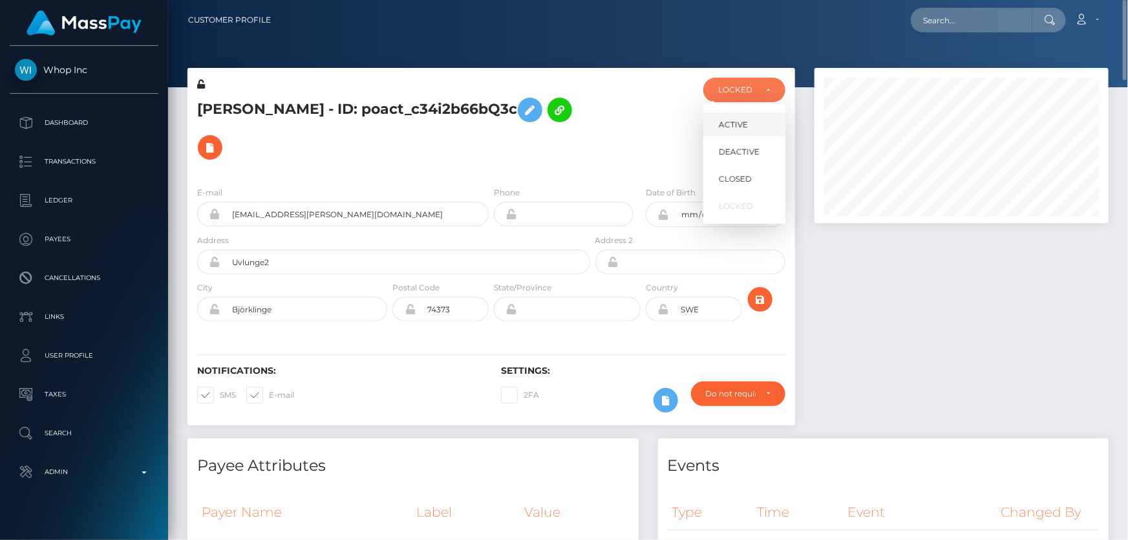
scroll to position [155, 294]
click at [738, 150] on span "DEACTIVE" at bounding box center [739, 152] width 41 height 12
select select "DEACTIVE"
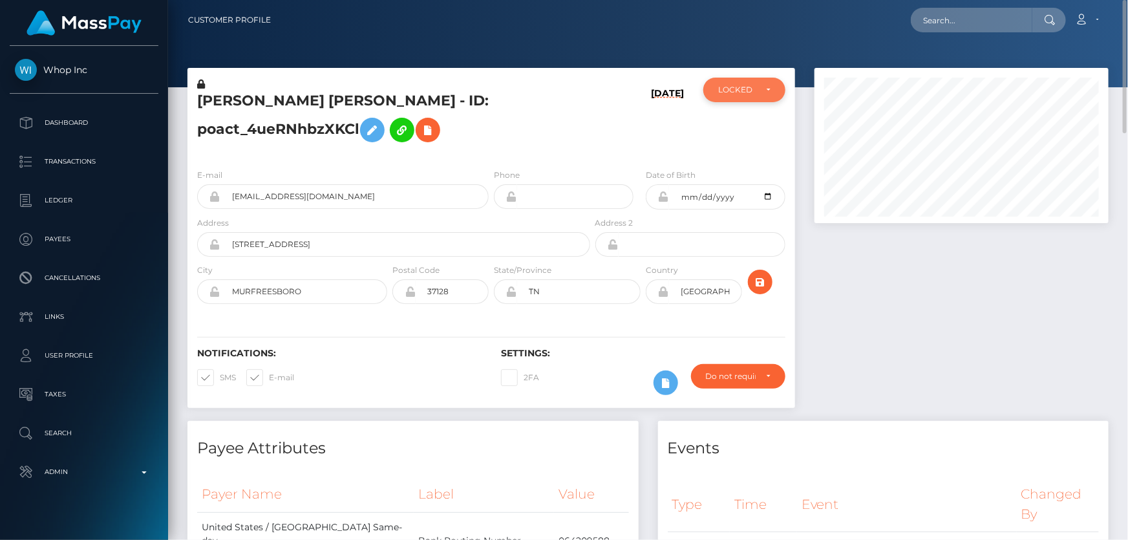
click at [725, 96] on div "LOCKED" at bounding box center [744, 90] width 82 height 25
click at [744, 119] on span "ACTIVE" at bounding box center [733, 125] width 29 height 12
select select "ACTIVE"
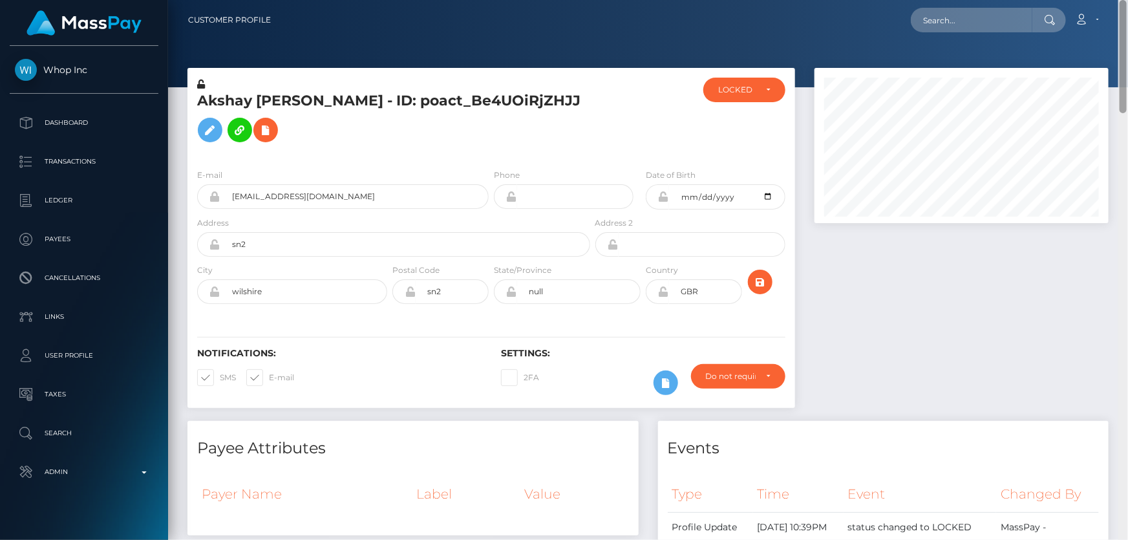
drag, startPoint x: 1122, startPoint y: 237, endPoint x: 1128, endPoint y: -3, distance: 239.9
click at [1128, 0] on html "Whop Inc Dashboard Transactions Ledger Payees Cancellations Links" at bounding box center [564, 270] width 1128 height 540
click at [735, 81] on div "LOCKED" at bounding box center [744, 90] width 82 height 25
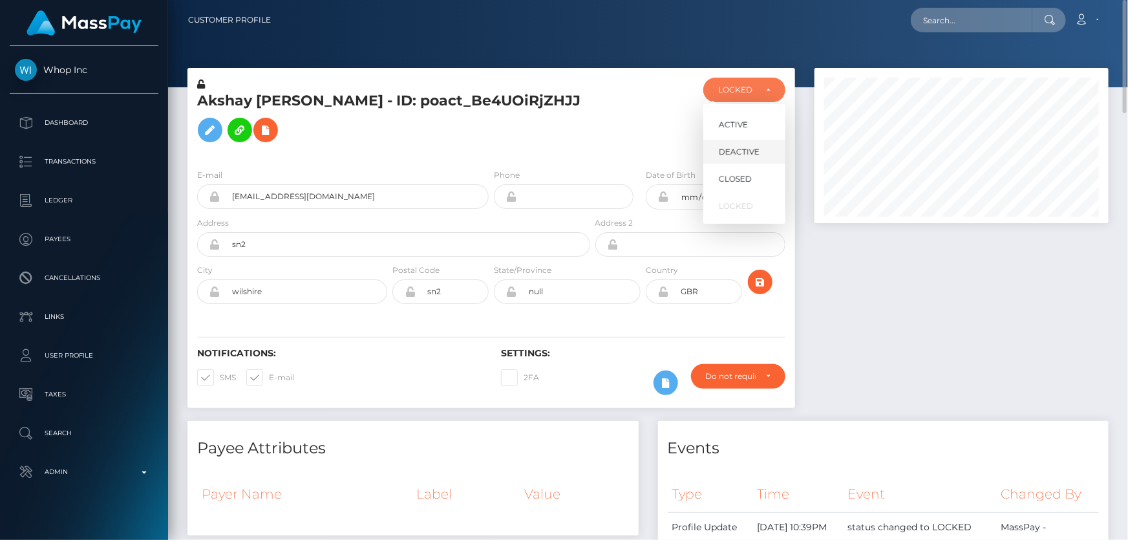
click at [742, 150] on span "DEACTIVE" at bounding box center [739, 152] width 41 height 12
select select "DEACTIVE"
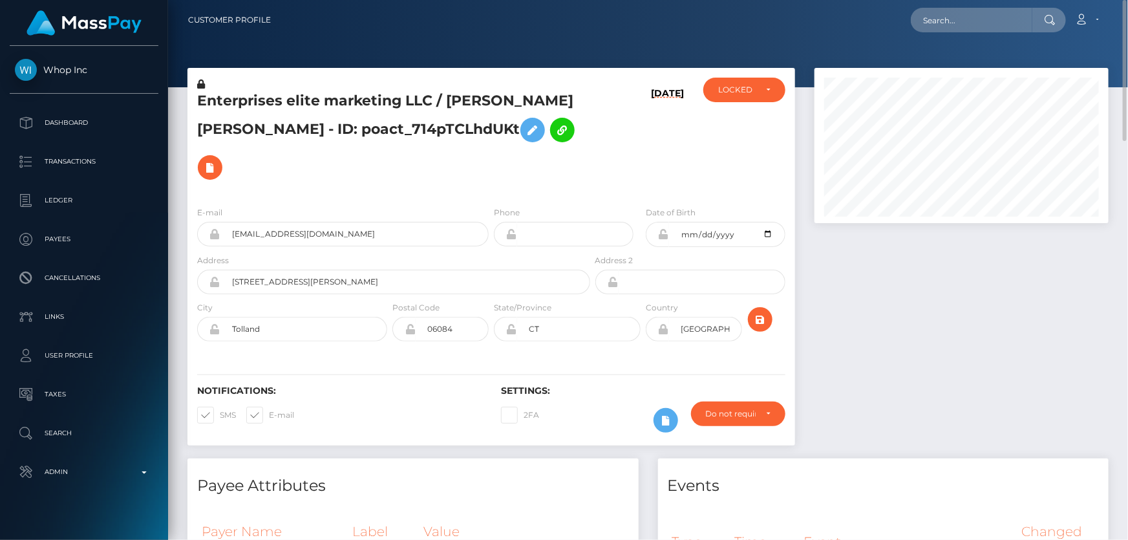
click at [737, 77] on div "Enterprises elite marketing LLC / JOSEPH ROBERT REILLY - ID: poact_714pTCLhdUKt…" at bounding box center [491, 132] width 608 height 128
click at [731, 94] on div "LOCKED" at bounding box center [736, 90] width 37 height 10
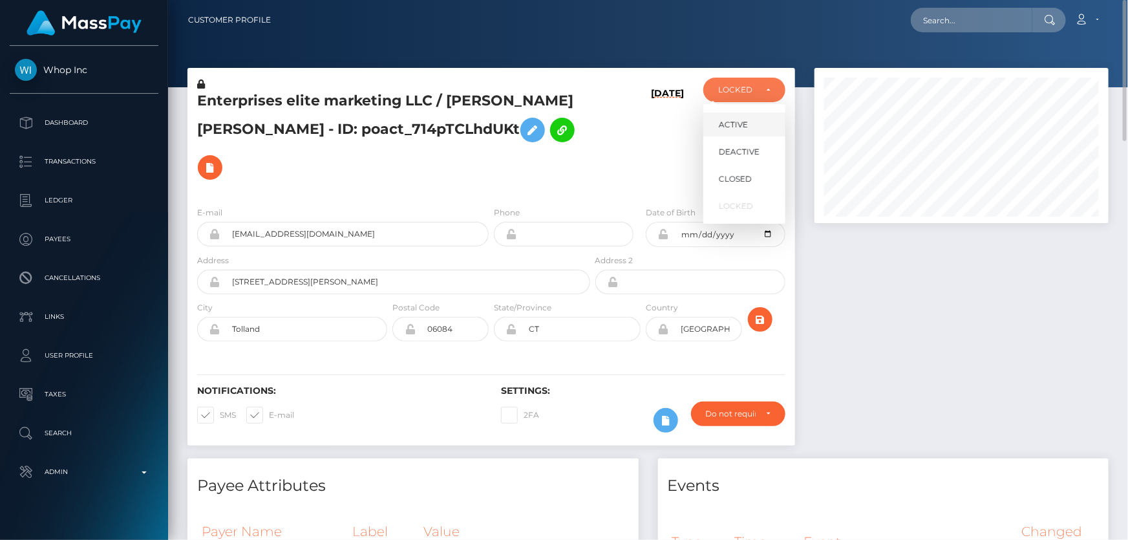
click at [728, 116] on link "ACTIVE" at bounding box center [744, 124] width 82 height 24
select select "ACTIVE"
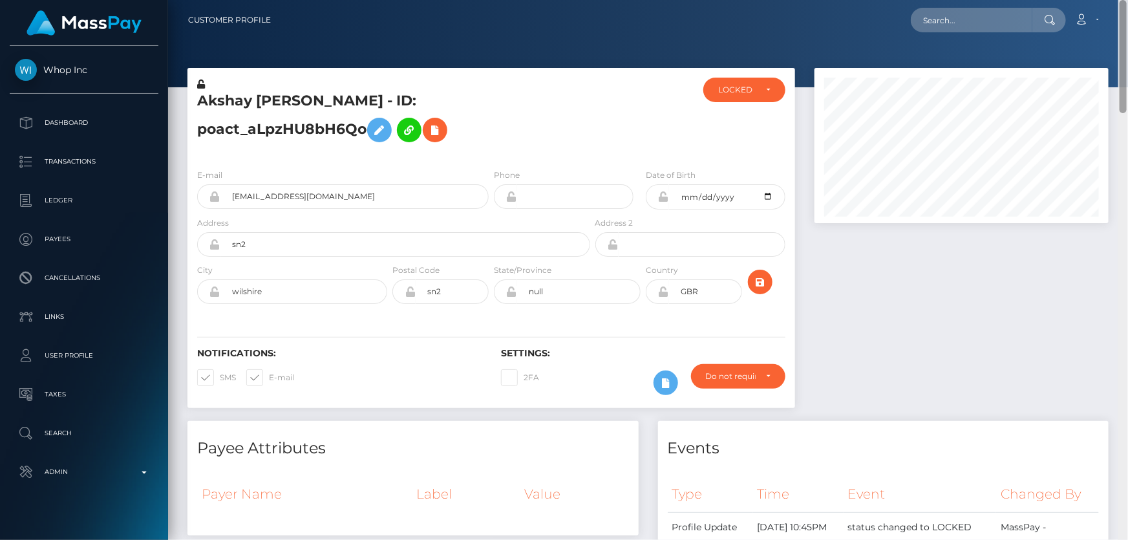
drag, startPoint x: 1115, startPoint y: 169, endPoint x: 1128, endPoint y: -3, distance: 173.1
click at [1128, 0] on html "Whop Inc Dashboard Transactions Ledger Payees Cancellations Links" at bounding box center [564, 270] width 1128 height 540
click at [750, 91] on div "LOCKED" at bounding box center [736, 90] width 37 height 10
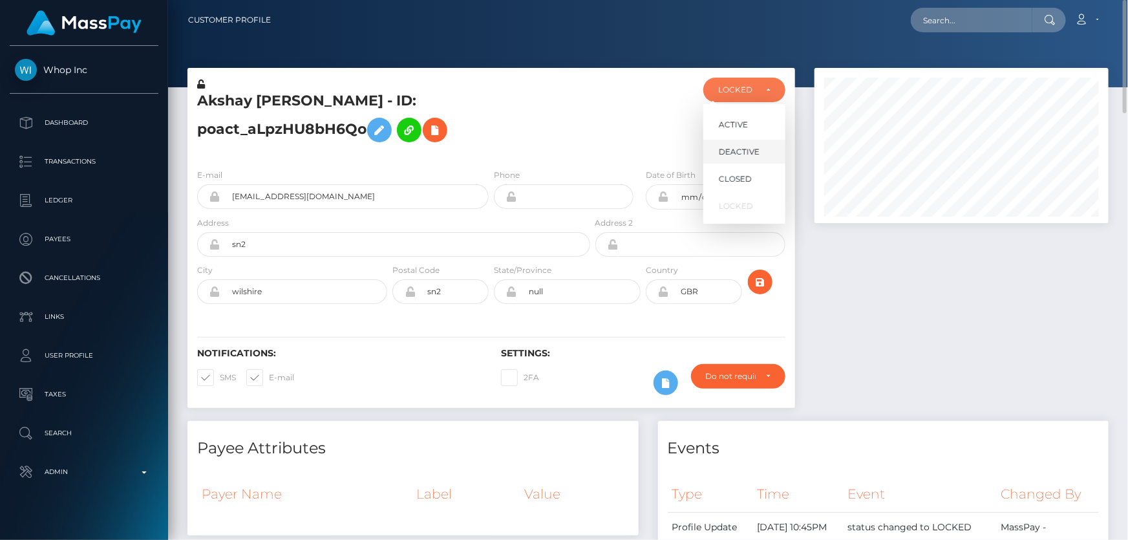
scroll to position [155, 294]
click at [749, 152] on span "DEACTIVE" at bounding box center [739, 152] width 41 height 12
select select "DEACTIVE"
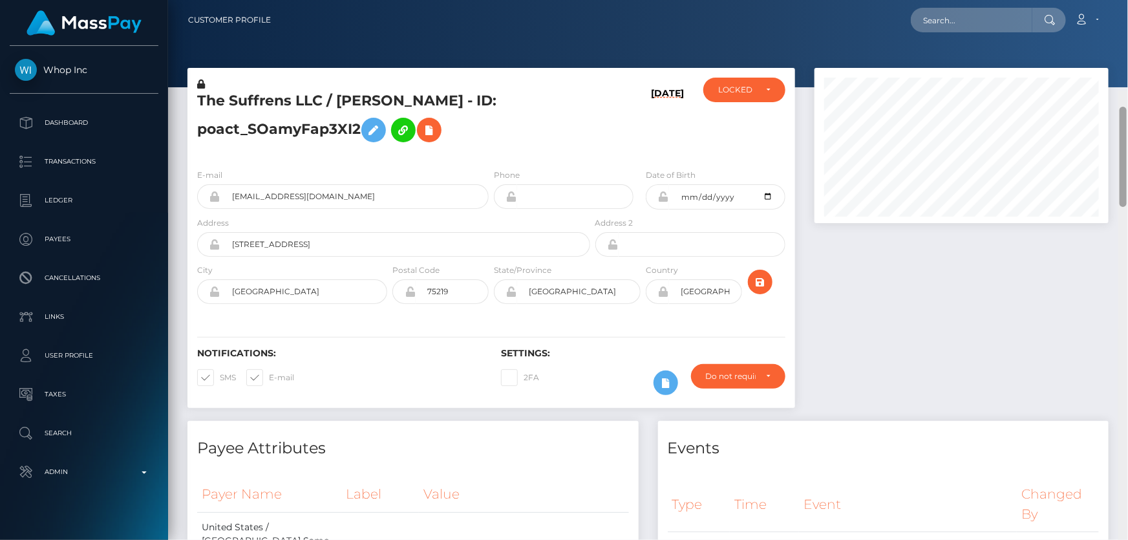
drag, startPoint x: 1126, startPoint y: 501, endPoint x: 1128, endPoint y: 46, distance: 455.2
click at [1128, 91] on div at bounding box center [1124, 361] width 10 height 541
click at [760, 86] on div "LOCKED" at bounding box center [744, 90] width 52 height 10
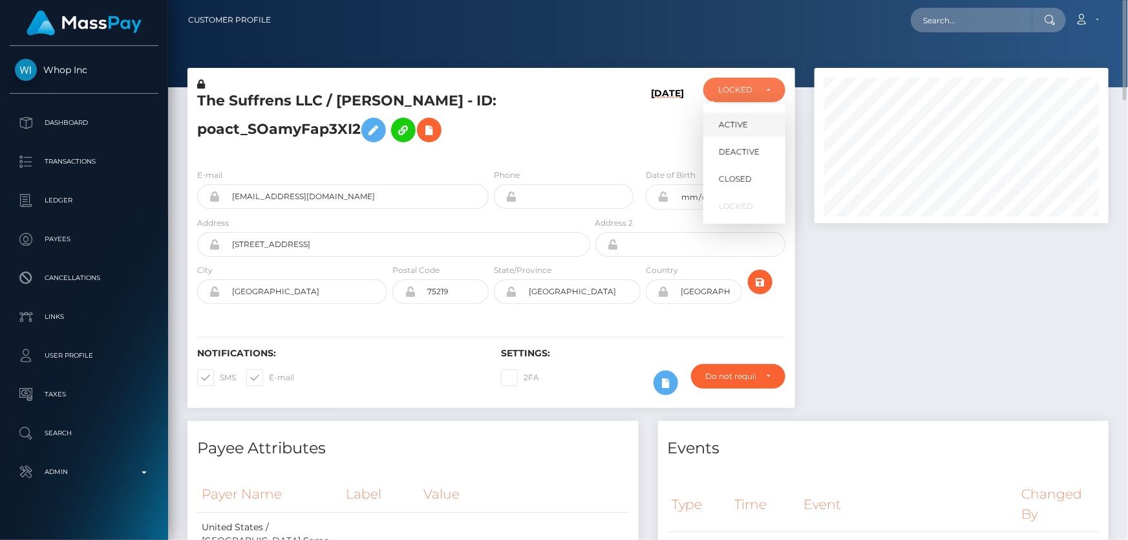
click at [745, 123] on span "ACTIVE" at bounding box center [733, 125] width 29 height 12
select select "ACTIVE"
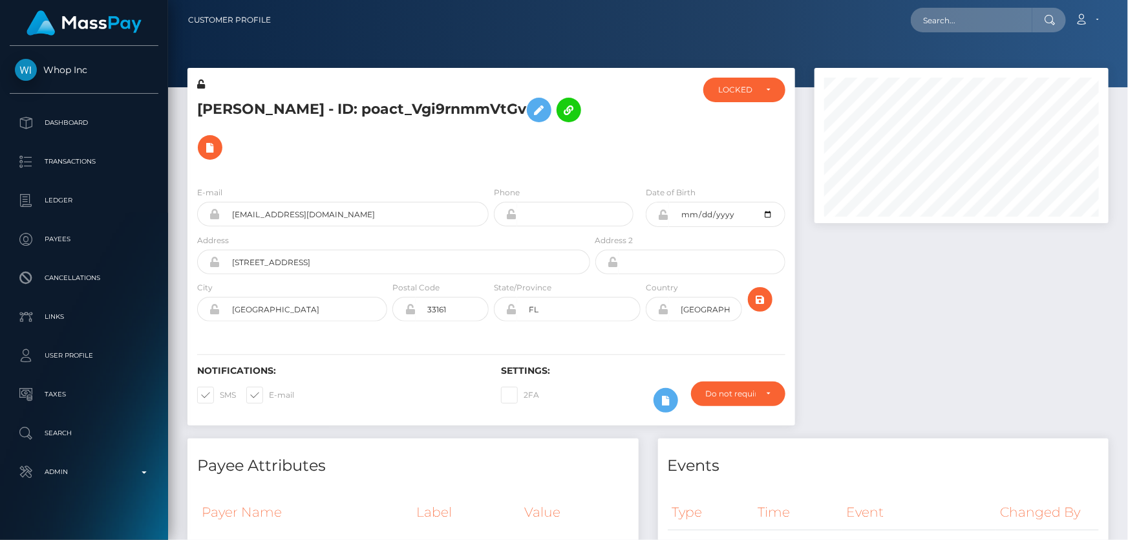
drag, startPoint x: 1123, startPoint y: 44, endPoint x: 1128, endPoint y: -16, distance: 60.3
click at [1128, 0] on html "Whop Inc Dashboard Transactions Ledger Payees Cancellations Links" at bounding box center [564, 270] width 1128 height 540
click at [722, 100] on div "LOCKED" at bounding box center [744, 90] width 82 height 25
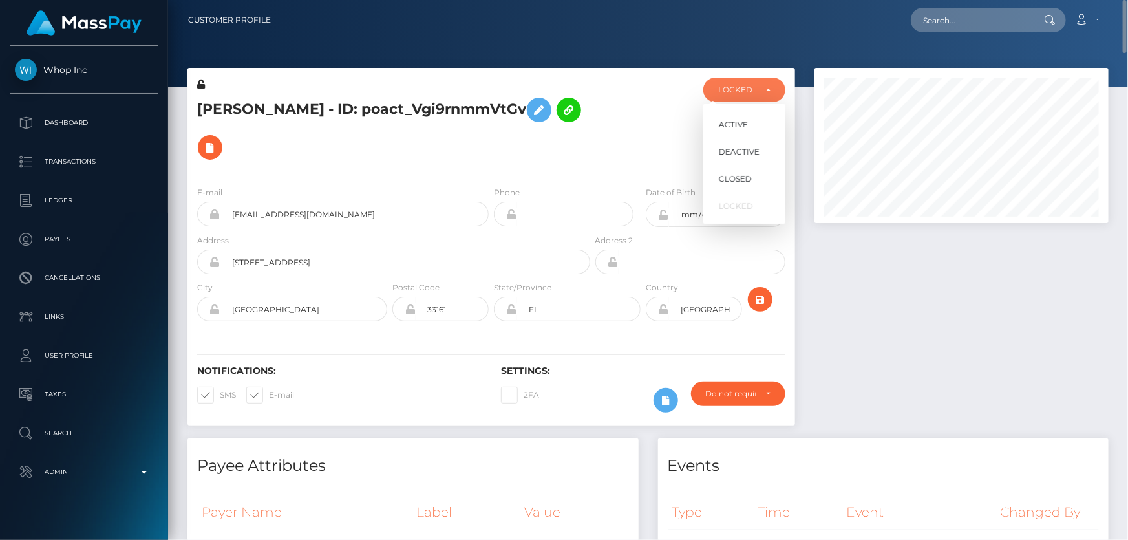
scroll to position [155, 294]
click at [742, 155] on span "DEACTIVE" at bounding box center [739, 152] width 41 height 12
select select "DEACTIVE"
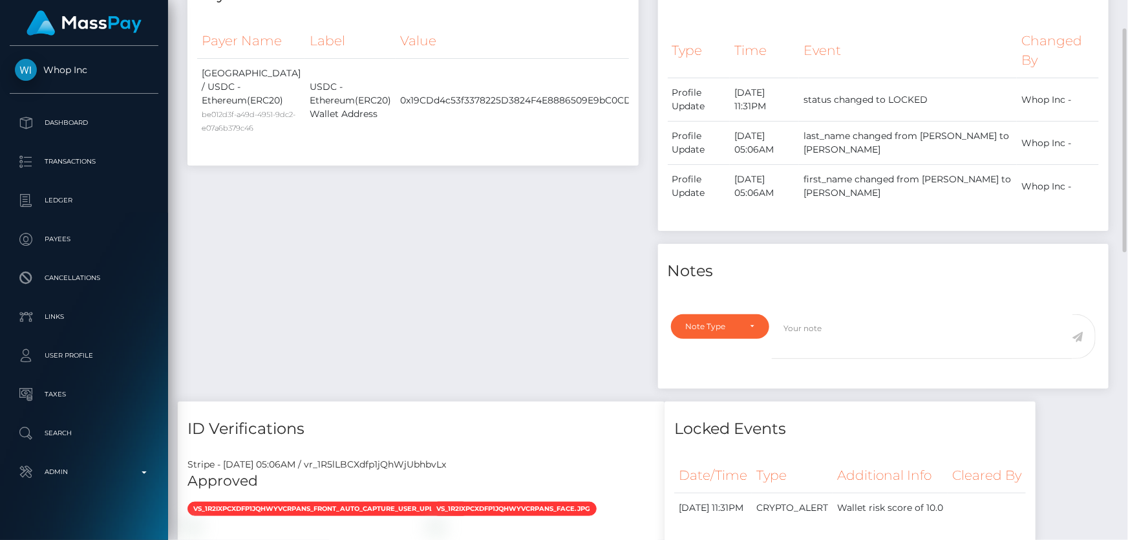
scroll to position [236, 0]
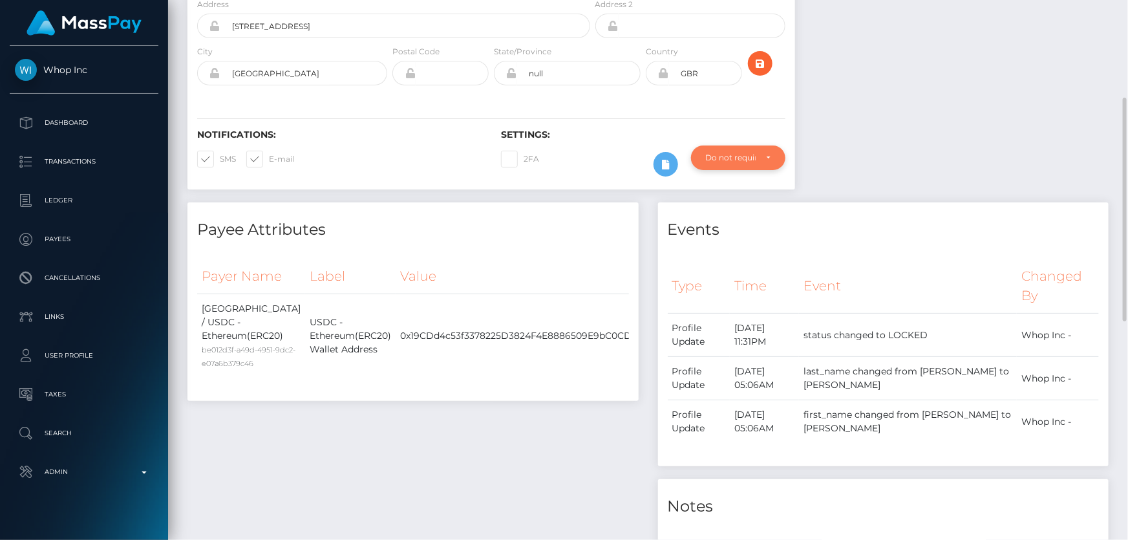
click at [755, 156] on div "Do not require" at bounding box center [731, 158] width 50 height 10
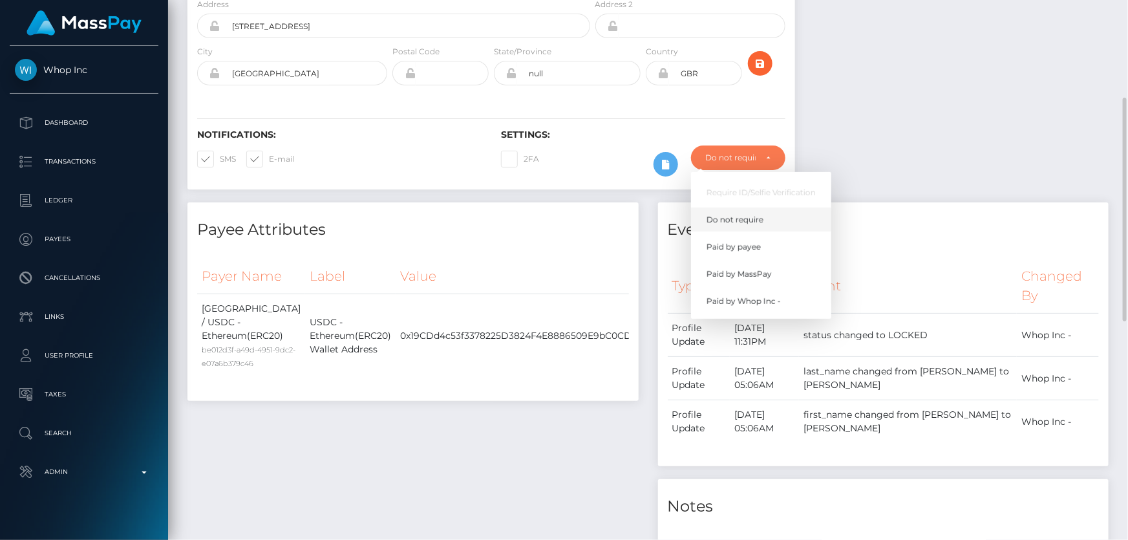
scroll to position [155, 294]
click at [758, 272] on span "Paid by MassPay" at bounding box center [739, 274] width 65 height 12
select select "2"
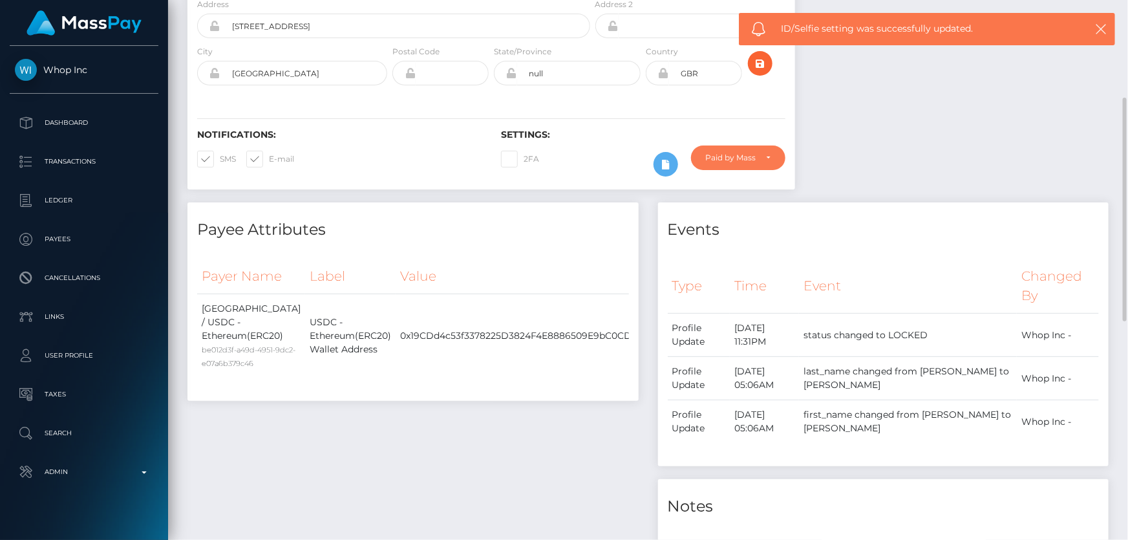
scroll to position [1, 0]
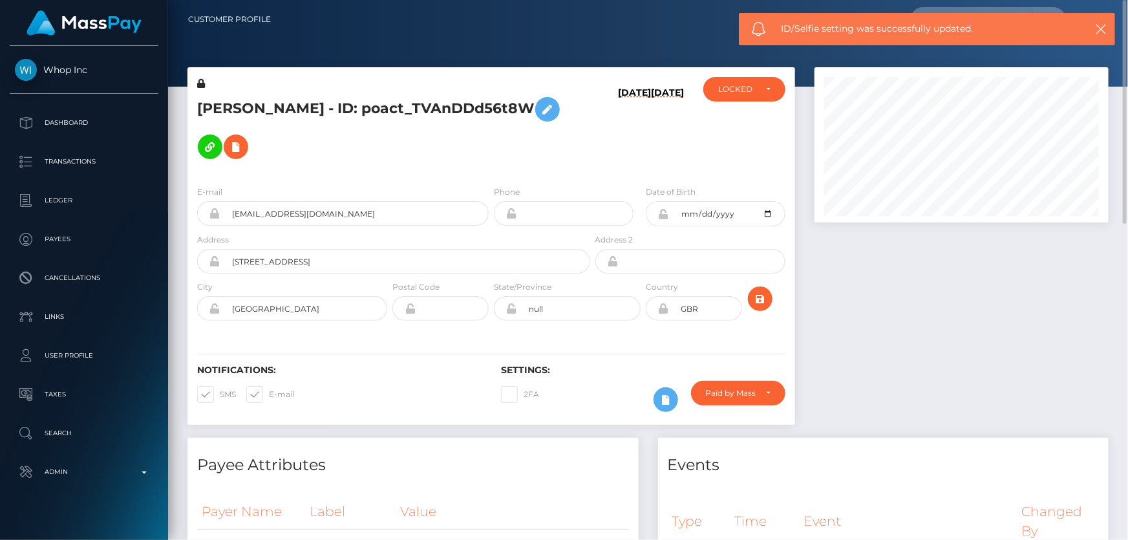
click at [337, 110] on h5 "TOMMY CROCKETT - ID: poact_TVAnDDd56t8W" at bounding box center [390, 128] width 386 height 75
copy h5 "TOMMY CROCKETT - ID: poact_TVAnDDd56t8W"
click at [948, 384] on div at bounding box center [962, 252] width 314 height 370
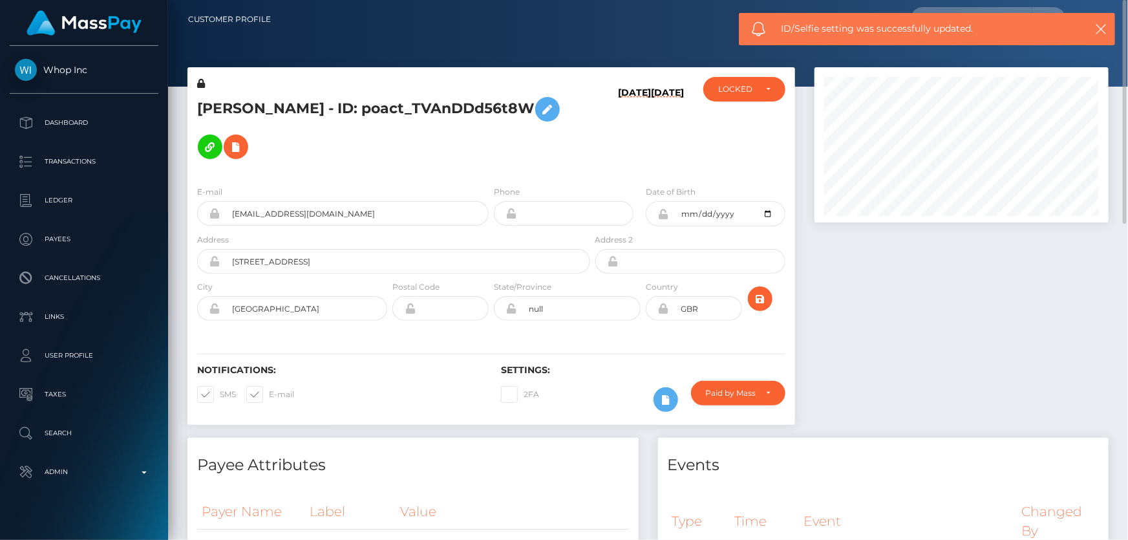
scroll to position [236, 0]
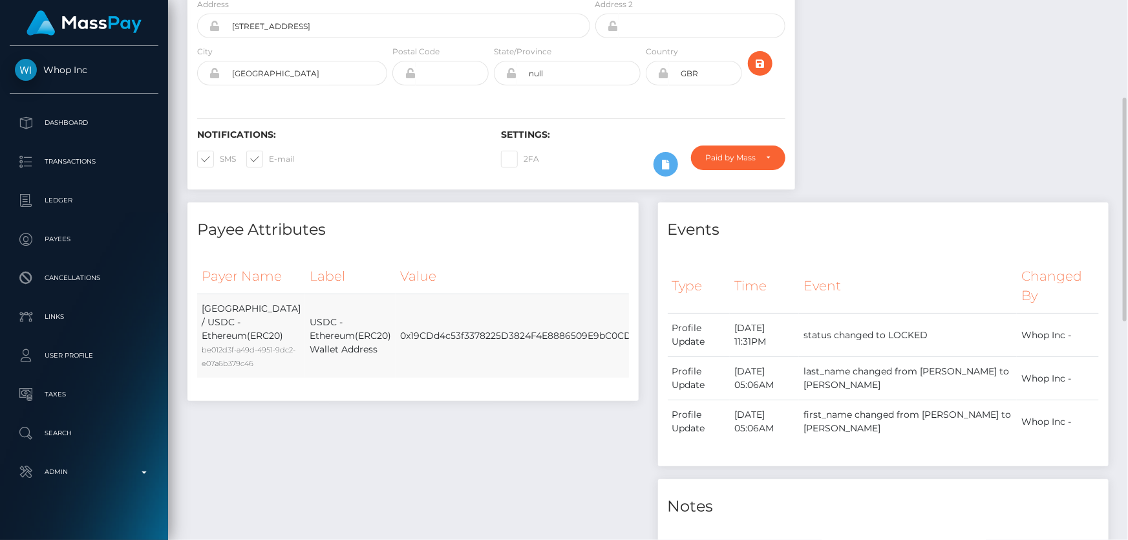
click at [443, 336] on td "0x19CDd4c53f3378225D3824F4E8886509E9bC0CD7" at bounding box center [519, 336] width 246 height 84
copy td "0x19CDd4c53f3378225D3824F4E8886509E9bC0CD7"
click at [874, 235] on h4 "Events" at bounding box center [884, 230] width 432 height 23
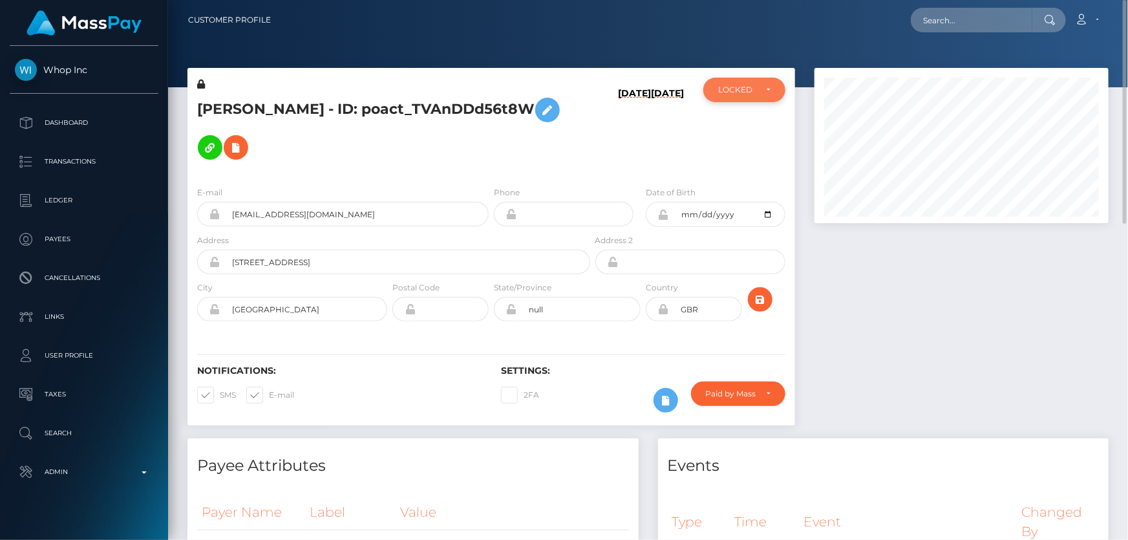
click at [741, 84] on div "LOCKED" at bounding box center [744, 90] width 82 height 25
click at [736, 146] on span "DEACTIVE" at bounding box center [739, 152] width 41 height 12
select select "DEACTIVE"
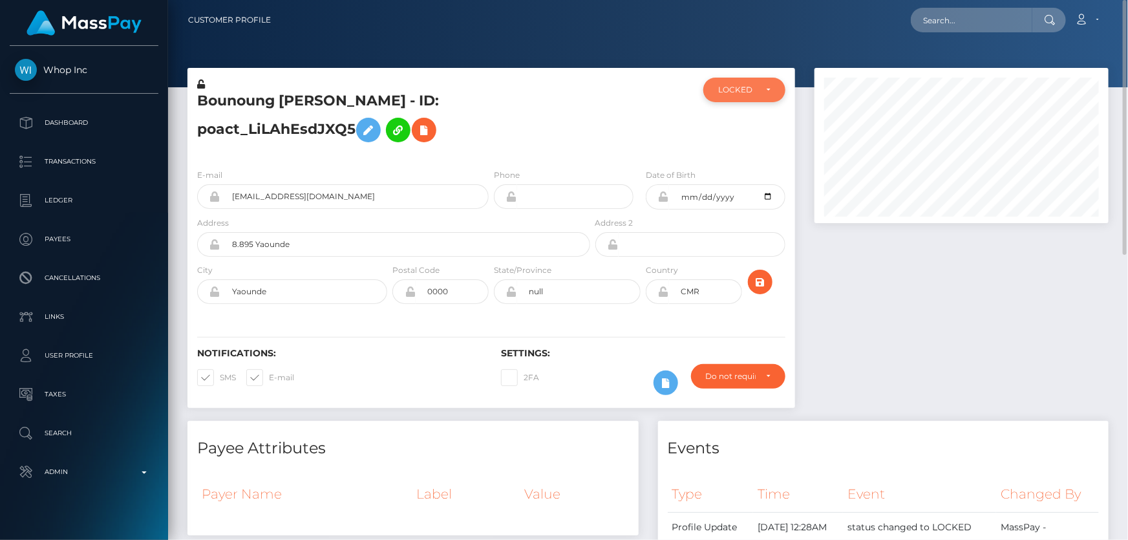
click at [740, 92] on div "LOCKED" at bounding box center [736, 90] width 37 height 10
click at [744, 149] on span "DEACTIVE" at bounding box center [739, 152] width 41 height 12
select select "DEACTIVE"
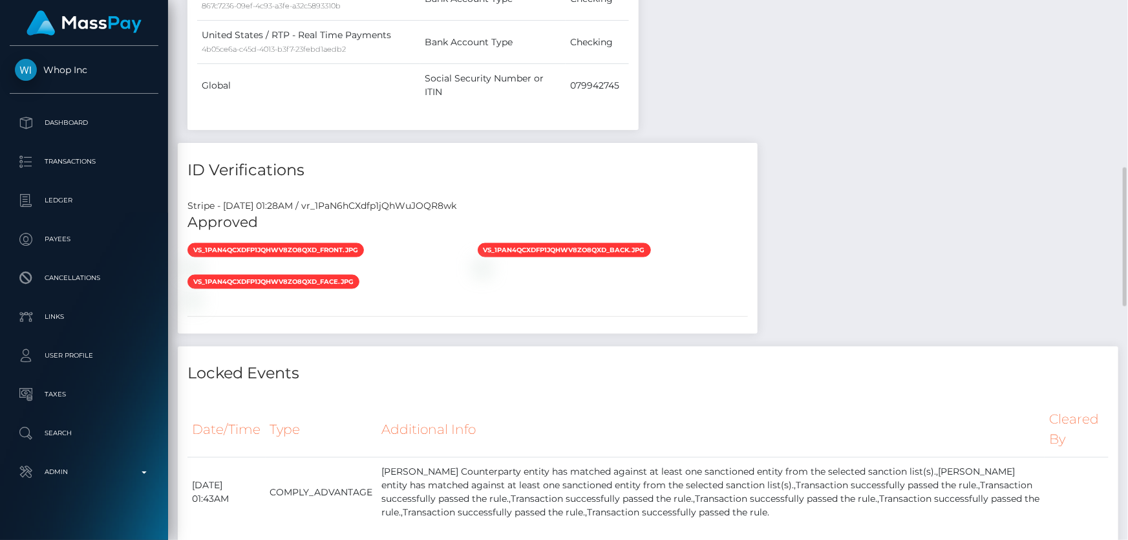
scroll to position [881, 0]
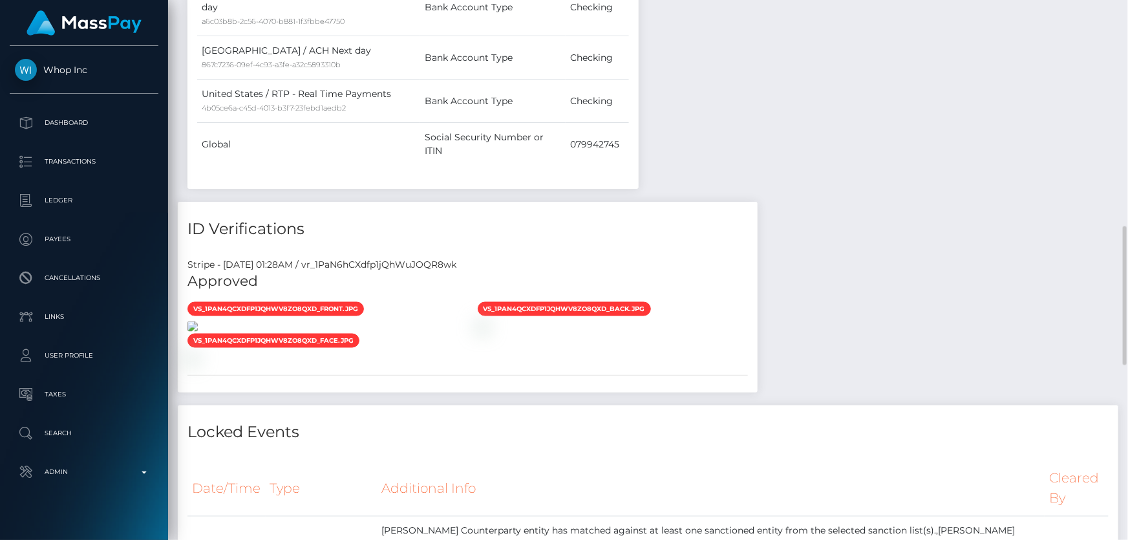
click at [198, 321] on img at bounding box center [192, 326] width 10 height 10
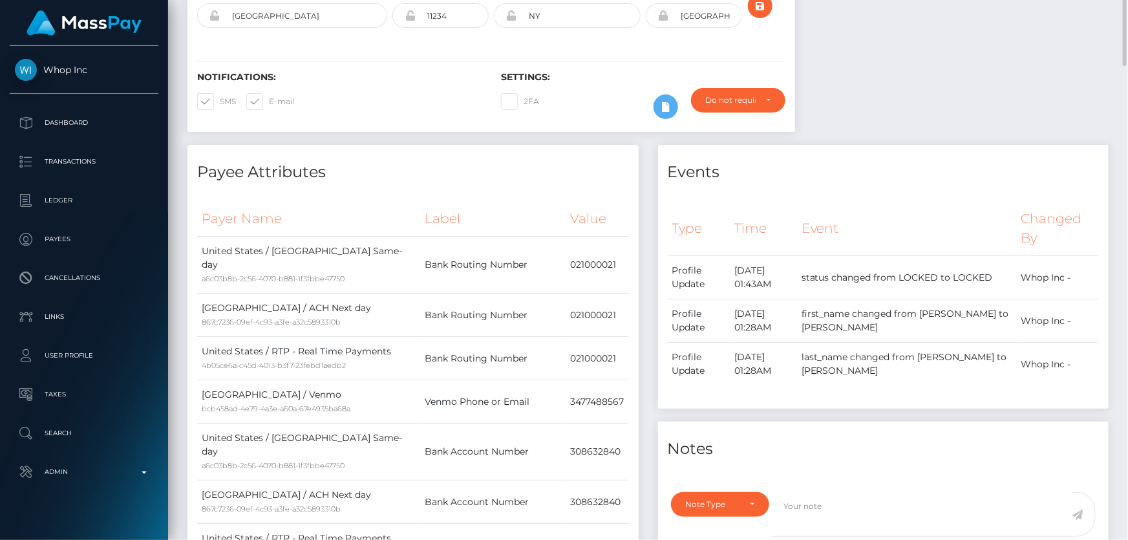
scroll to position [0, 0]
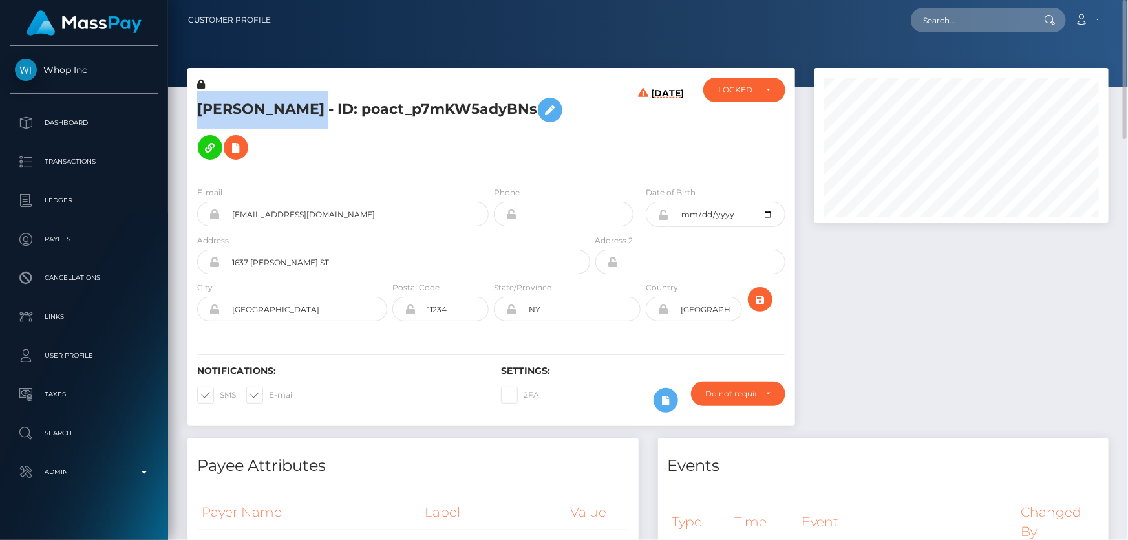
drag, startPoint x: 356, startPoint y: 100, endPoint x: 193, endPoint y: 103, distance: 163.0
click at [193, 103] on div "[PERSON_NAME] - ID: poact_p7mKW5adyBNs" at bounding box center [389, 127] width 405 height 98
copy h5 "[PERSON_NAME]"
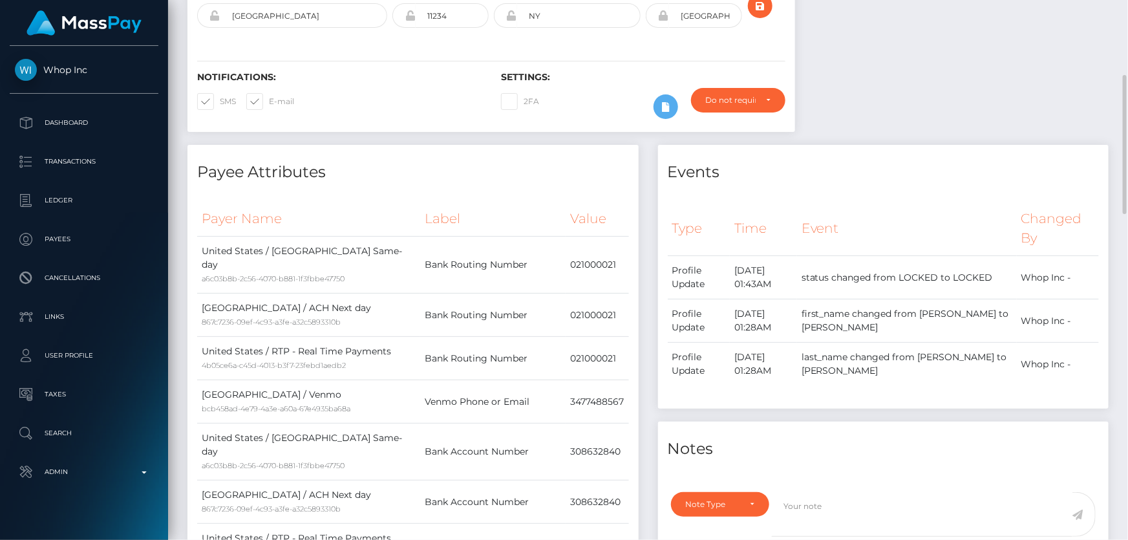
scroll to position [529, 0]
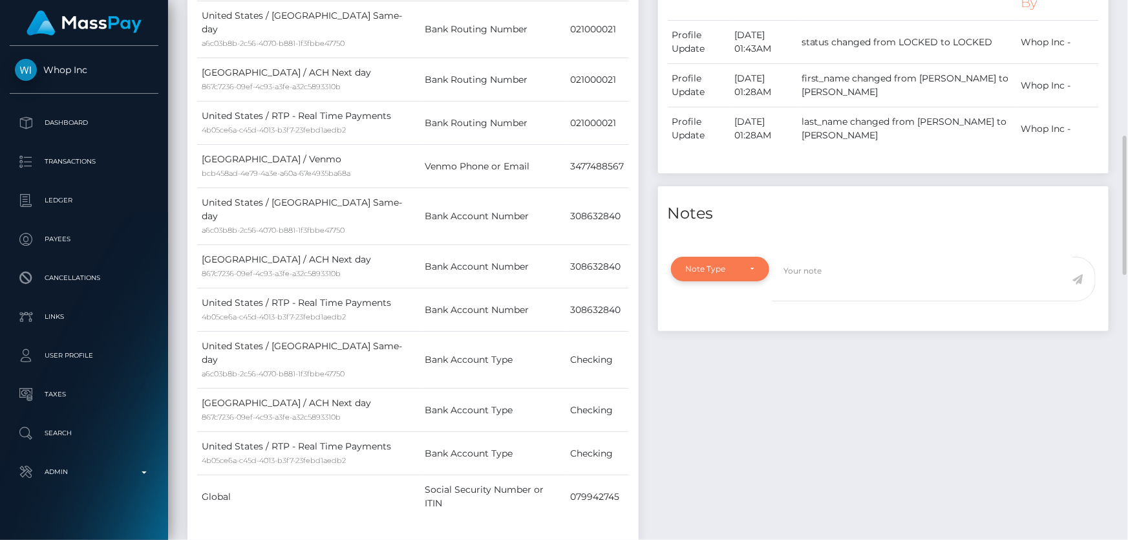
click at [727, 264] on div "Note Type" at bounding box center [713, 269] width 54 height 10
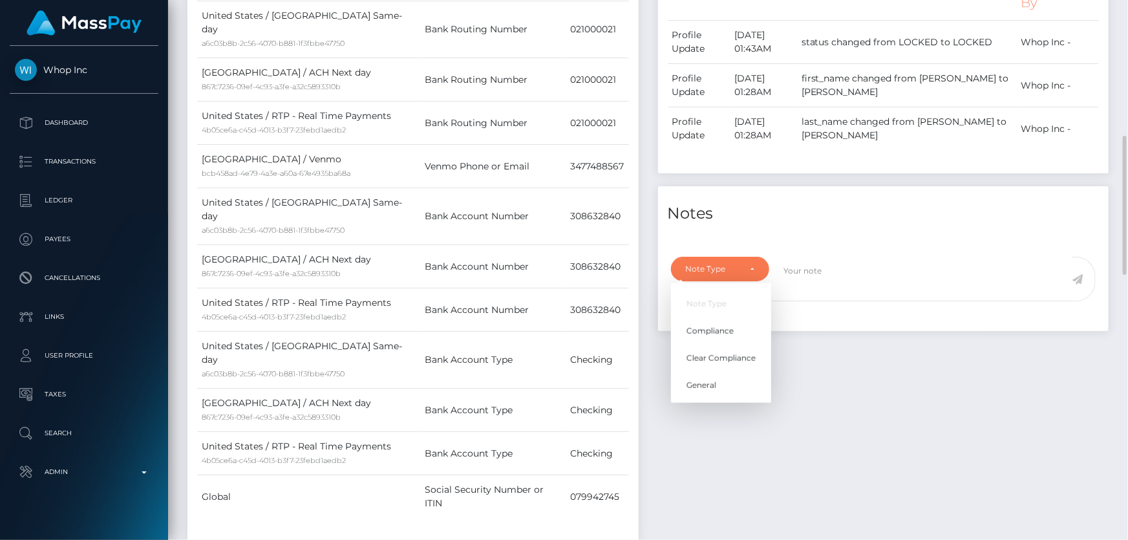
scroll to position [155, 294]
click at [727, 352] on span "Clear Compliance" at bounding box center [721, 358] width 69 height 12
select select "CLEAR_COMPLIANCE"
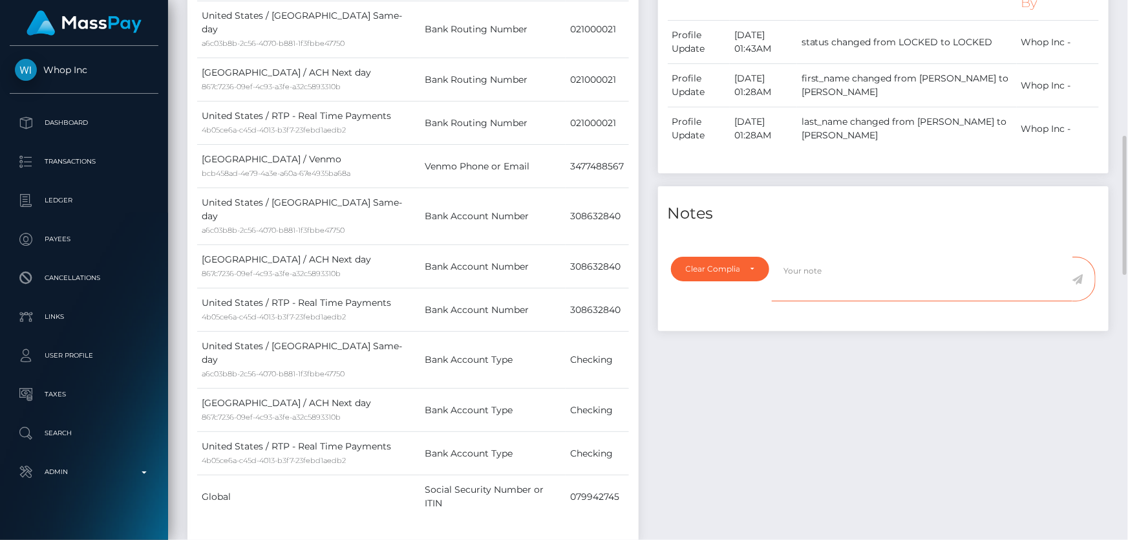
paste textarea "The hits refers to persons with multiple names."
type textarea "The hits refers to persons with multiple names. Flag cleared."
click at [1080, 274] on icon at bounding box center [1078, 279] width 11 height 10
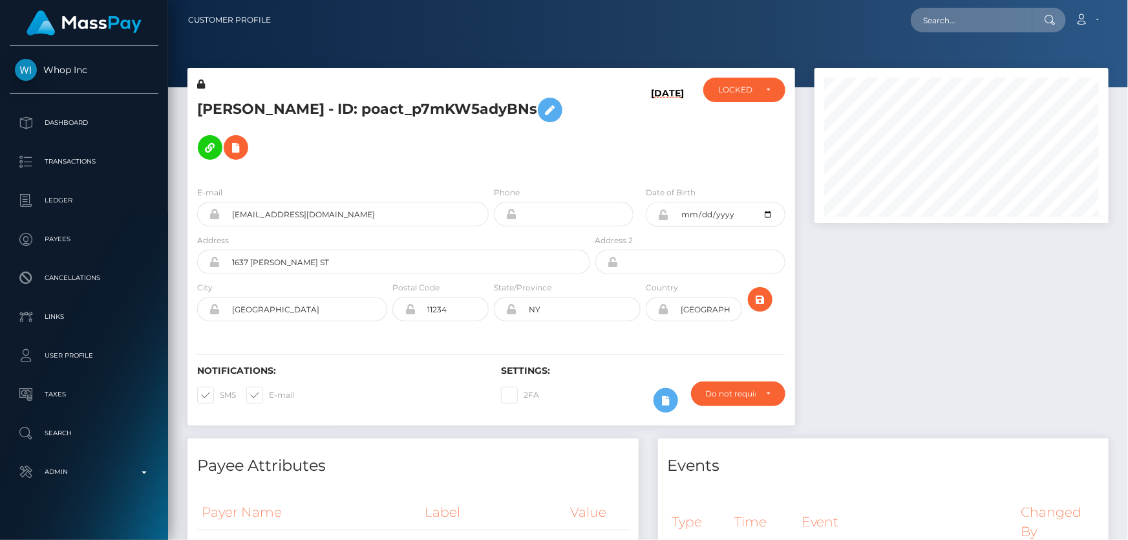
scroll to position [155, 294]
click at [731, 91] on div "LOCKED" at bounding box center [736, 90] width 37 height 10
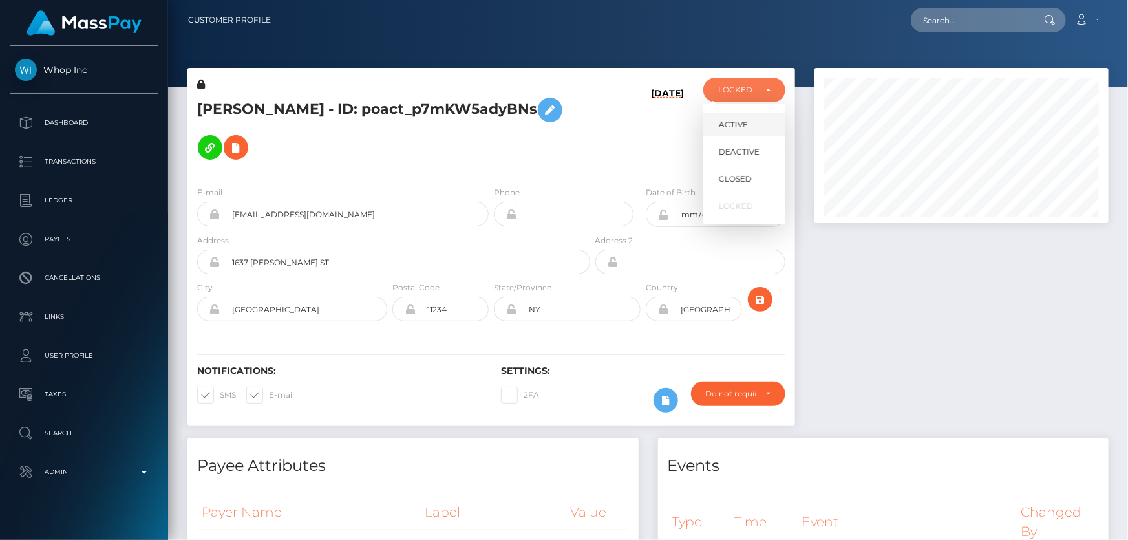
click at [742, 129] on span "ACTIVE" at bounding box center [733, 125] width 29 height 12
select select "ACTIVE"
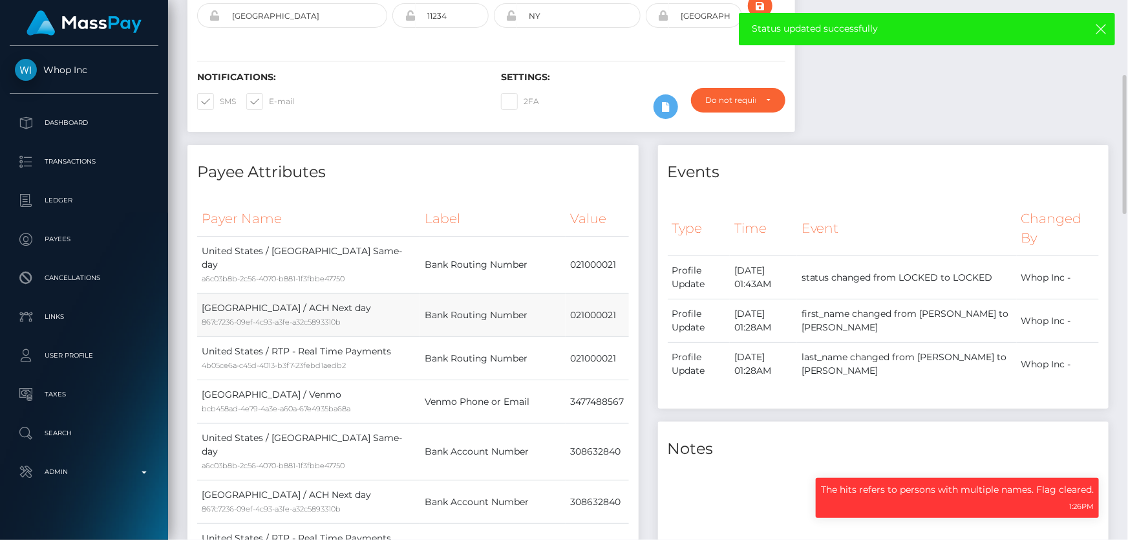
scroll to position [0, 0]
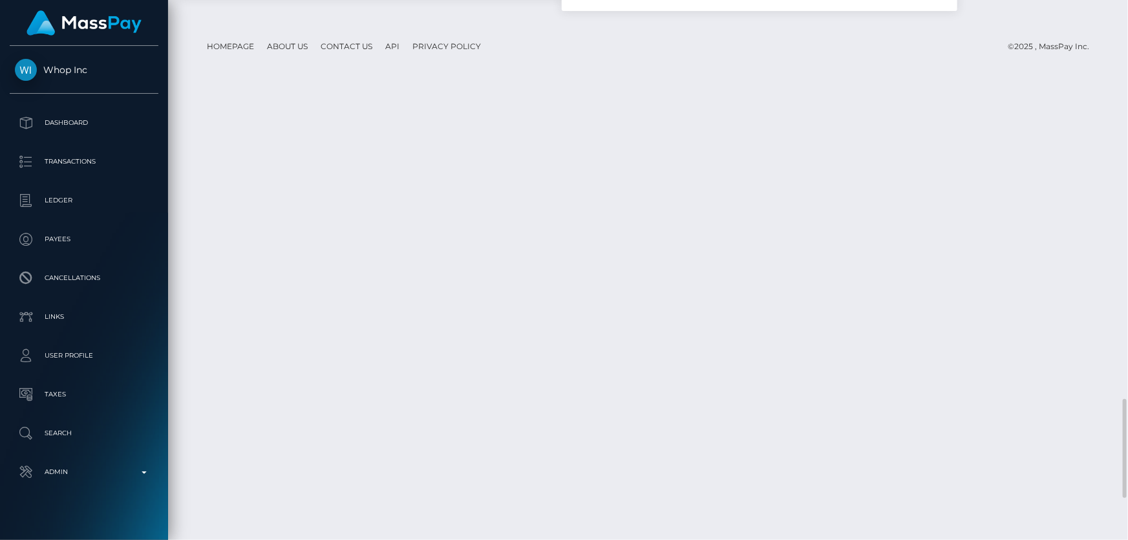
scroll to position [2404, 0]
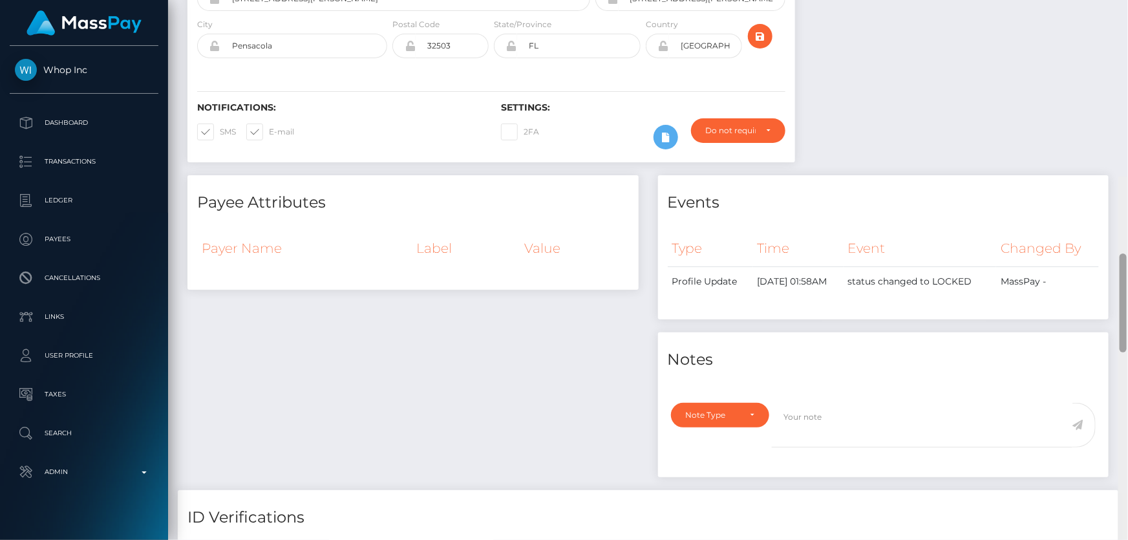
drag, startPoint x: 1122, startPoint y: 497, endPoint x: 1128, endPoint y: 92, distance: 404.8
click at [1128, 177] on div at bounding box center [1124, 447] width 10 height 541
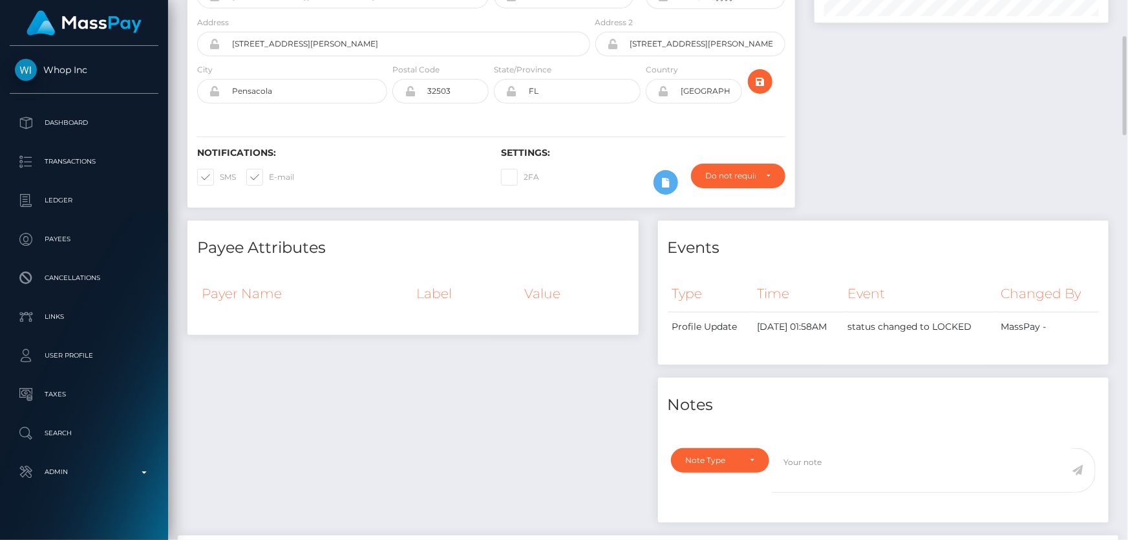
scroll to position [0, 0]
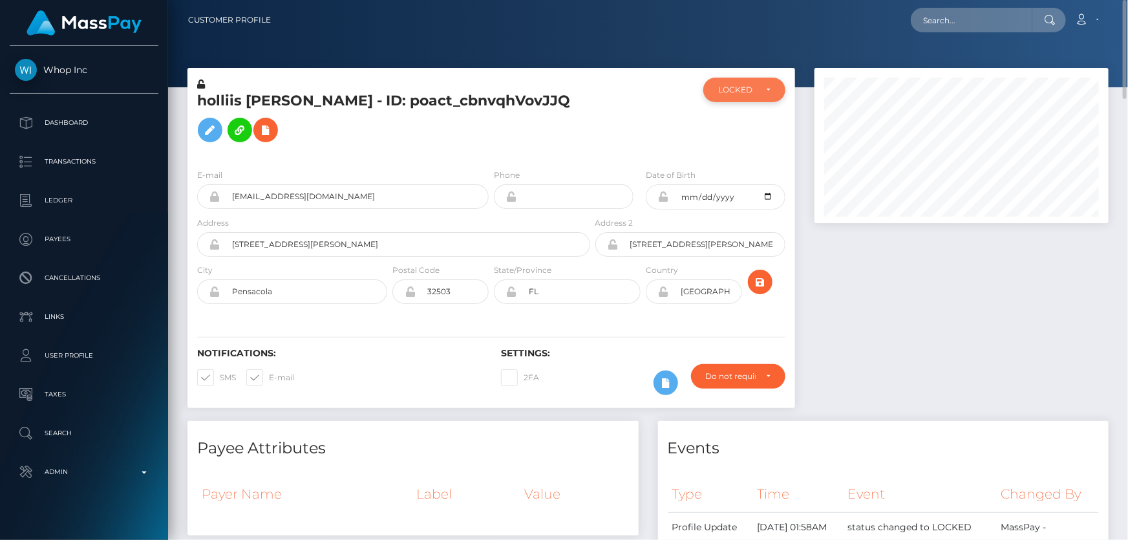
click at [727, 91] on div "LOCKED" at bounding box center [736, 90] width 37 height 10
click at [729, 148] on span "DEACTIVE" at bounding box center [739, 152] width 41 height 12
select select "DEACTIVE"
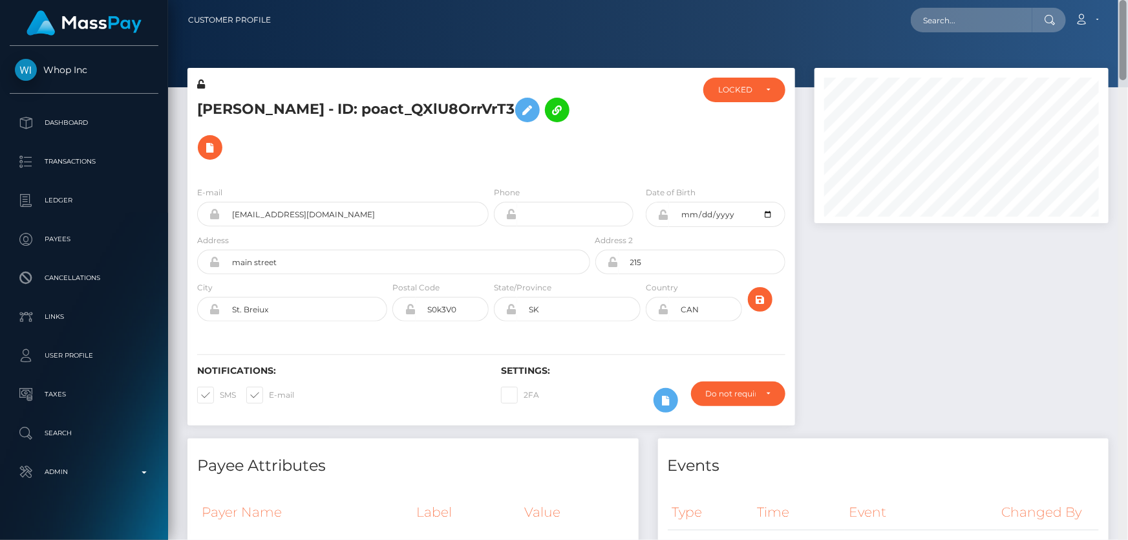
drag, startPoint x: 1124, startPoint y: 202, endPoint x: 1128, endPoint y: -50, distance: 251.5
click at [1128, 0] on html "Whop Inc Dashboard Transactions Ledger Payees Cancellations Links" at bounding box center [564, 270] width 1128 height 540
click at [753, 83] on div "LOCKED" at bounding box center [744, 90] width 82 height 25
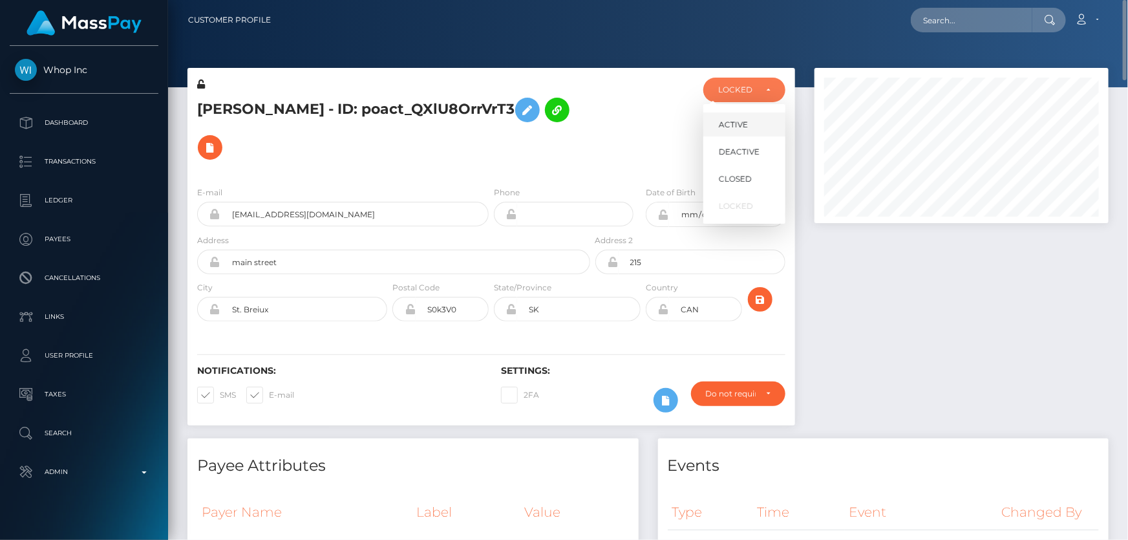
scroll to position [155, 294]
click at [756, 151] on span "DEACTIVE" at bounding box center [739, 152] width 41 height 12
select select "DEACTIVE"
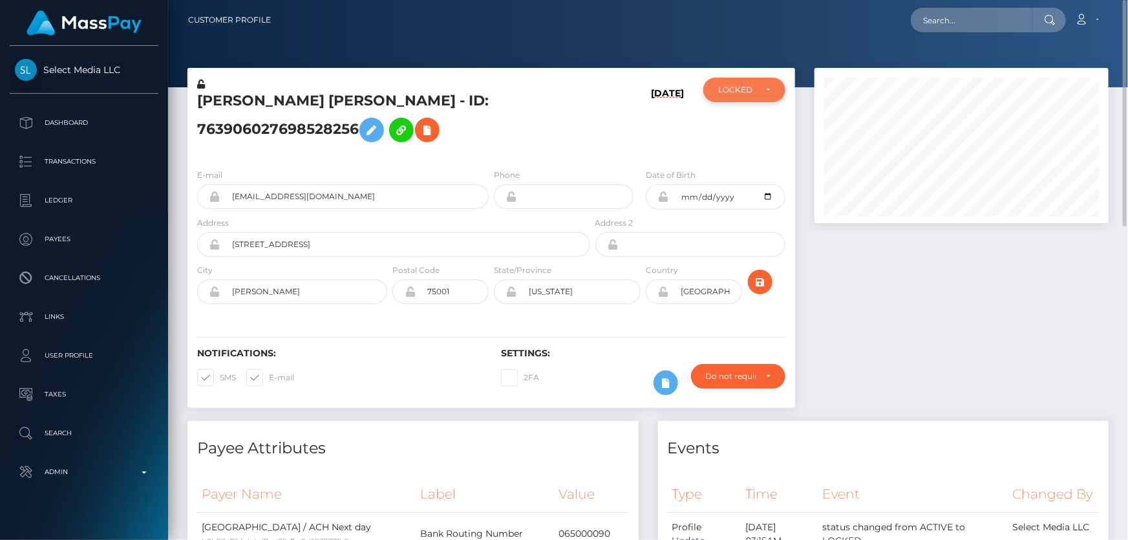
click at [718, 98] on div "LOCKED" at bounding box center [744, 90] width 82 height 25
click at [725, 125] on span "ACTIVE" at bounding box center [733, 125] width 29 height 12
select select "ACTIVE"
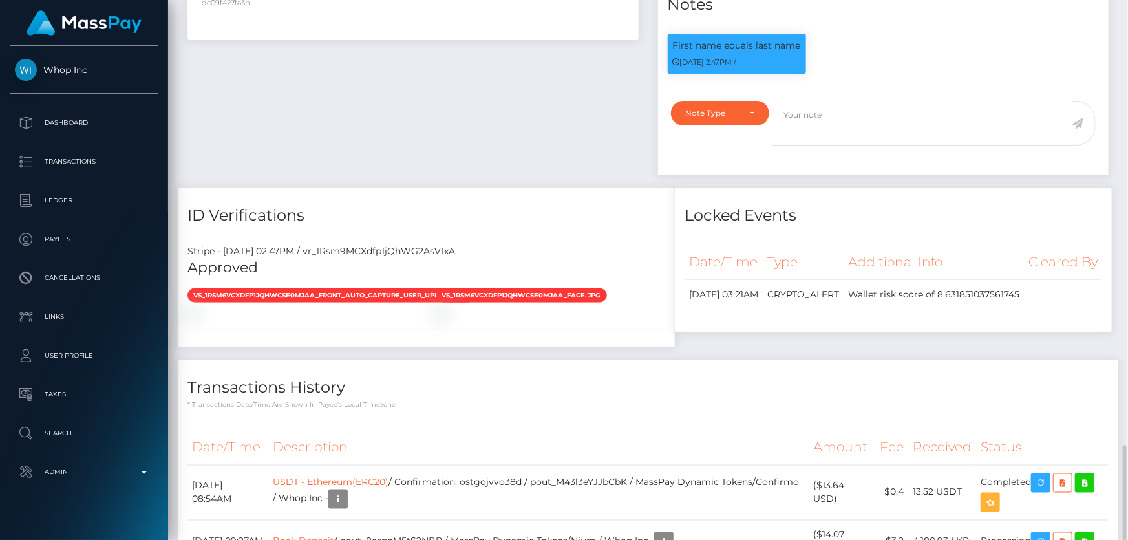
scroll to position [999, 0]
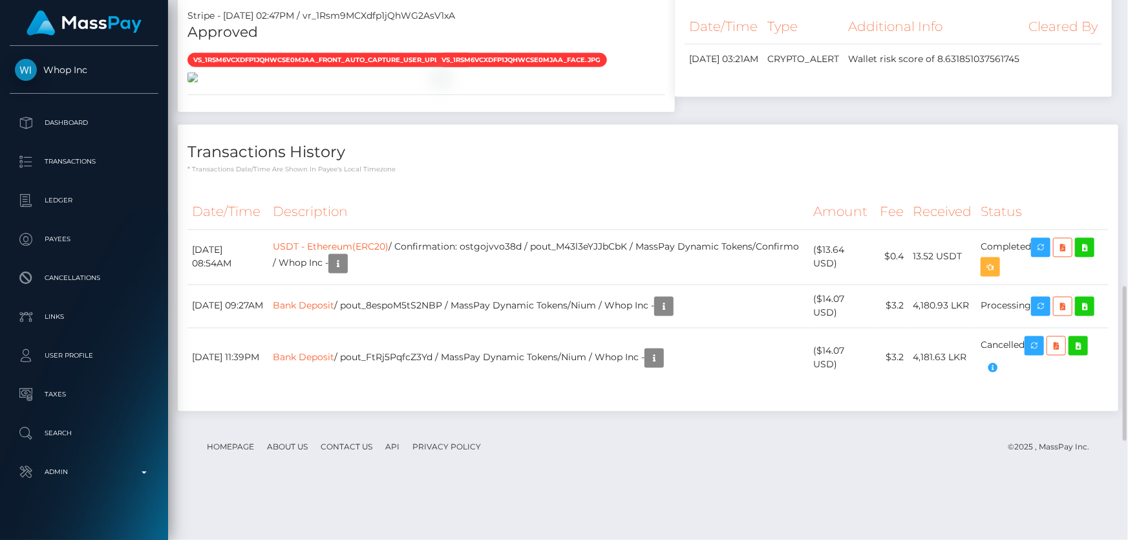
click at [198, 83] on img at bounding box center [192, 77] width 10 height 10
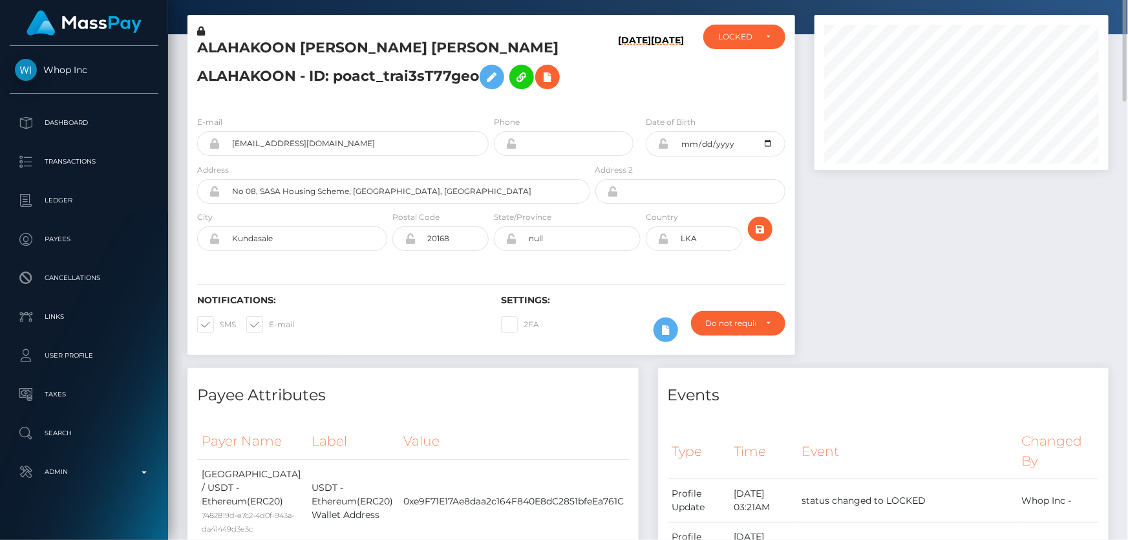
scroll to position [0, 0]
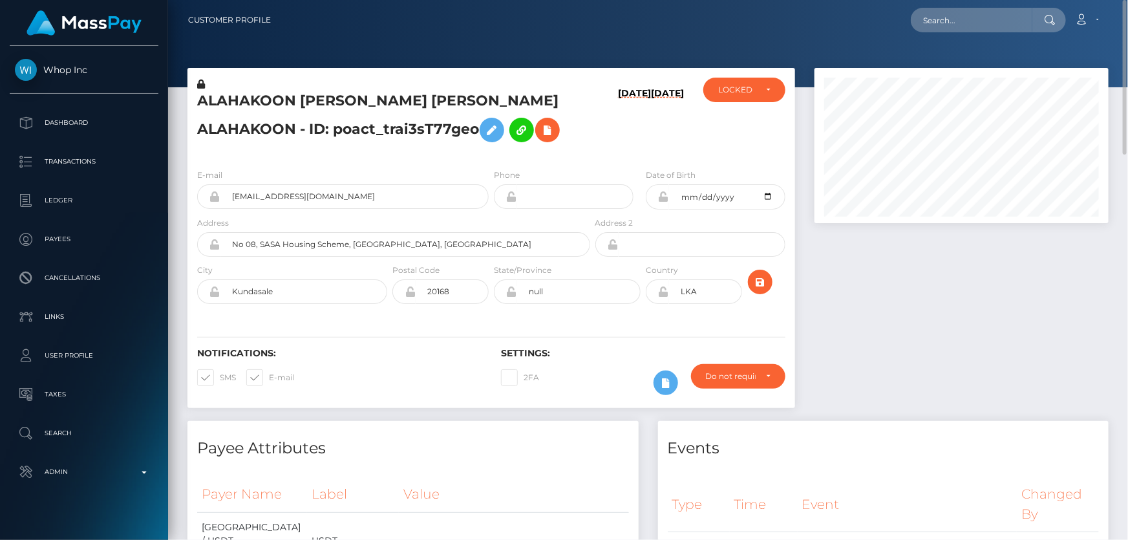
click at [261, 149] on h5 "ALAHAKOON [PERSON_NAME] [PERSON_NAME] ALAHAKOON - ID: poact_trai3sT77geo" at bounding box center [390, 120] width 386 height 58
copy h5 "ALAHAKOON [PERSON_NAME] [PERSON_NAME] ALAHAKOON - ID: poact_trai3sT77geo"
click at [940, 295] on div at bounding box center [962, 244] width 314 height 353
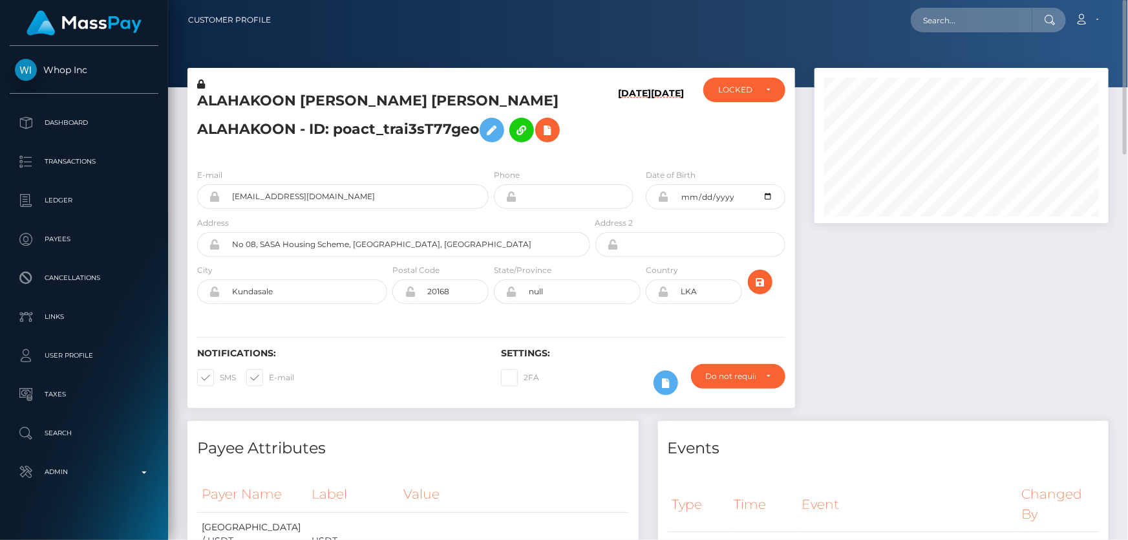
scroll to position [235, 0]
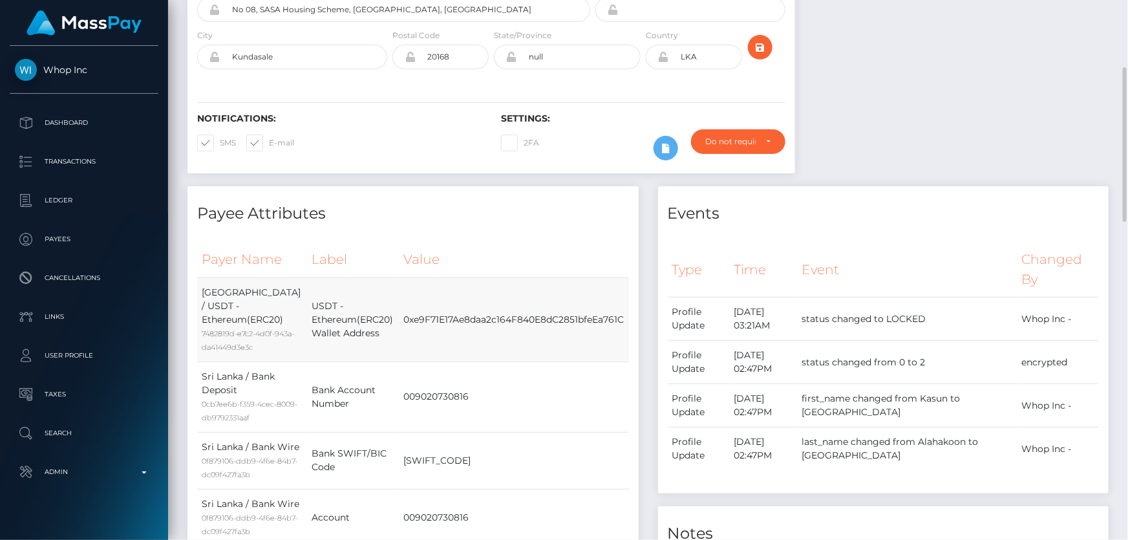
click at [460, 325] on td "0xe9F71E17Ae8daa2c164F840E8dC2851bfeEa761C" at bounding box center [514, 319] width 230 height 84
copy td "0xe9F71E17Ae8daa2c164F840E8dC2851bfeEa761C"
drag, startPoint x: 918, startPoint y: 257, endPoint x: 856, endPoint y: 262, distance: 62.3
click at [918, 257] on div "Type Time Event Changed By Profile Update" at bounding box center [883, 362] width 451 height 261
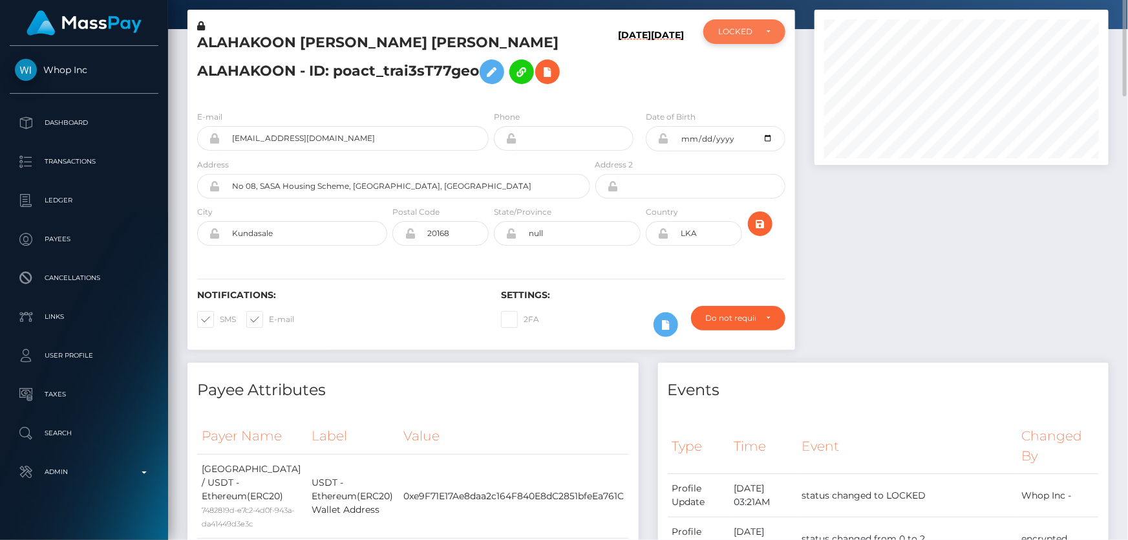
scroll to position [0, 0]
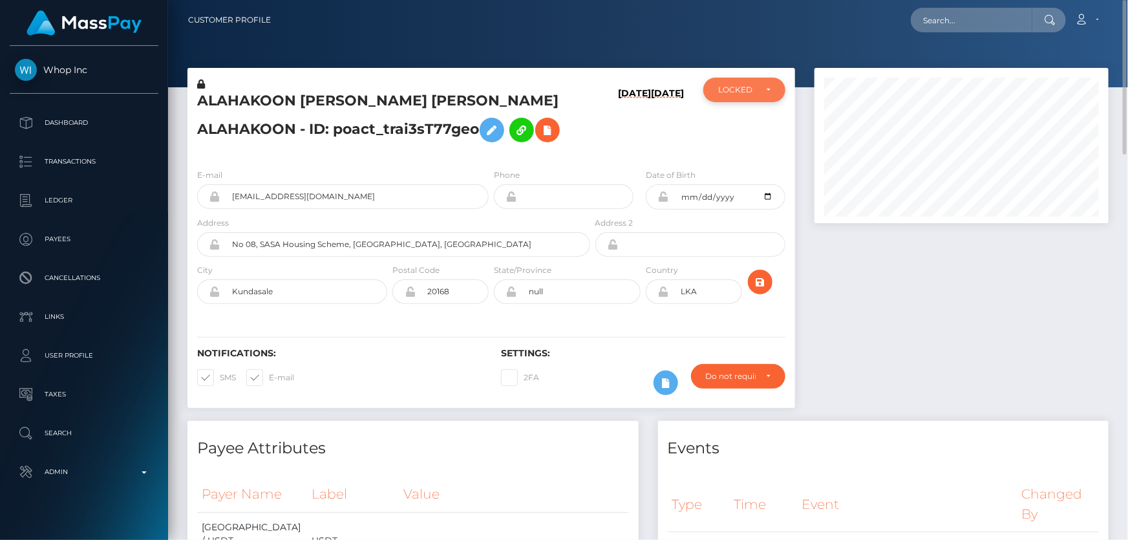
click at [743, 89] on div "LOCKED" at bounding box center [736, 90] width 37 height 10
click at [751, 148] on span "DEACTIVE" at bounding box center [739, 152] width 41 height 12
select select "DEACTIVE"
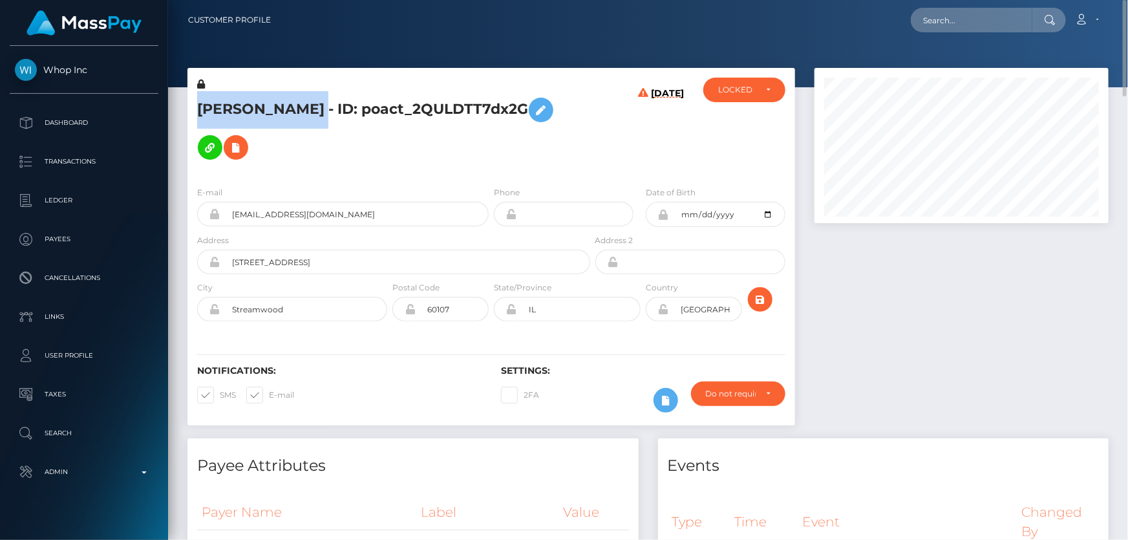
drag, startPoint x: 387, startPoint y: 102, endPoint x: 195, endPoint y: 100, distance: 192.0
click at [195, 100] on div "LUIS GERARDO SANCHEZ - ID: poact_2QULDTT7dx2G" at bounding box center [389, 127] width 405 height 98
copy h5 "LUIS GERARDO SANCHEZ"
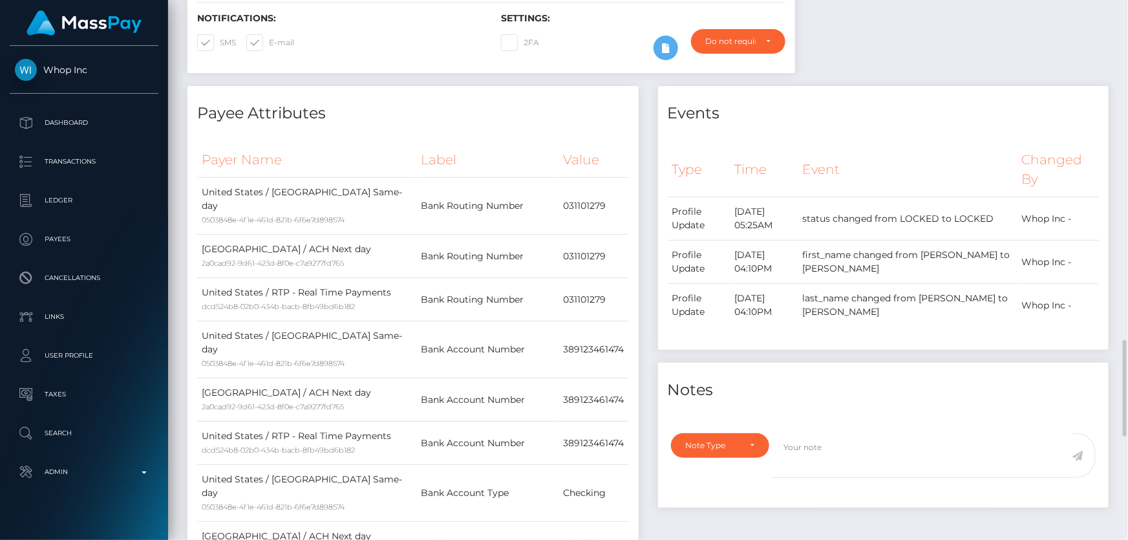
scroll to position [588, 0]
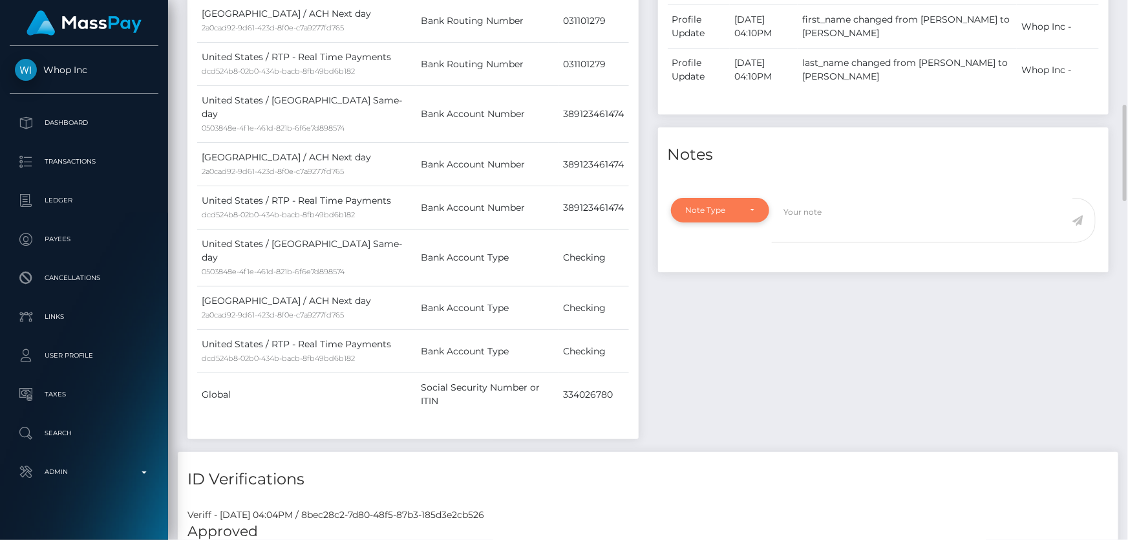
click at [742, 205] on div "Note Type" at bounding box center [720, 210] width 69 height 10
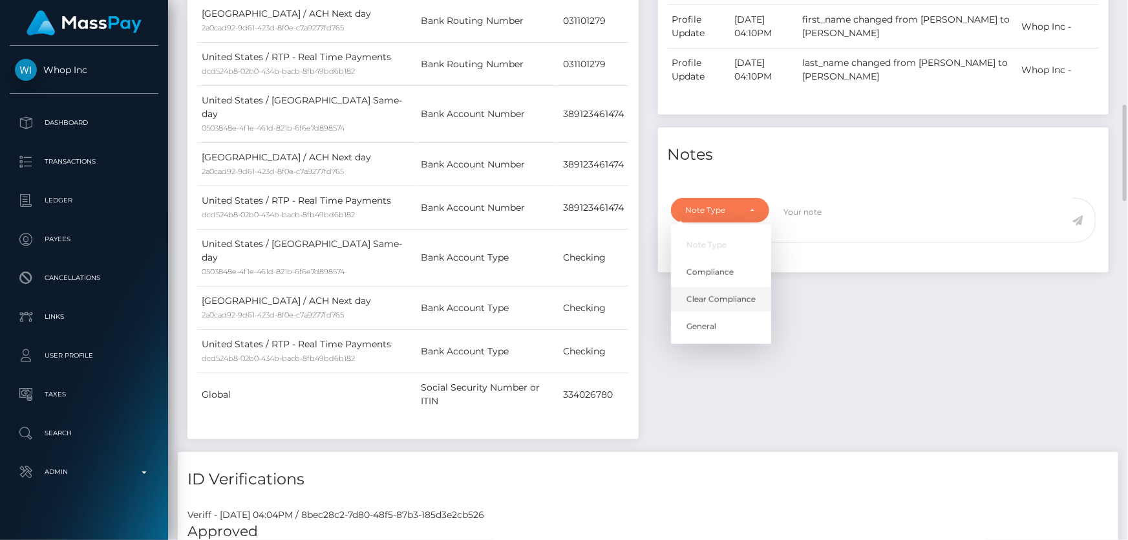
click at [739, 294] on span "Clear Compliance" at bounding box center [721, 300] width 69 height 12
select select "CLEAR_COMPLIANCE"
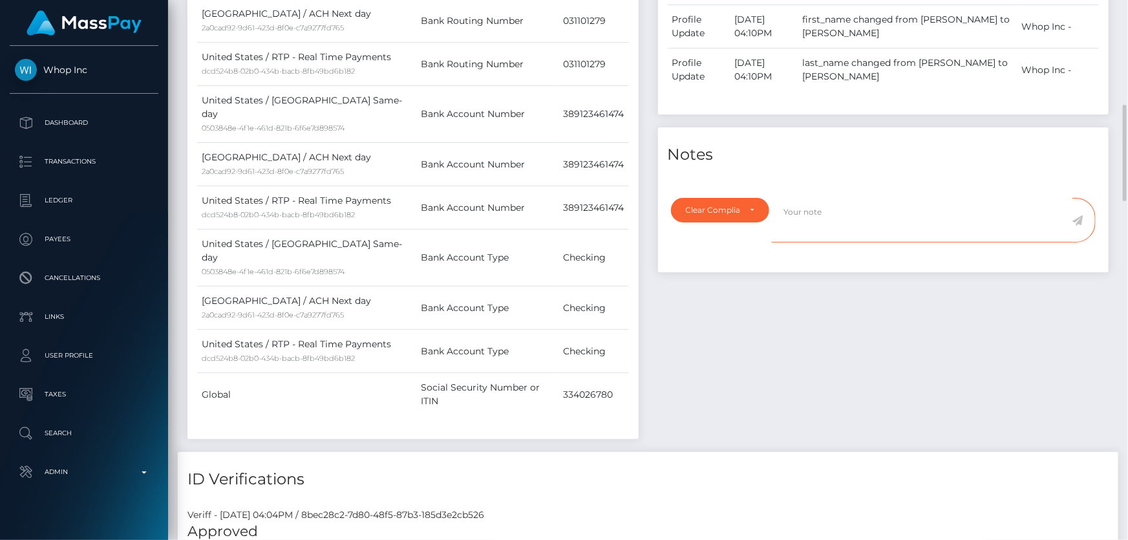
paste textarea "The hits refers to persons with different FIrst Name ( Jose ) or without Middle…"
click at [945, 198] on textarea "The hits refers to persons with different FIrst Name ( Jose ) or without Middle…" at bounding box center [922, 220] width 301 height 45
click at [888, 213] on textarea "The hits refers to persons with different First Name ( Jose ) or without Middle…" at bounding box center [922, 220] width 301 height 45
type textarea "The hits refers to persons with different First Name ( Jose ) or without Middle…"
click at [1077, 215] on icon at bounding box center [1078, 220] width 11 height 10
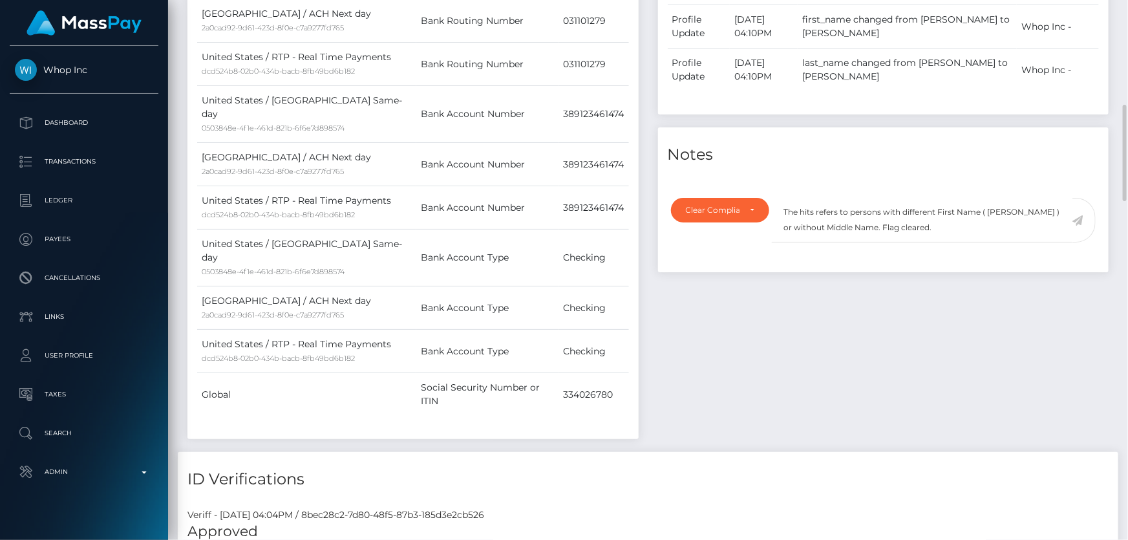
click at [961, 284] on div "Events Type Time Event Changed By" at bounding box center [883, 151] width 471 height 601
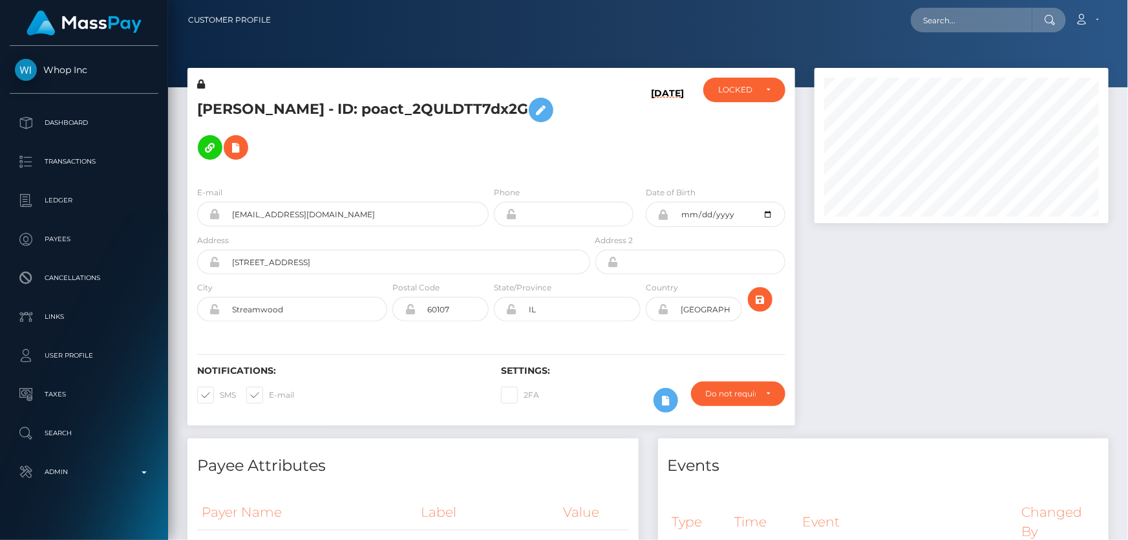
scroll to position [155, 294]
click at [758, 89] on div "LOCKED" at bounding box center [744, 90] width 52 height 10
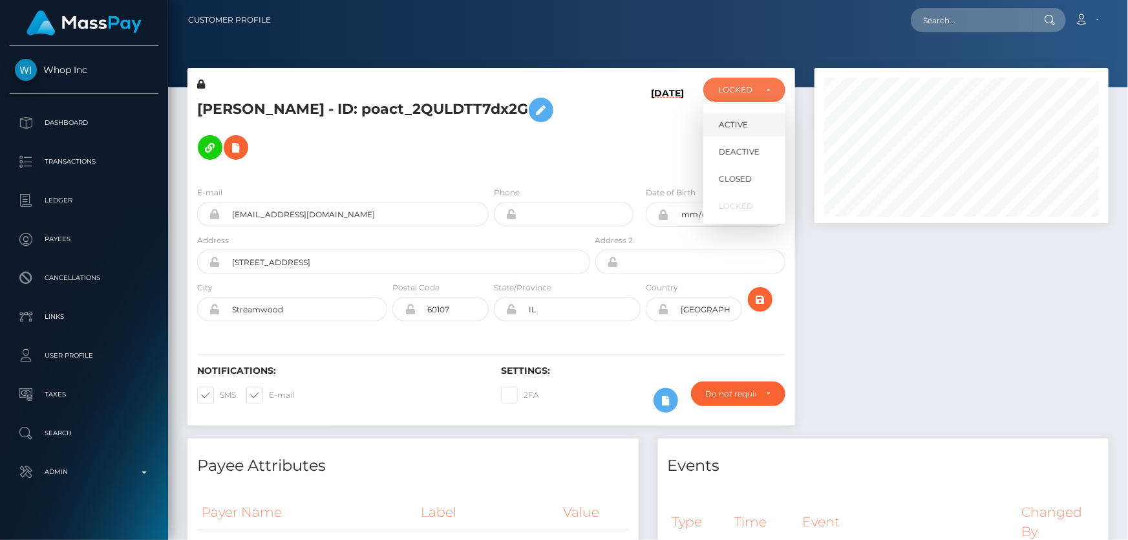
click at [747, 120] on link "ACTIVE" at bounding box center [744, 124] width 82 height 24
select select "ACTIVE"
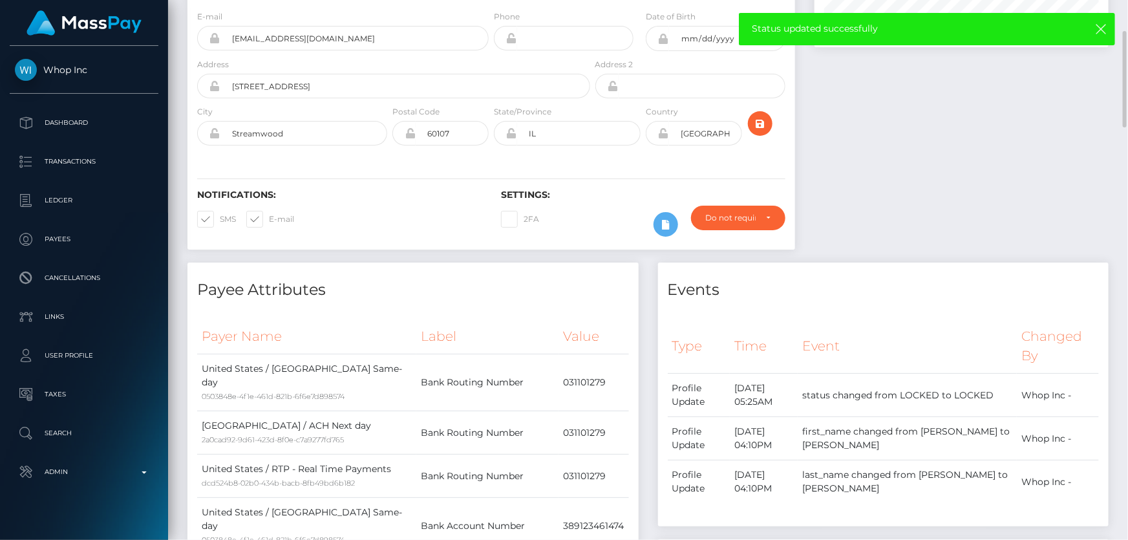
scroll to position [0, 0]
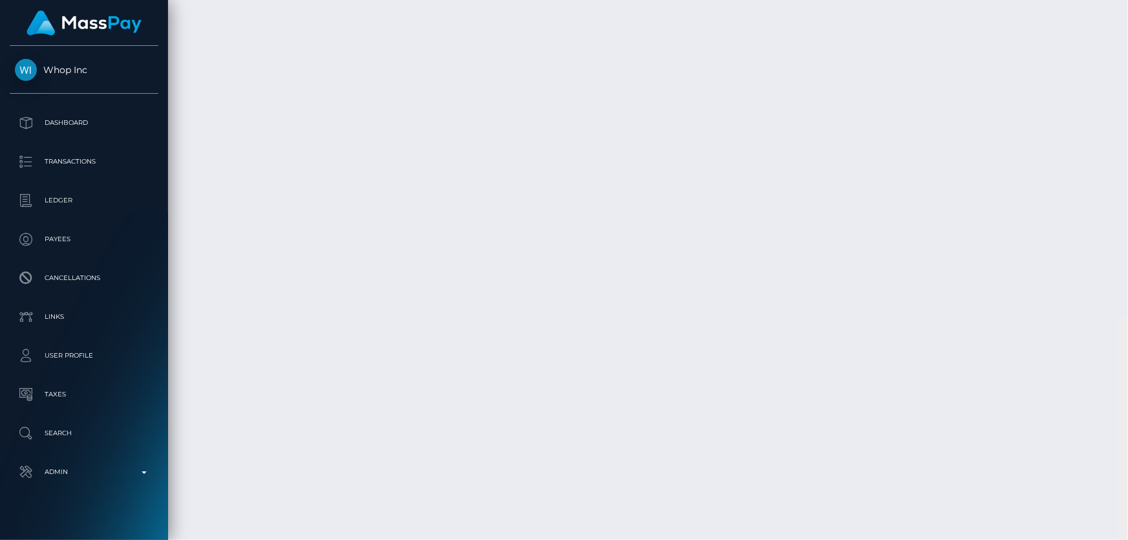
scroll to position [6, 0]
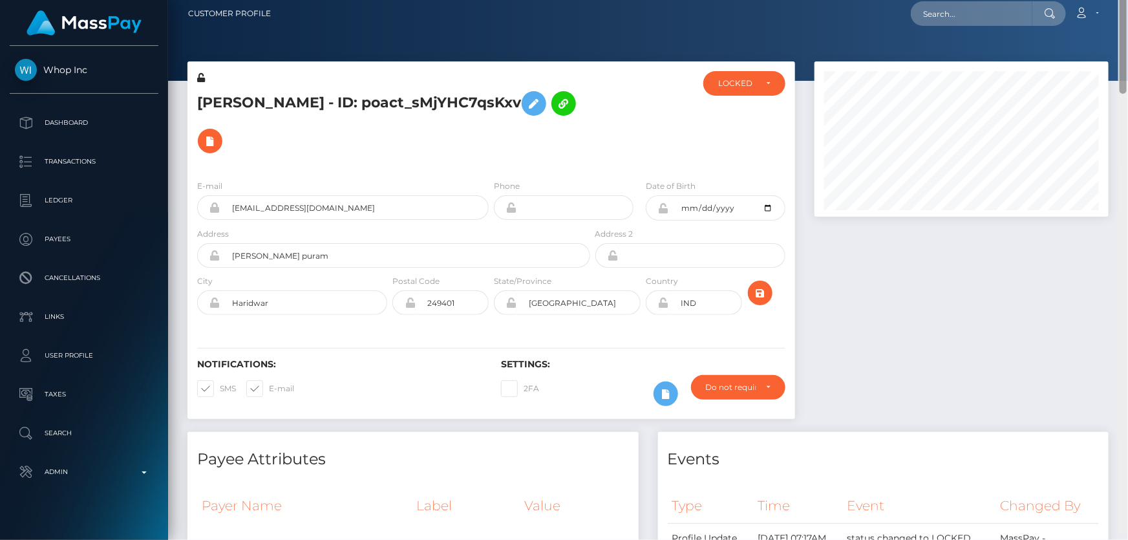
drag, startPoint x: 1124, startPoint y: 107, endPoint x: 1128, endPoint y: -25, distance: 131.3
click at [1128, 0] on html "Whop Inc Dashboard Transactions Ledger Payees Cancellations Links" at bounding box center [564, 270] width 1128 height 540
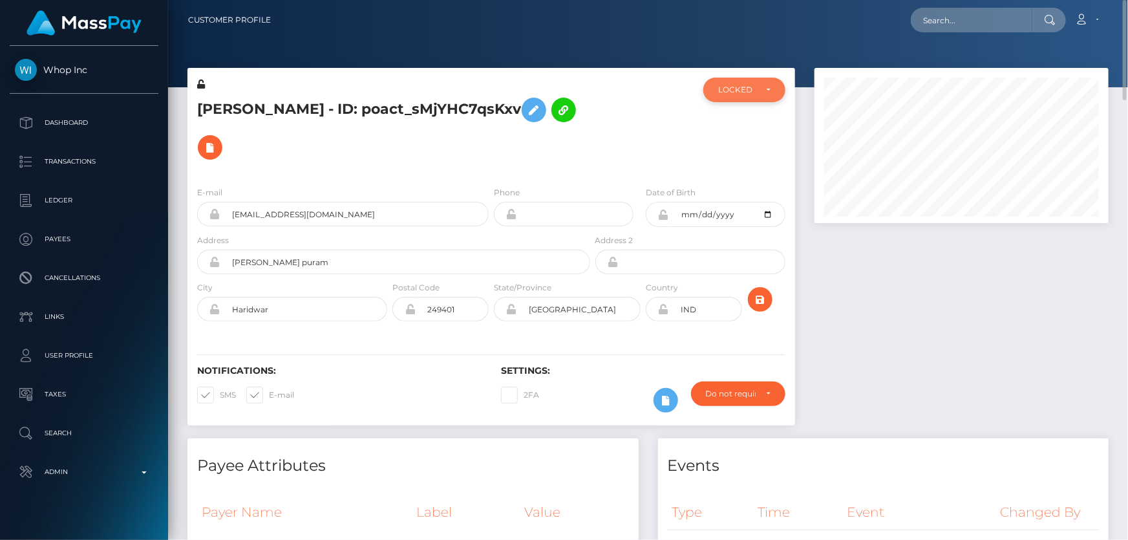
click at [747, 87] on div "LOCKED" at bounding box center [736, 90] width 37 height 10
click at [755, 154] on span "DEACTIVE" at bounding box center [739, 152] width 41 height 12
select select "DEACTIVE"
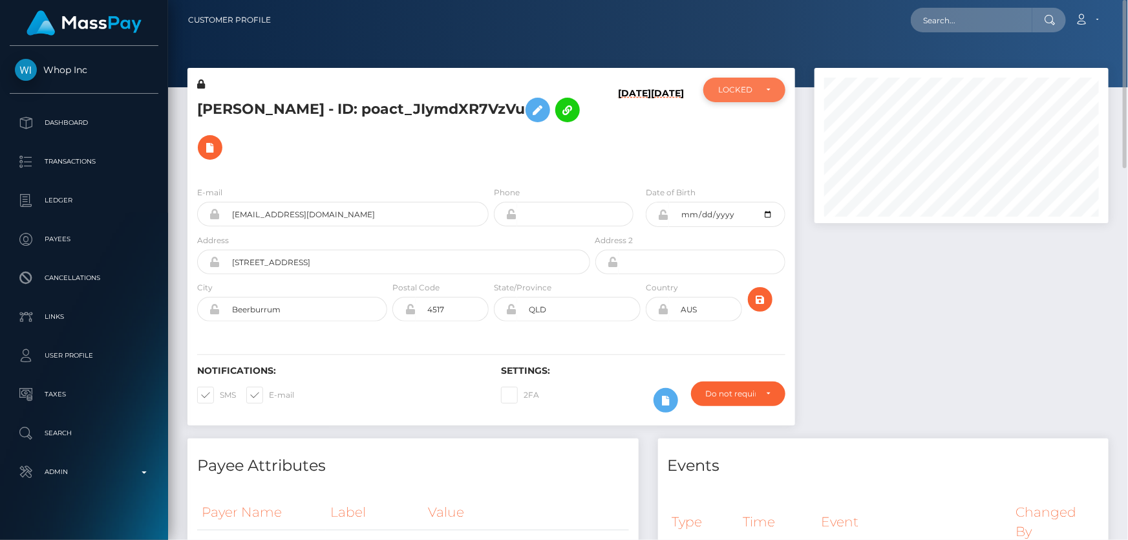
click at [731, 80] on div "LOCKED" at bounding box center [744, 90] width 82 height 25
click at [751, 123] on link "ACTIVE" at bounding box center [744, 124] width 82 height 24
select select "ACTIVE"
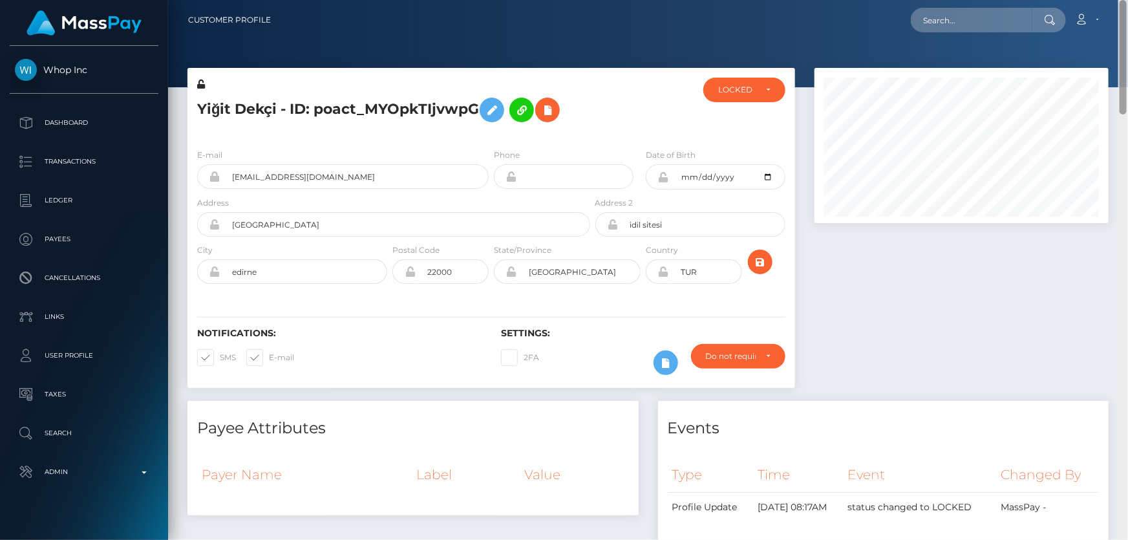
drag, startPoint x: 0, startPoint y: 0, endPoint x: 1128, endPoint y: -7, distance: 1127.6
click at [1128, 0] on html "Whop Inc Dashboard Transactions Ledger Payees Cancellations Links" at bounding box center [564, 270] width 1128 height 540
drag, startPoint x: 745, startPoint y: 78, endPoint x: 741, endPoint y: 97, distance: 19.1
click at [745, 79] on div "LOCKED" at bounding box center [744, 90] width 82 height 25
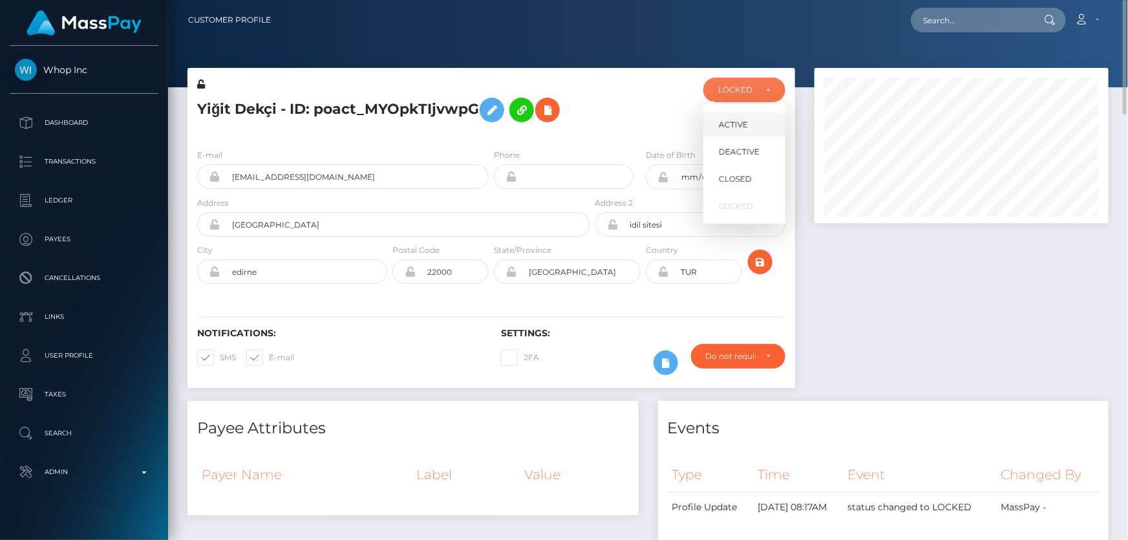
scroll to position [155, 294]
click at [748, 144] on link "DEACTIVE" at bounding box center [744, 152] width 82 height 24
select select "DEACTIVE"
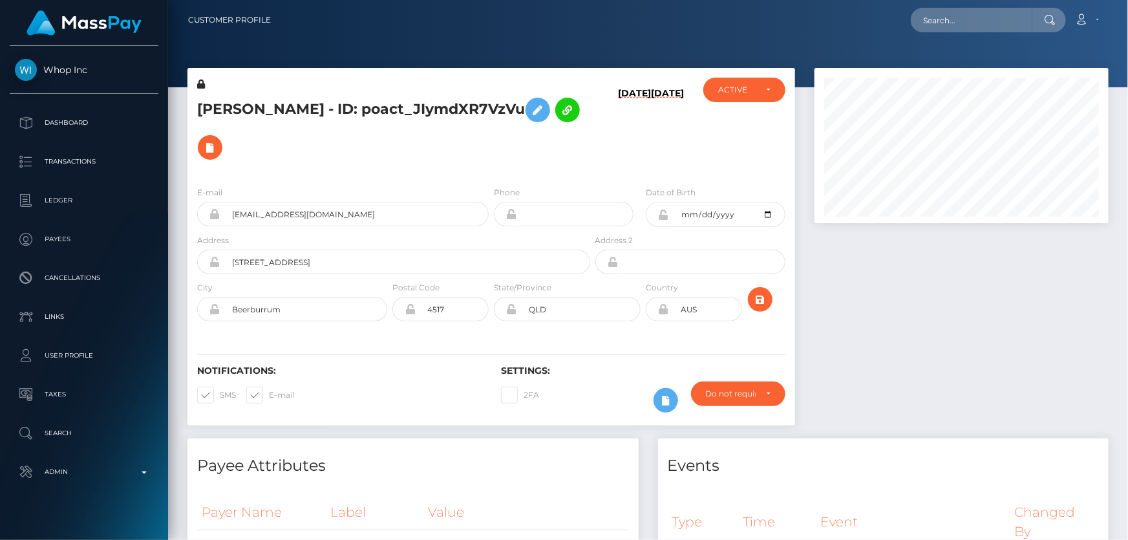
scroll to position [155, 294]
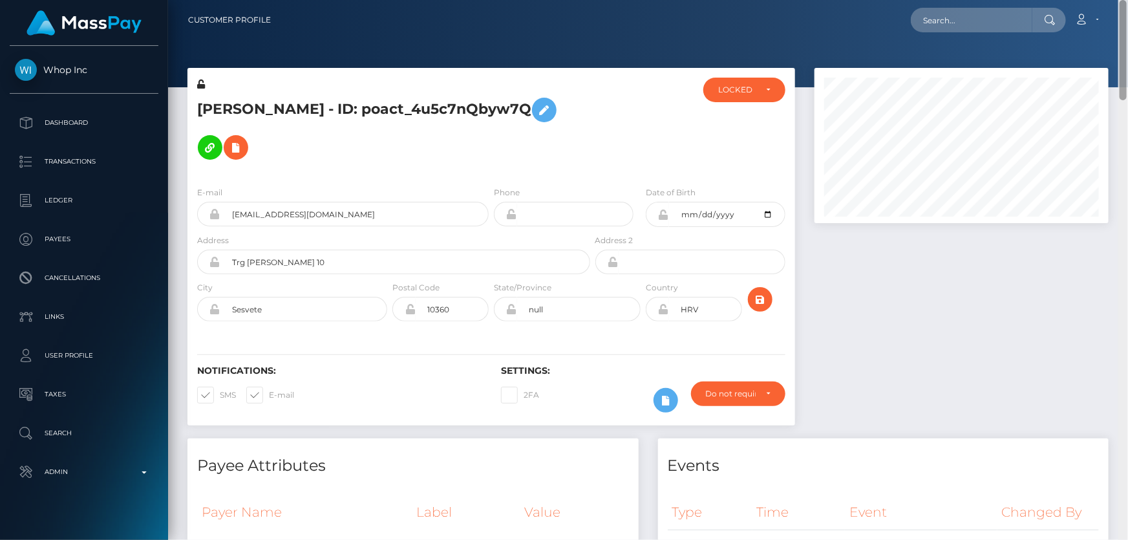
click at [1128, 0] on html "Whop Inc Dashboard Transactions Ledger Payees Cancellations Links" at bounding box center [564, 270] width 1128 height 540
click at [756, 85] on div "LOCKED" at bounding box center [744, 90] width 52 height 10
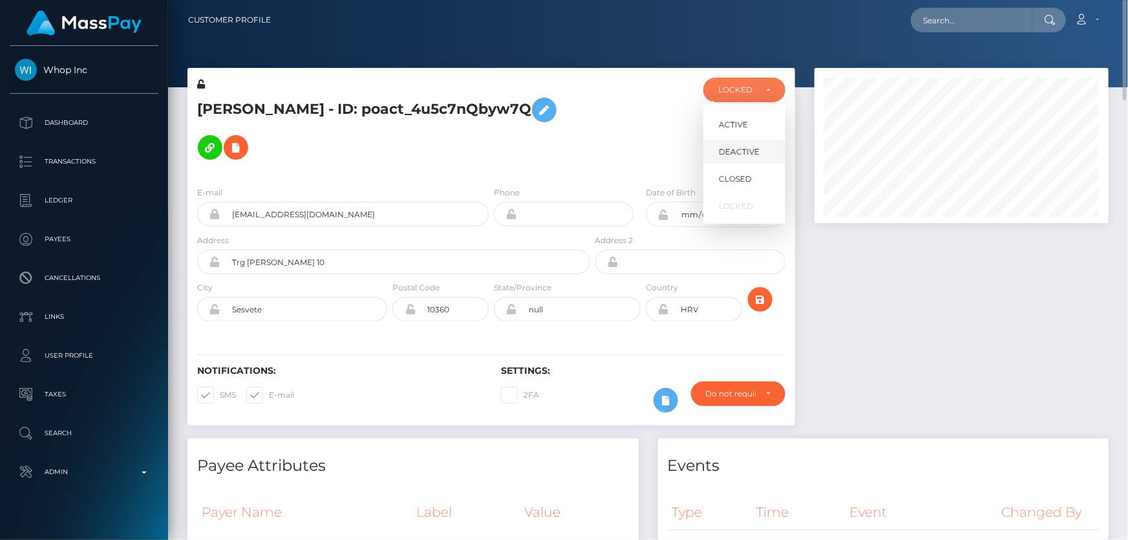
scroll to position [155, 294]
click at [746, 154] on span "DEACTIVE" at bounding box center [739, 152] width 41 height 12
select select "DEACTIVE"
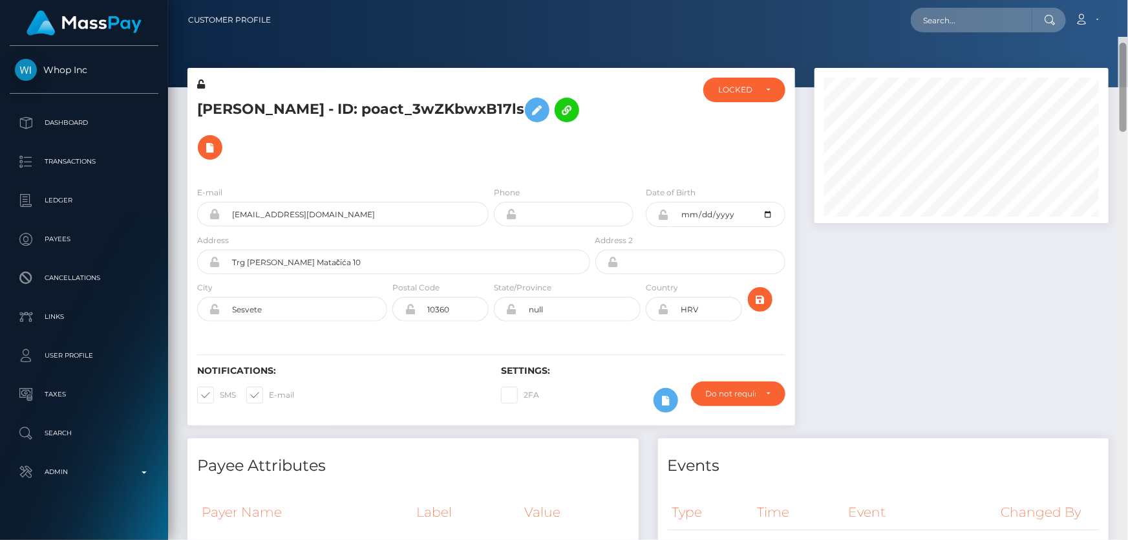
drag, startPoint x: 1128, startPoint y: 305, endPoint x: 1128, endPoint y: -19, distance: 323.9
click at [1128, 0] on html "Whop Inc Dashboard Transactions Ledger Payees Cancellations Links" at bounding box center [564, 270] width 1128 height 540
drag, startPoint x: 745, startPoint y: 86, endPoint x: 737, endPoint y: 102, distance: 17.6
click at [745, 87] on div "LOCKED" at bounding box center [736, 90] width 37 height 10
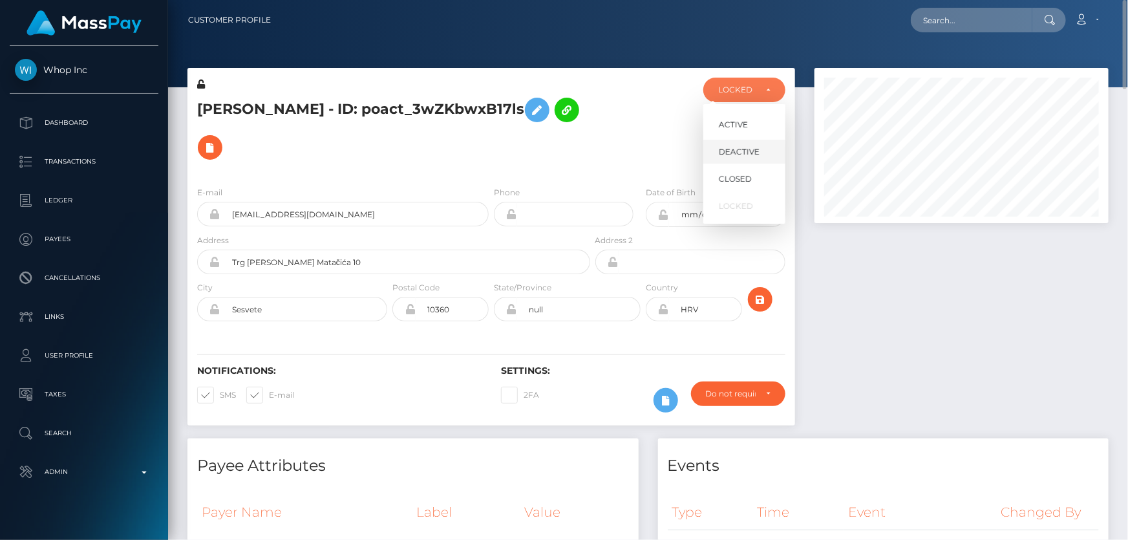
click at [749, 146] on span "DEACTIVE" at bounding box center [739, 152] width 41 height 12
select select "DEACTIVE"
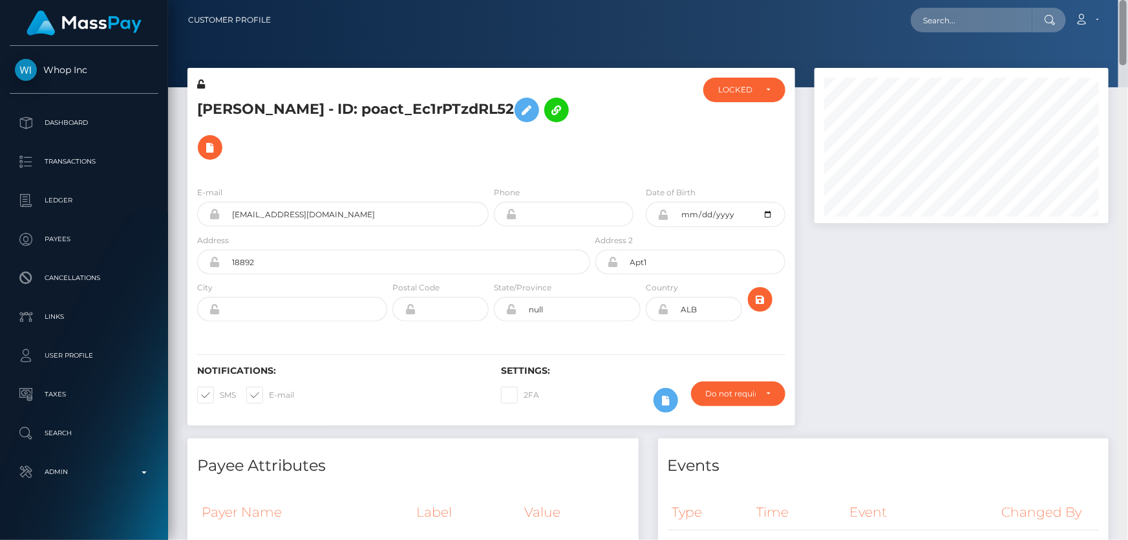
drag, startPoint x: 1124, startPoint y: 487, endPoint x: 1128, endPoint y: -8, distance: 495.3
click at [1128, 0] on html "Whop Inc Dashboard Transactions Ledger Payees Cancellations Links" at bounding box center [564, 270] width 1128 height 540
click at [736, 90] on div "LOCKED" at bounding box center [736, 90] width 37 height 10
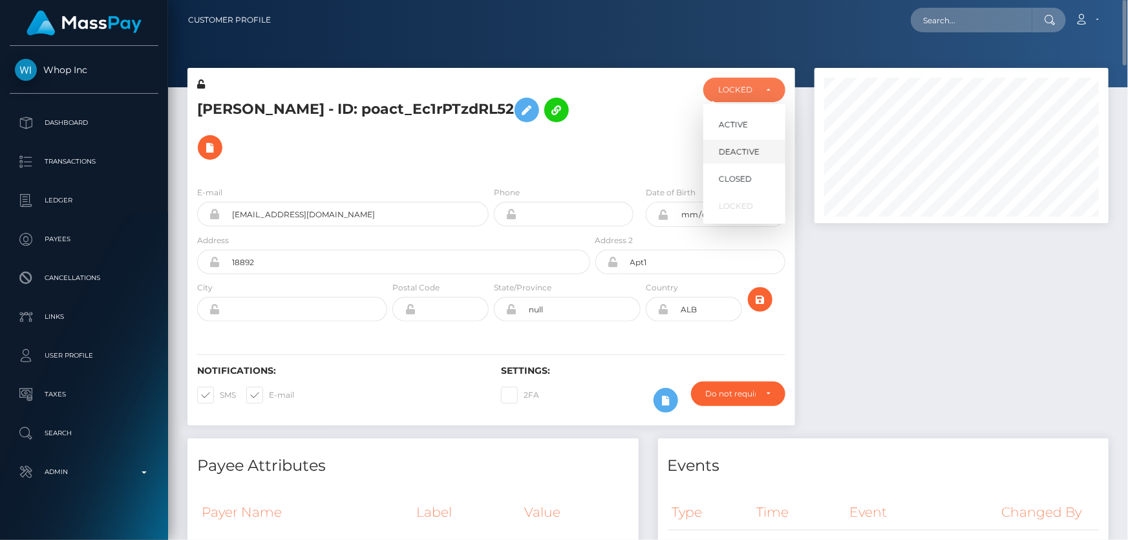
click at [745, 150] on span "DEACTIVE" at bounding box center [739, 152] width 41 height 12
select select "DEACTIVE"
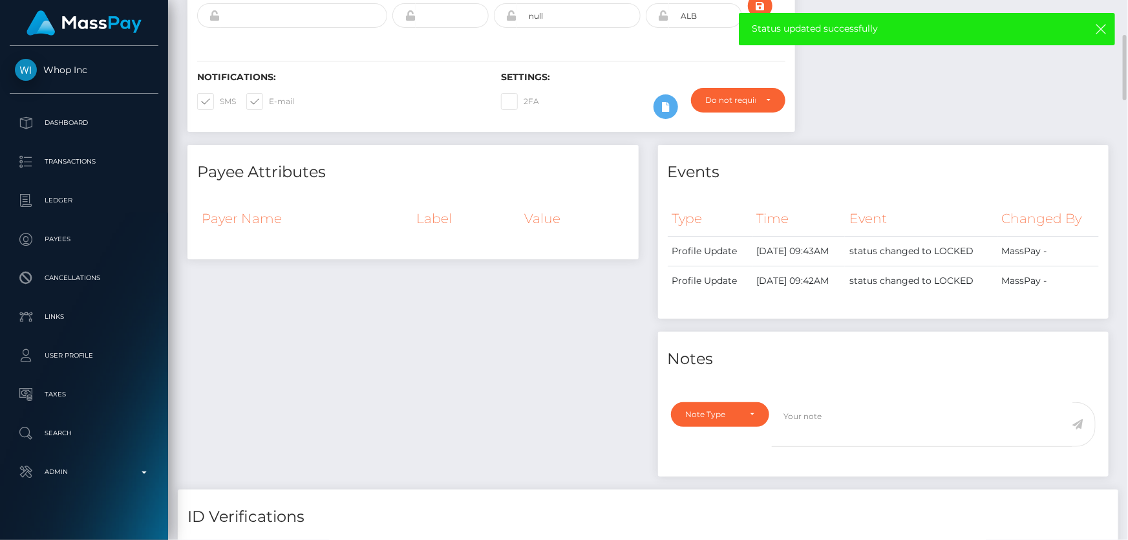
scroll to position [588, 0]
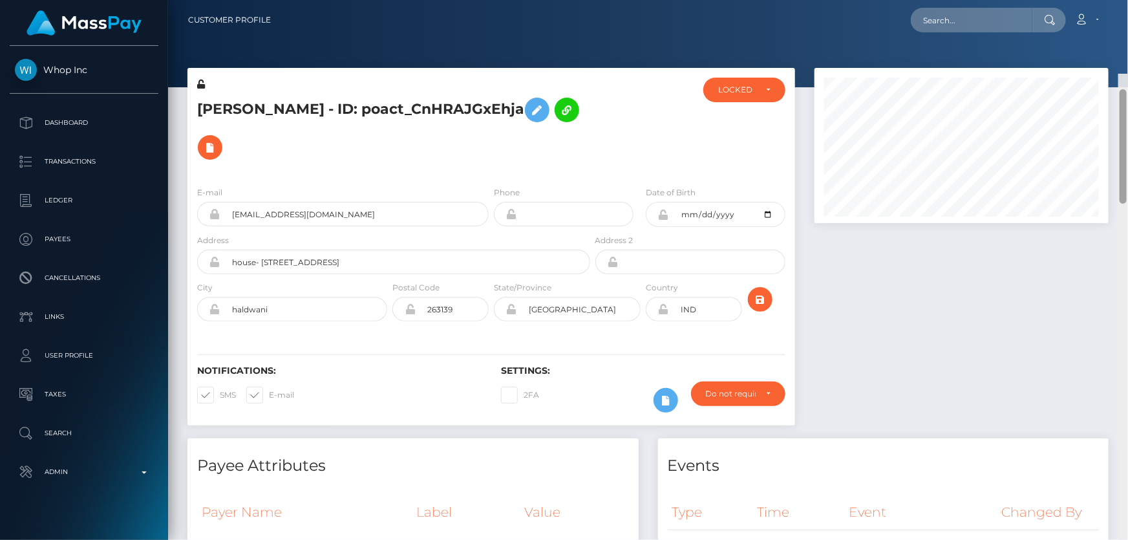
drag, startPoint x: 1124, startPoint y: 155, endPoint x: 1128, endPoint y: -12, distance: 166.2
click at [1128, 0] on html "Whop Inc Dashboard Transactions Ledger Payees Cancellations Links" at bounding box center [564, 270] width 1128 height 540
click at [750, 92] on div "LOCKED" at bounding box center [736, 90] width 37 height 10
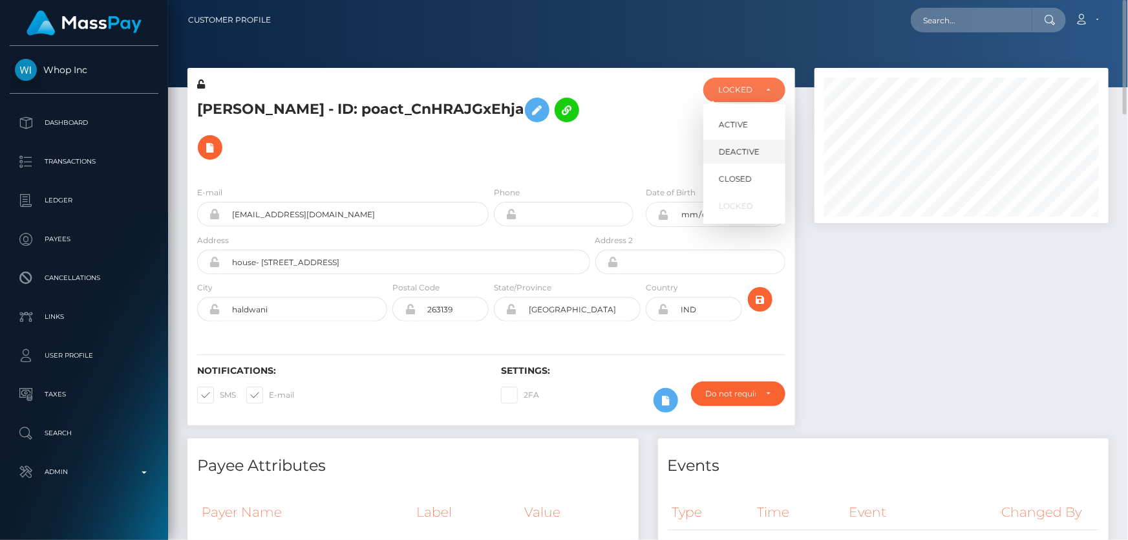
click at [727, 152] on span "DEACTIVE" at bounding box center [739, 152] width 41 height 12
select select "DEACTIVE"
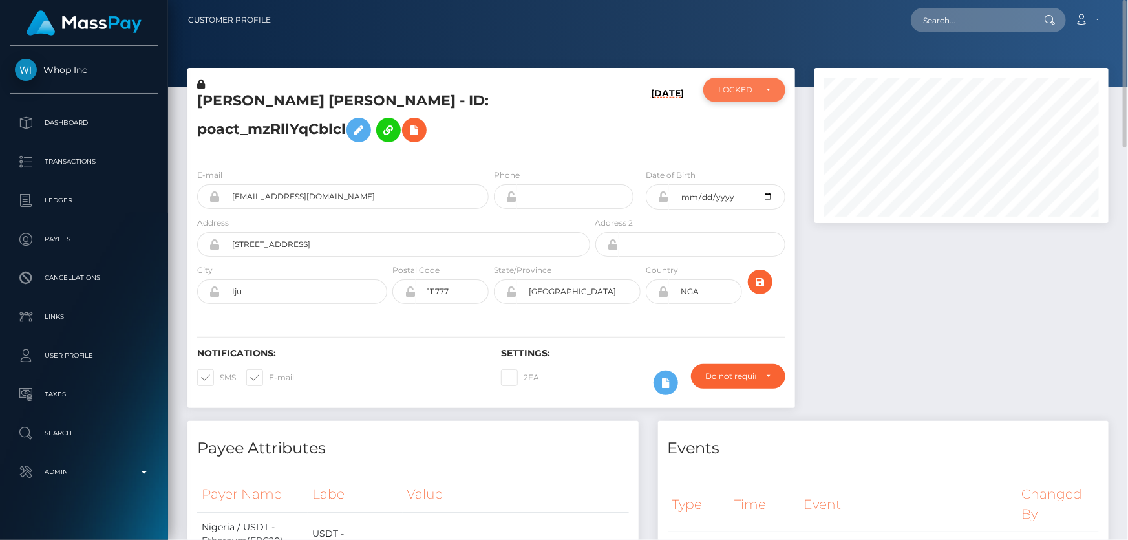
click at [760, 95] on div "LOCKED" at bounding box center [744, 90] width 82 height 25
click at [750, 128] on link "ACTIVE" at bounding box center [744, 124] width 82 height 24
select select "ACTIVE"
